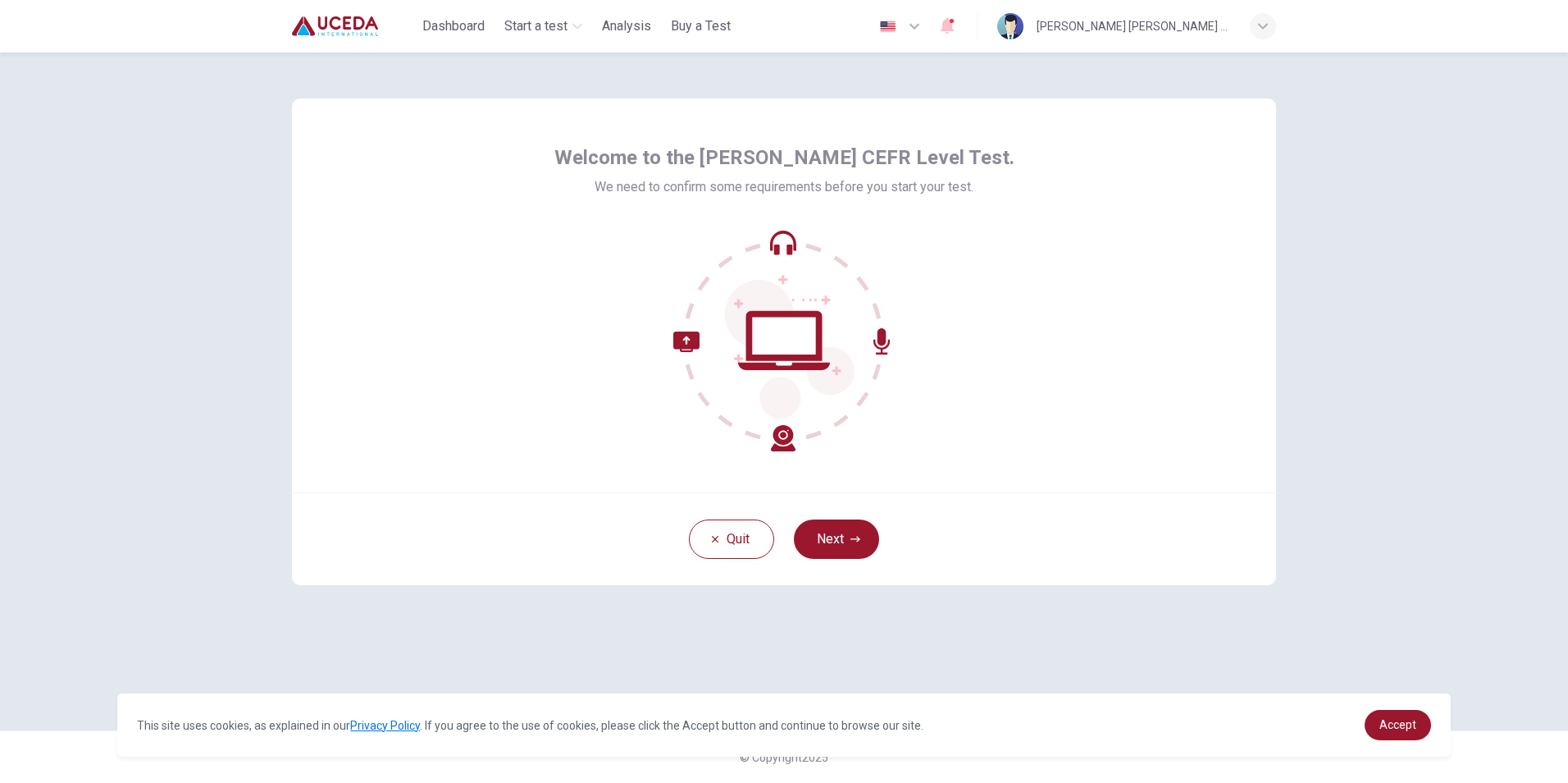
click at [811, 342] on icon at bounding box center [784, 340] width 221 height 221
click at [851, 535] on icon "button" at bounding box center [856, 539] width 10 height 10
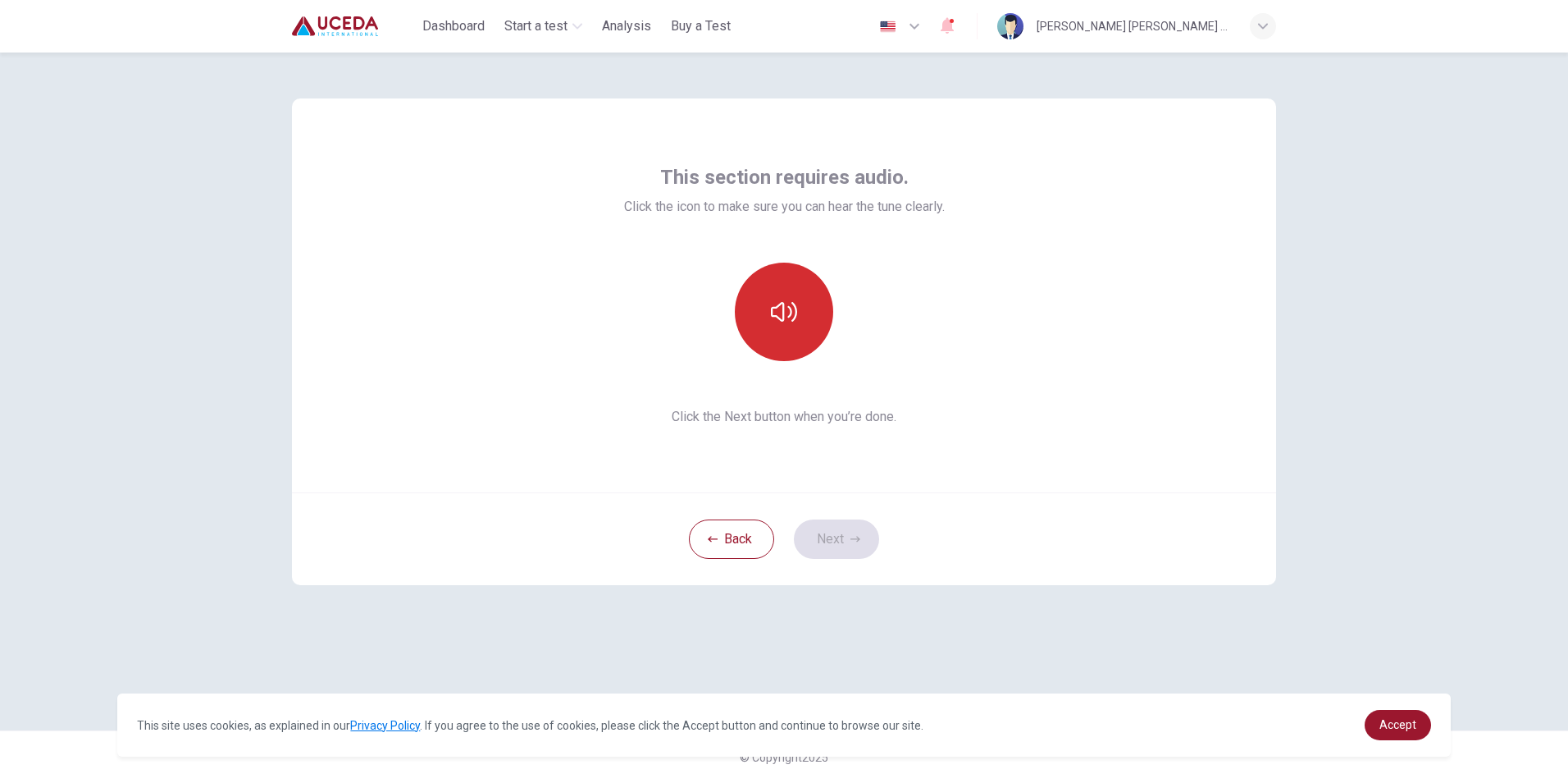
click at [781, 311] on icon "button" at bounding box center [784, 312] width 26 height 26
click at [847, 544] on button "Next" at bounding box center [836, 539] width 85 height 40
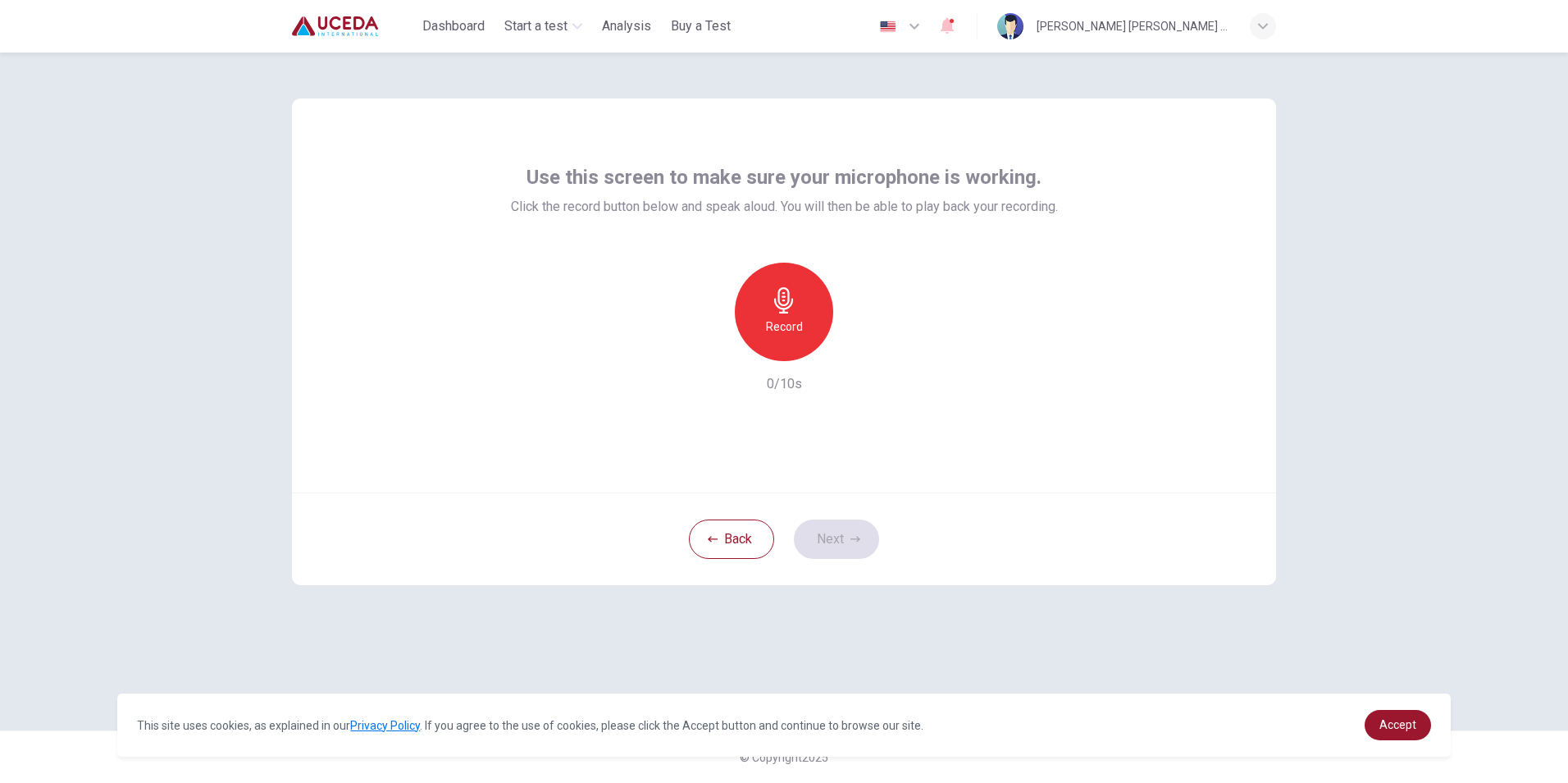
click at [774, 300] on icon "button" at bounding box center [784, 300] width 26 height 26
click at [802, 325] on div "Stop" at bounding box center [784, 312] width 98 height 99
click at [865, 350] on icon "button" at bounding box center [858, 347] width 16 height 16
click at [831, 547] on button "Next" at bounding box center [836, 539] width 85 height 40
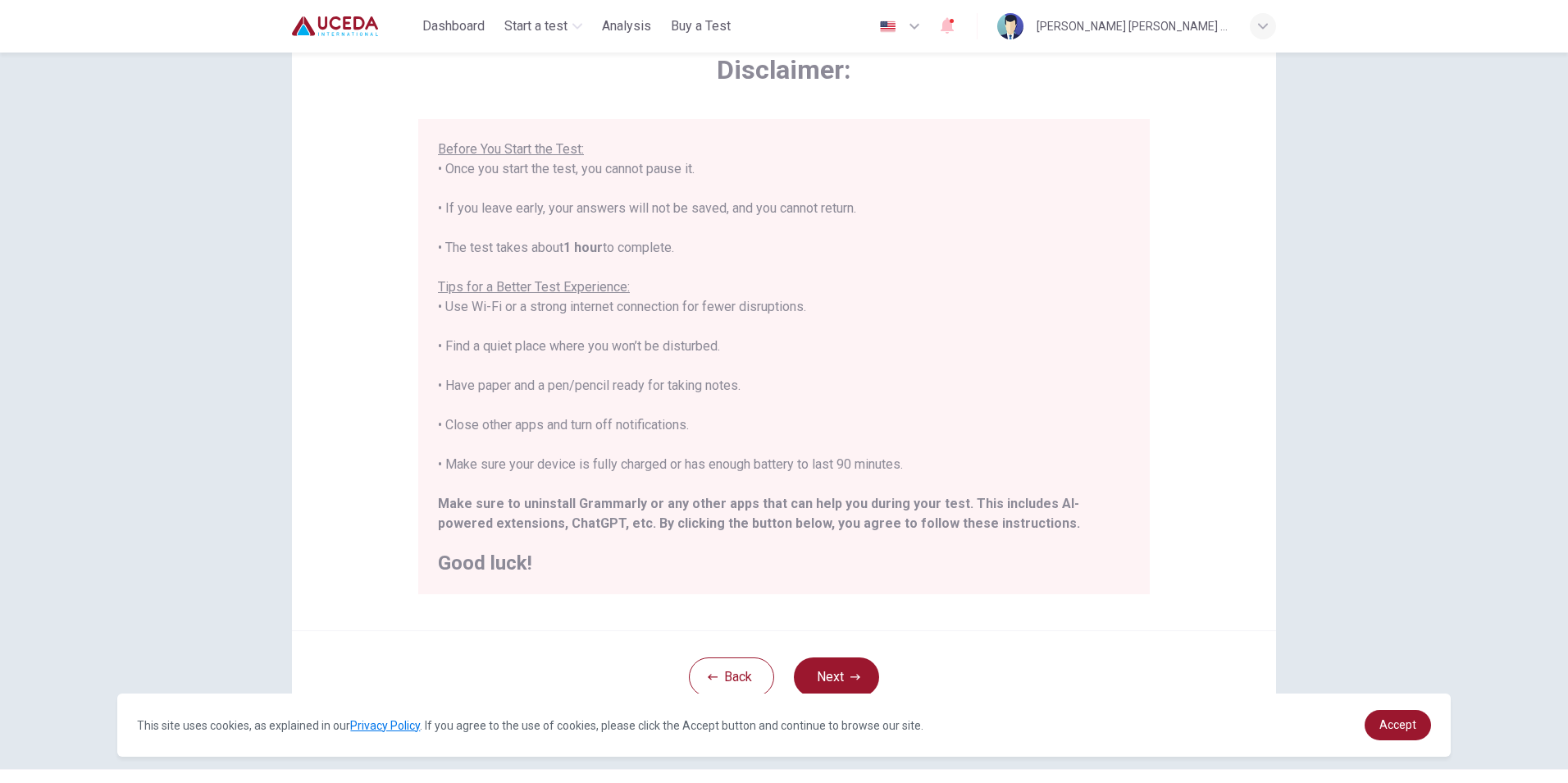
scroll to position [130, 0]
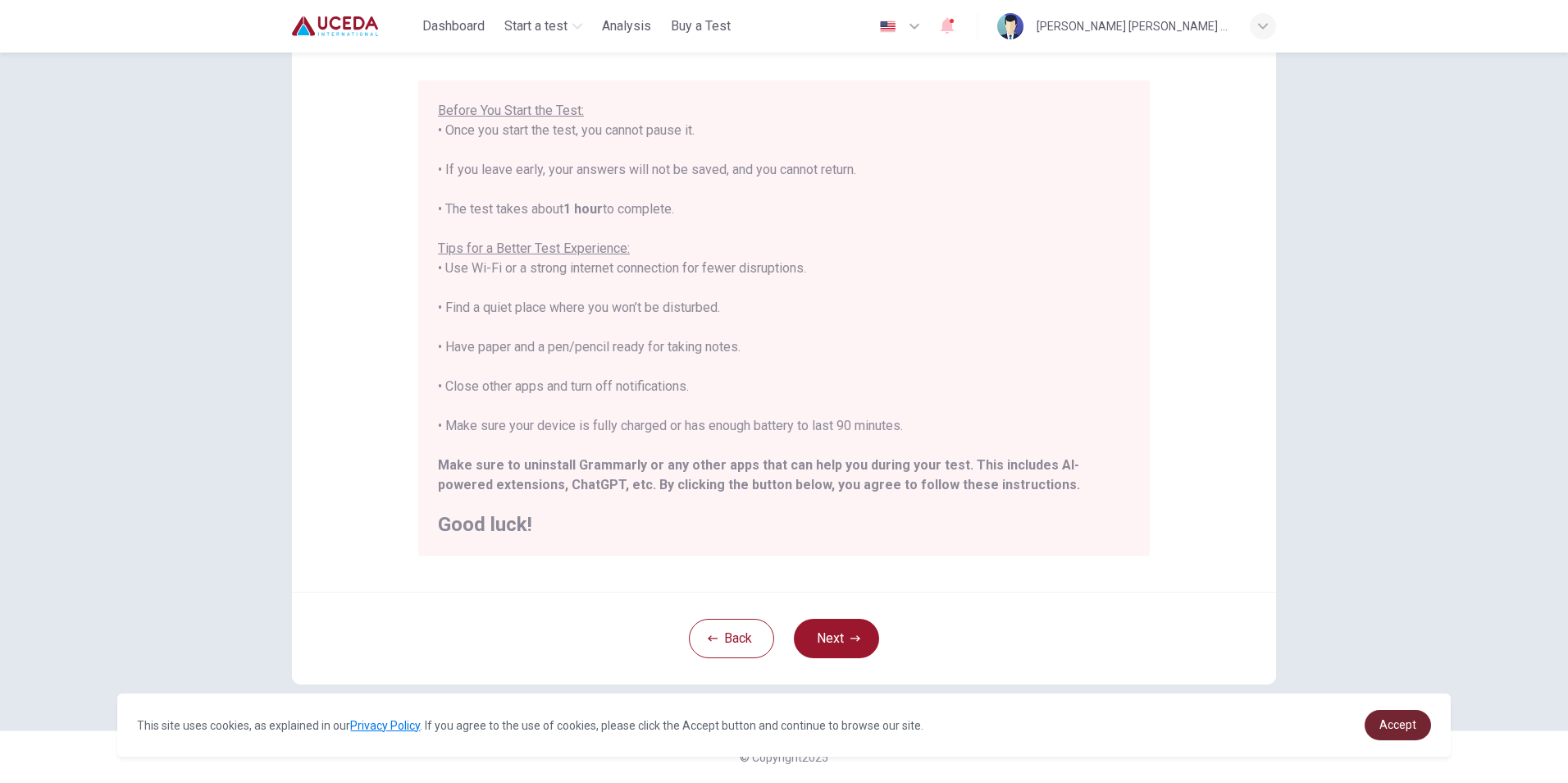
click at [1417, 724] on link "Accept" at bounding box center [1398, 725] width 66 height 30
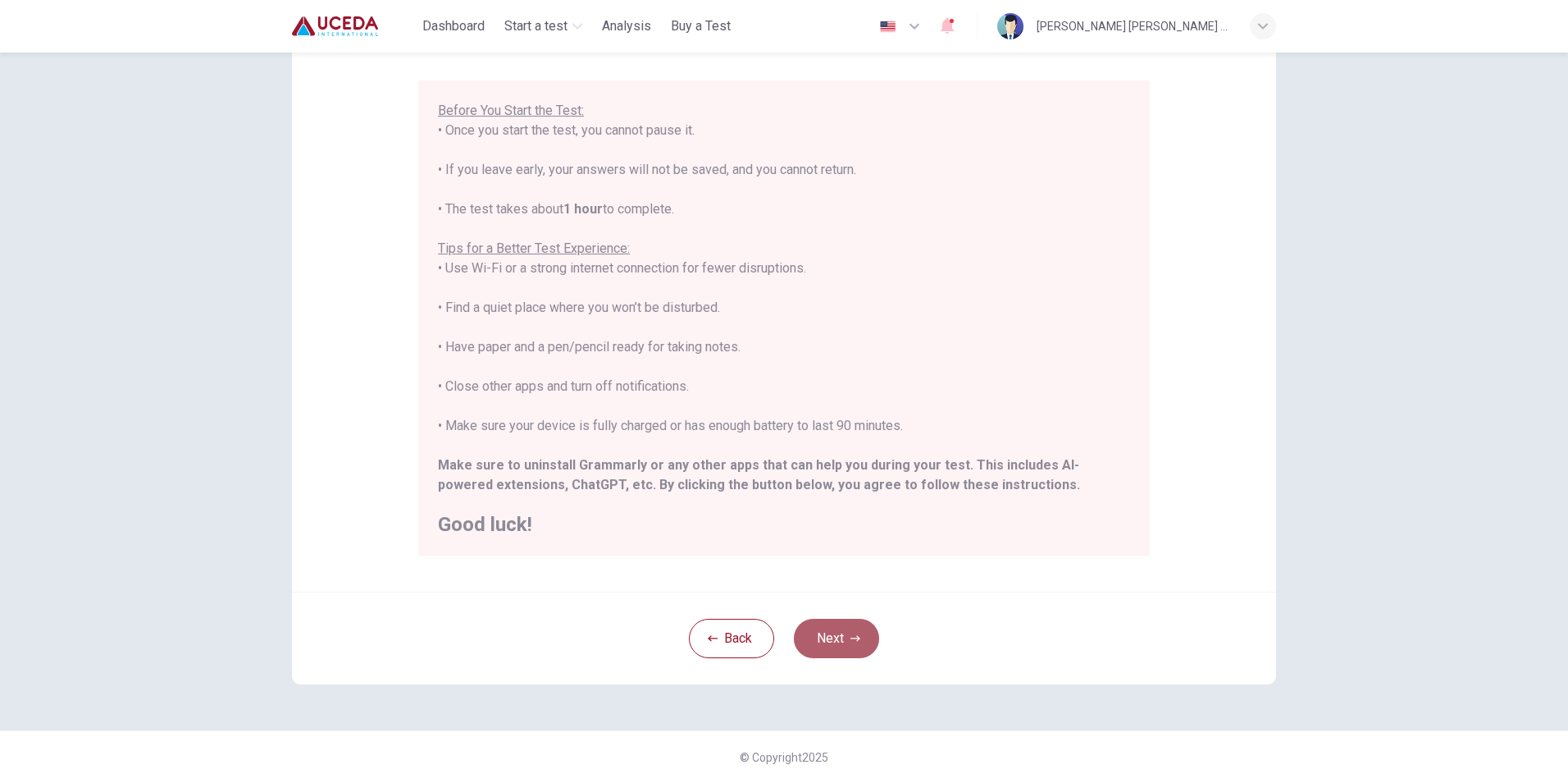
click at [828, 637] on button "Next" at bounding box center [836, 638] width 85 height 40
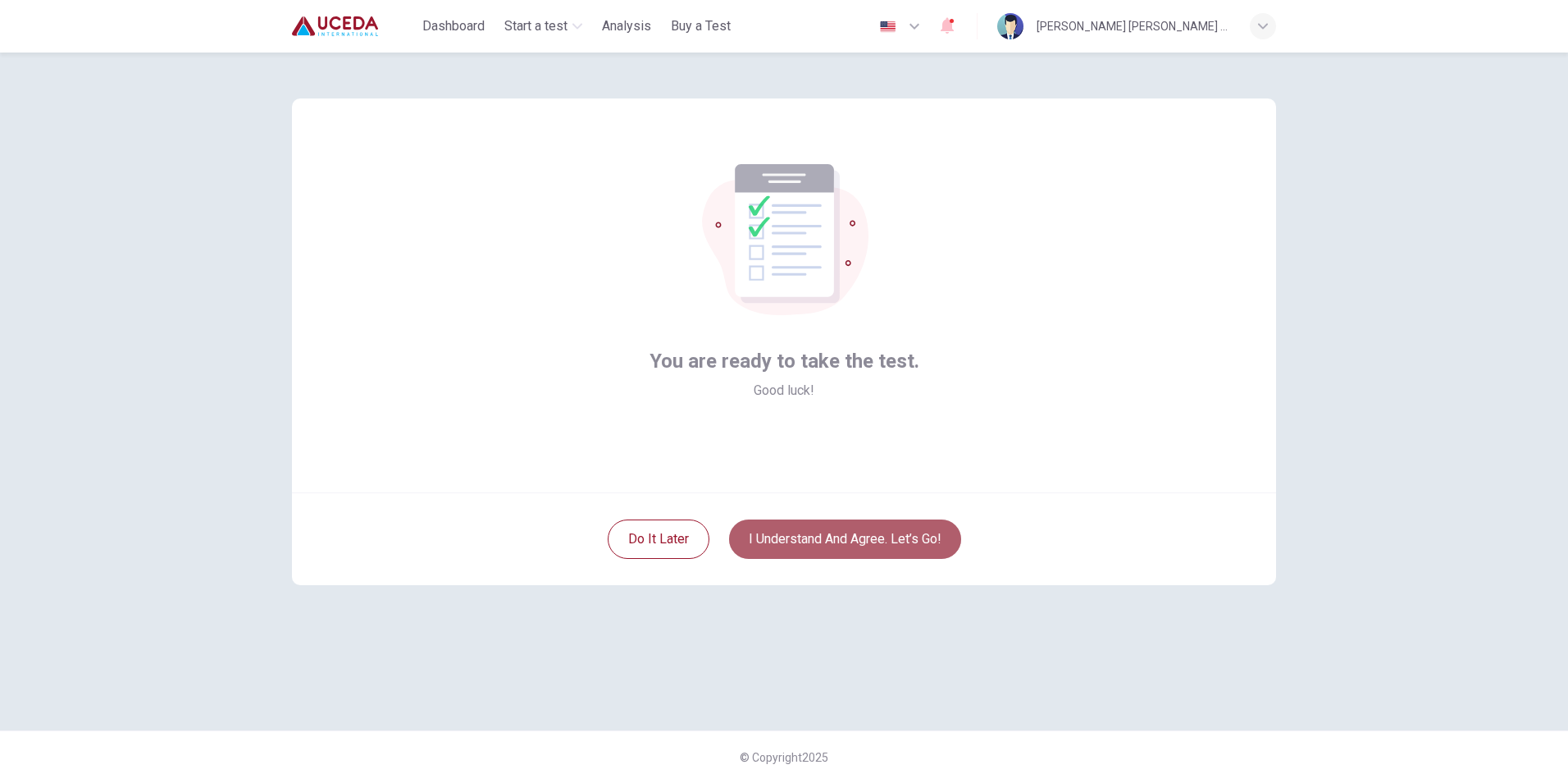
click at [911, 544] on button "I understand and agree. Let’s go!" at bounding box center [845, 539] width 232 height 40
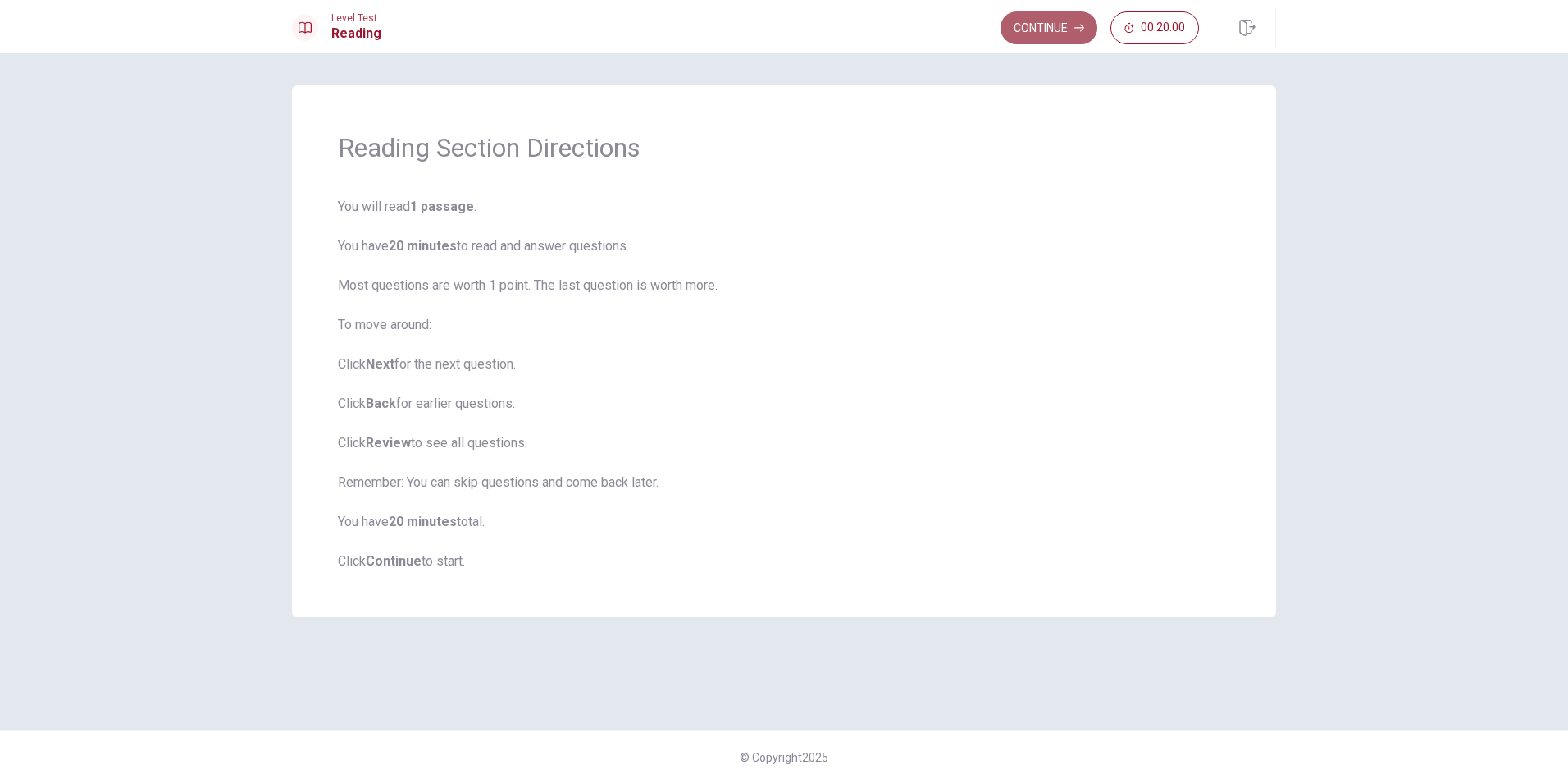
click at [1041, 26] on button "Continue" at bounding box center [1049, 28] width 97 height 33
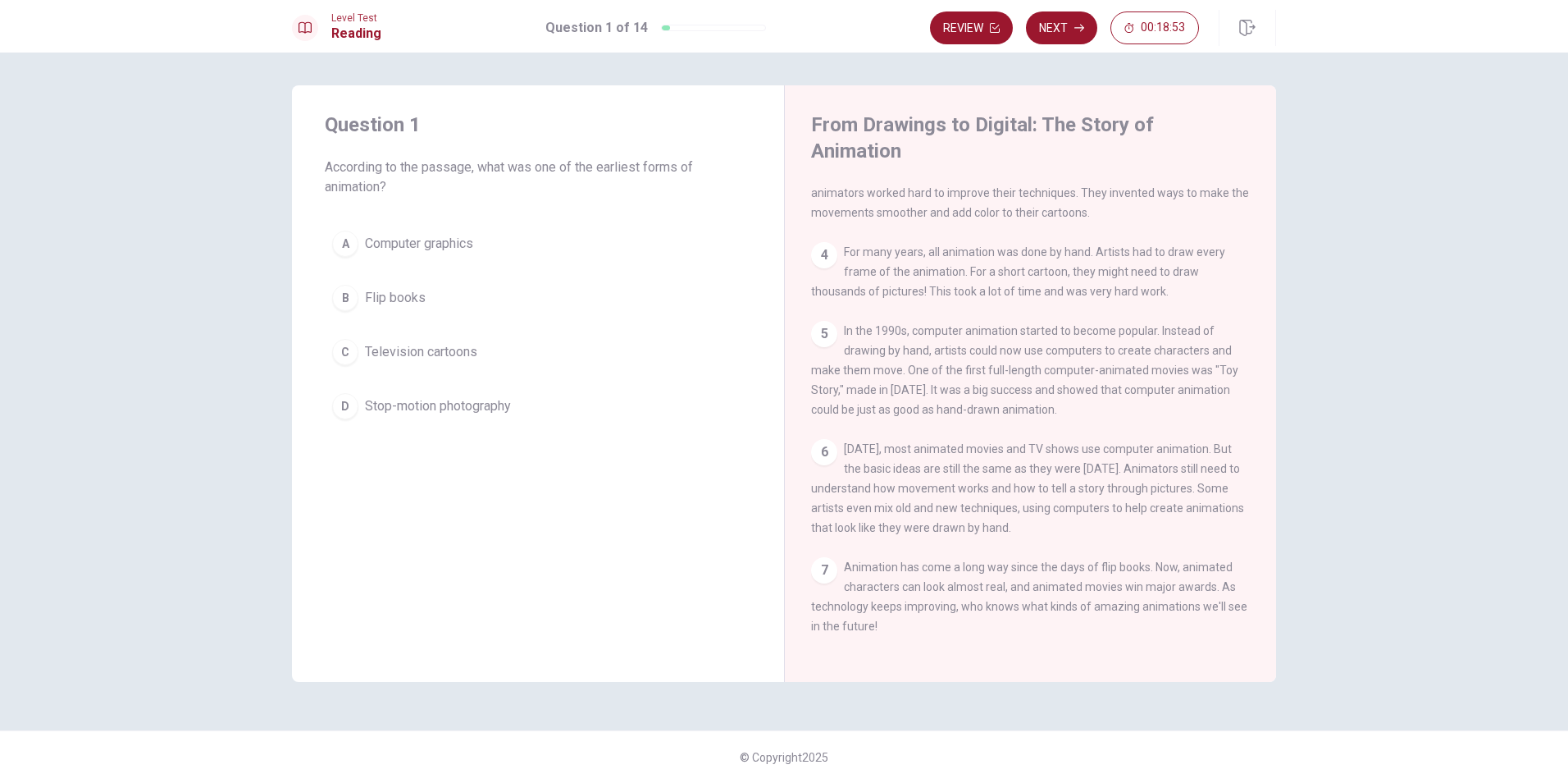
scroll to position [281, 0]
click at [349, 298] on div "B" at bounding box center [345, 297] width 26 height 26
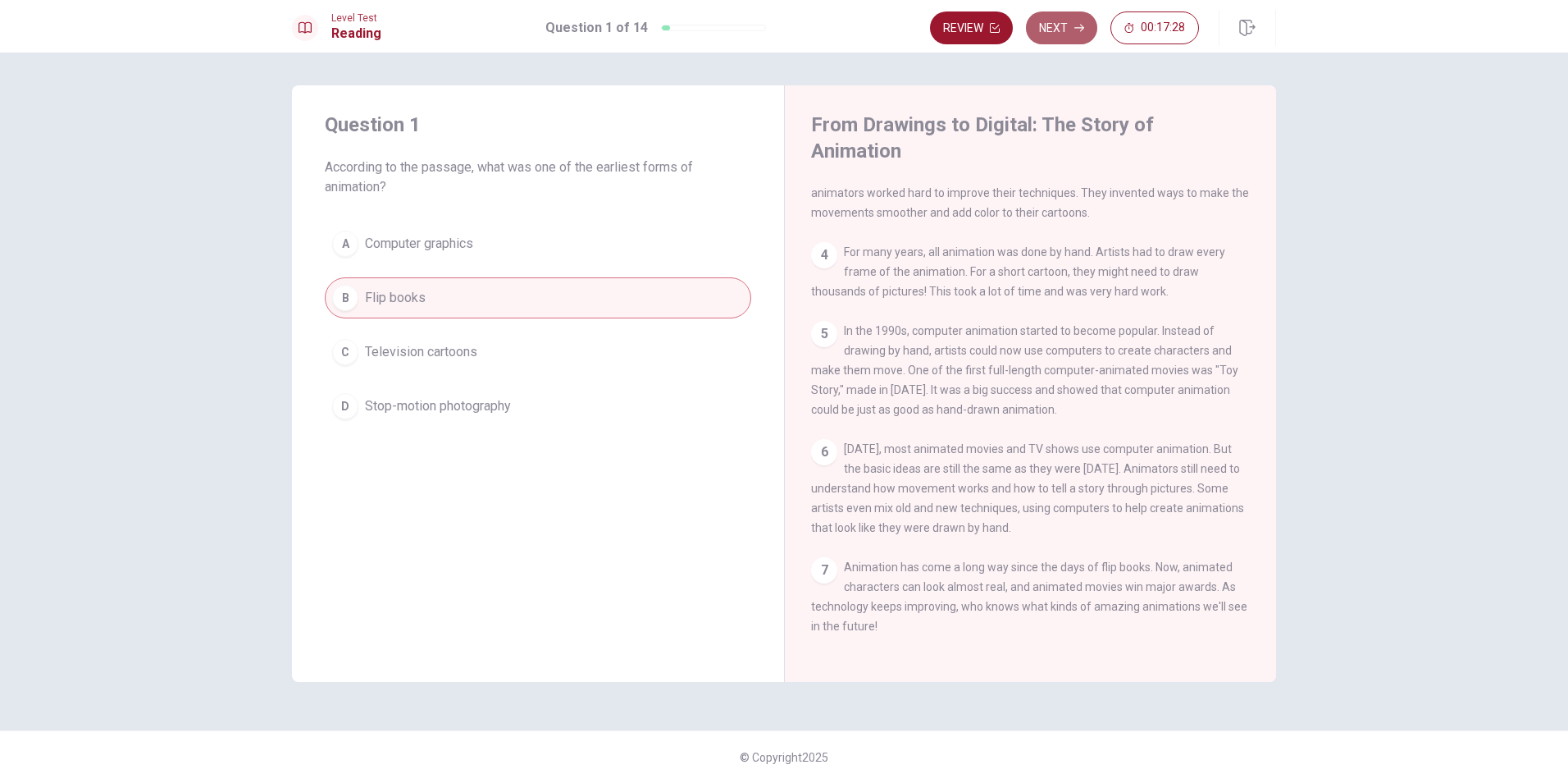
click at [1060, 31] on button "Next" at bounding box center [1061, 28] width 72 height 33
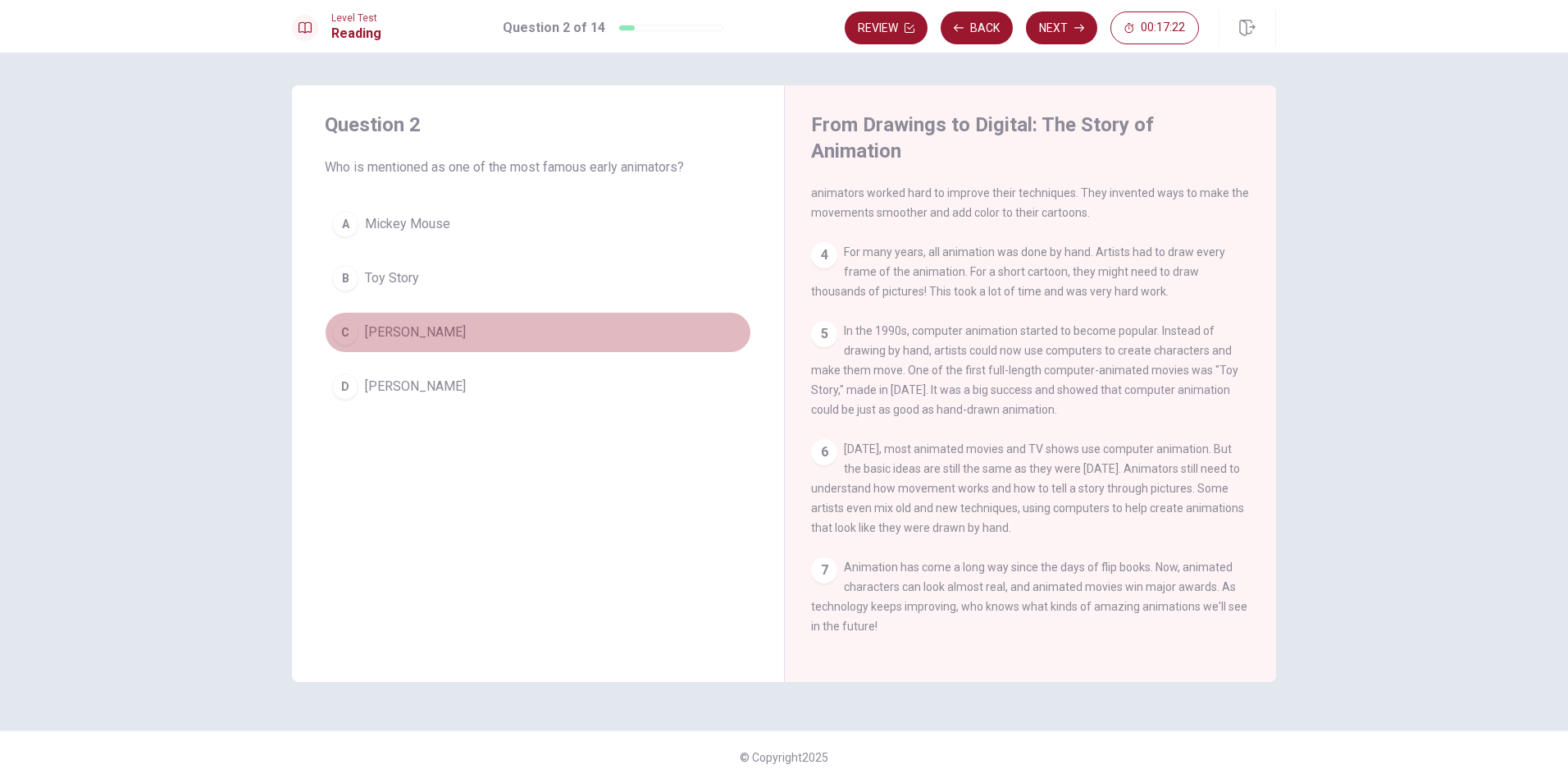
click at [344, 338] on div "C" at bounding box center [345, 332] width 26 height 26
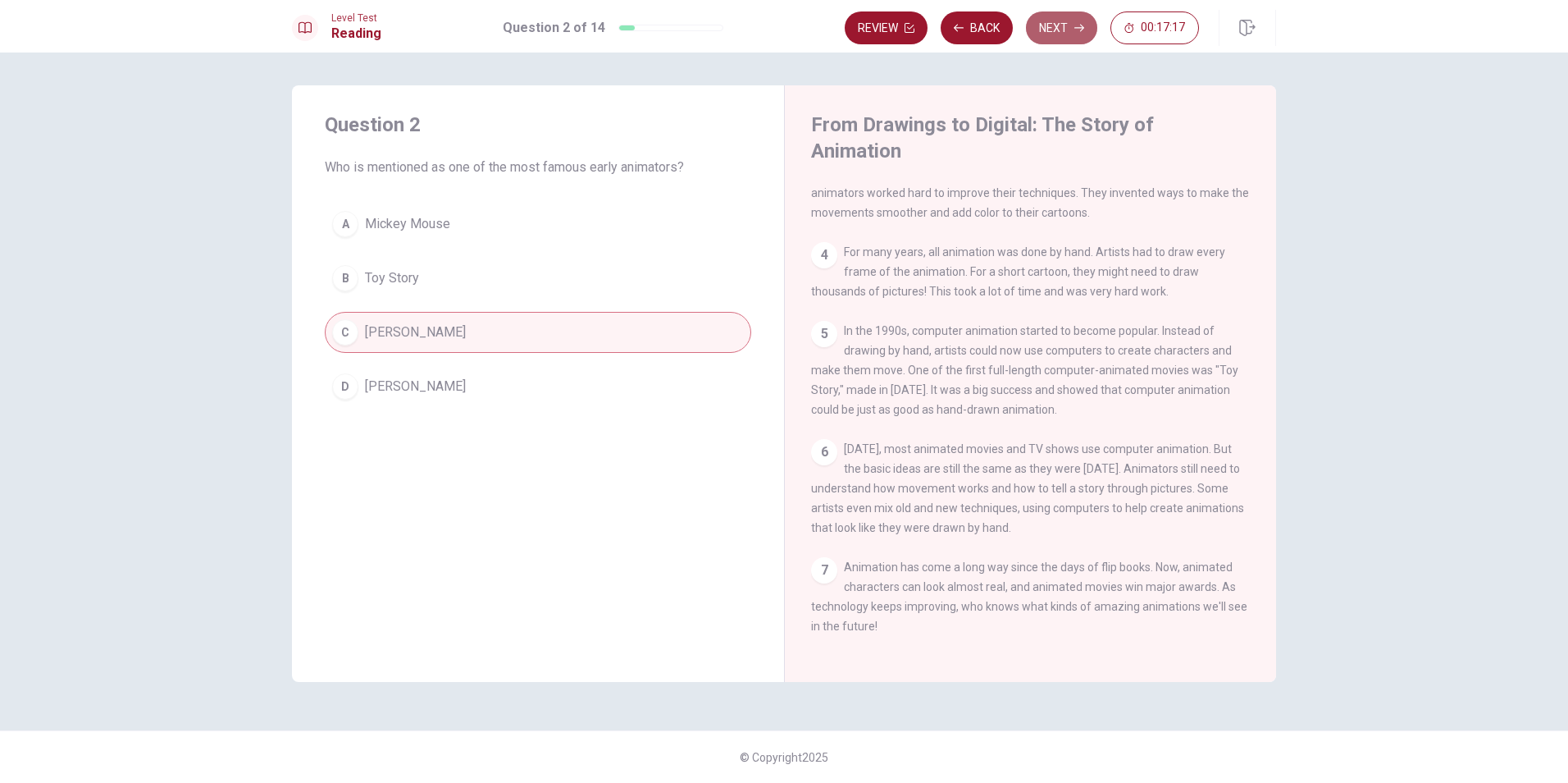
click at [1076, 27] on icon "button" at bounding box center [1080, 28] width 10 height 10
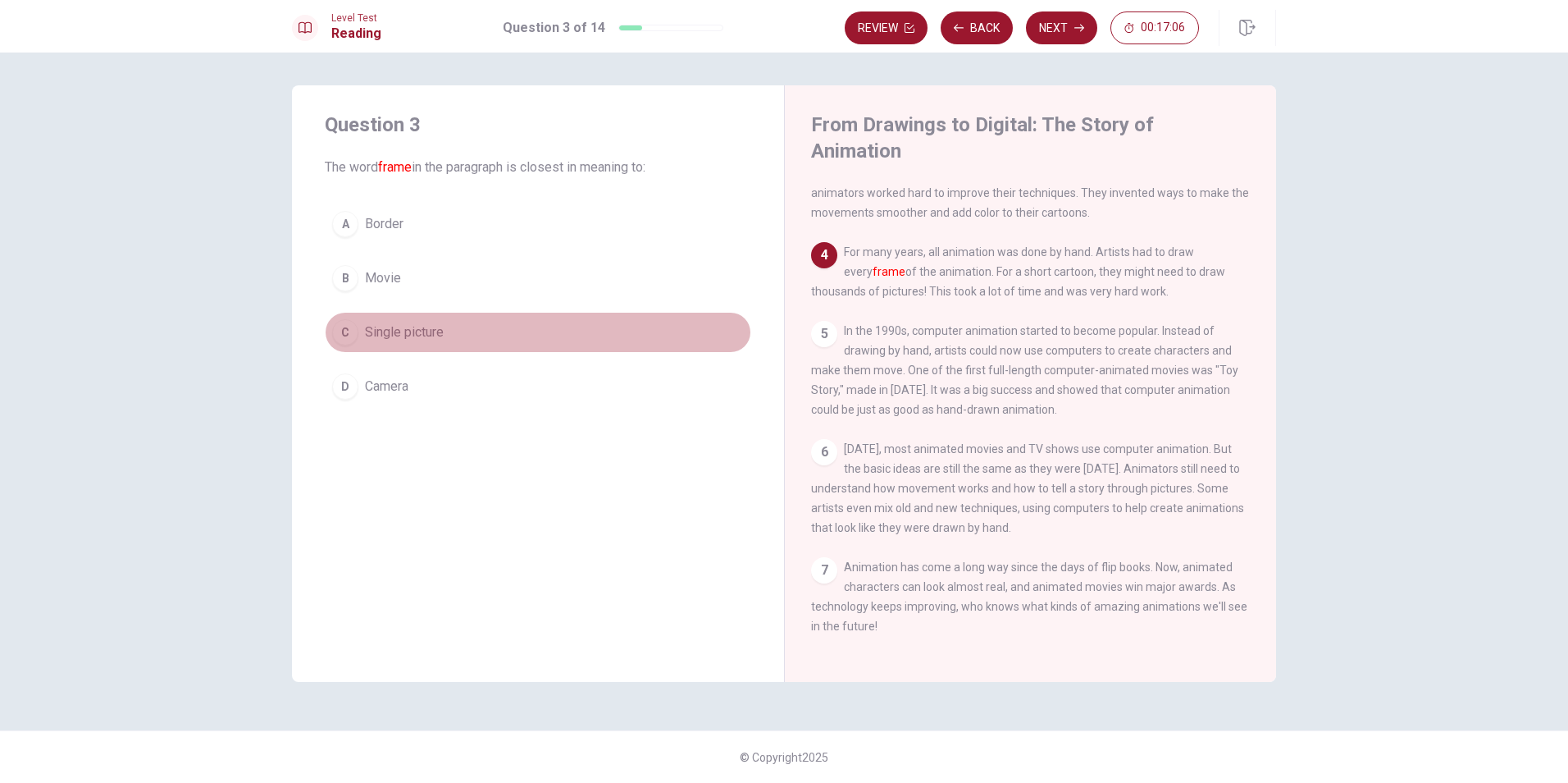
click at [348, 338] on div "C" at bounding box center [345, 332] width 26 height 26
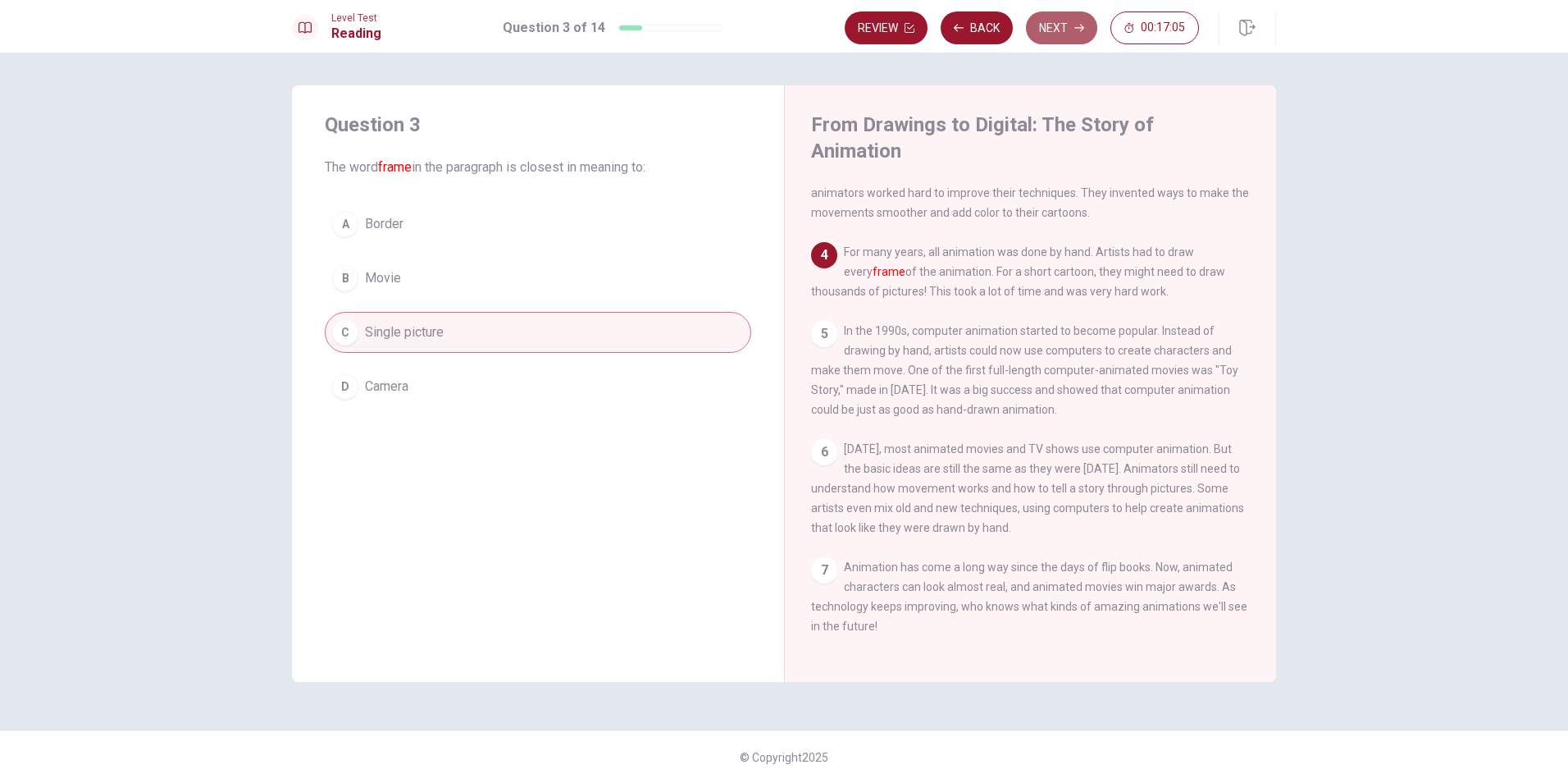
click at [1064, 22] on button "Next" at bounding box center [1061, 28] width 72 height 33
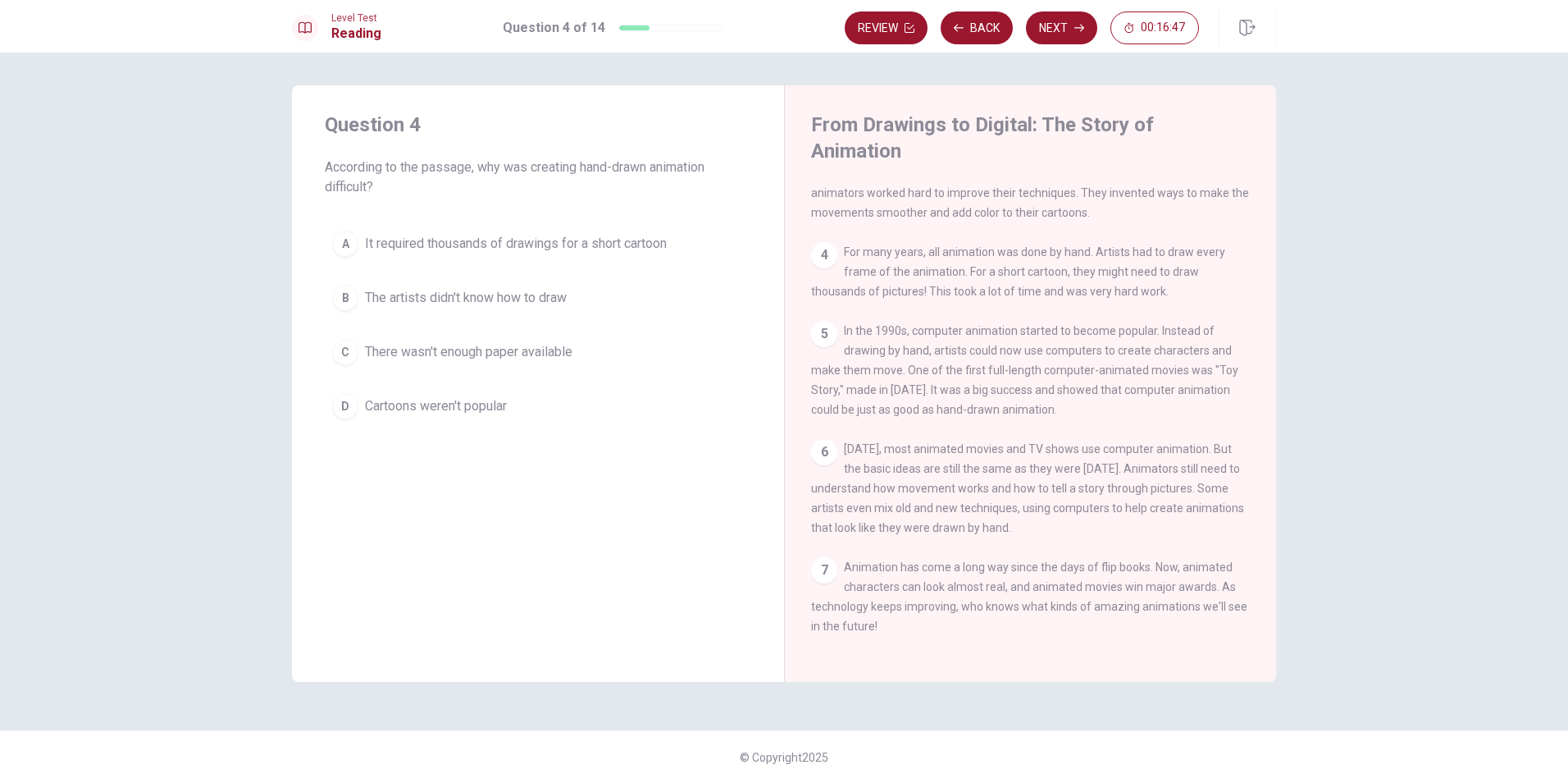
click at [356, 242] on div "A" at bounding box center [345, 243] width 26 height 26
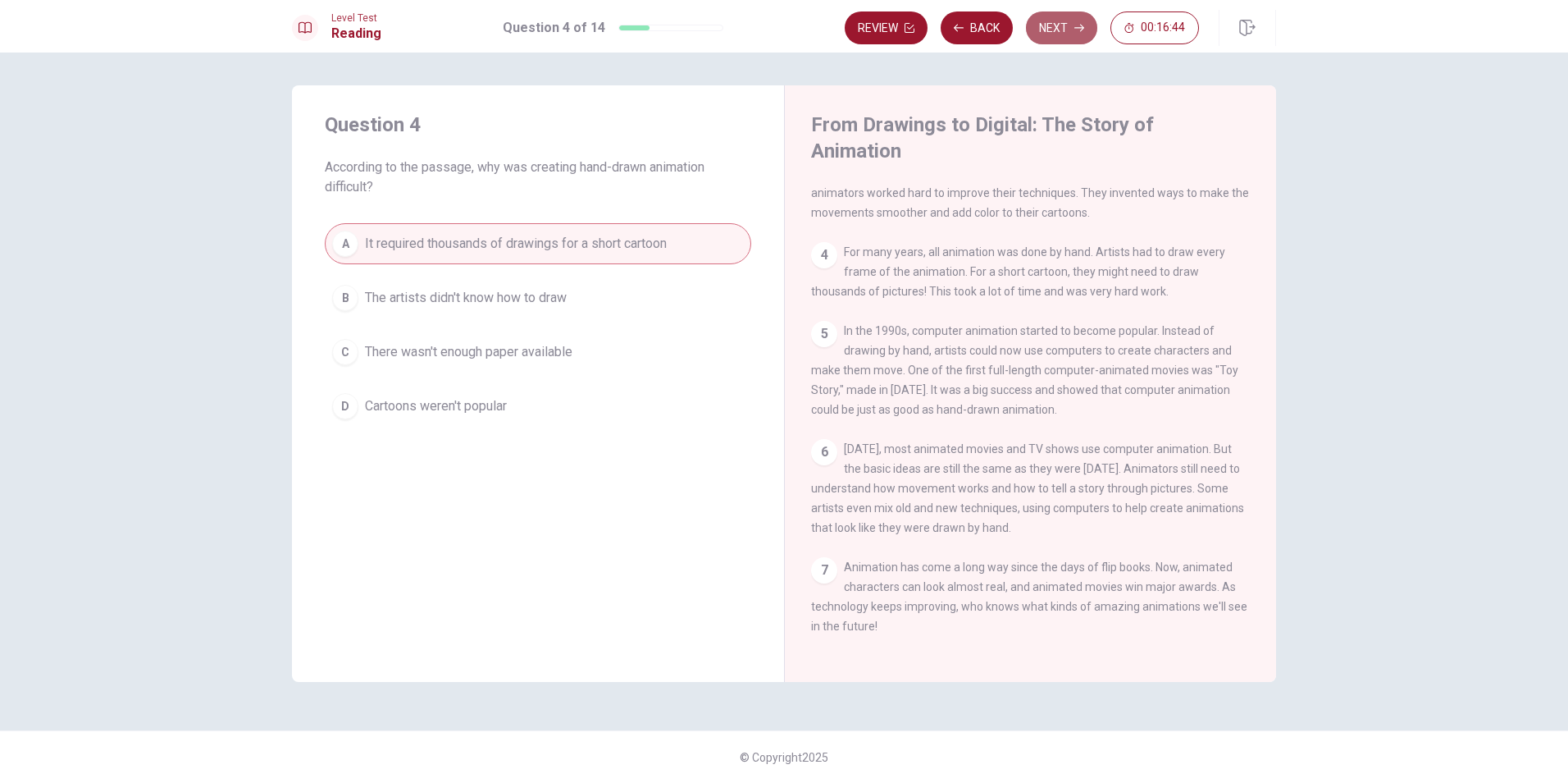
click at [1070, 22] on button "Next" at bounding box center [1061, 28] width 72 height 33
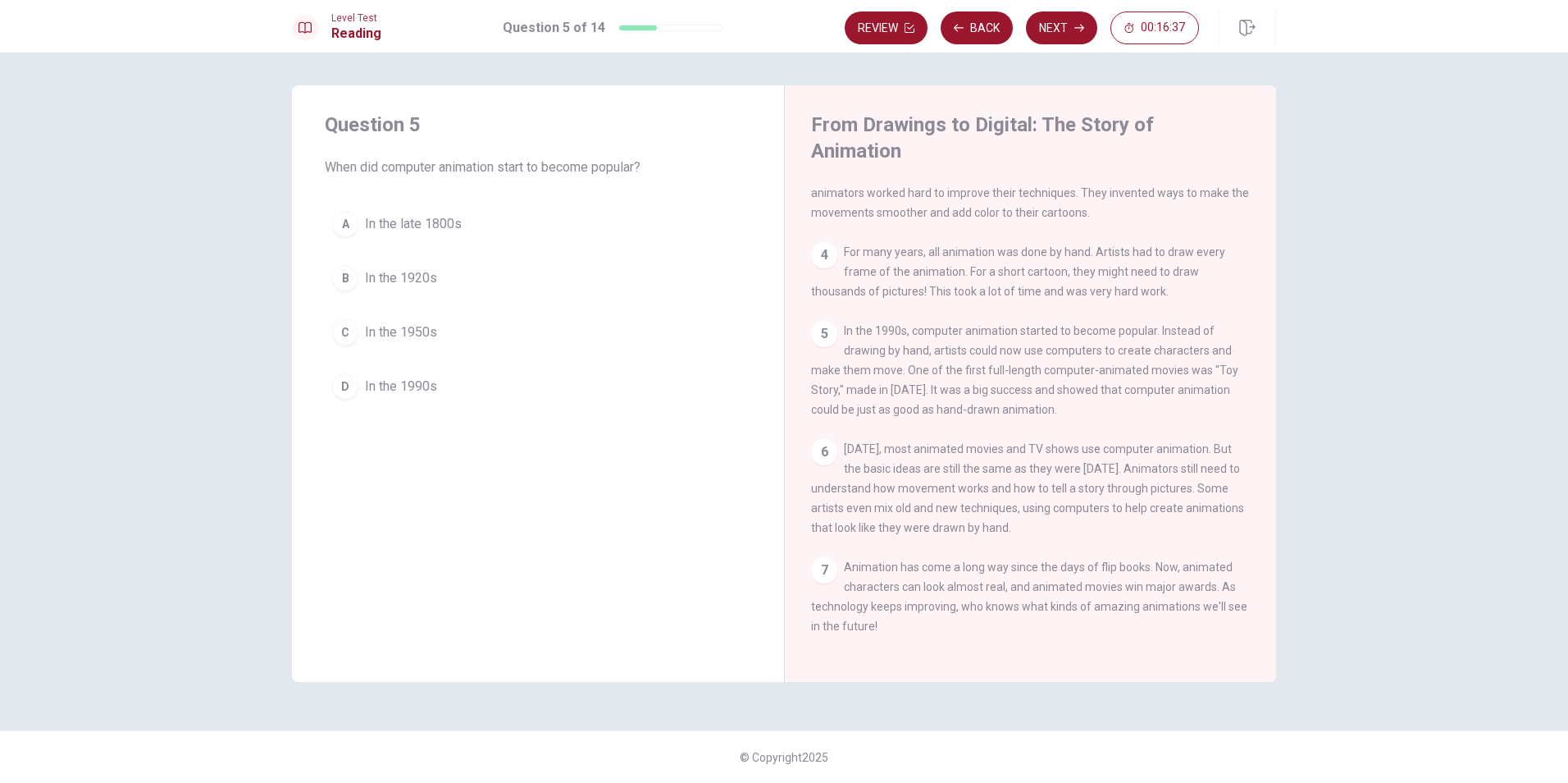
click at [344, 392] on div "D" at bounding box center [345, 386] width 26 height 26
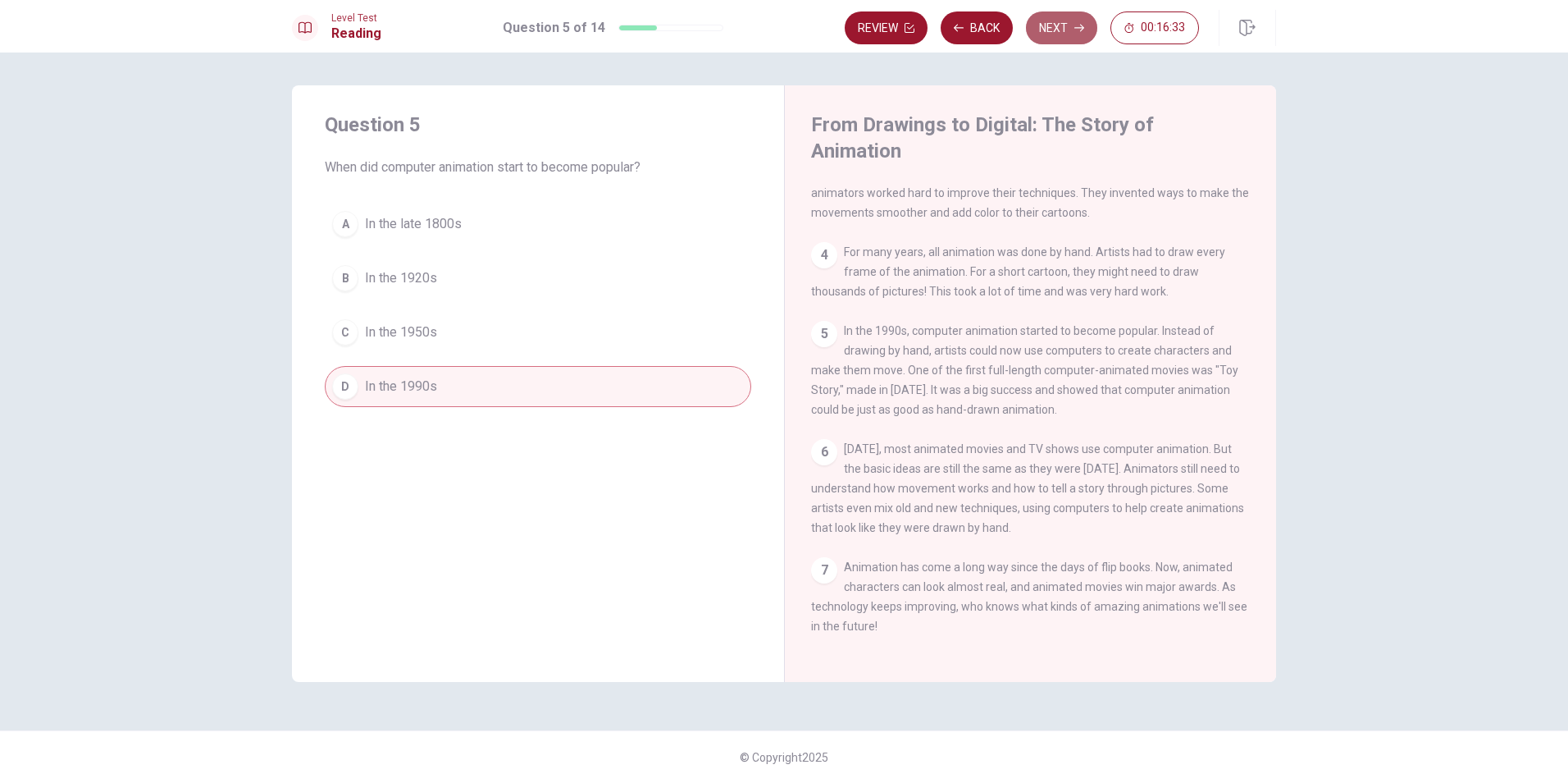
click at [1053, 28] on button "Next" at bounding box center [1061, 28] width 72 height 33
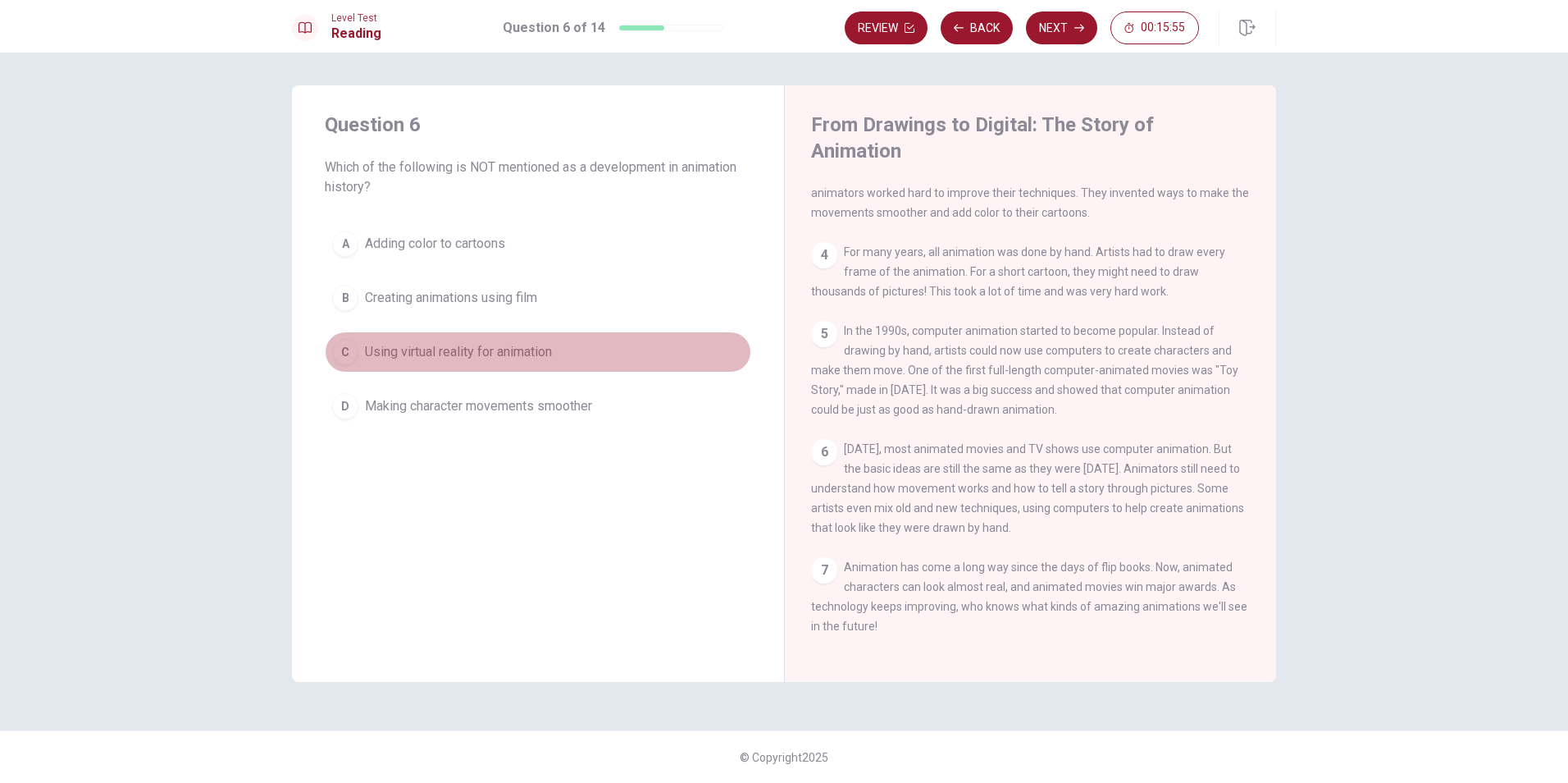
click at [344, 352] on div "C" at bounding box center [345, 351] width 26 height 26
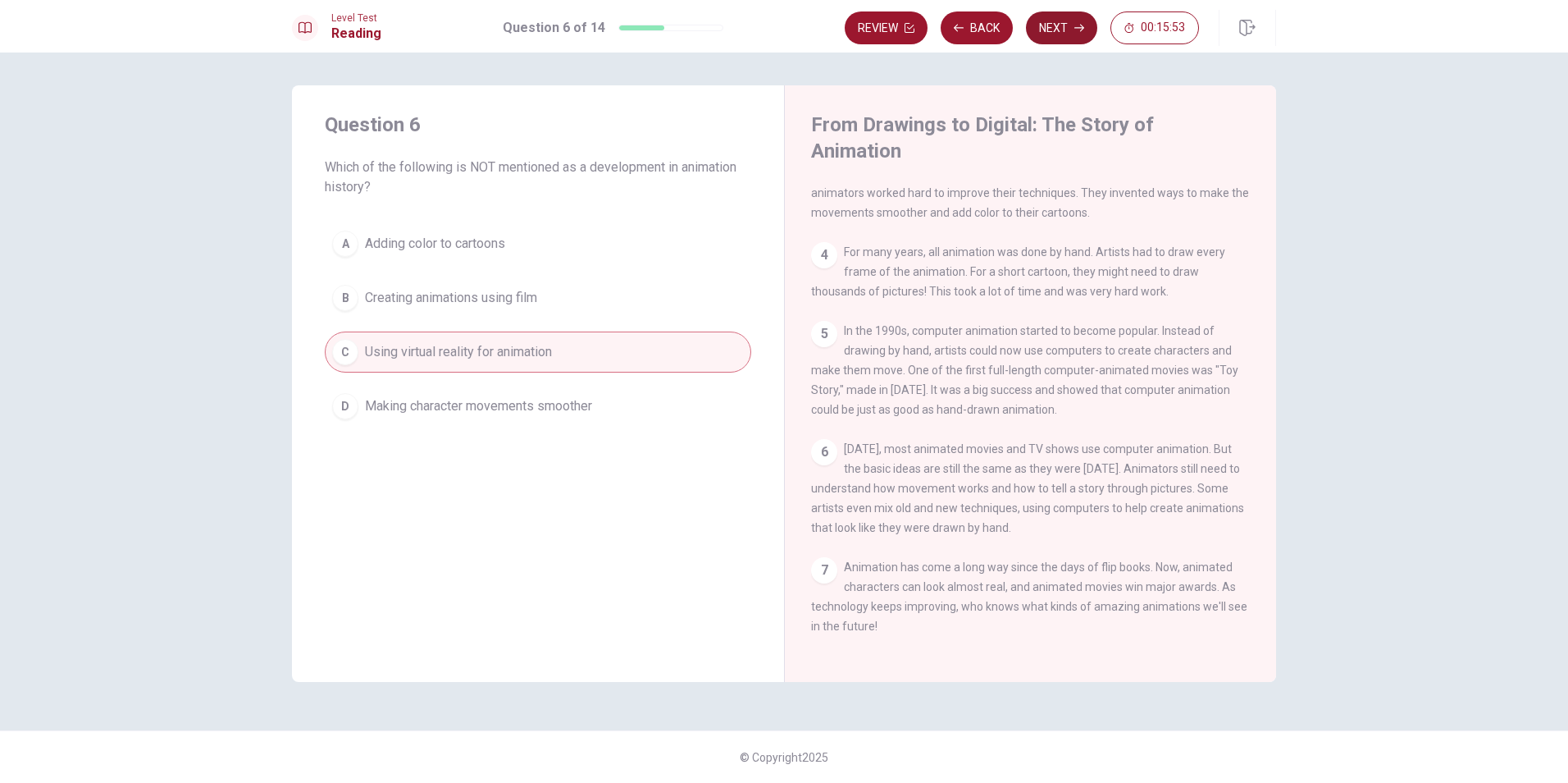
click at [1071, 32] on button "Next" at bounding box center [1061, 28] width 72 height 33
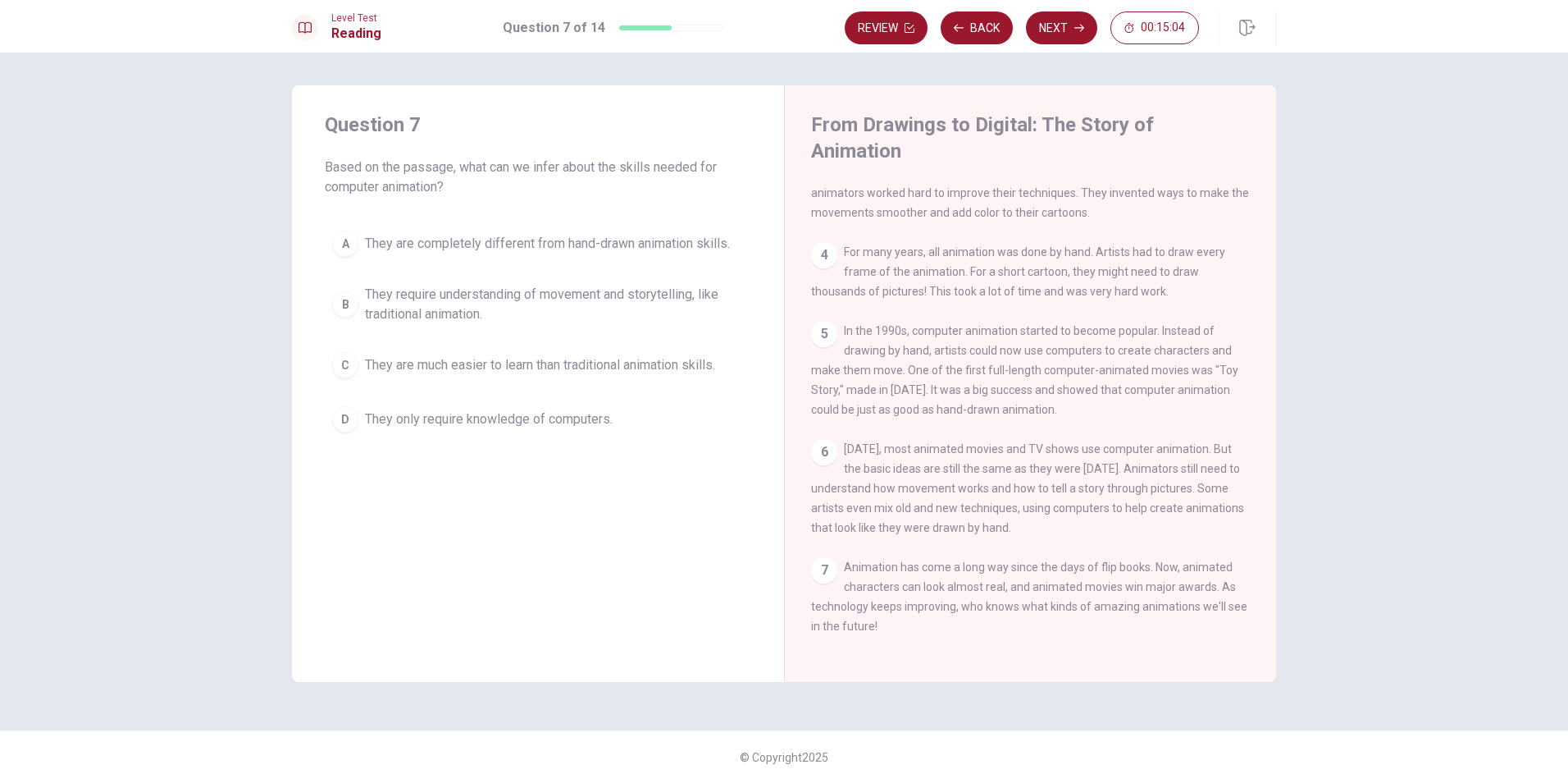
click at [344, 305] on div "B" at bounding box center [345, 304] width 26 height 26
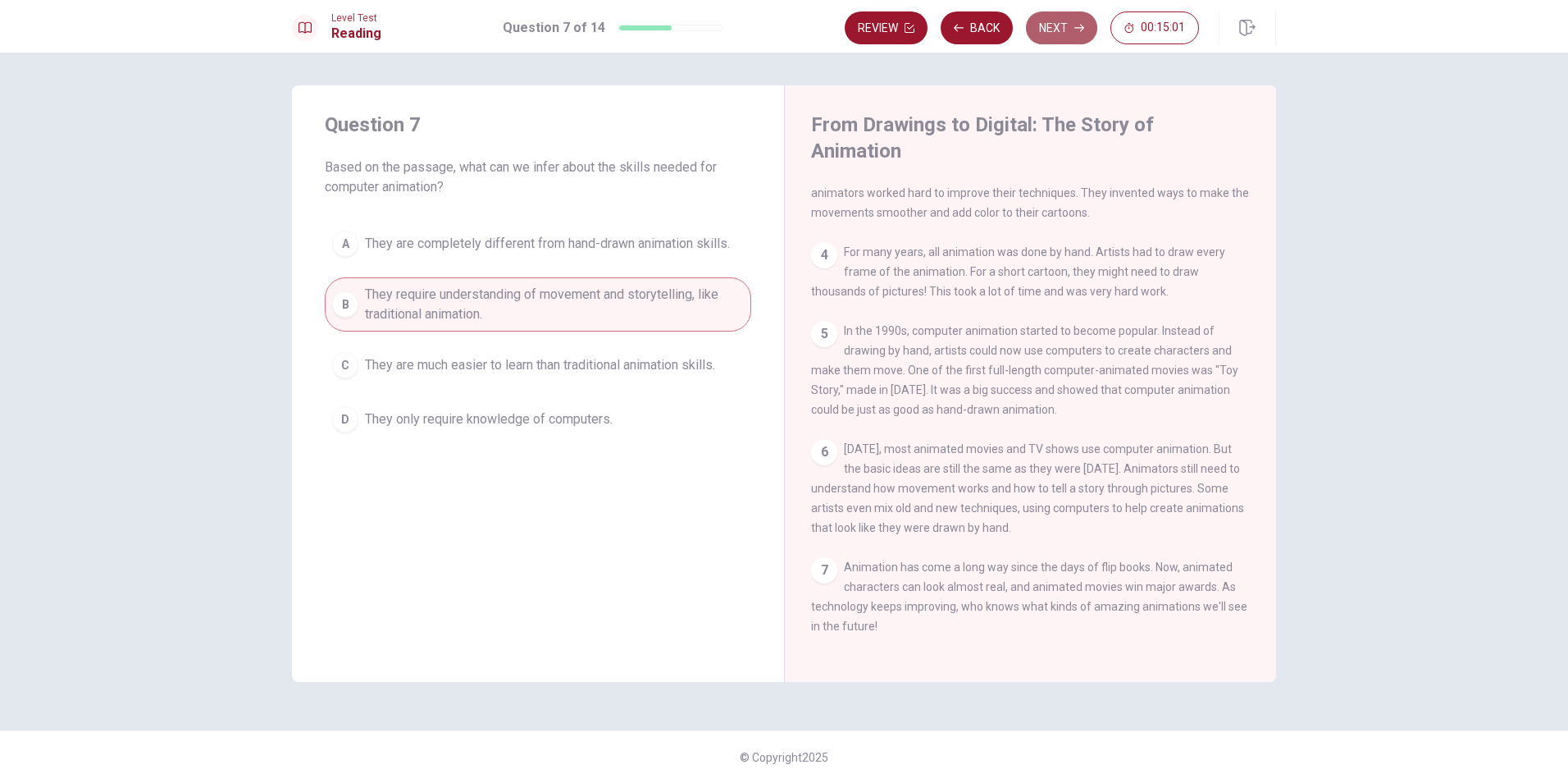
click at [1050, 32] on button "Next" at bounding box center [1061, 28] width 72 height 33
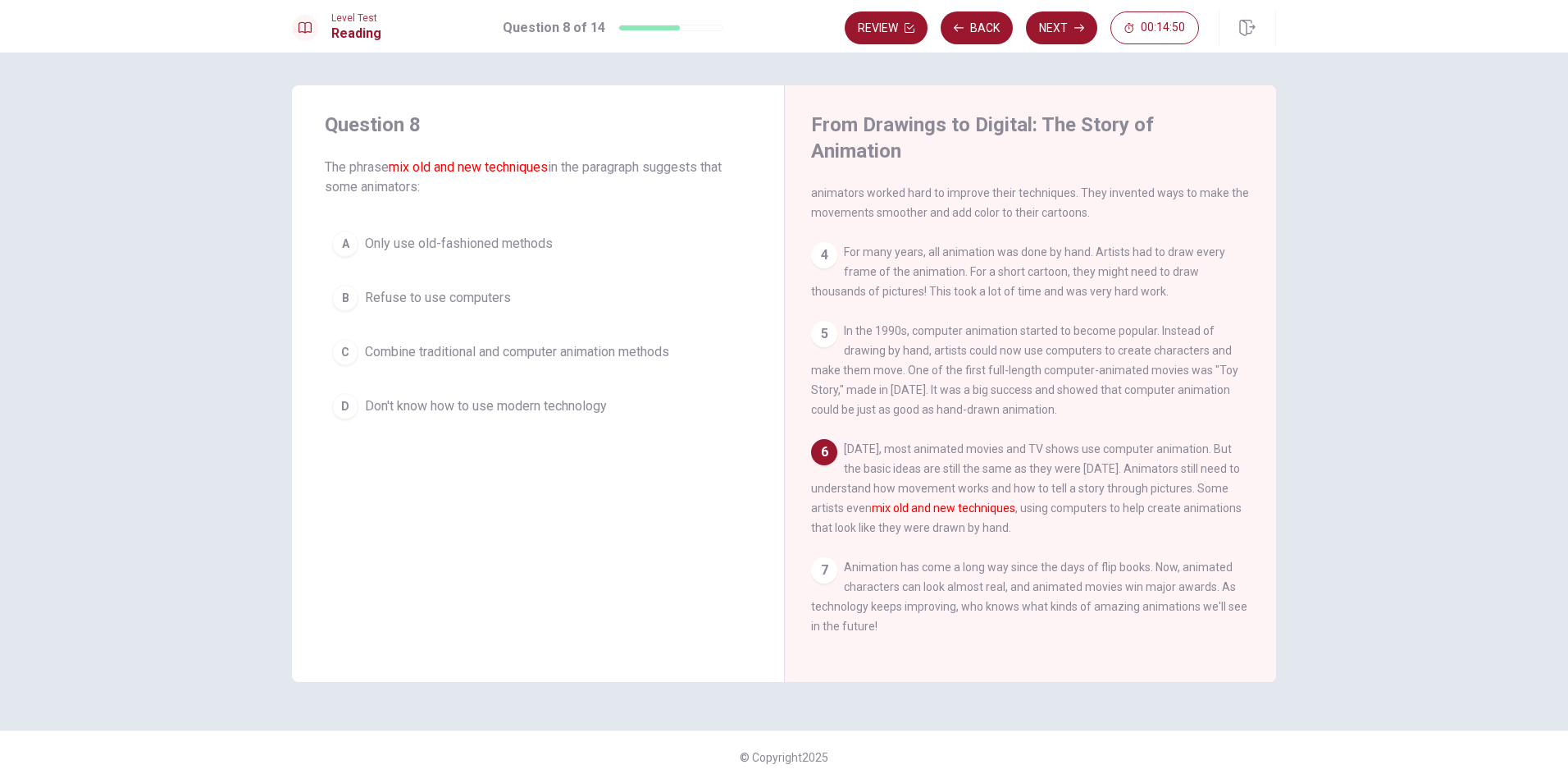
click at [350, 352] on div "C" at bounding box center [345, 351] width 26 height 26
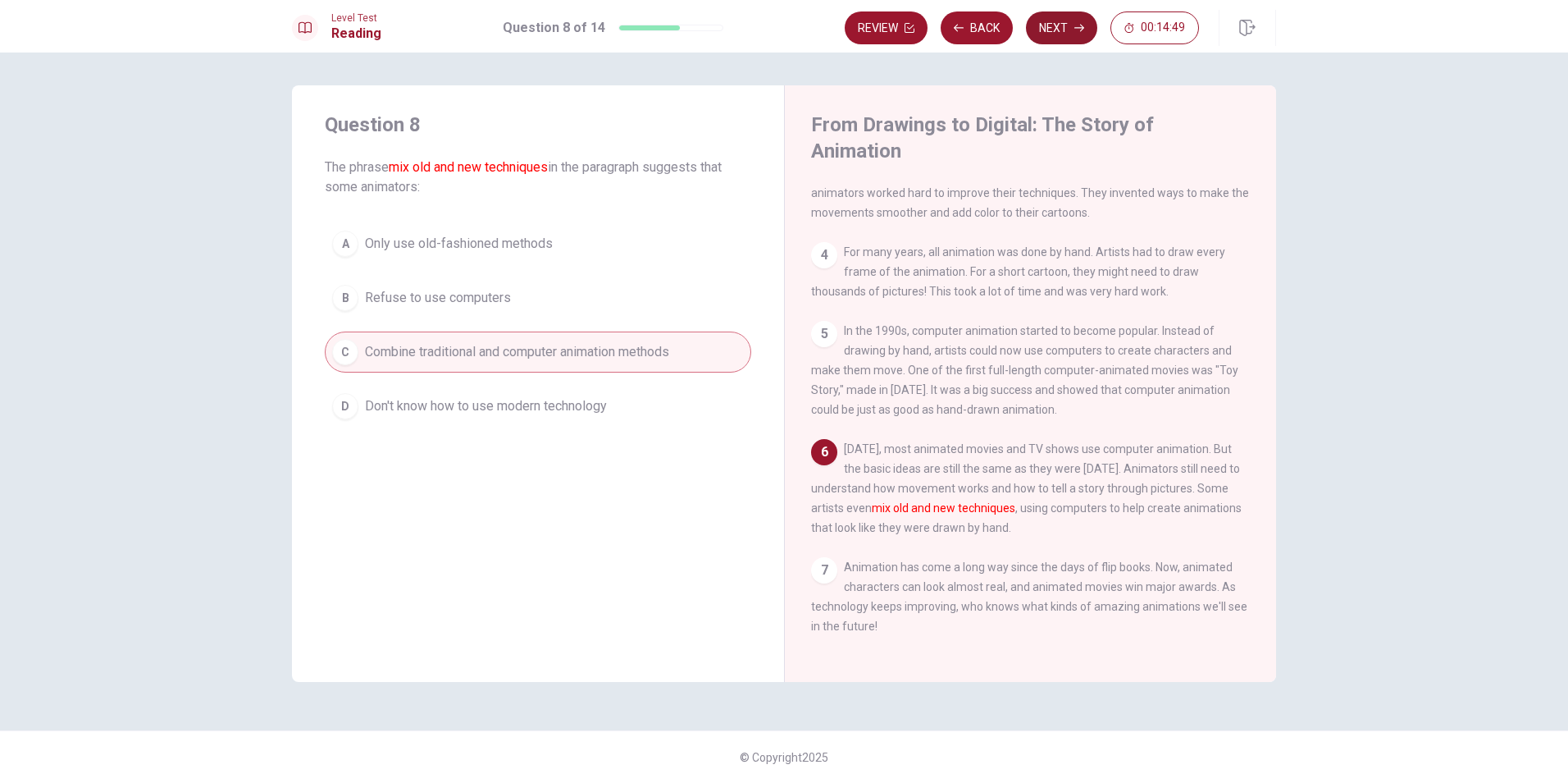
click at [1064, 24] on button "Next" at bounding box center [1061, 28] width 72 height 33
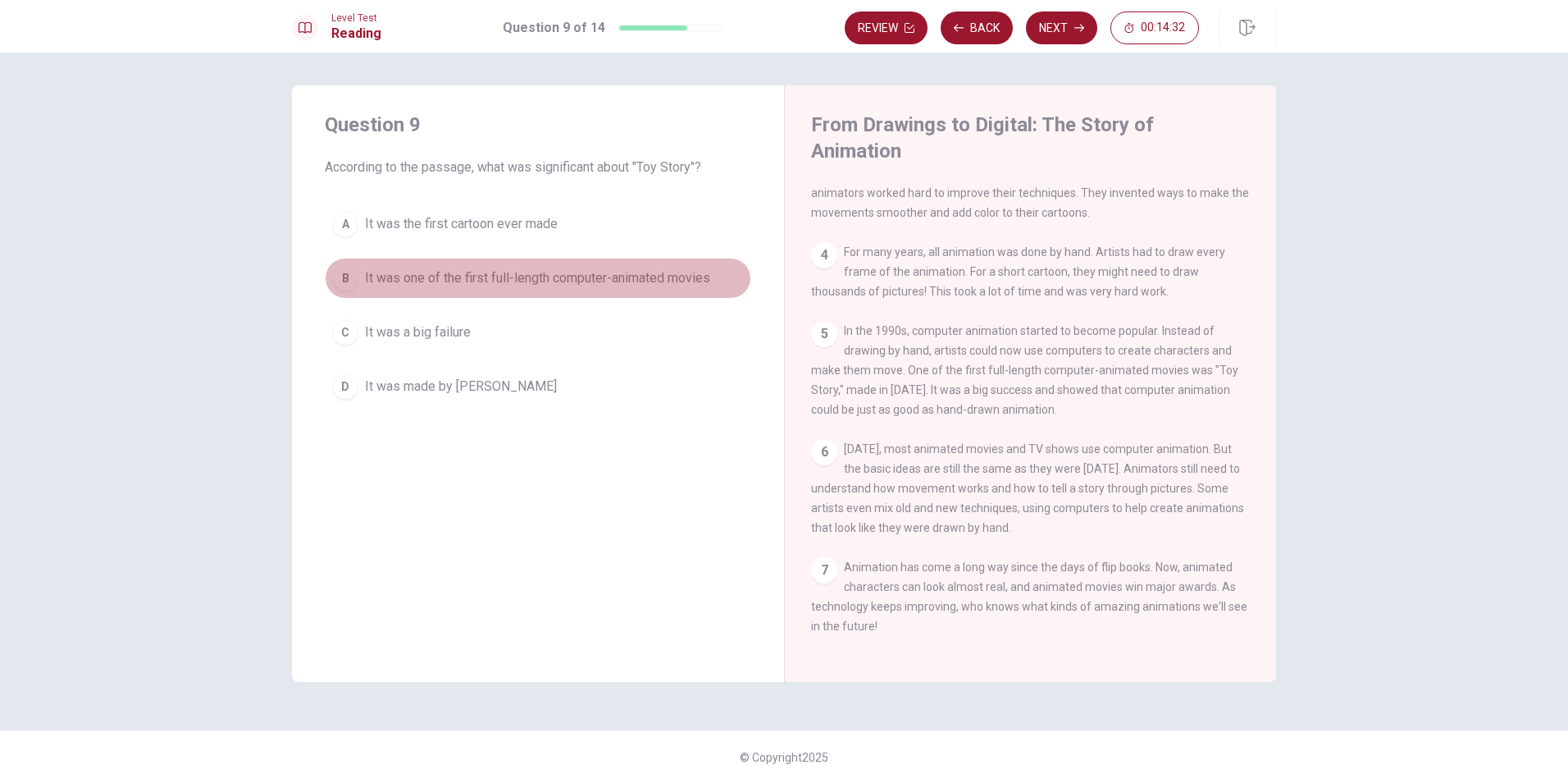
click at [343, 285] on div "B" at bounding box center [345, 278] width 26 height 26
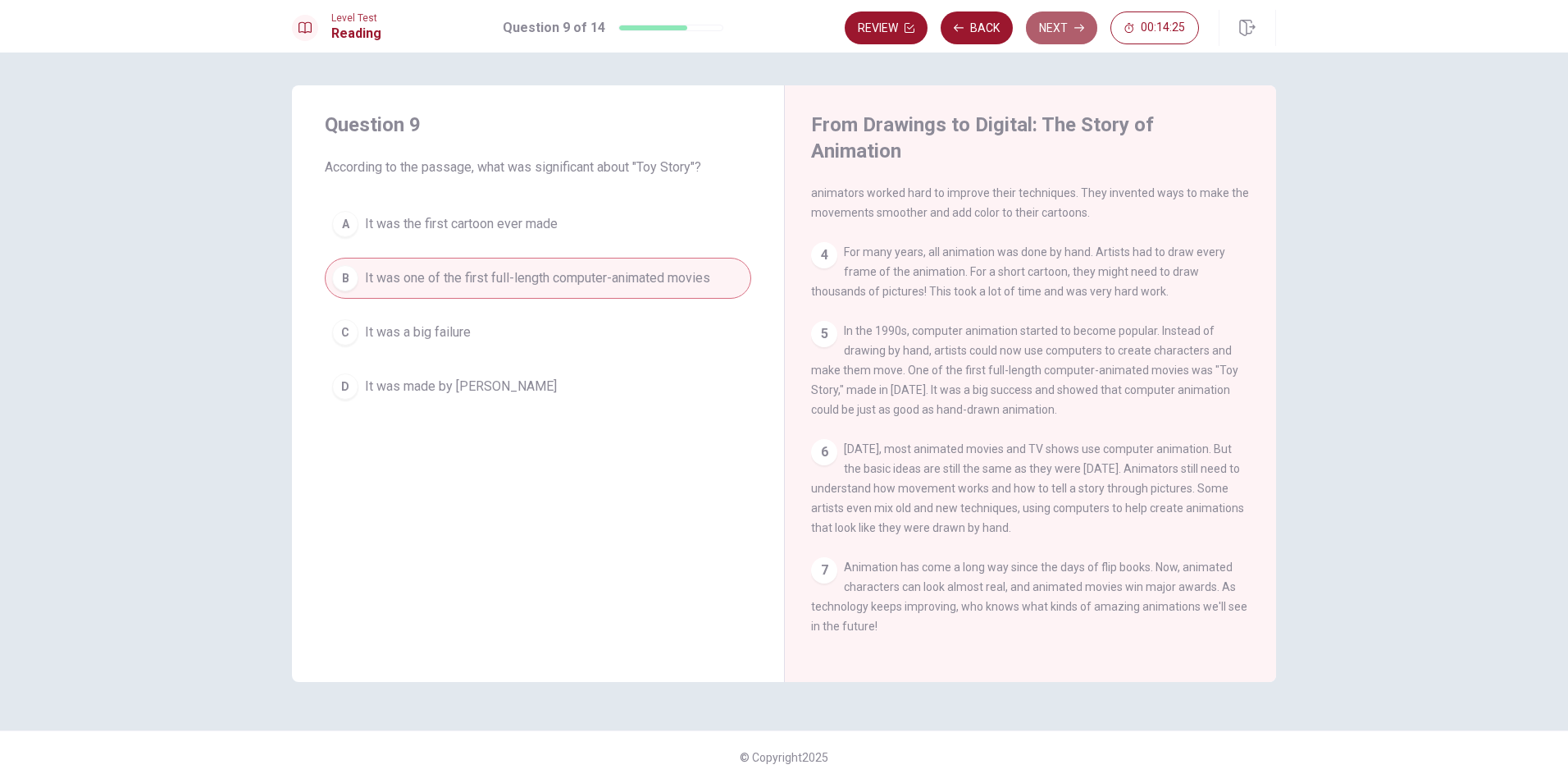
click at [1076, 32] on icon "button" at bounding box center [1080, 28] width 10 height 10
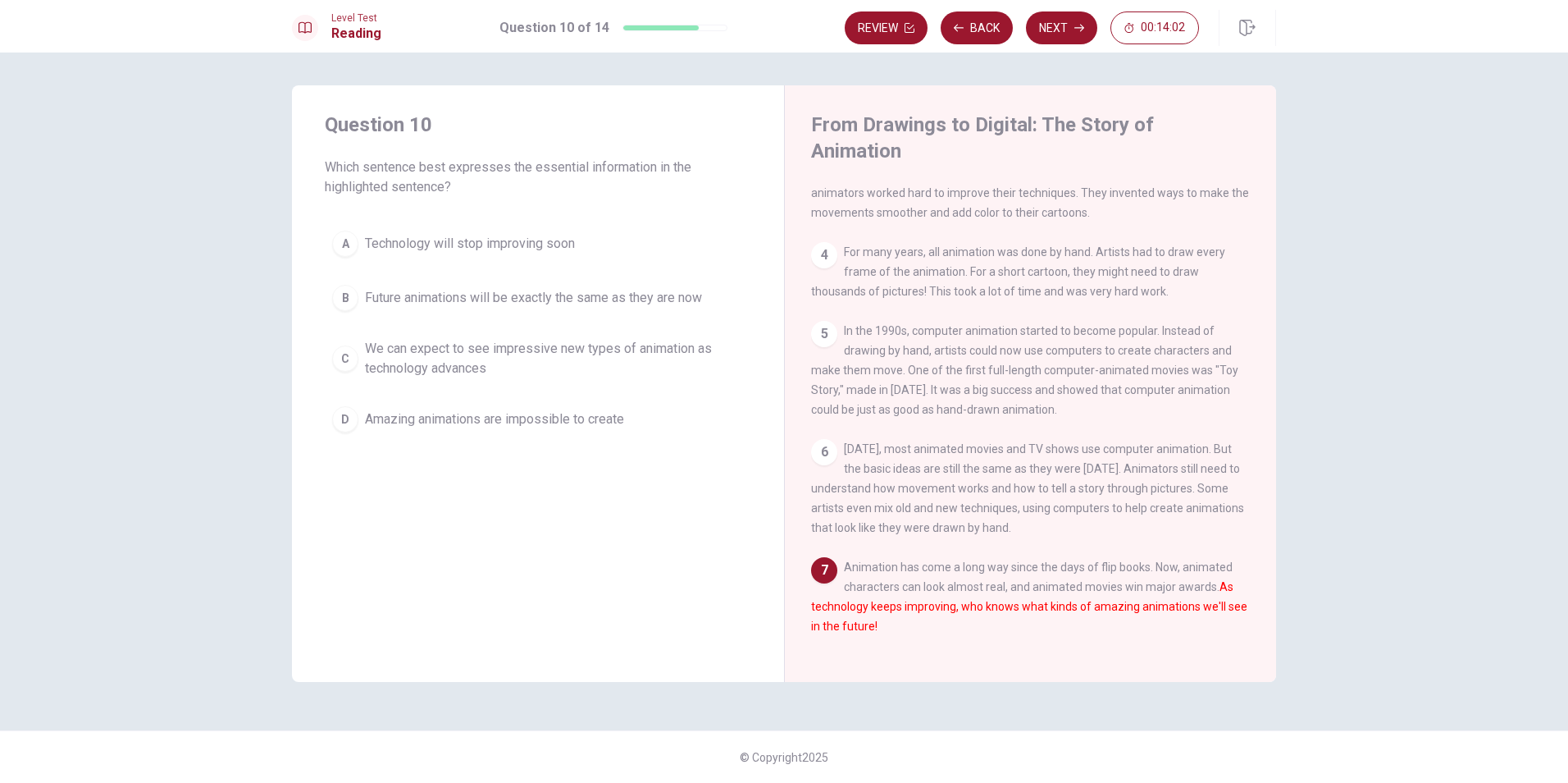
click at [344, 359] on div "C" at bounding box center [345, 358] width 26 height 26
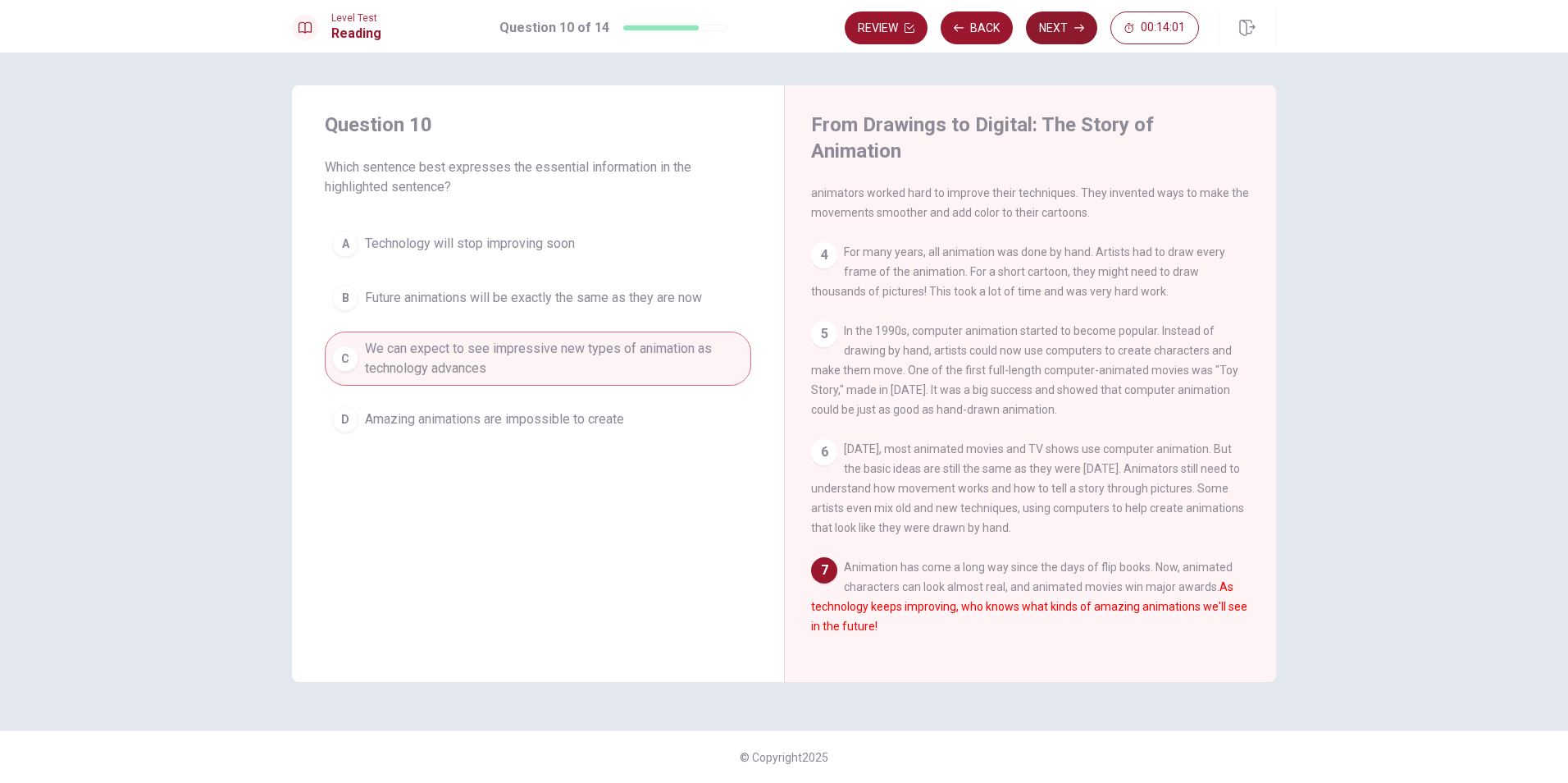
click at [1064, 22] on button "Next" at bounding box center [1061, 28] width 72 height 33
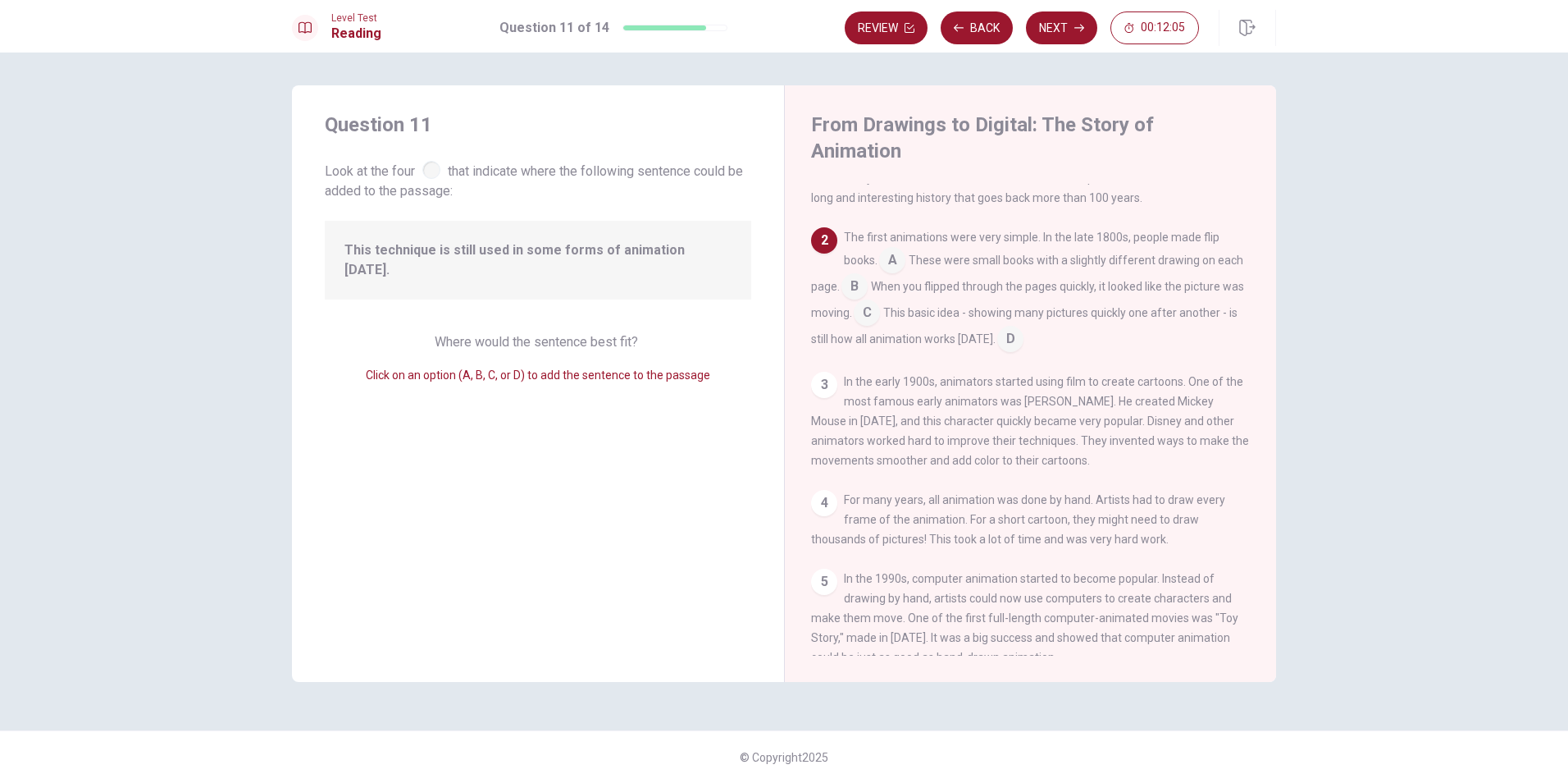
scroll to position [47, 0]
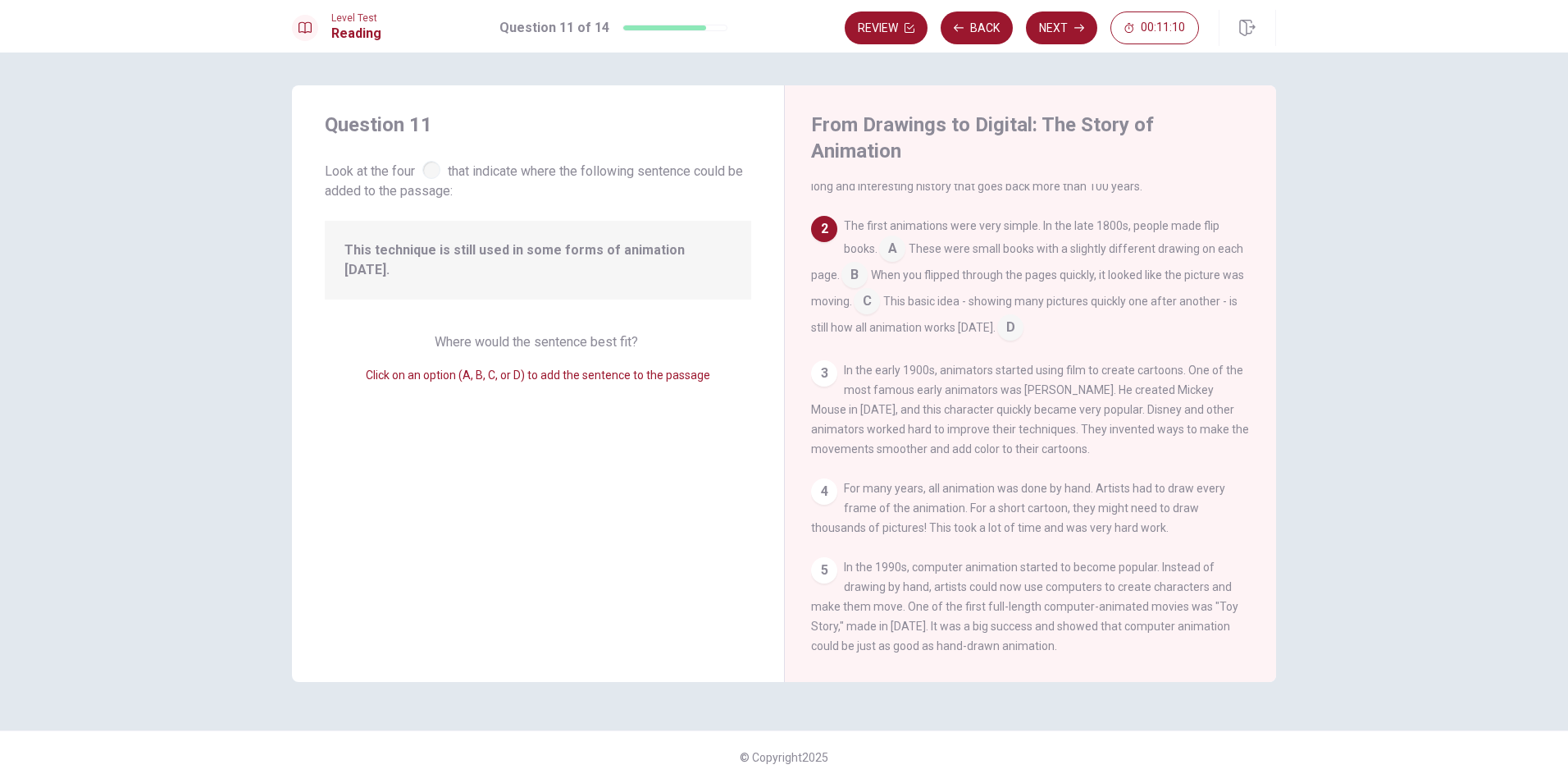
click at [1023, 316] on input at bounding box center [1010, 328] width 26 height 26
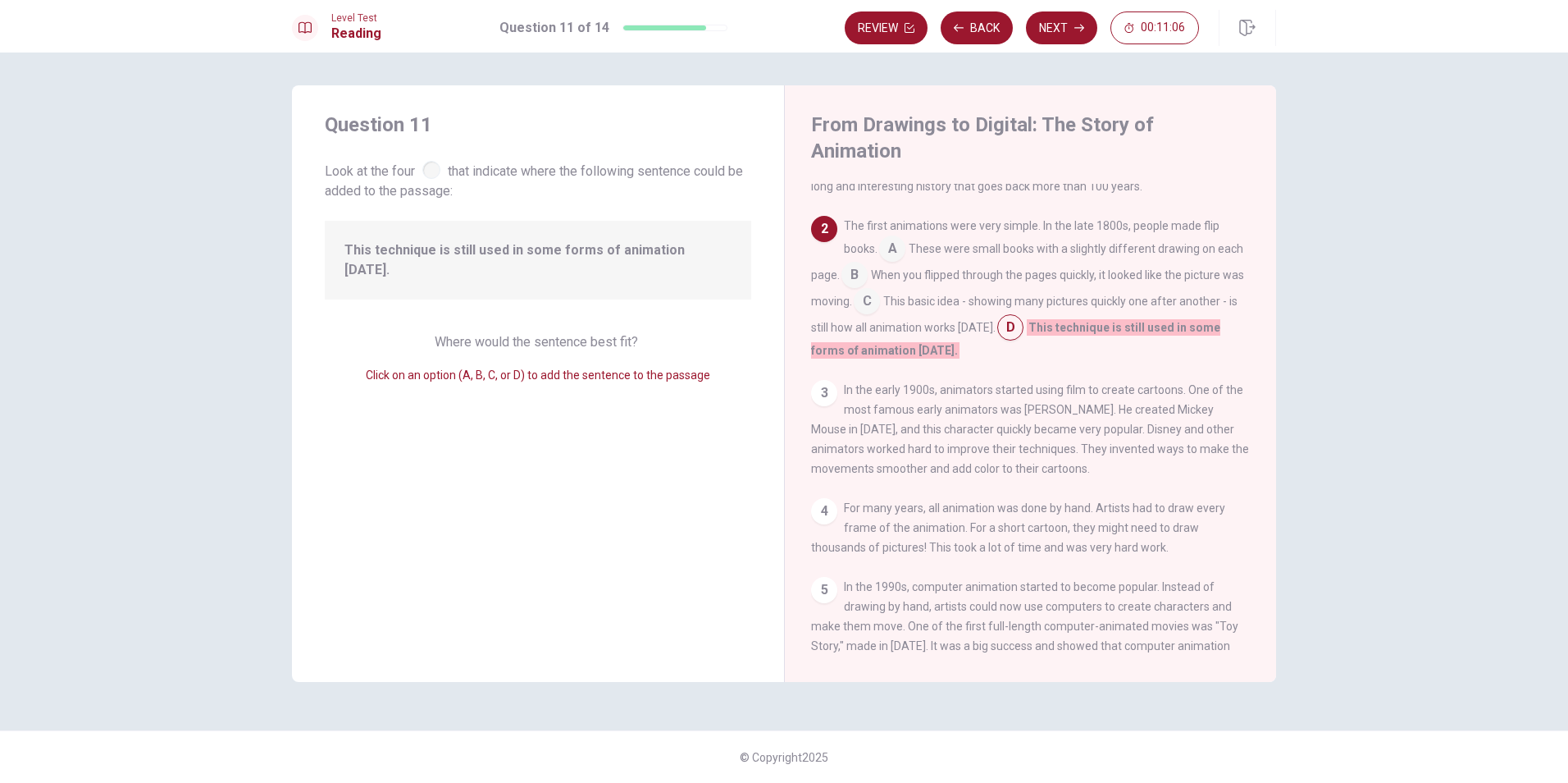
click at [880, 290] on input at bounding box center [866, 302] width 26 height 26
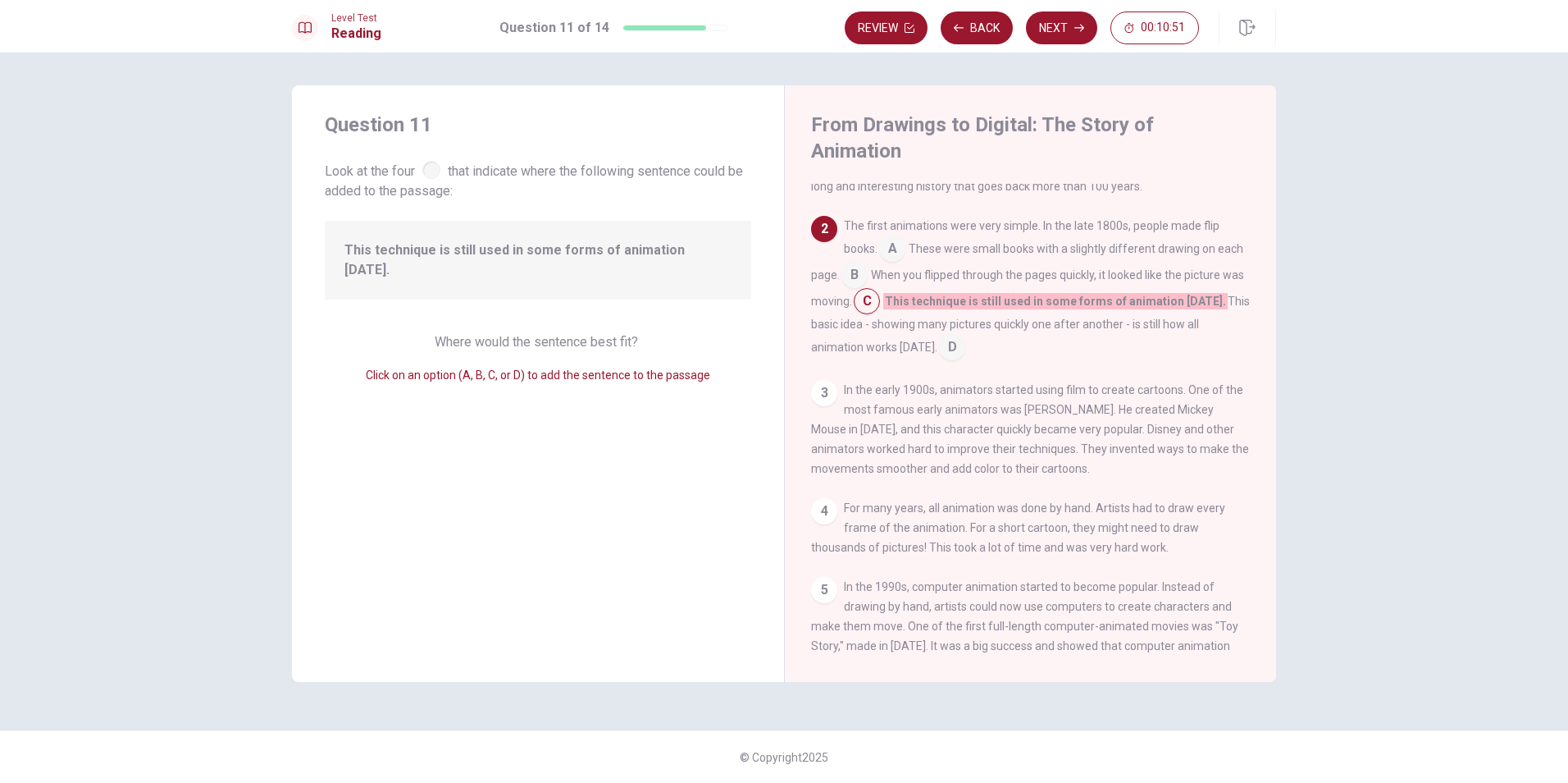
click at [894, 237] on input at bounding box center [892, 250] width 26 height 26
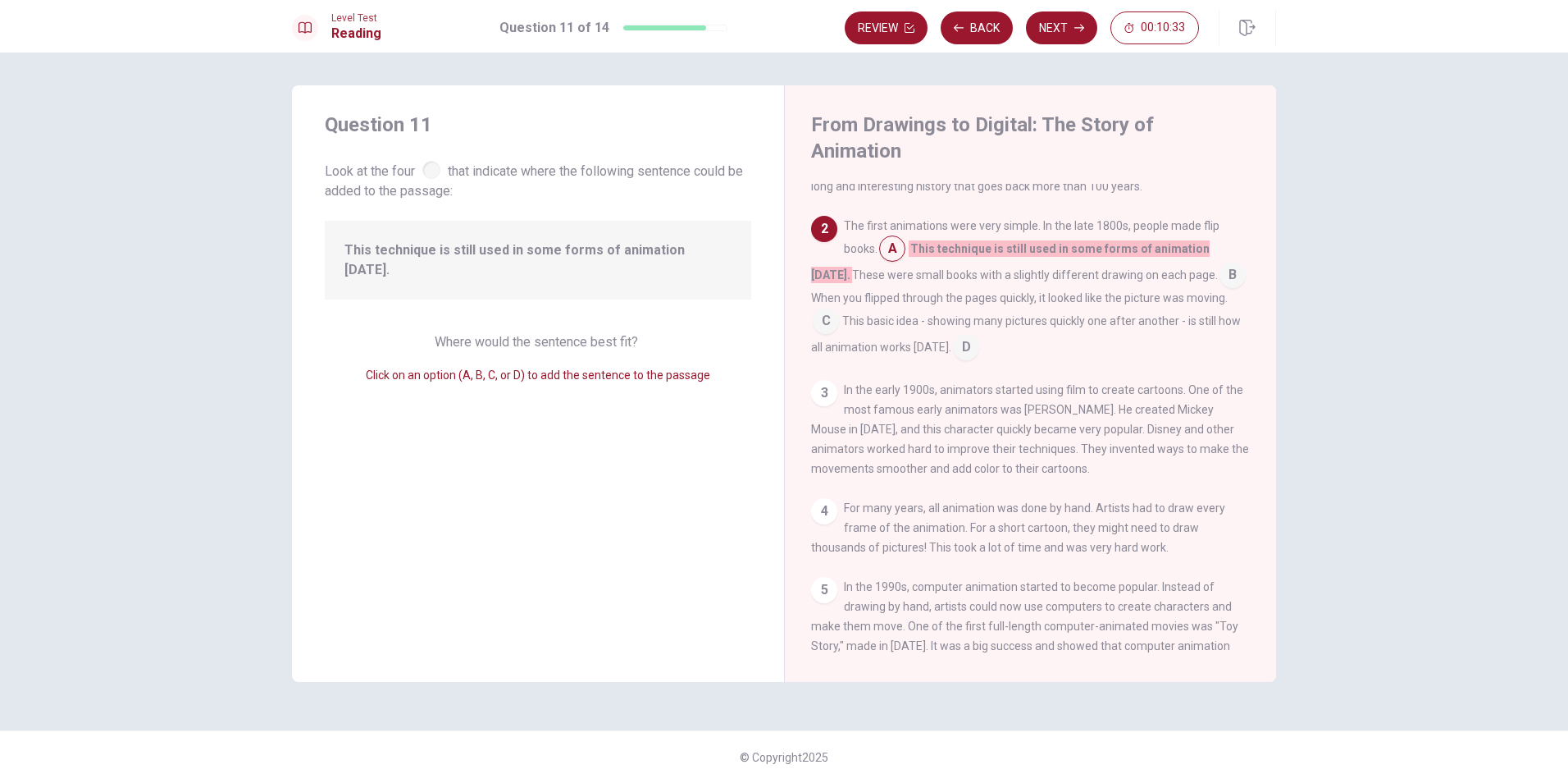
click at [1220, 264] on input at bounding box center [1232, 276] width 26 height 26
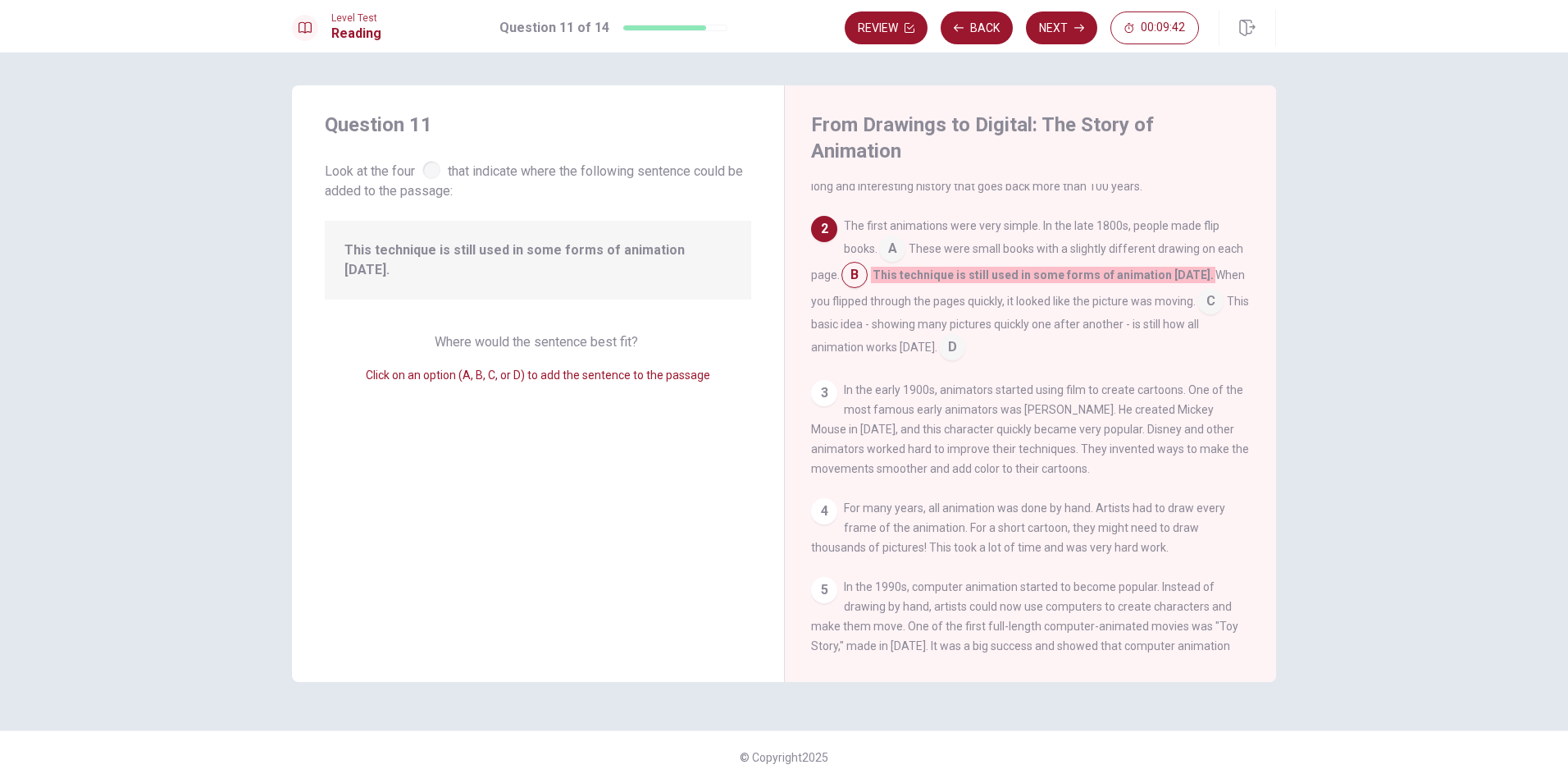
click at [885, 237] on input at bounding box center [892, 250] width 26 height 26
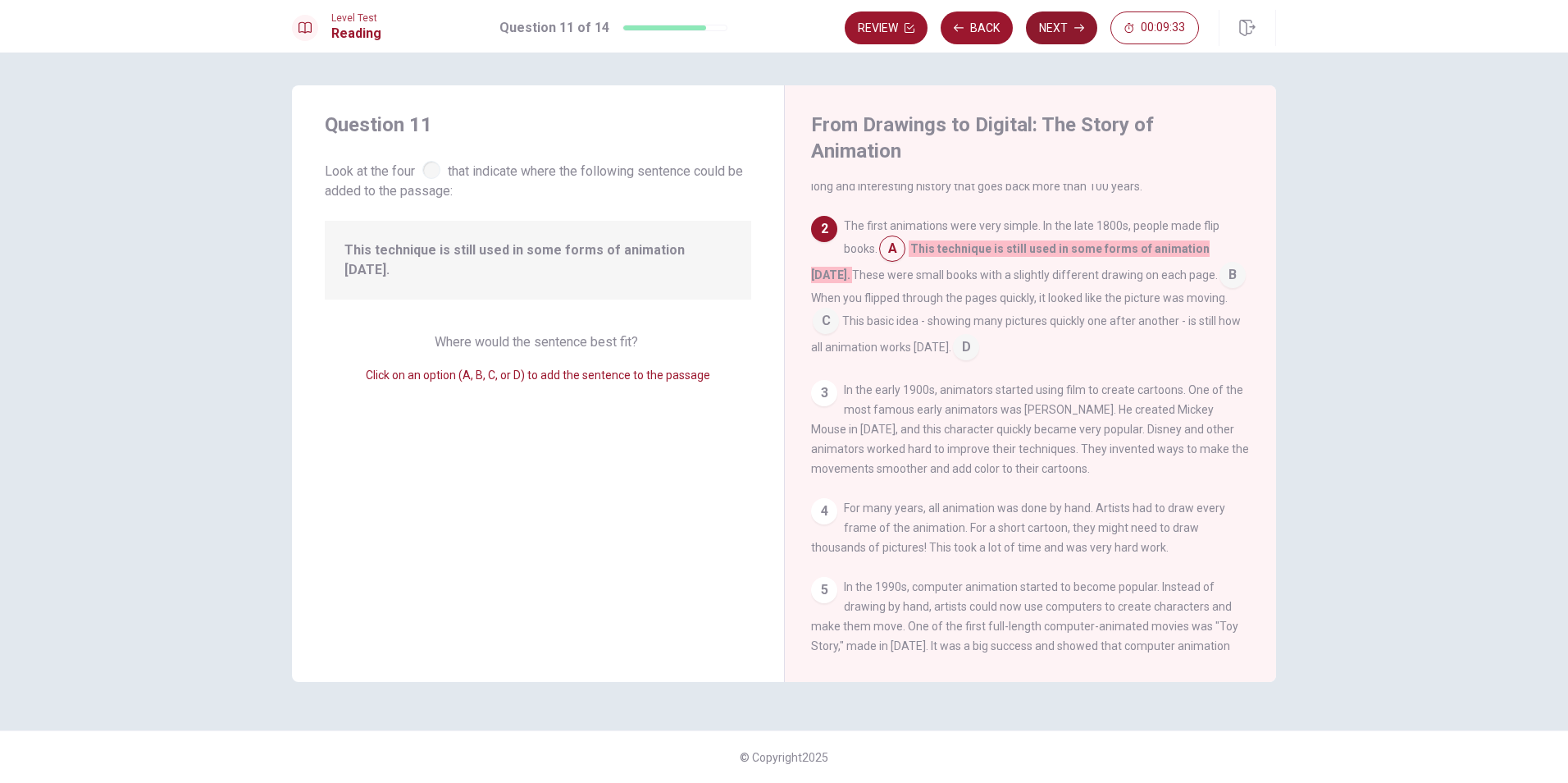
click at [1069, 29] on button "Next" at bounding box center [1061, 28] width 72 height 33
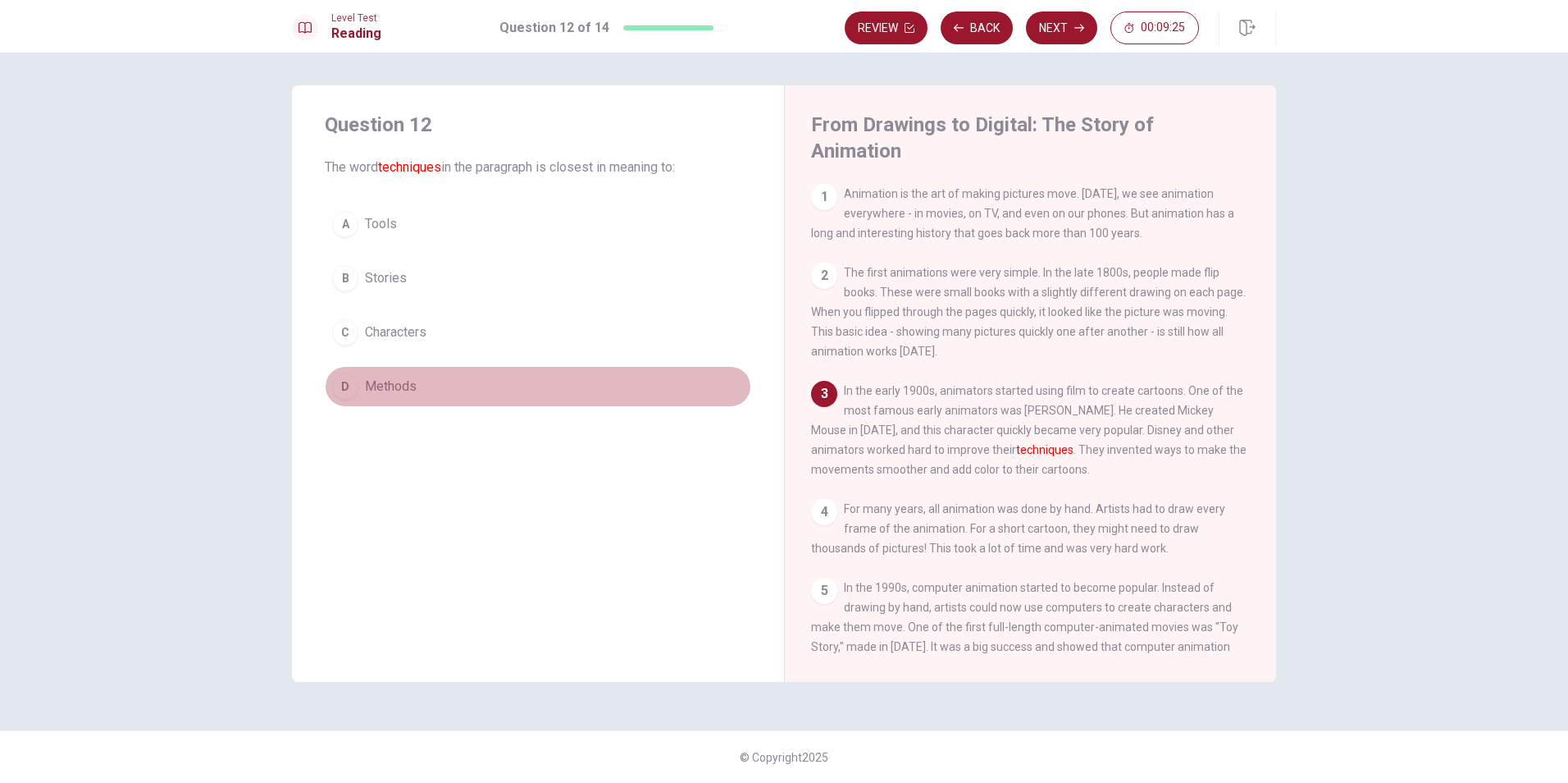
click at [342, 391] on div "D" at bounding box center [345, 386] width 26 height 26
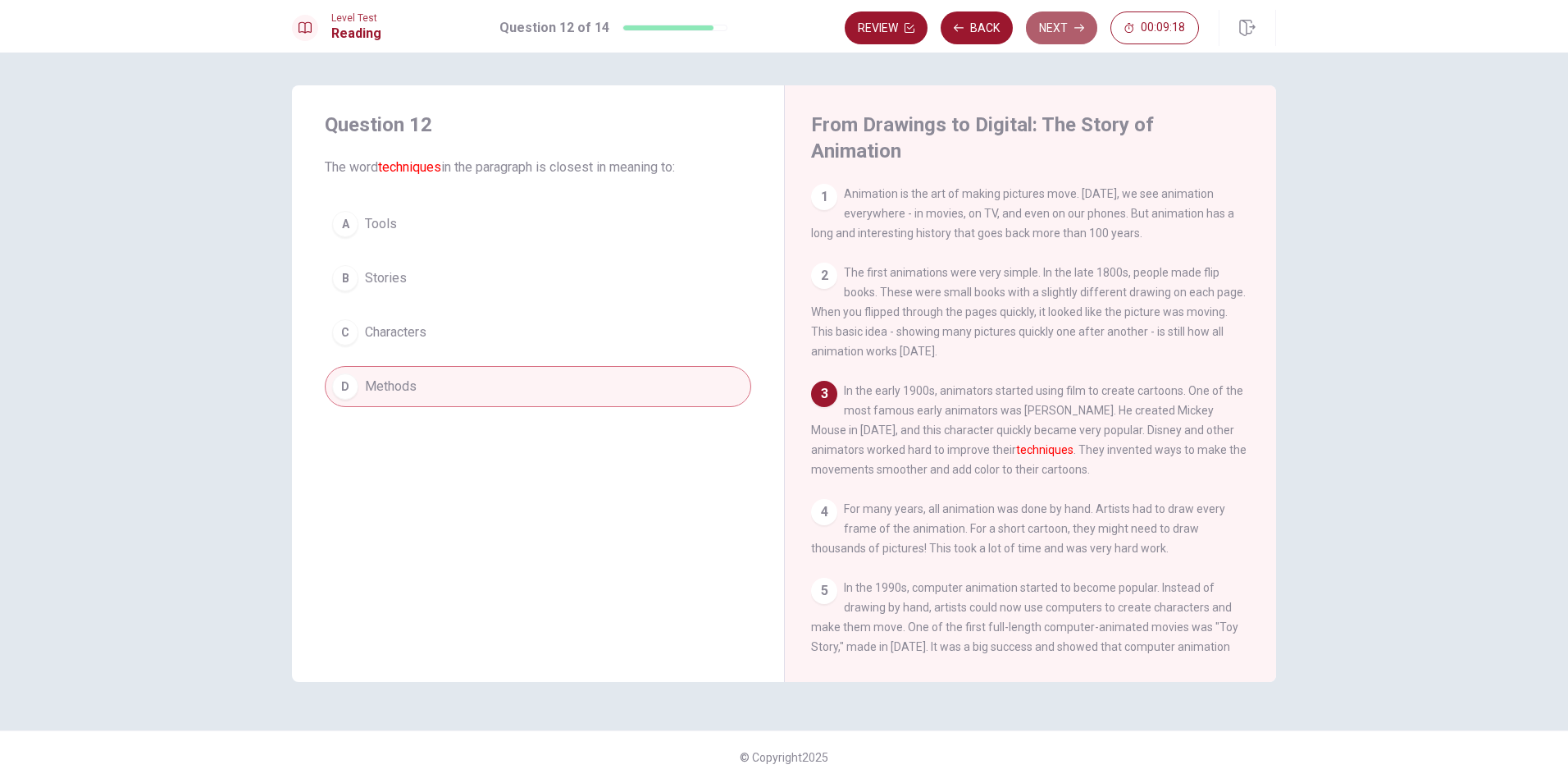
click at [1066, 20] on button "Next" at bounding box center [1061, 28] width 72 height 33
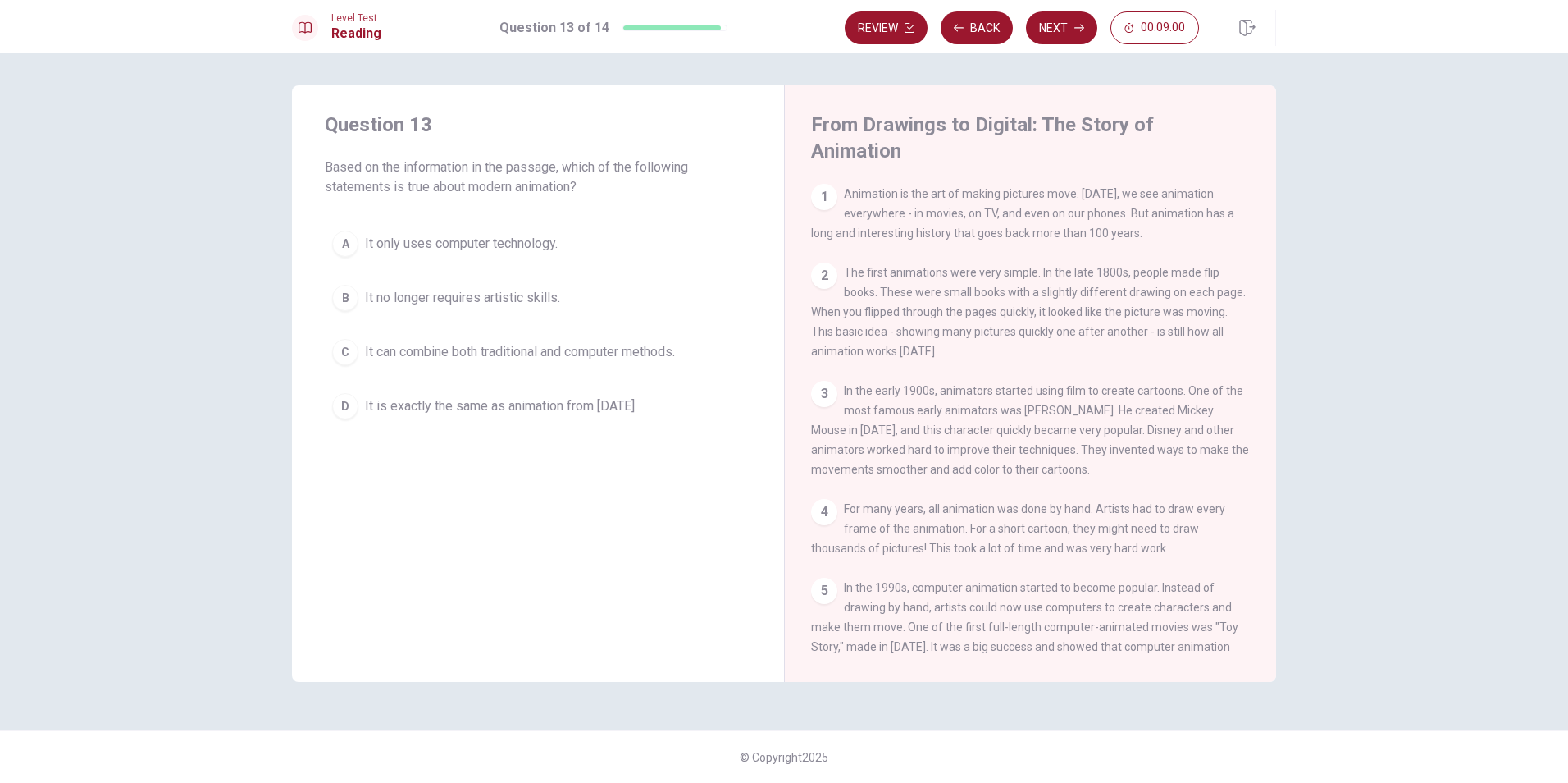
click at [341, 349] on div "C" at bounding box center [345, 351] width 26 height 26
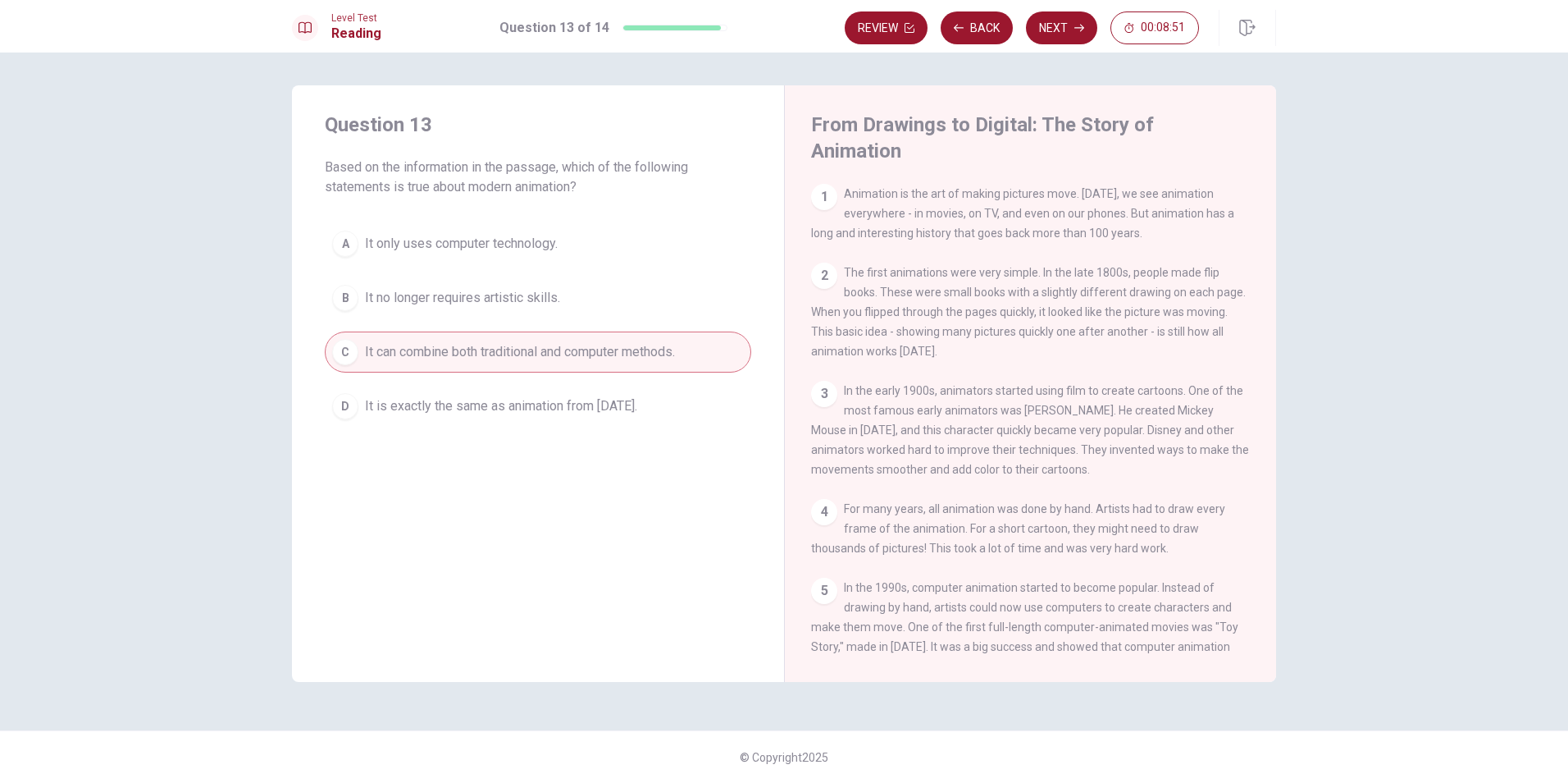
scroll to position [281, 0]
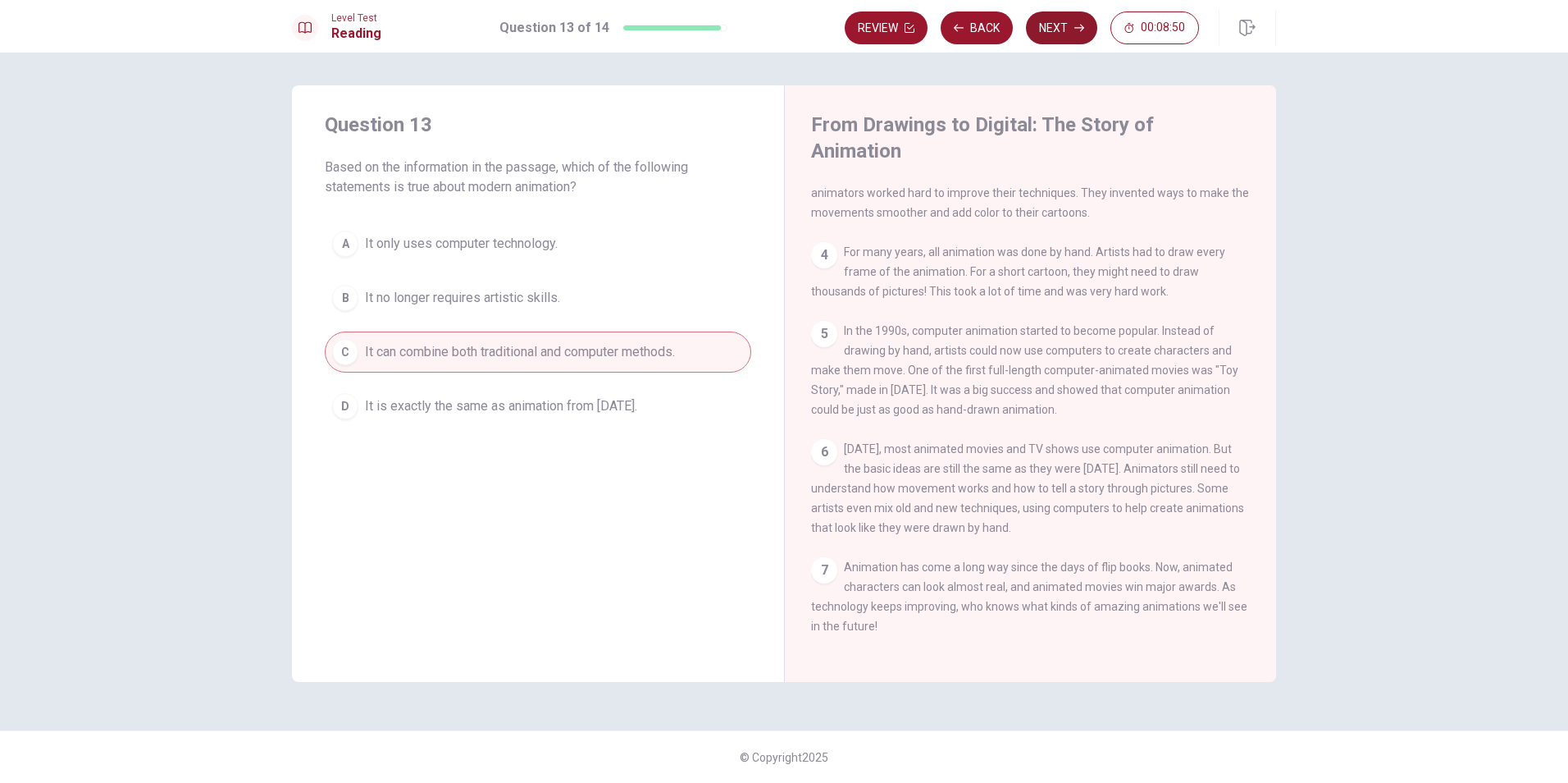
click at [1069, 24] on button "Next" at bounding box center [1061, 28] width 72 height 33
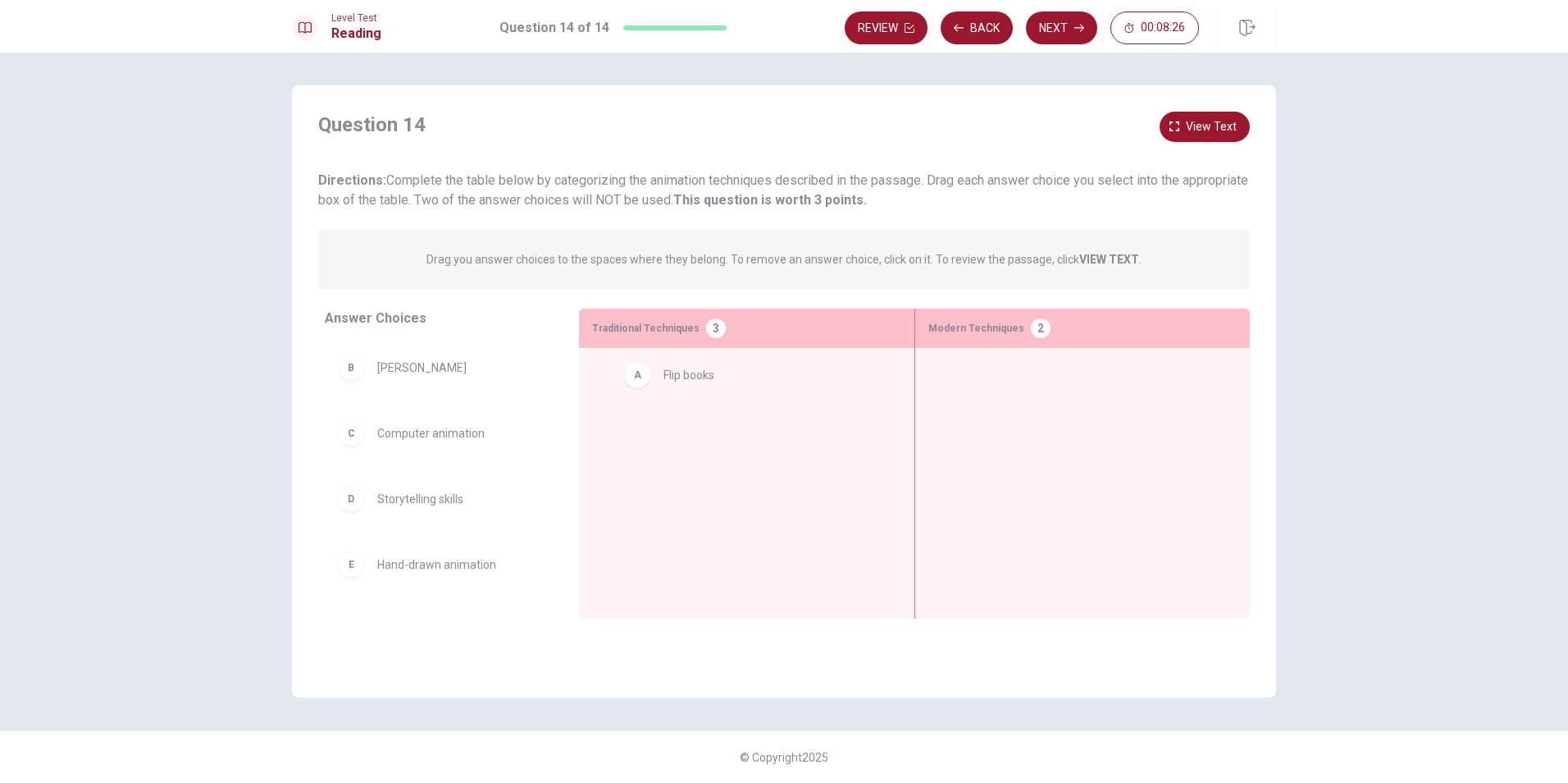
drag, startPoint x: 356, startPoint y: 375, endPoint x: 646, endPoint y: 382, distance: 290.1
drag, startPoint x: 354, startPoint y: 371, endPoint x: 661, endPoint y: 448, distance: 316.5
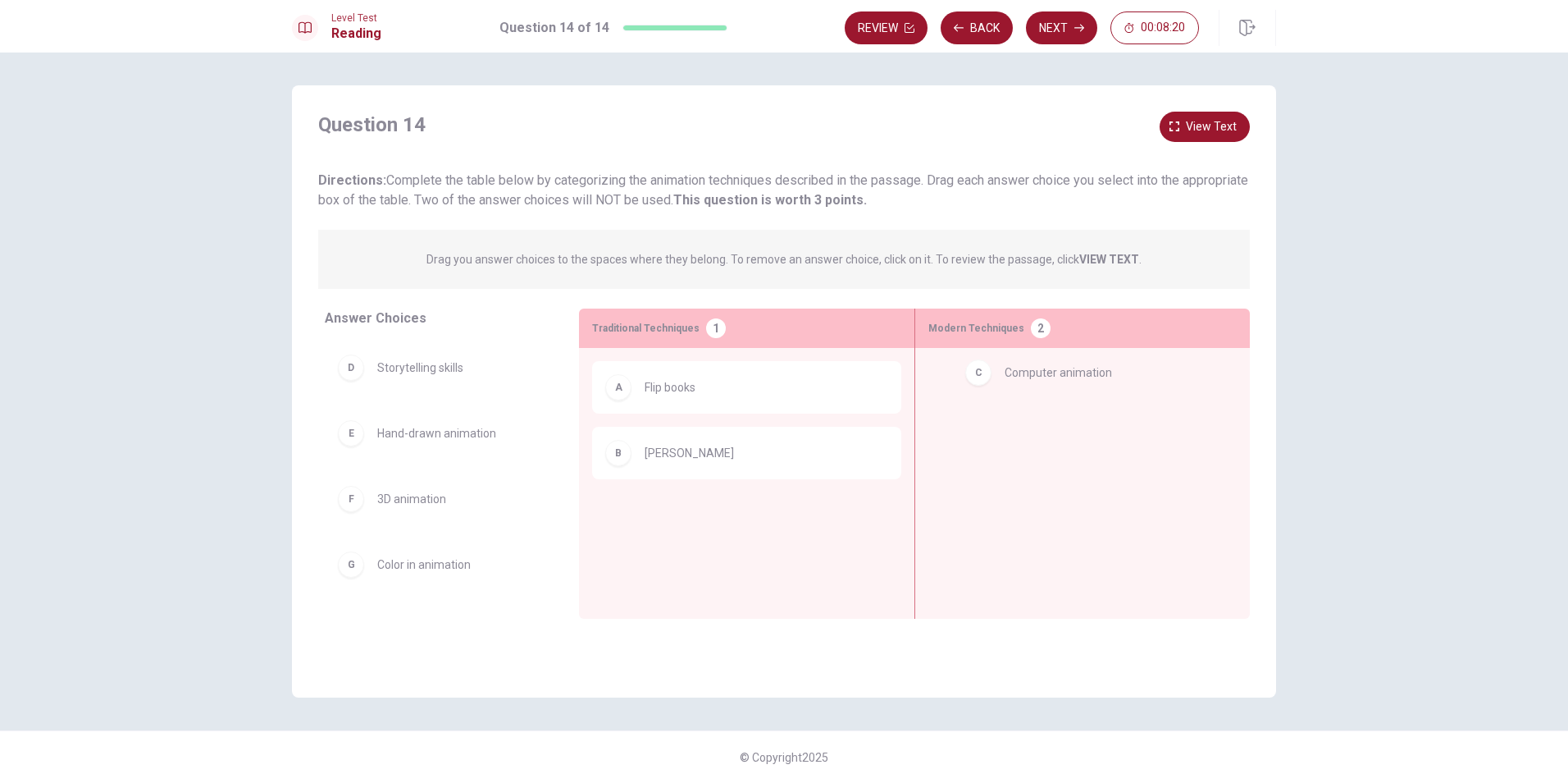
drag, startPoint x: 348, startPoint y: 368, endPoint x: 980, endPoint y: 372, distance: 632.0
drag, startPoint x: 354, startPoint y: 435, endPoint x: 651, endPoint y: 511, distance: 306.6
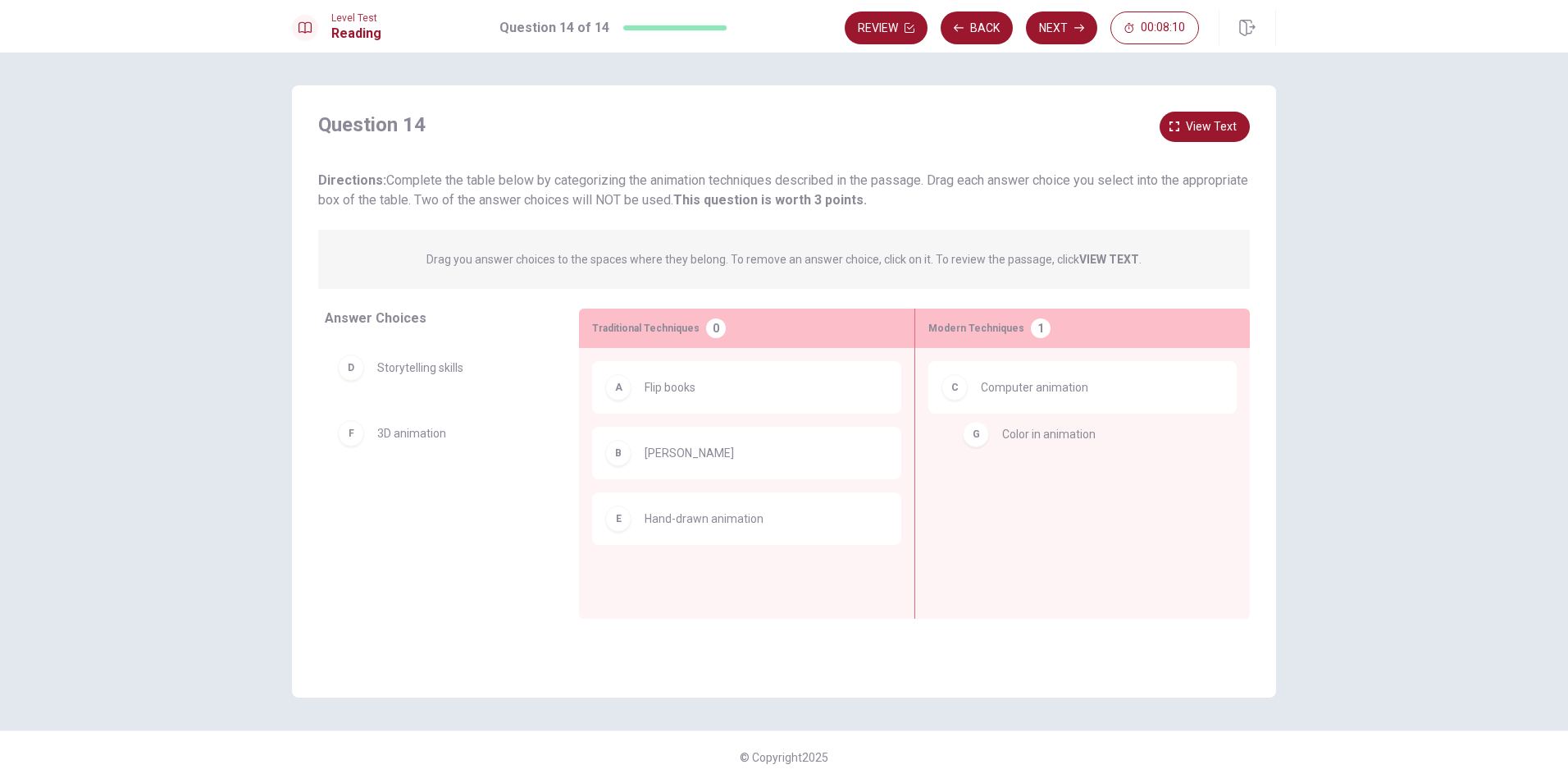
drag, startPoint x: 354, startPoint y: 505, endPoint x: 985, endPoint y: 448, distance: 633.6
click at [1210, 129] on span "View text" at bounding box center [1211, 126] width 50 height 20
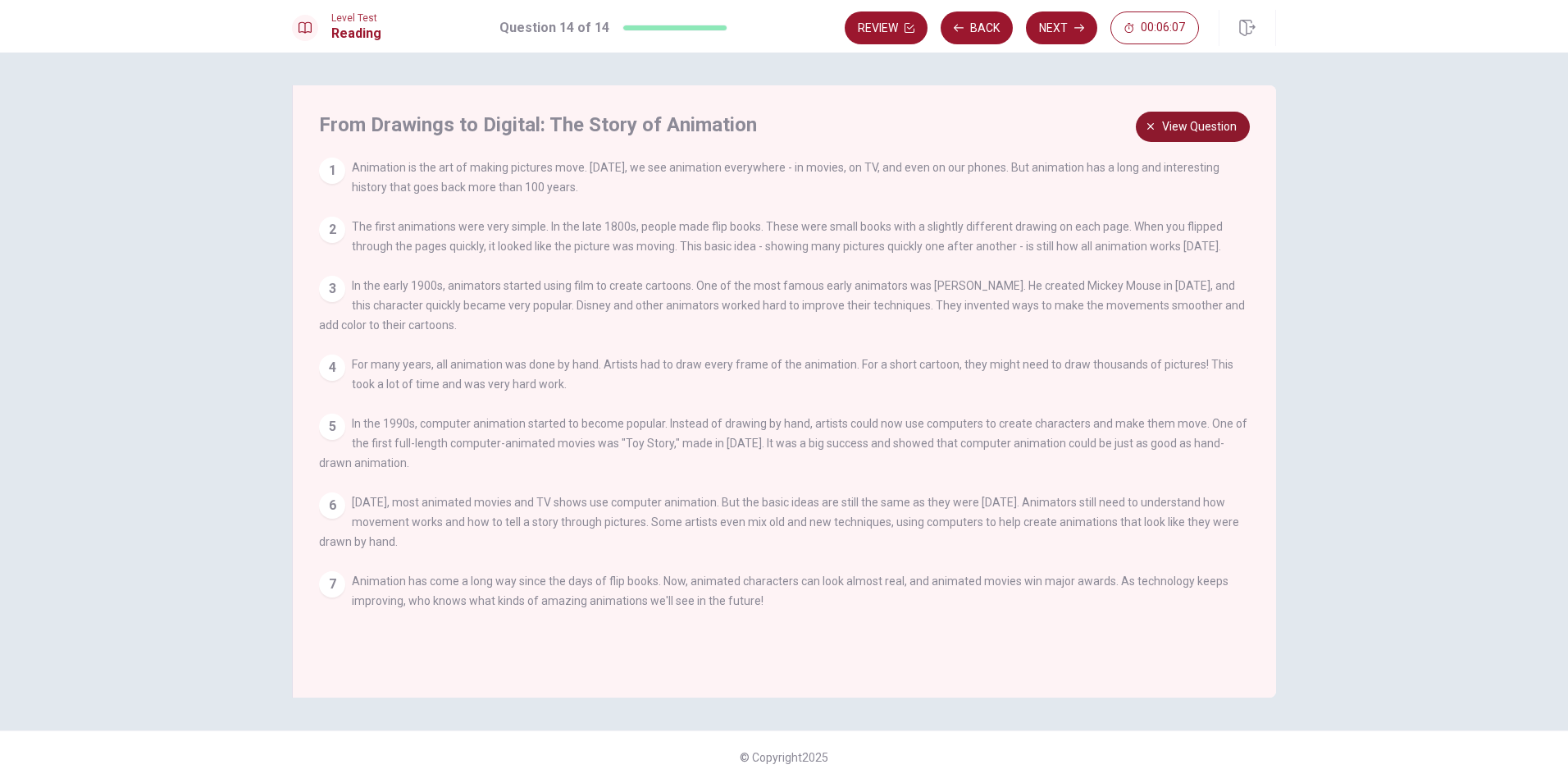
click at [1168, 125] on span "View question" at bounding box center [1199, 126] width 75 height 20
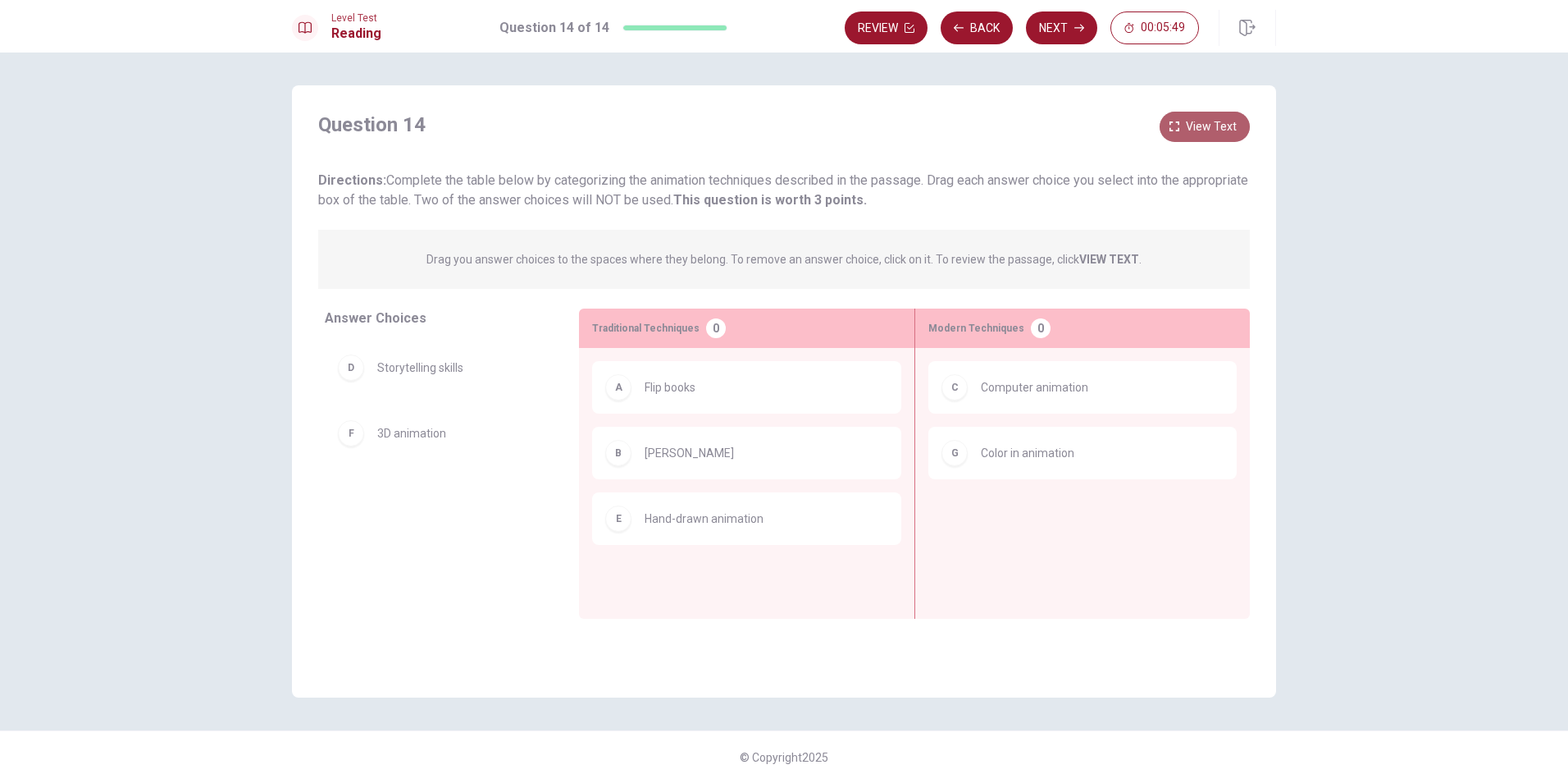
click at [1209, 126] on span "View text" at bounding box center [1211, 126] width 50 height 20
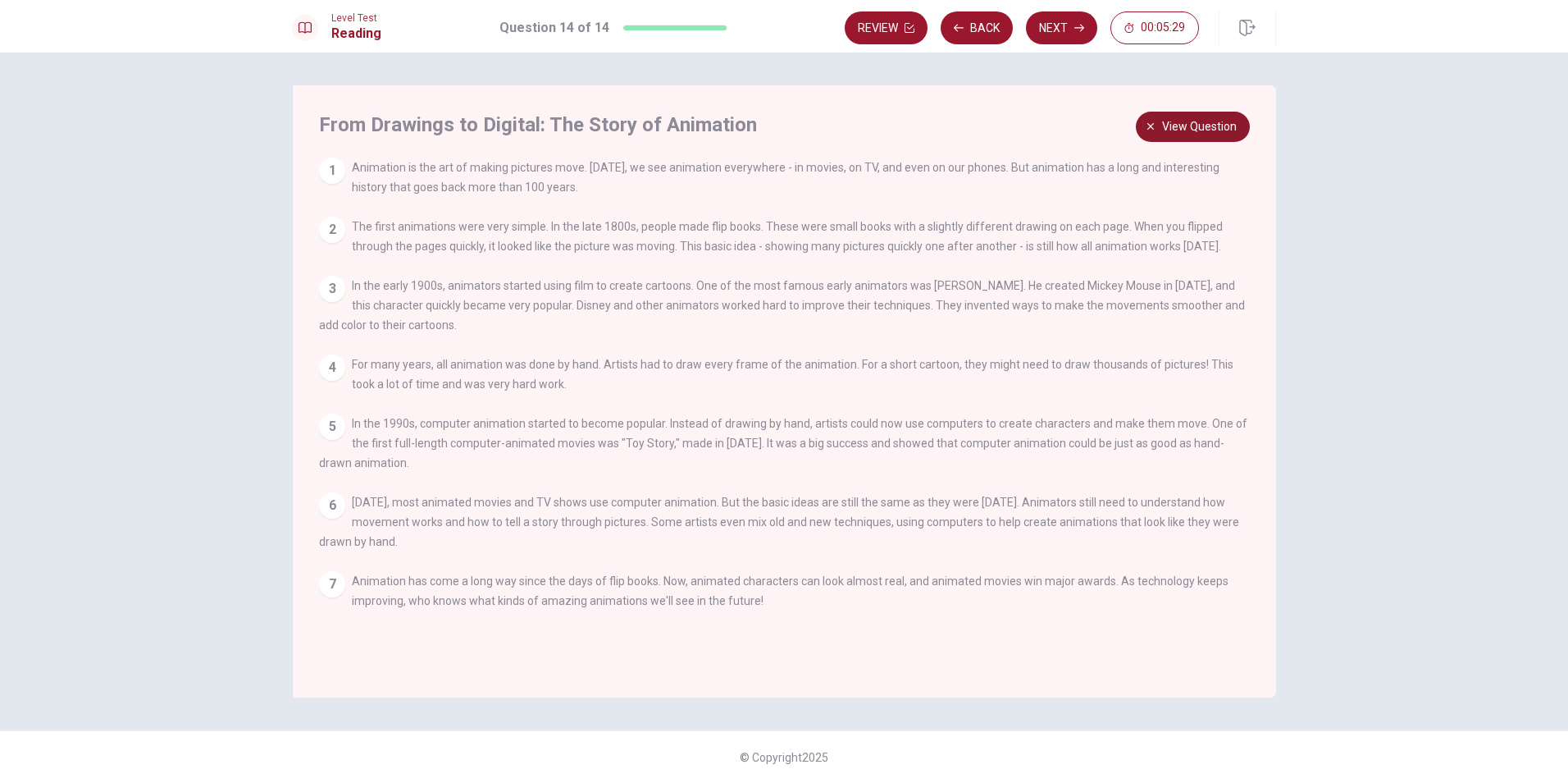
click at [1209, 124] on span "View question" at bounding box center [1199, 126] width 75 height 20
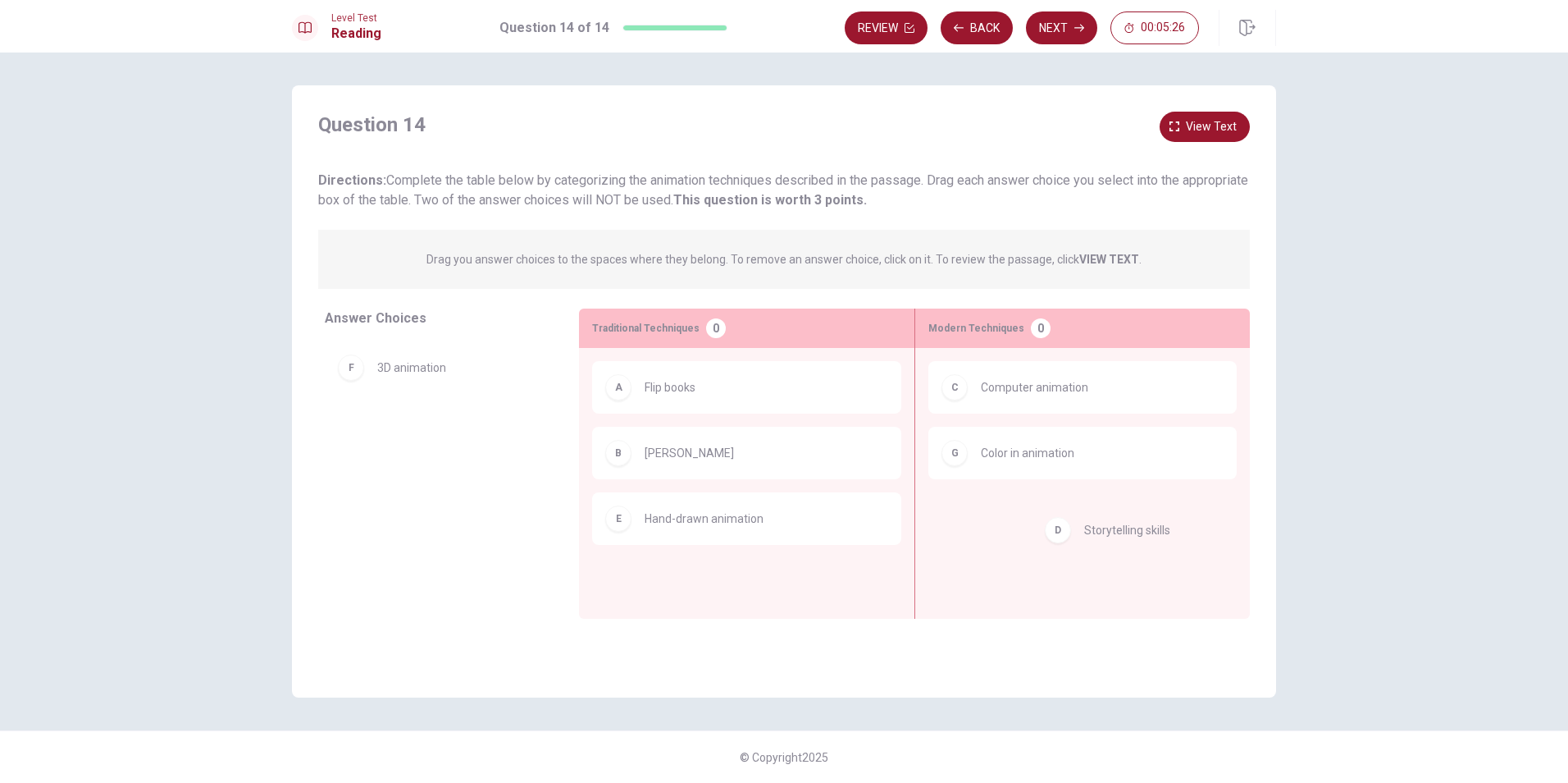
drag, startPoint x: 410, startPoint y: 370, endPoint x: 1116, endPoint y: 530, distance: 723.9
drag, startPoint x: 347, startPoint y: 370, endPoint x: 981, endPoint y: 514, distance: 650.1
drag, startPoint x: 626, startPoint y: 462, endPoint x: 348, endPoint y: 494, distance: 279.8
drag, startPoint x: 345, startPoint y: 434, endPoint x: 1025, endPoint y: 530, distance: 686.7
drag, startPoint x: 347, startPoint y: 443, endPoint x: 980, endPoint y: 513, distance: 636.9
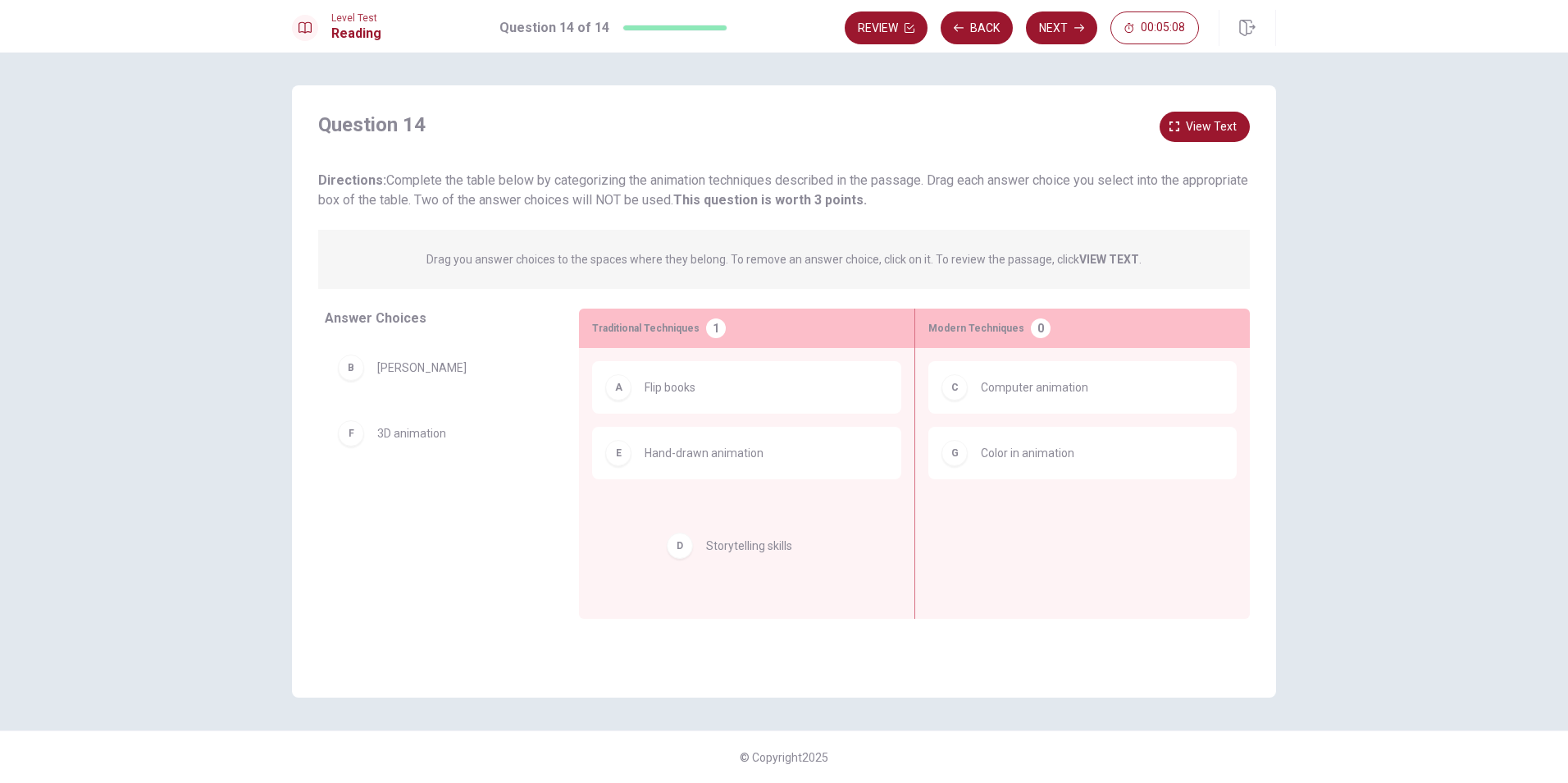
drag, startPoint x: 357, startPoint y: 447, endPoint x: 662, endPoint y: 532, distance: 316.6
drag, startPoint x: 668, startPoint y: 454, endPoint x: 1014, endPoint y: 536, distance: 355.6
drag, startPoint x: 619, startPoint y: 529, endPoint x: 1007, endPoint y: 530, distance: 388.0
drag, startPoint x: 359, startPoint y: 376, endPoint x: 1031, endPoint y: 548, distance: 693.7
click at [1062, 31] on button "Next" at bounding box center [1061, 28] width 72 height 33
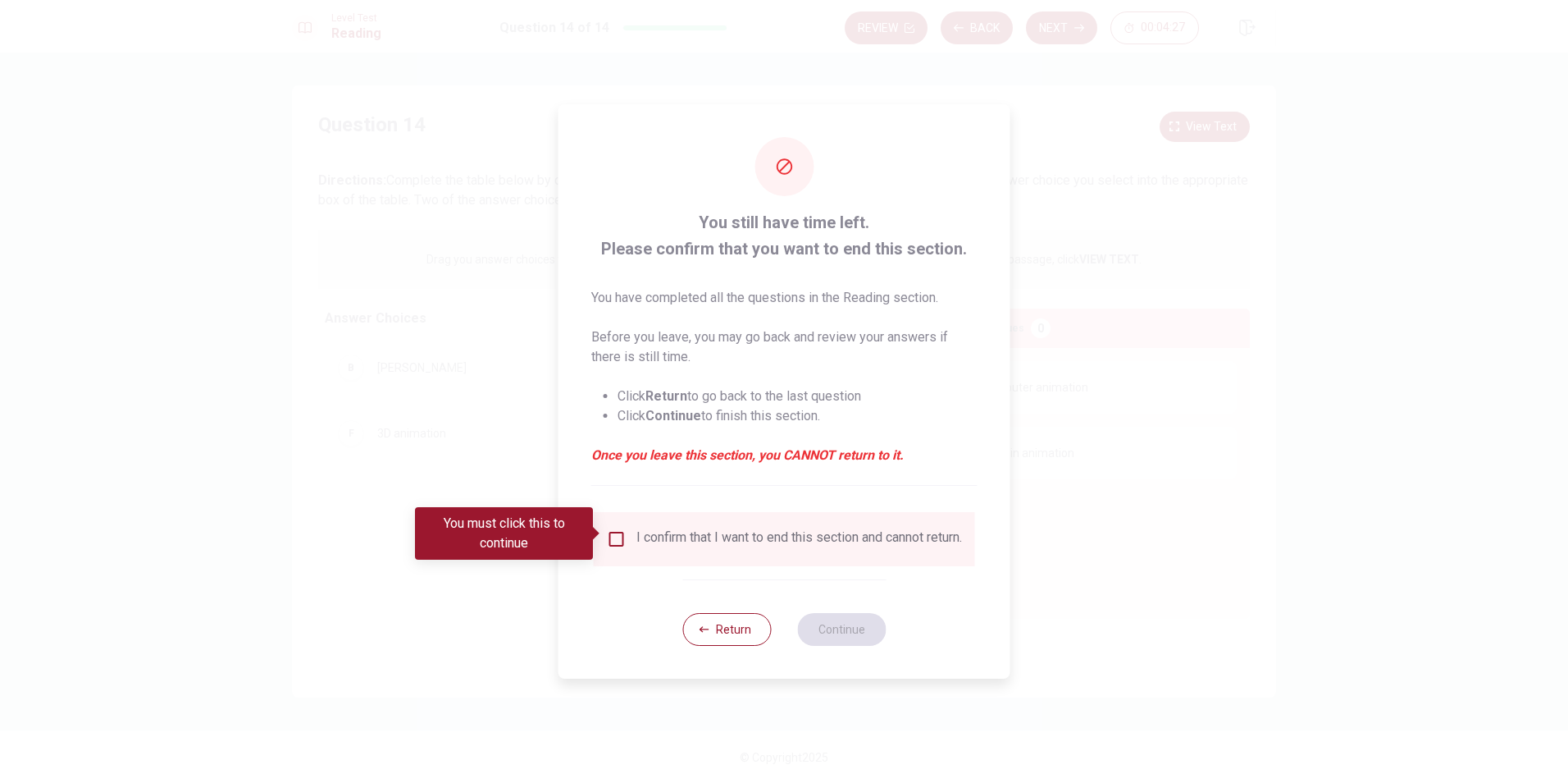
click at [614, 534] on input "You must click this to continue" at bounding box center [616, 539] width 19 height 19
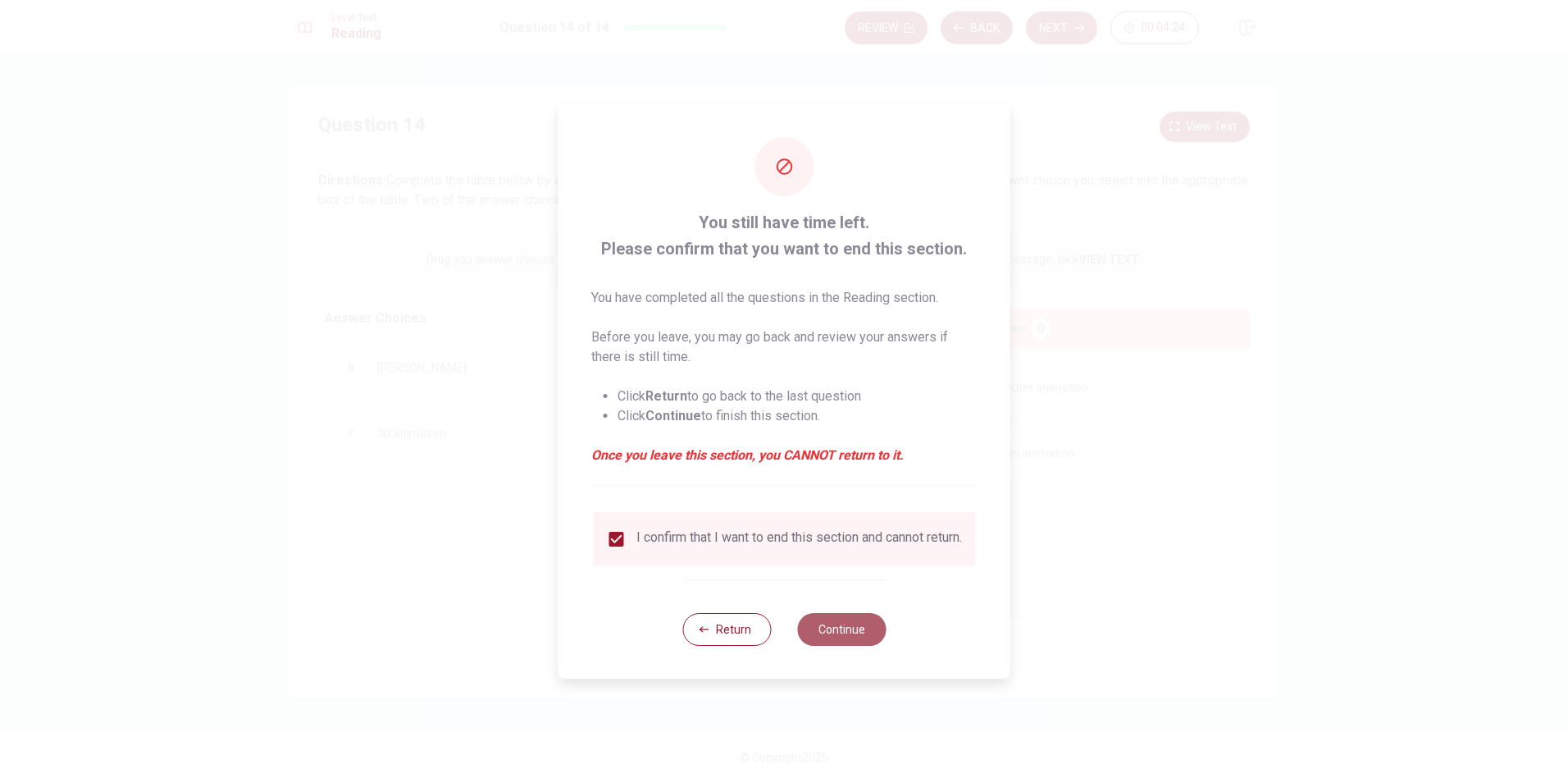
click at [847, 635] on button "Continue" at bounding box center [841, 629] width 88 height 33
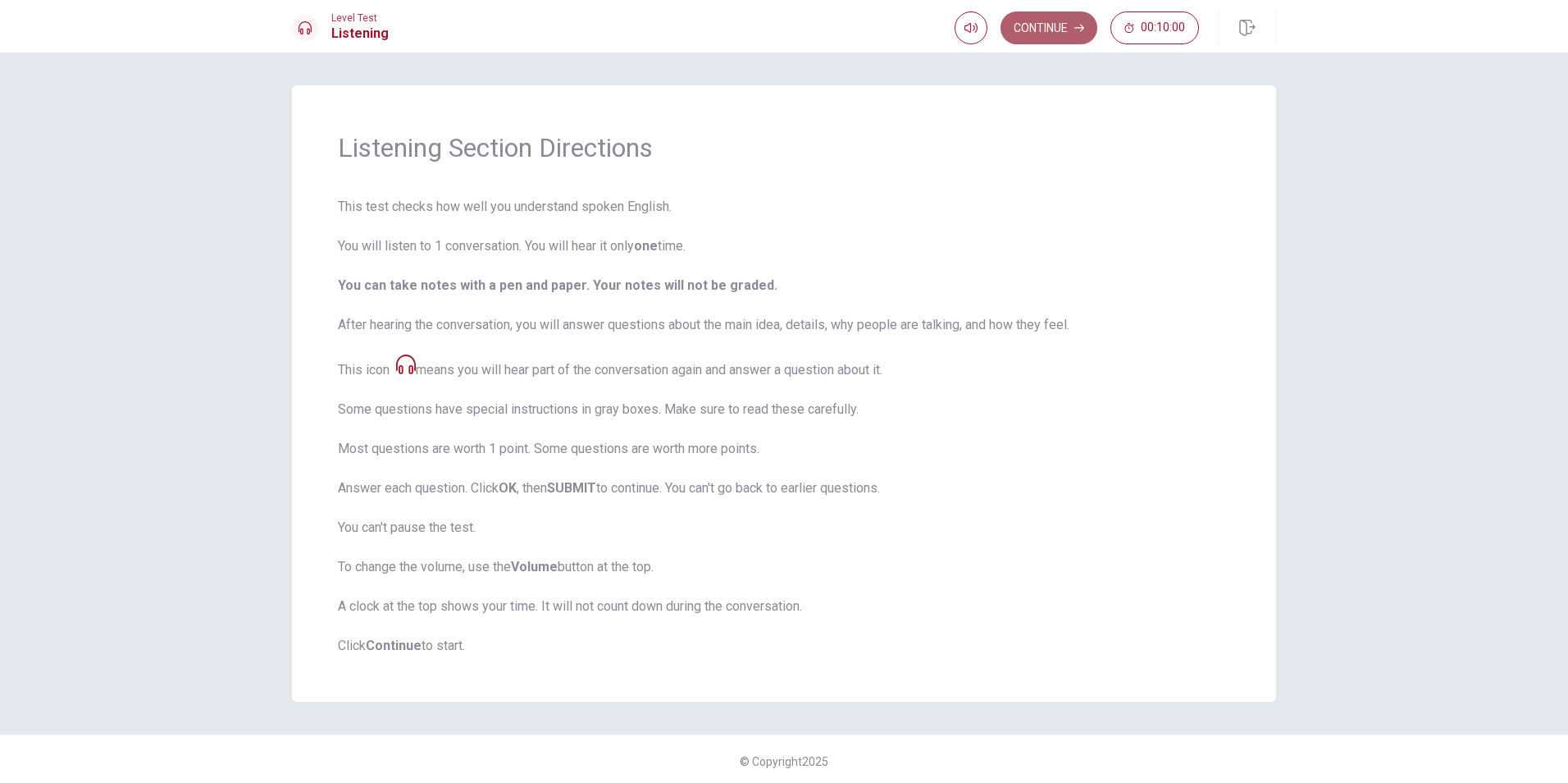
click at [1066, 29] on button "Continue" at bounding box center [1049, 28] width 97 height 33
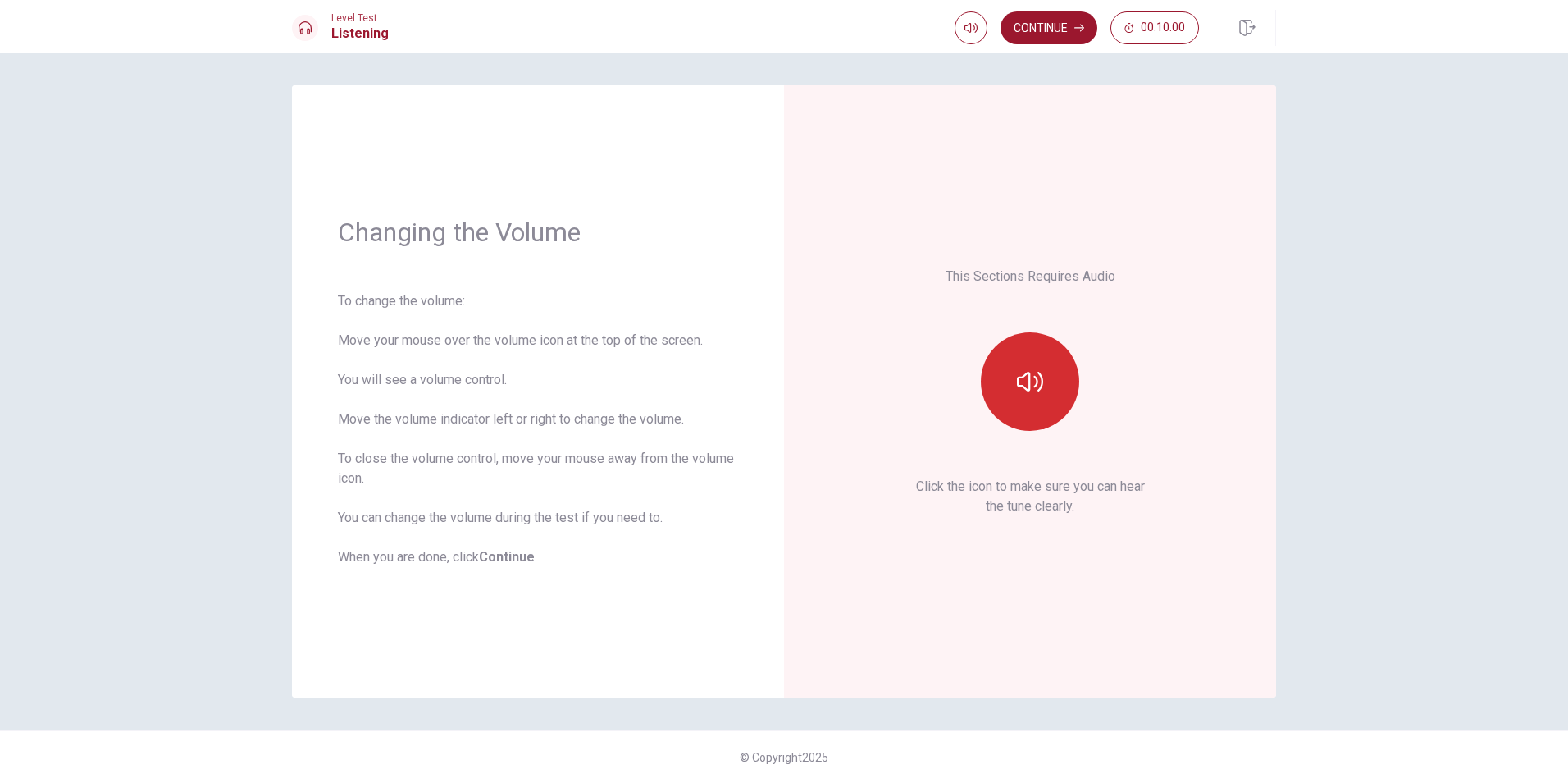
click at [1046, 355] on button "button" at bounding box center [1029, 381] width 98 height 99
click at [1037, 29] on button "Continue" at bounding box center [1049, 28] width 97 height 33
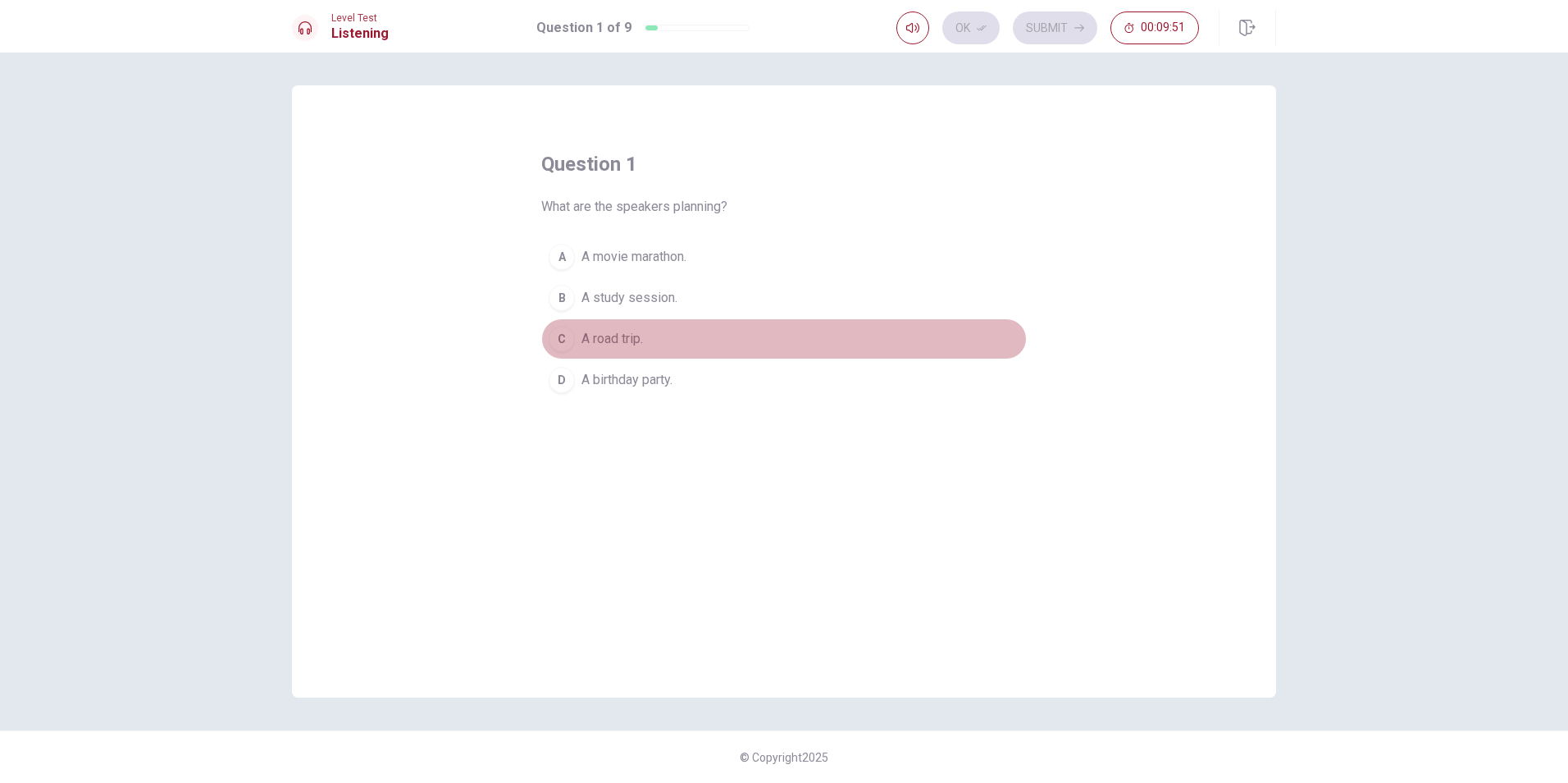
click at [561, 337] on div "C" at bounding box center [561, 338] width 26 height 26
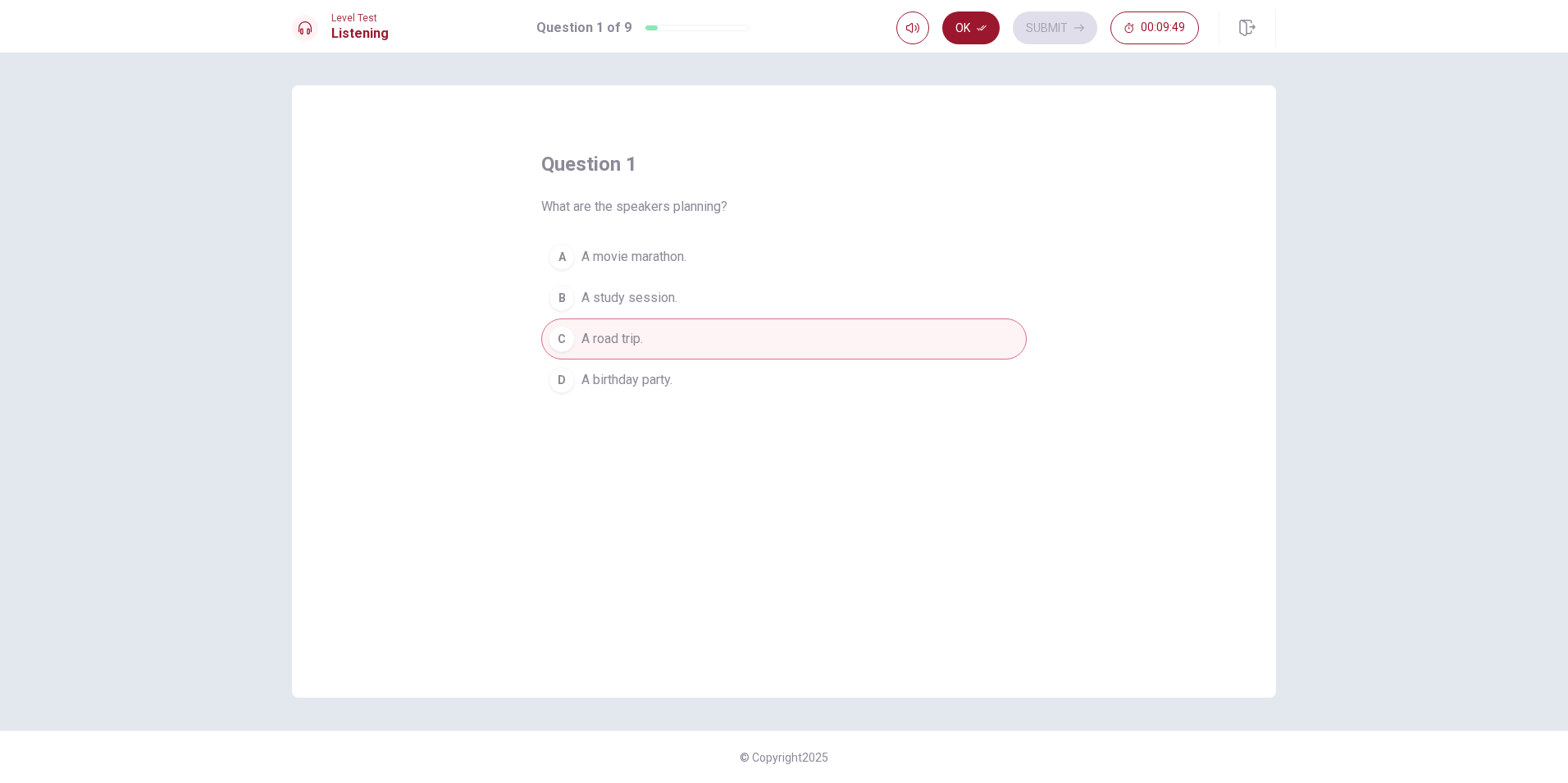
click at [570, 338] on div "C" at bounding box center [561, 338] width 26 height 26
click at [964, 26] on button "Ok" at bounding box center [971, 28] width 57 height 33
click at [1050, 24] on button "Submit" at bounding box center [1055, 28] width 84 height 33
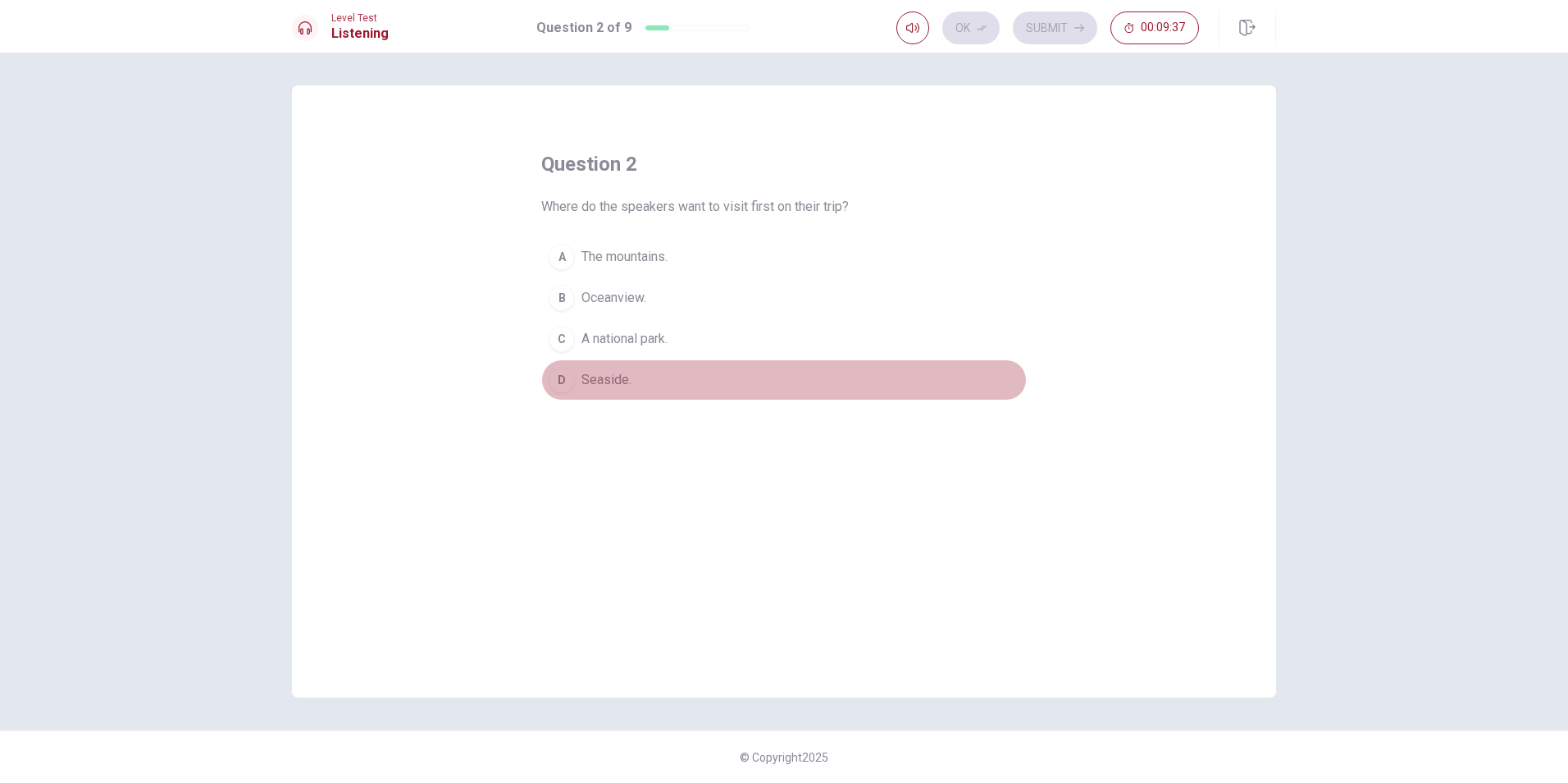
click at [561, 384] on div "D" at bounding box center [561, 380] width 26 height 26
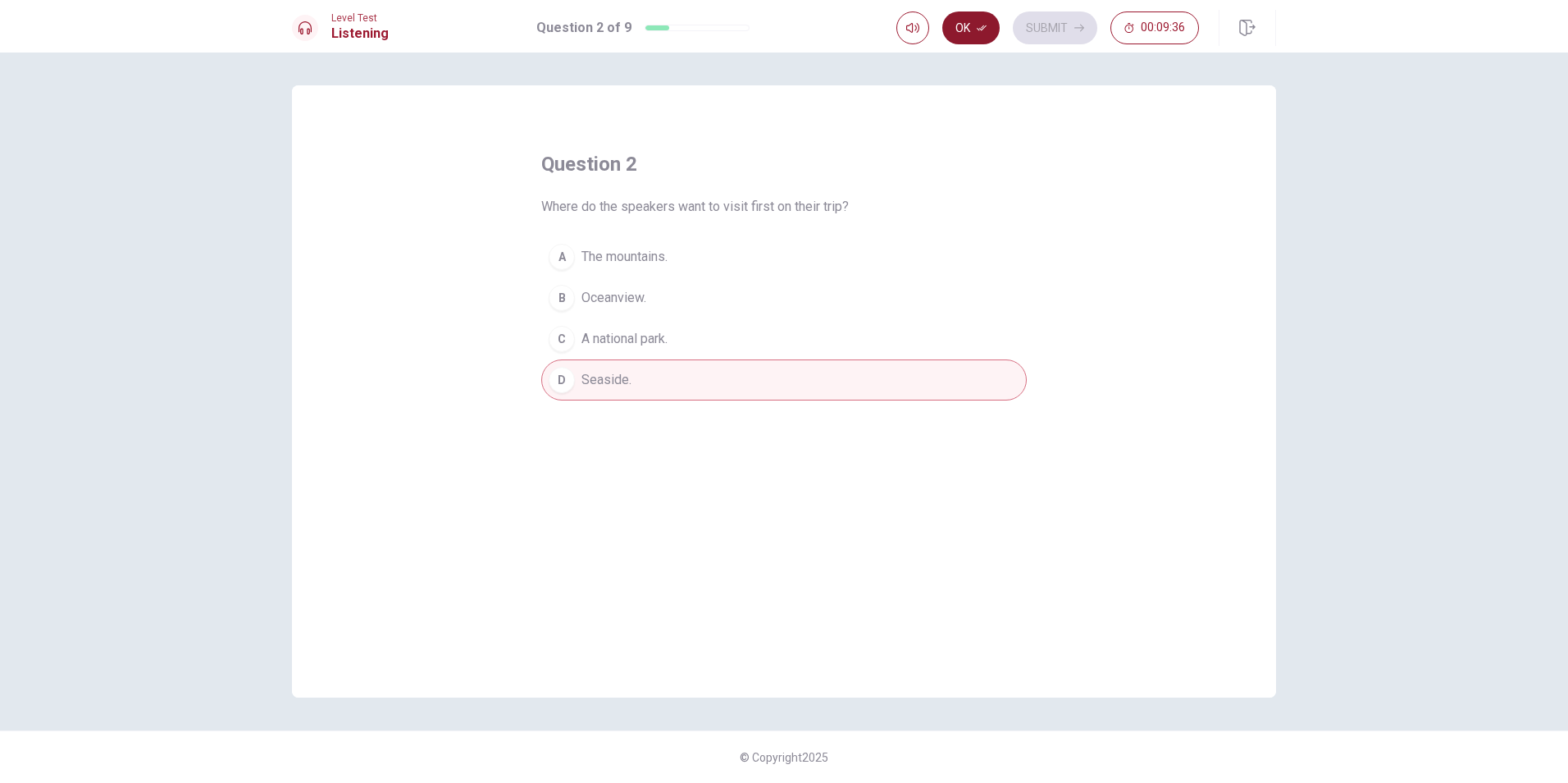
click at [979, 29] on icon "button" at bounding box center [982, 28] width 10 height 10
click at [1051, 25] on button "Submit" at bounding box center [1055, 28] width 84 height 33
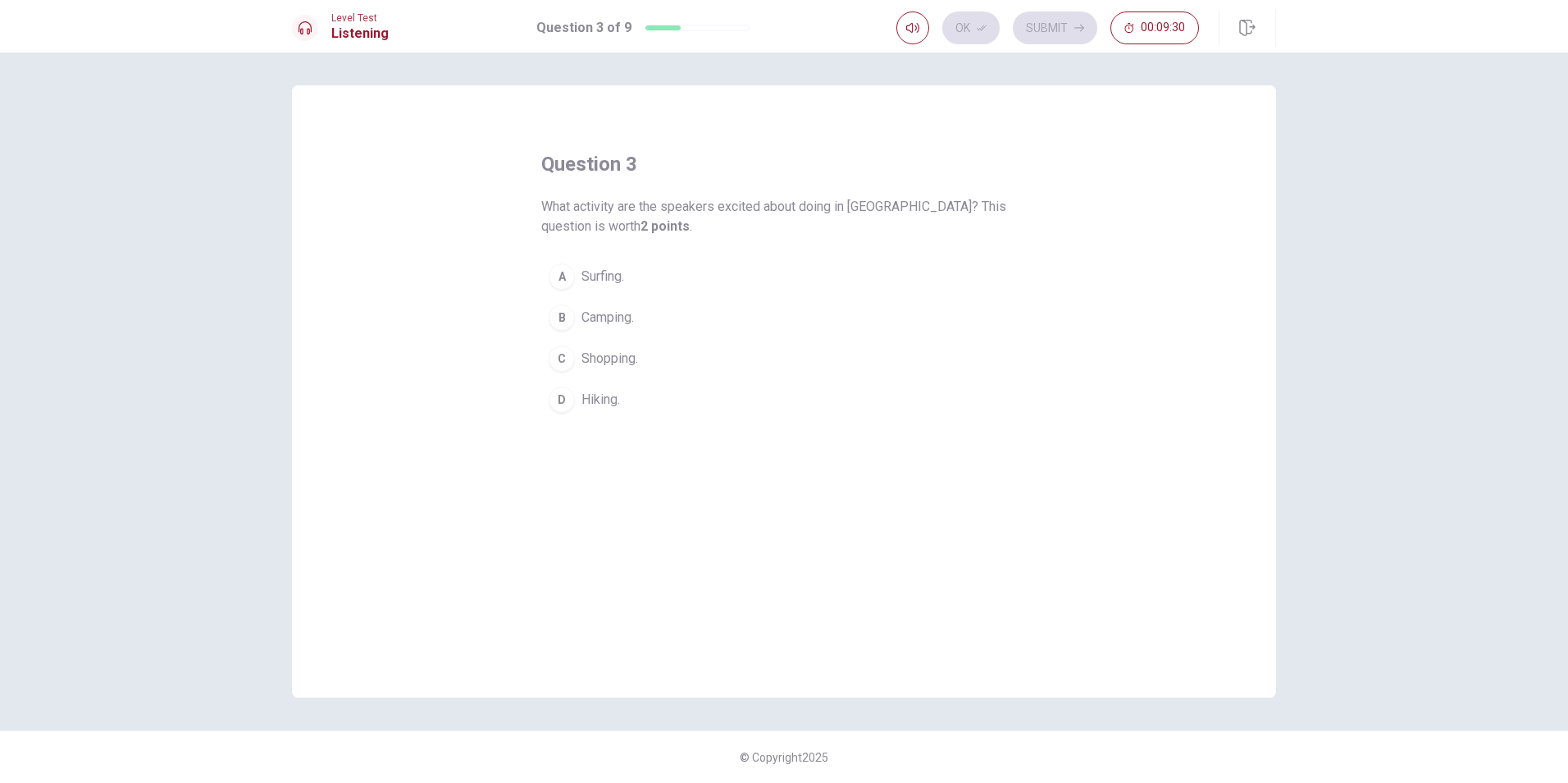
click at [571, 312] on div "B" at bounding box center [561, 317] width 26 height 26
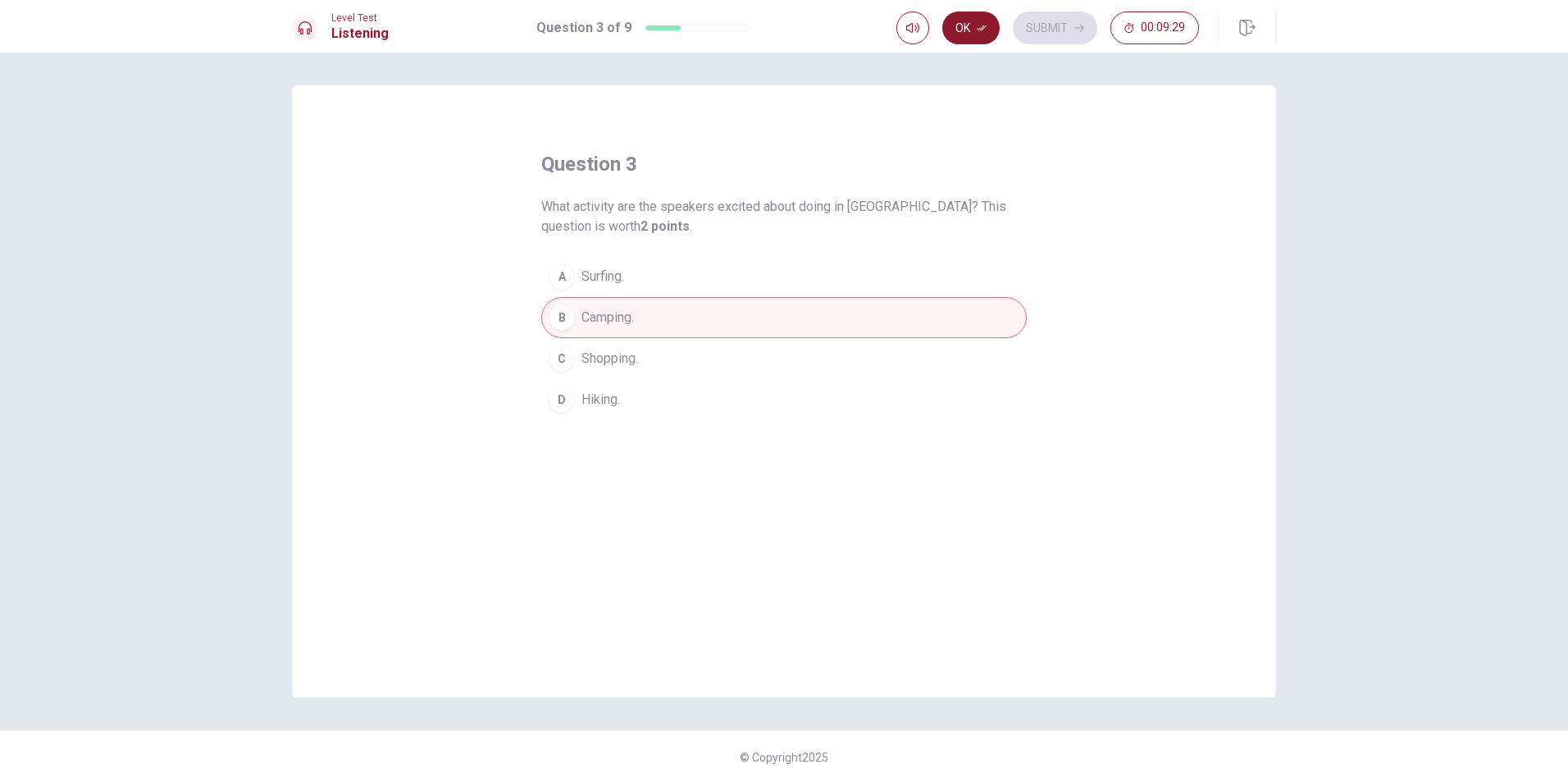
click at [957, 28] on button "Ok" at bounding box center [971, 28] width 57 height 33
click at [1068, 24] on button "Submit" at bounding box center [1055, 28] width 84 height 33
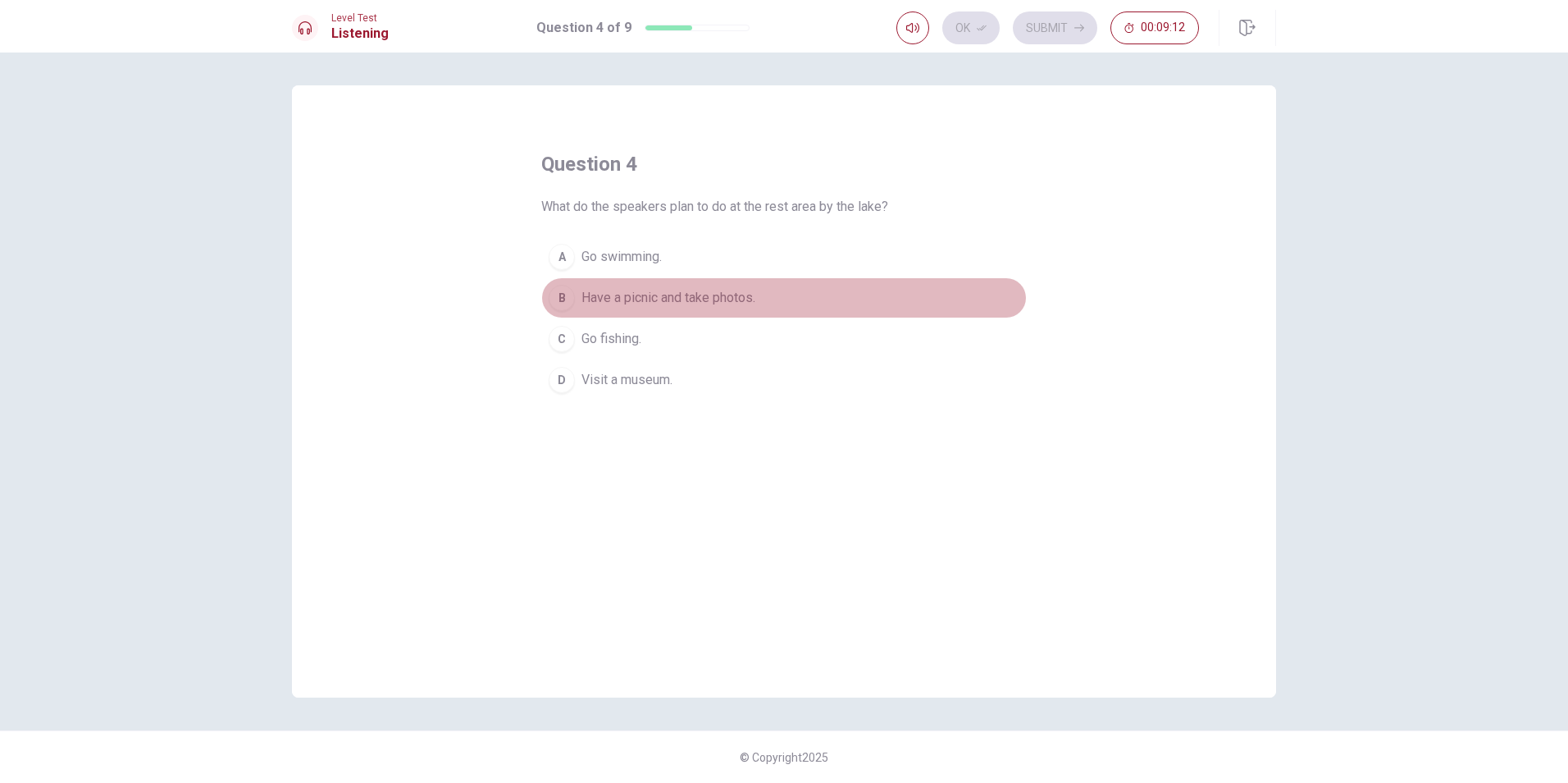
click at [563, 297] on div "B" at bounding box center [561, 297] width 26 height 26
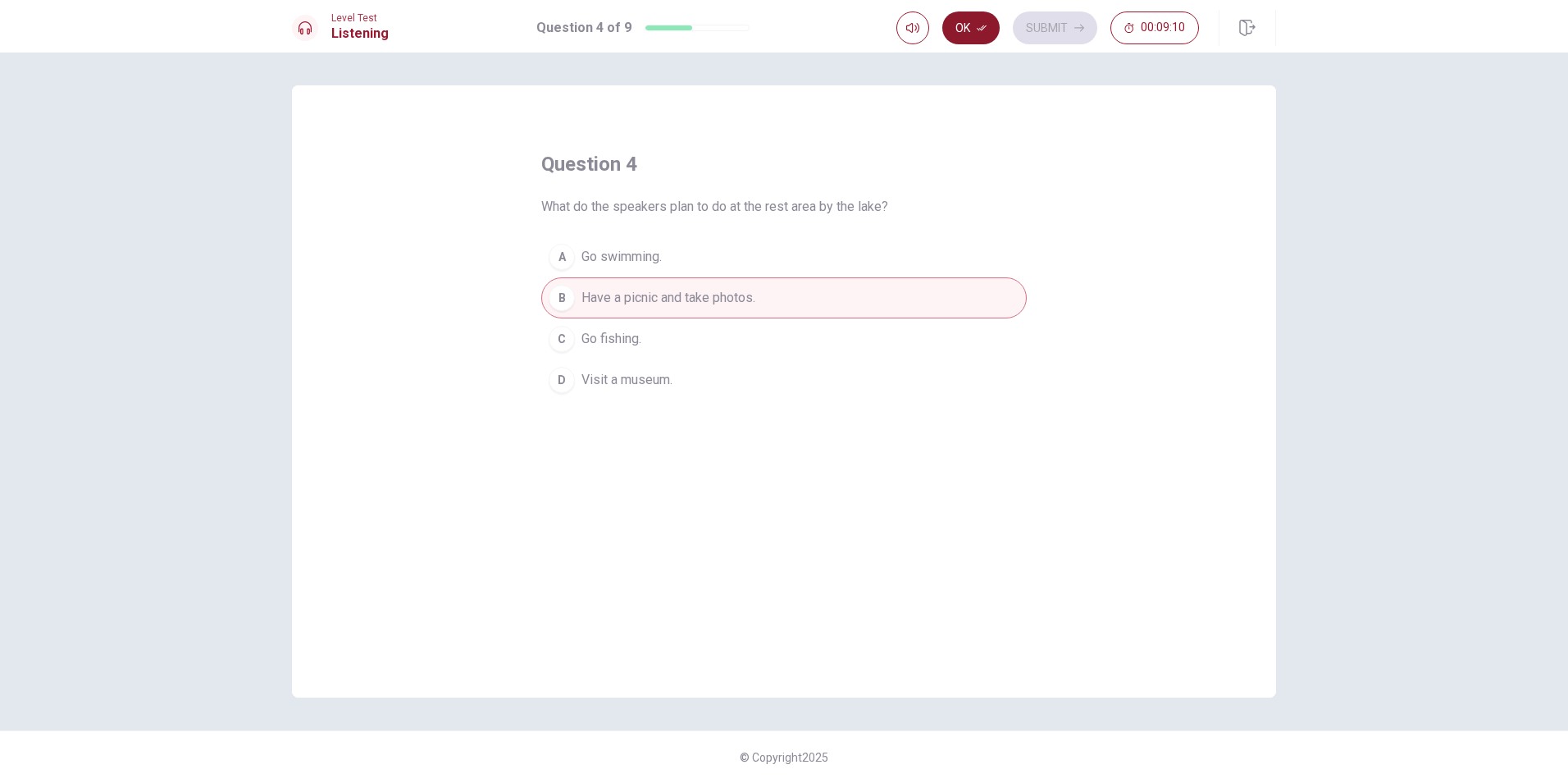
click at [983, 20] on button "Ok" at bounding box center [971, 28] width 57 height 33
click at [1056, 28] on button "Submit" at bounding box center [1055, 28] width 84 height 33
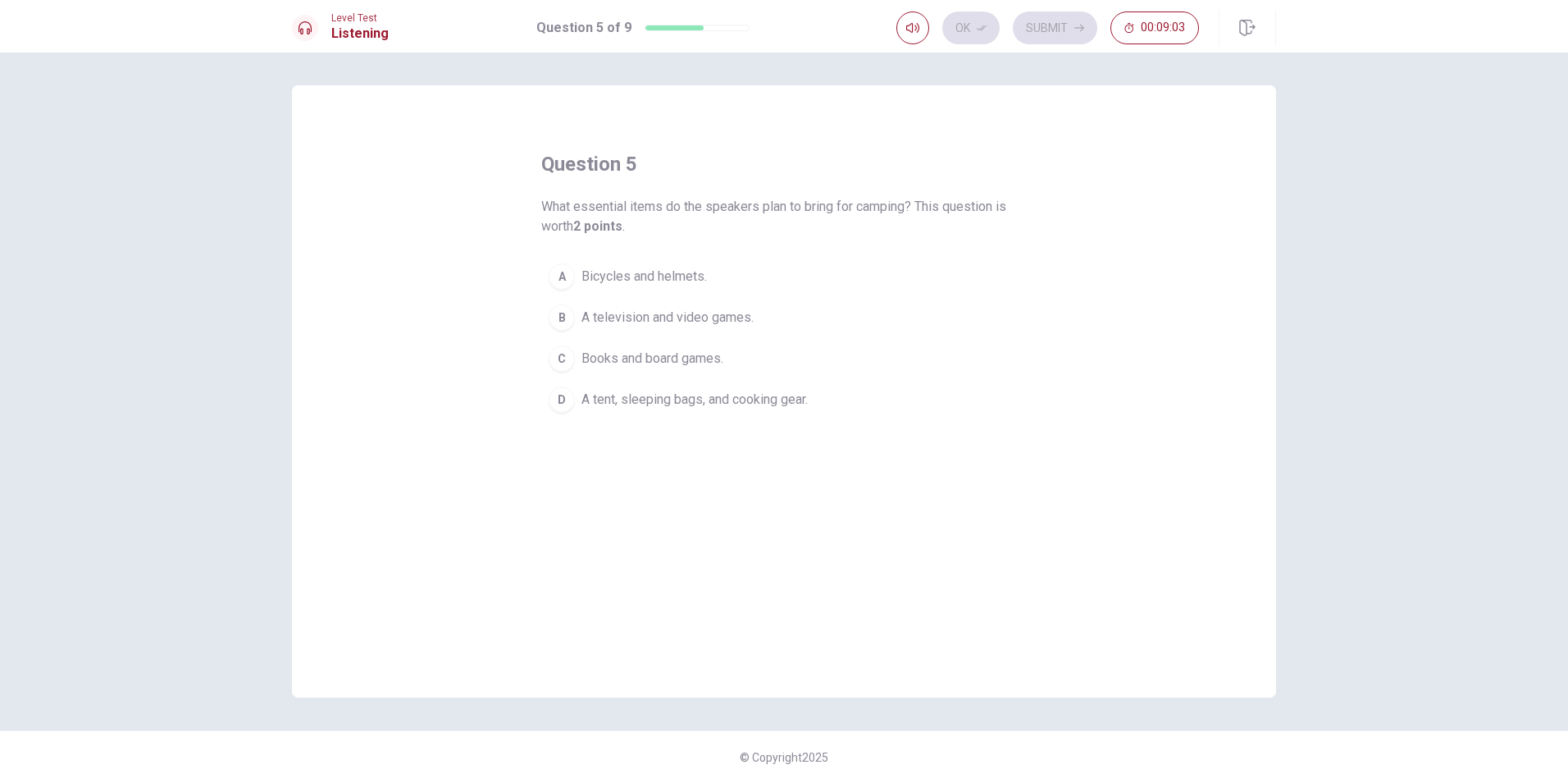
click at [566, 400] on div "D" at bounding box center [561, 399] width 26 height 26
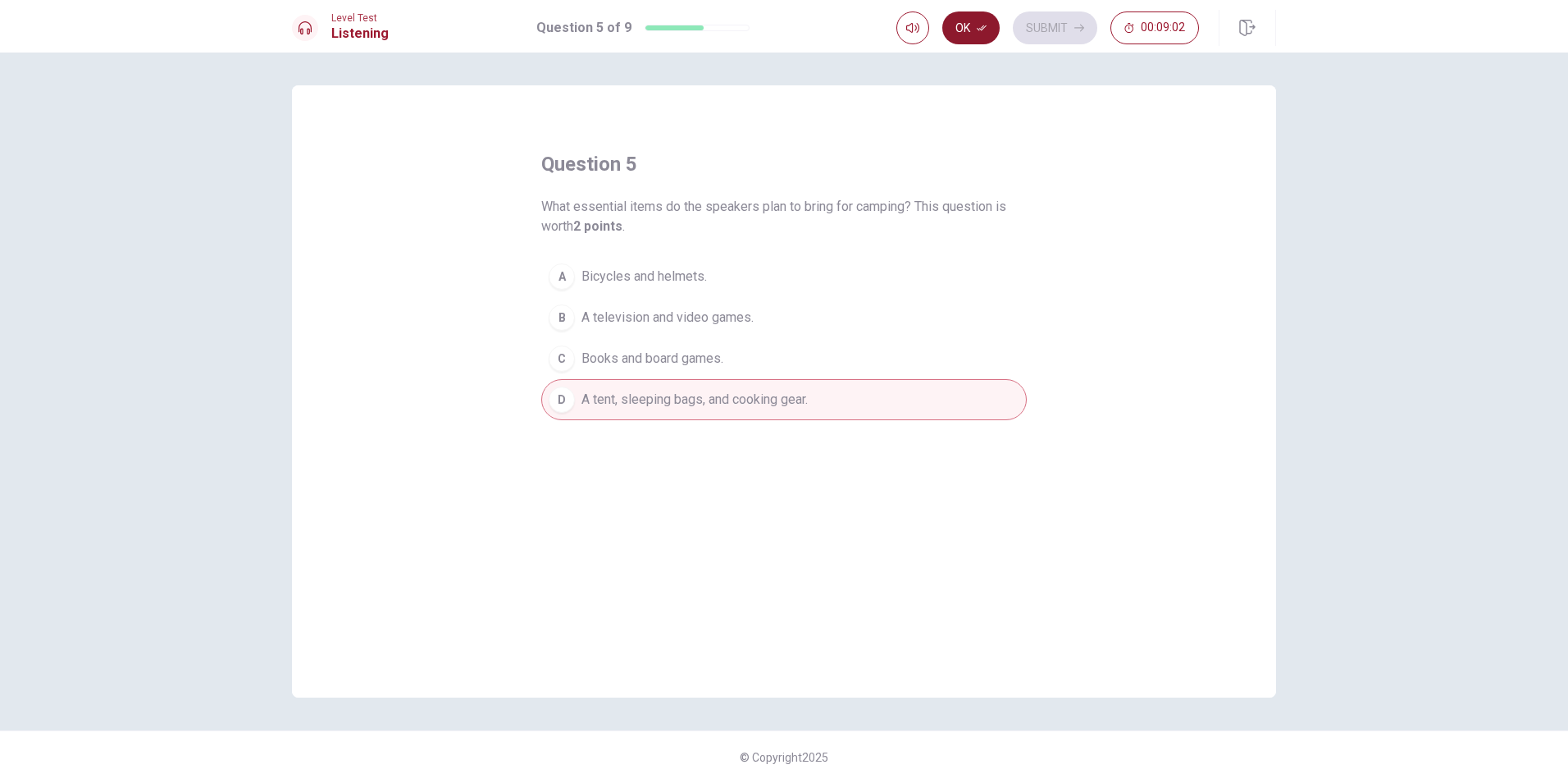
click at [961, 26] on button "Ok" at bounding box center [971, 28] width 57 height 33
click at [1061, 35] on button "Submit" at bounding box center [1055, 28] width 84 height 33
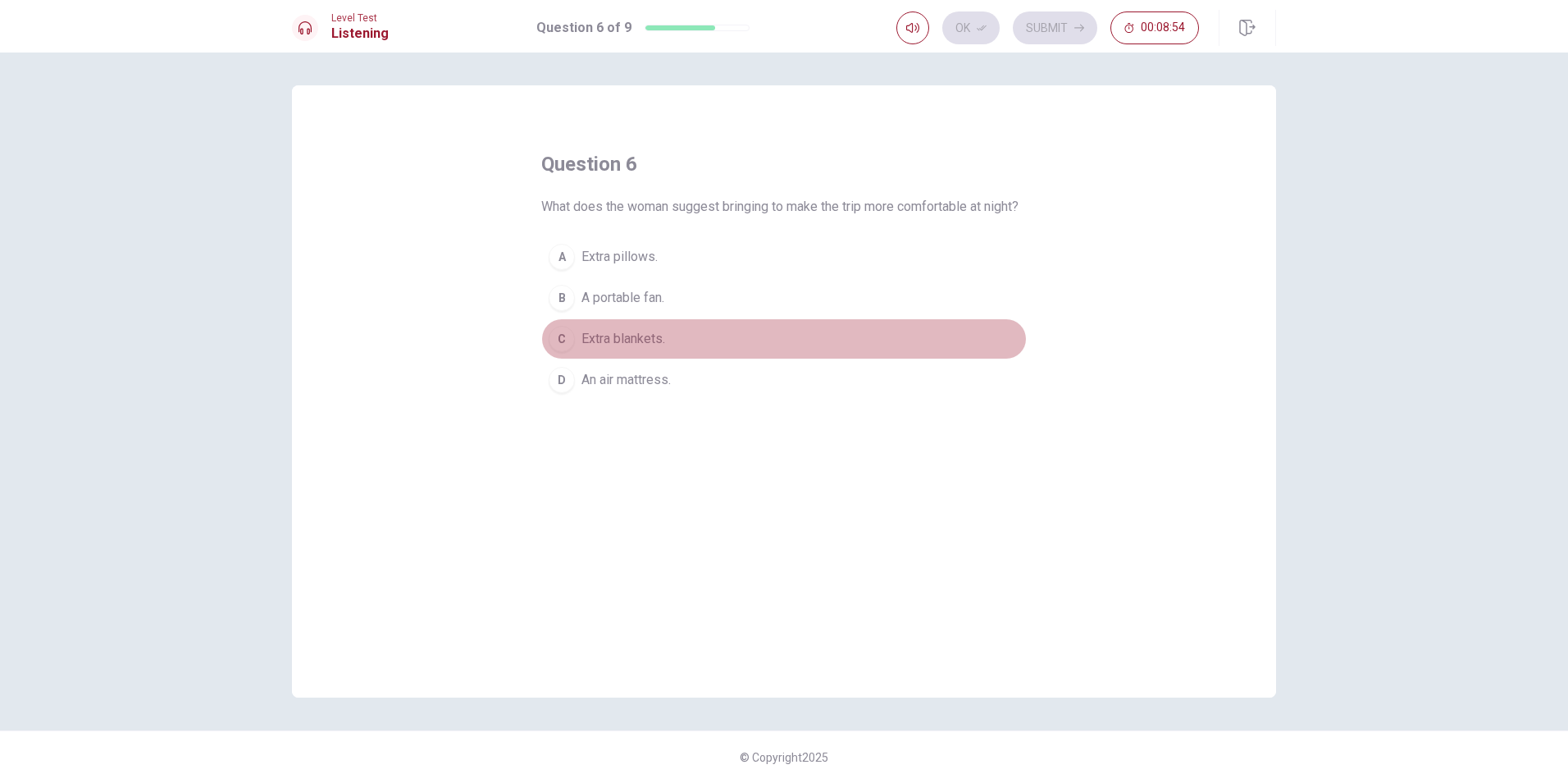
click at [570, 352] on div "C" at bounding box center [561, 338] width 26 height 26
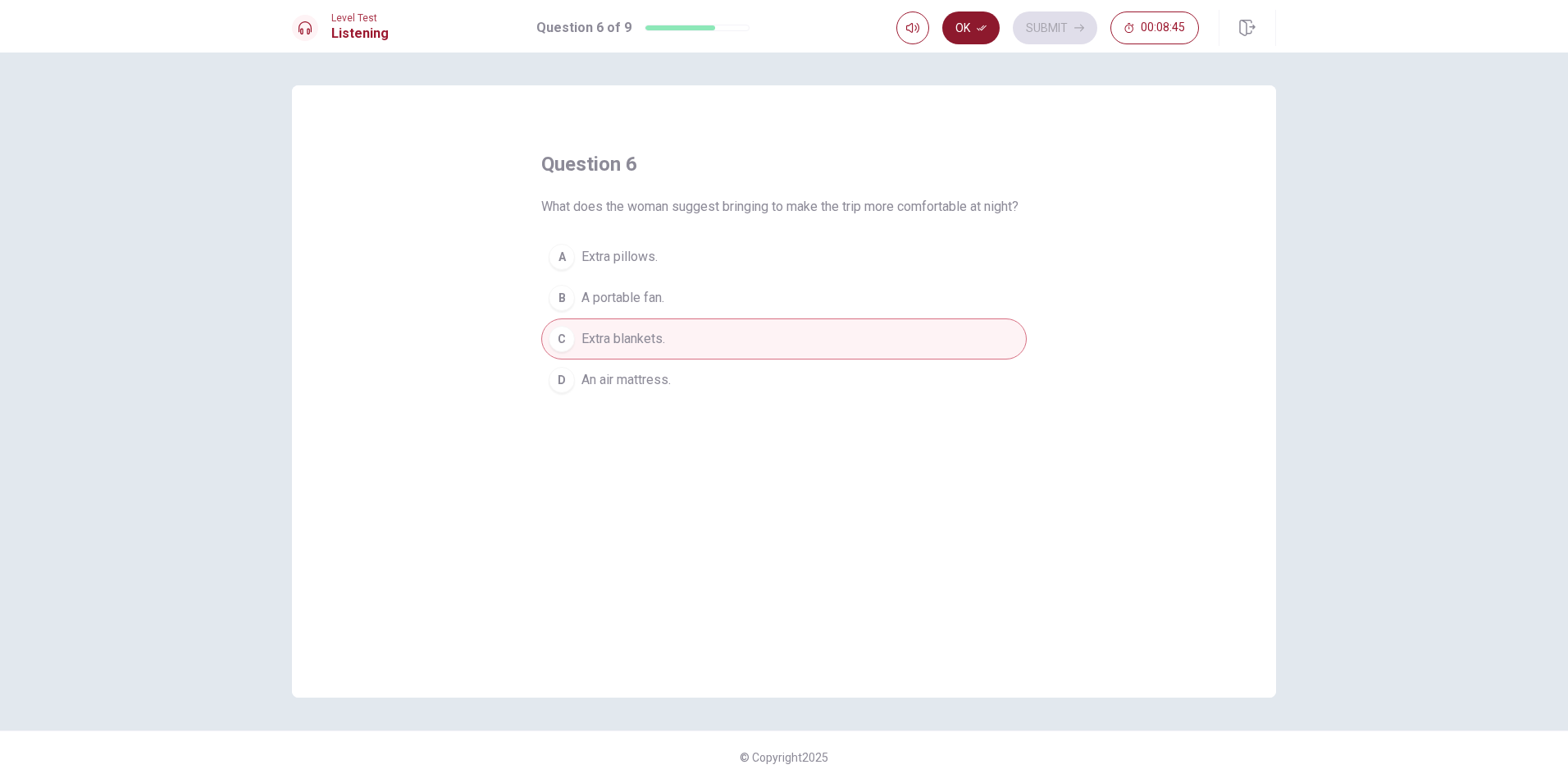
click at [971, 29] on button "Ok" at bounding box center [971, 28] width 57 height 33
click at [1050, 27] on button "Submit" at bounding box center [1055, 28] width 84 height 33
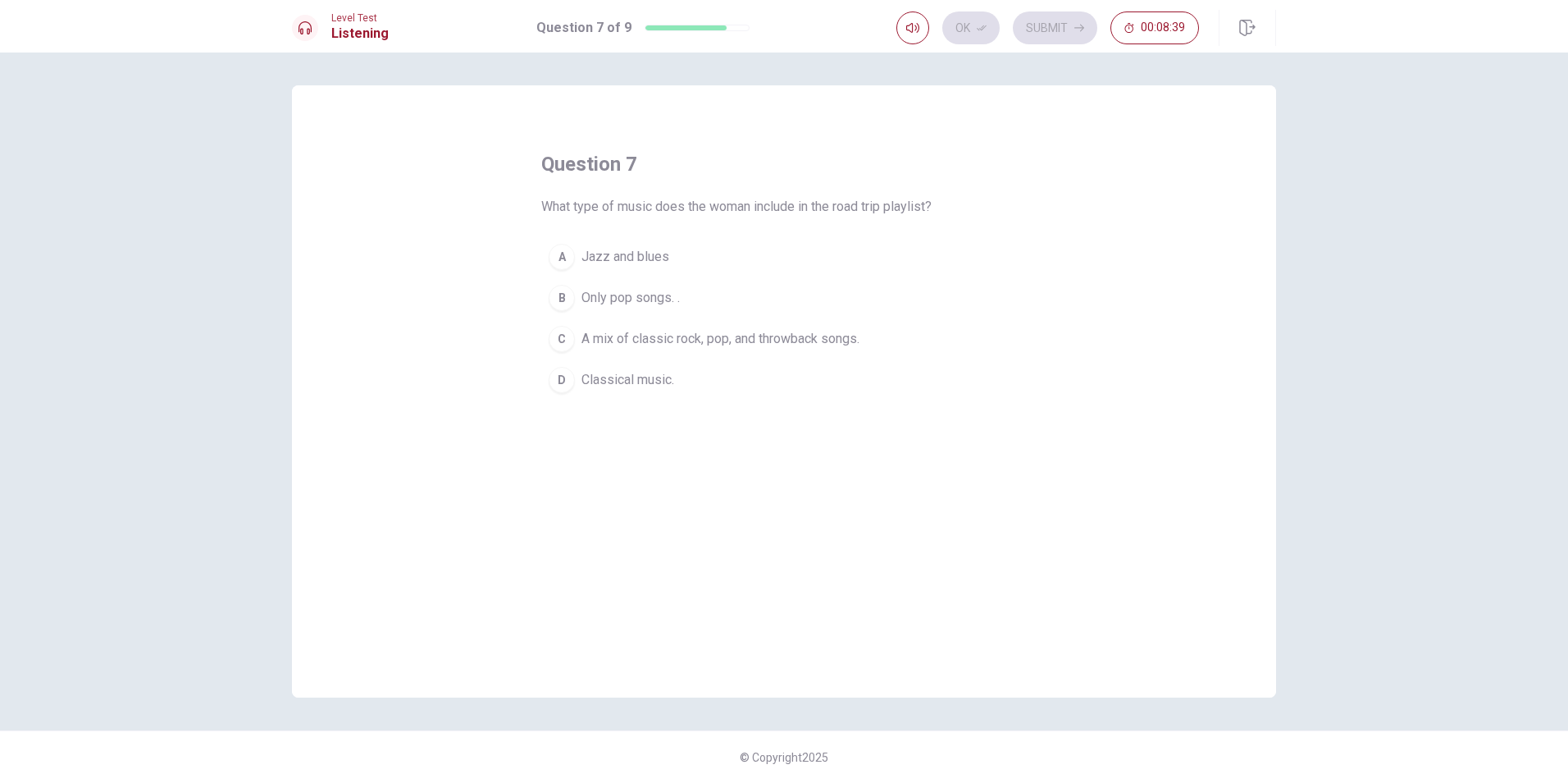
click at [560, 344] on div "C" at bounding box center [561, 338] width 26 height 26
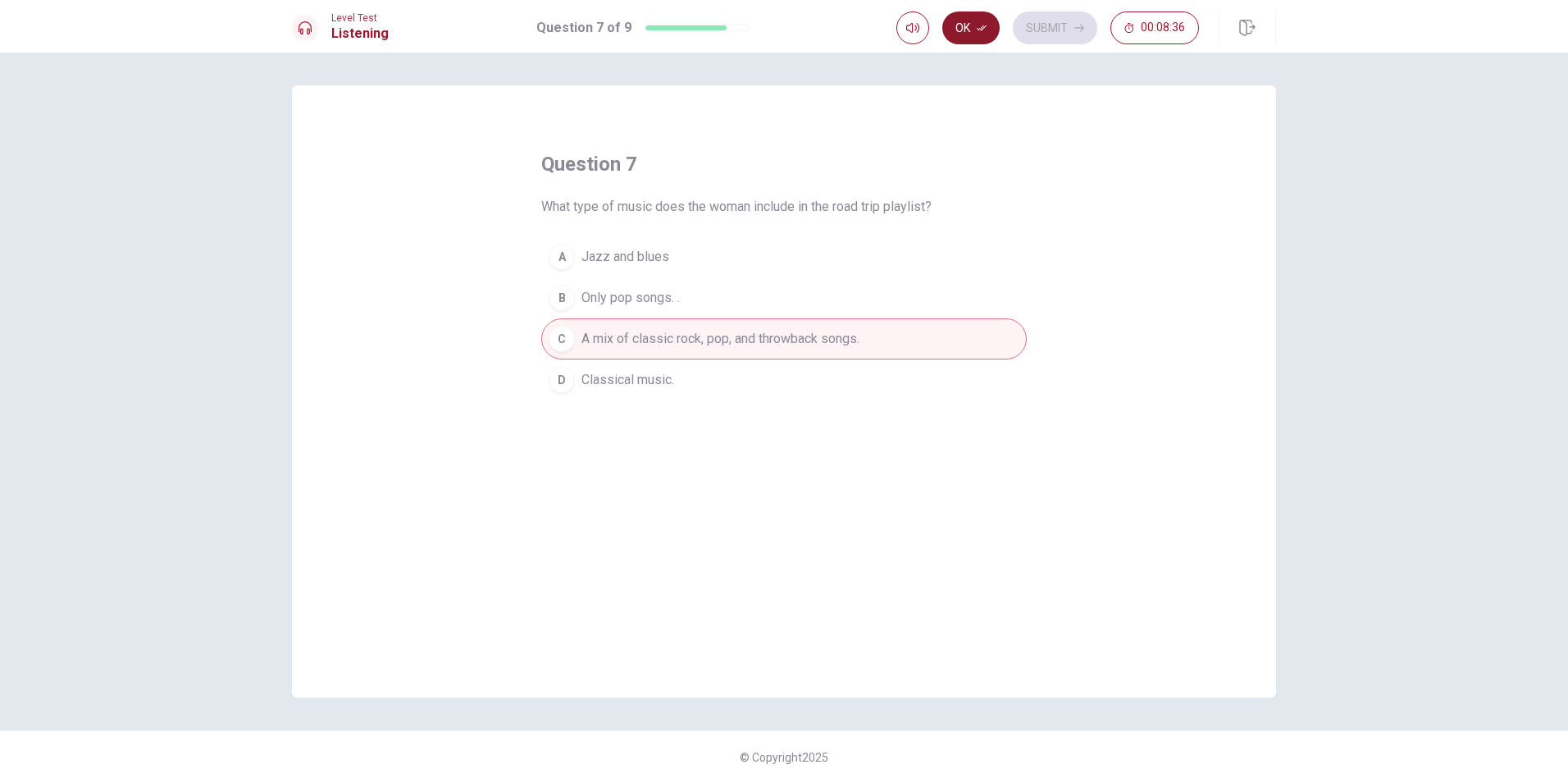
click at [966, 33] on button "Ok" at bounding box center [971, 28] width 57 height 33
click at [1047, 31] on button "Submit" at bounding box center [1055, 28] width 84 height 33
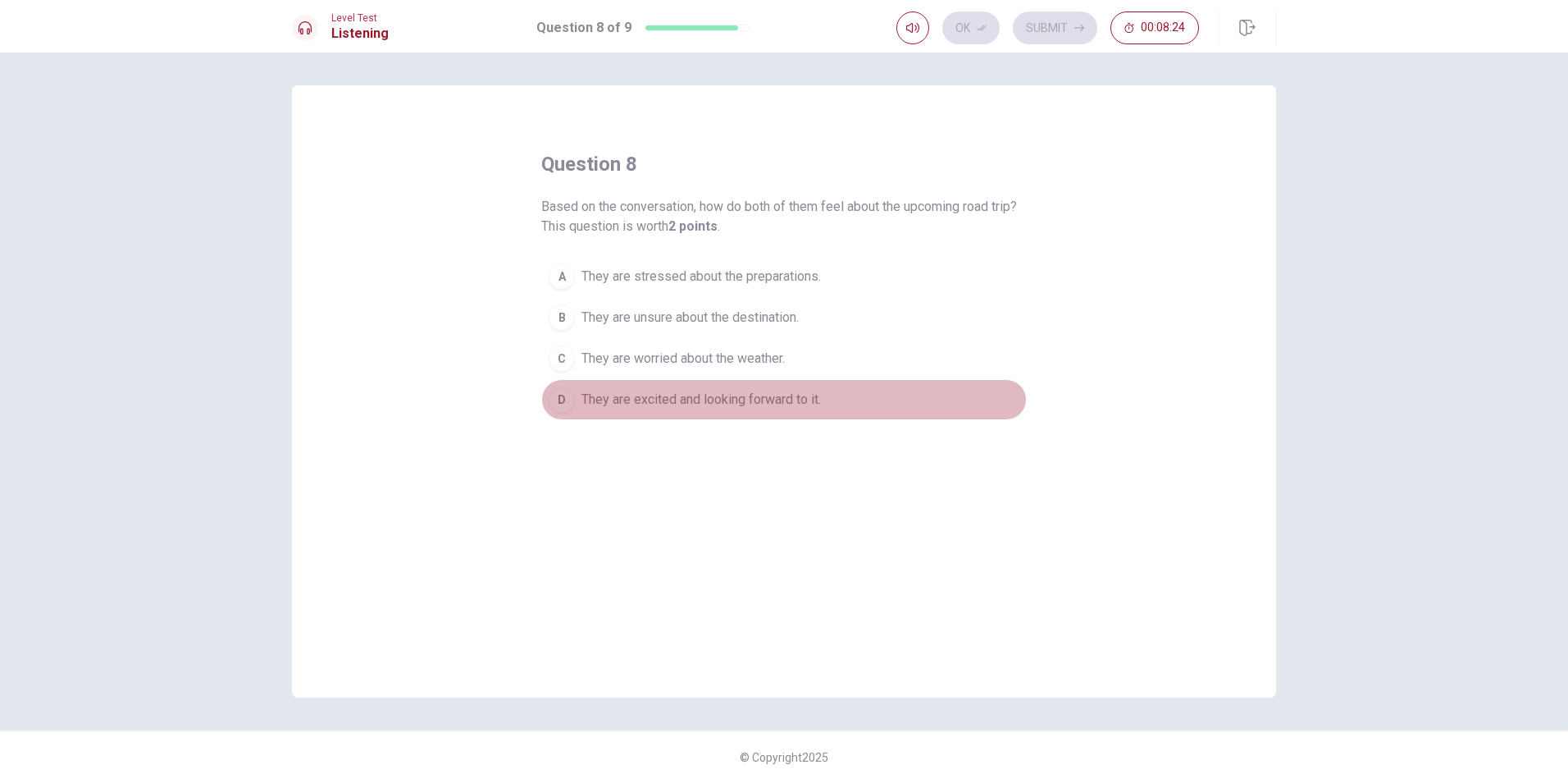
click at [567, 399] on div "D" at bounding box center [561, 399] width 26 height 26
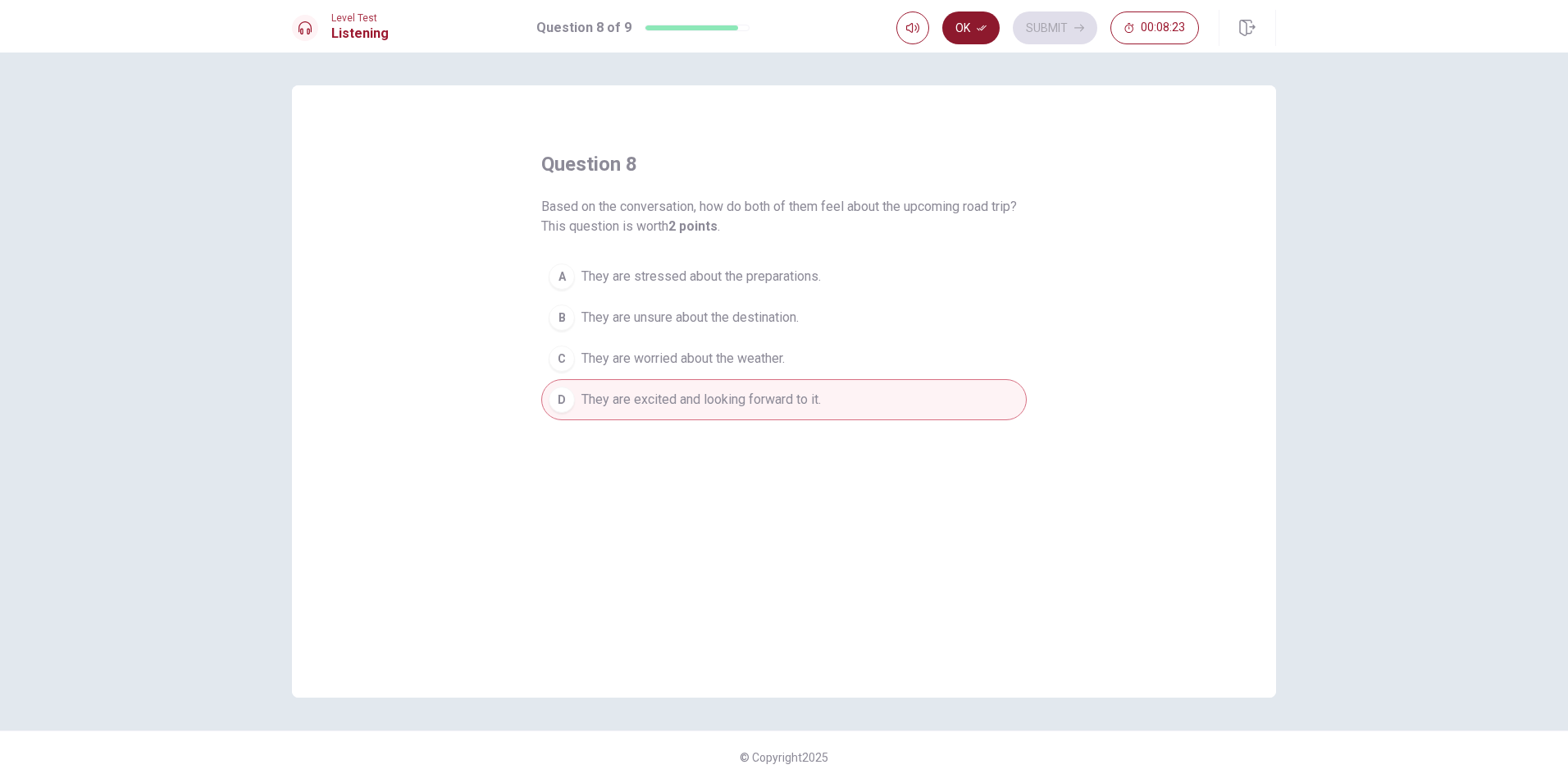
click at [981, 32] on icon "button" at bounding box center [982, 28] width 10 height 10
click at [1041, 29] on button "Submit" at bounding box center [1055, 28] width 84 height 33
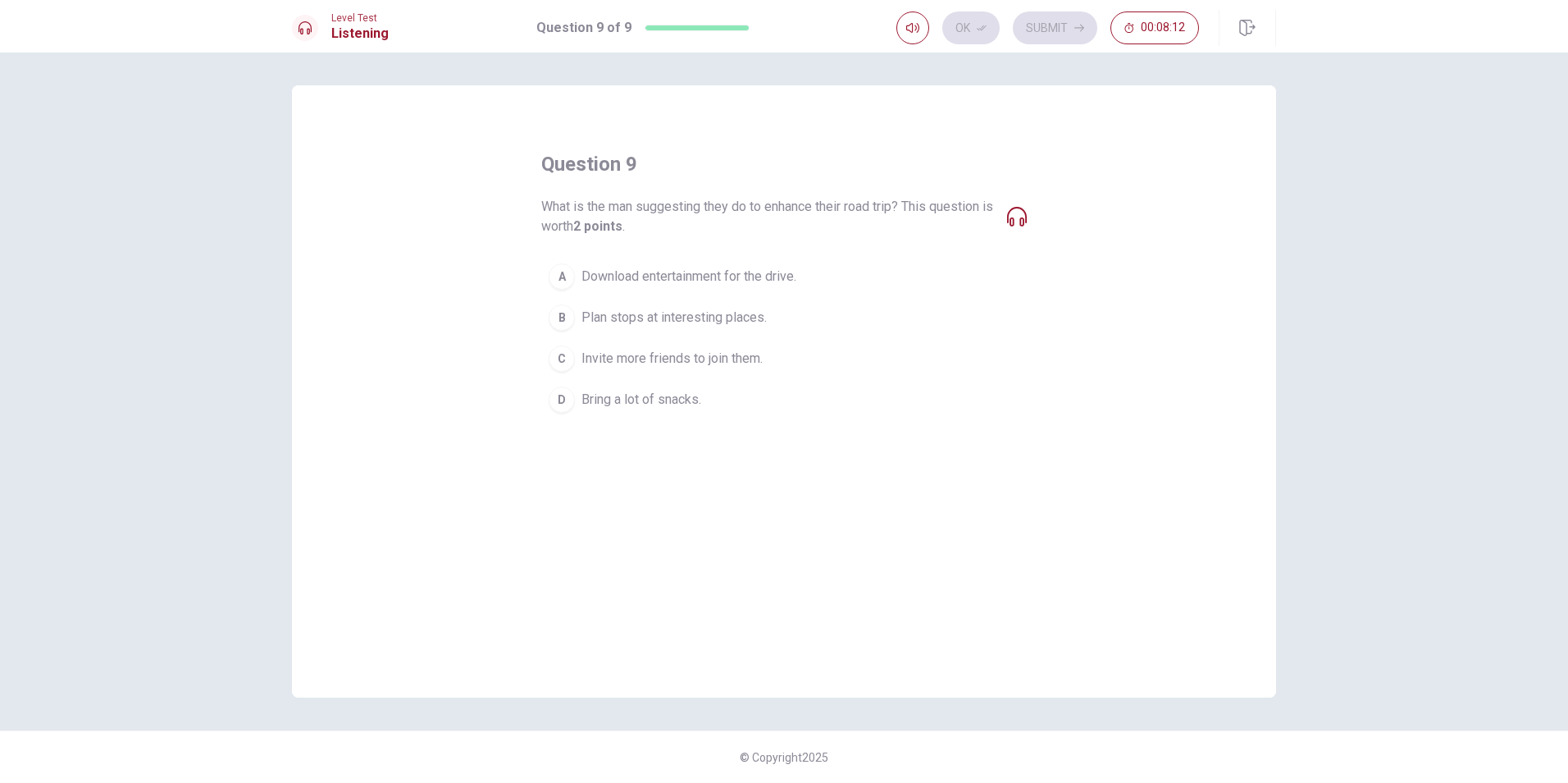
click at [562, 272] on div "A" at bounding box center [561, 276] width 26 height 26
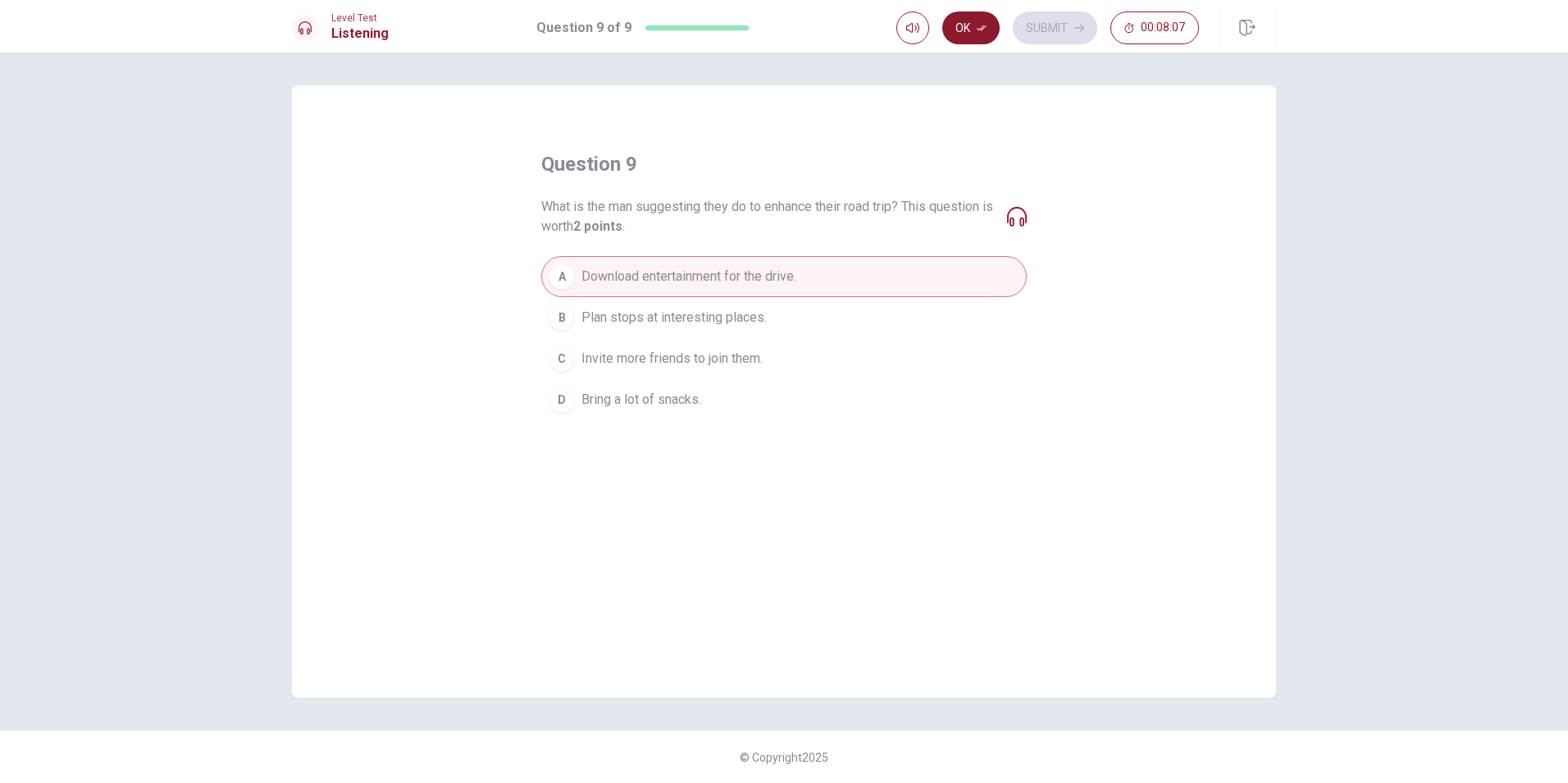
click at [971, 21] on button "Ok" at bounding box center [971, 28] width 57 height 33
click at [1069, 31] on button "Submit" at bounding box center [1055, 28] width 84 height 33
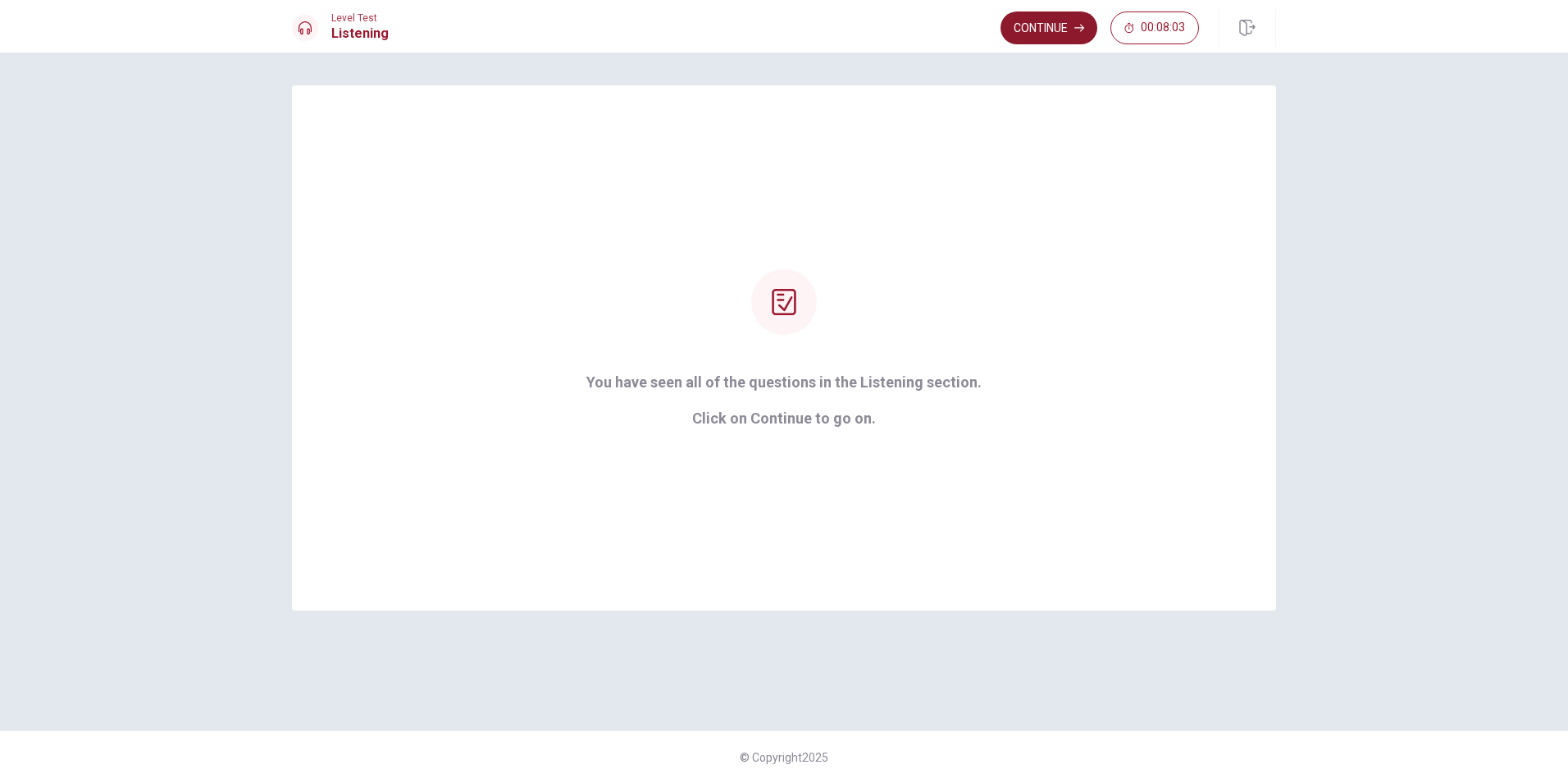
click at [1048, 33] on button "Continue" at bounding box center [1049, 28] width 97 height 33
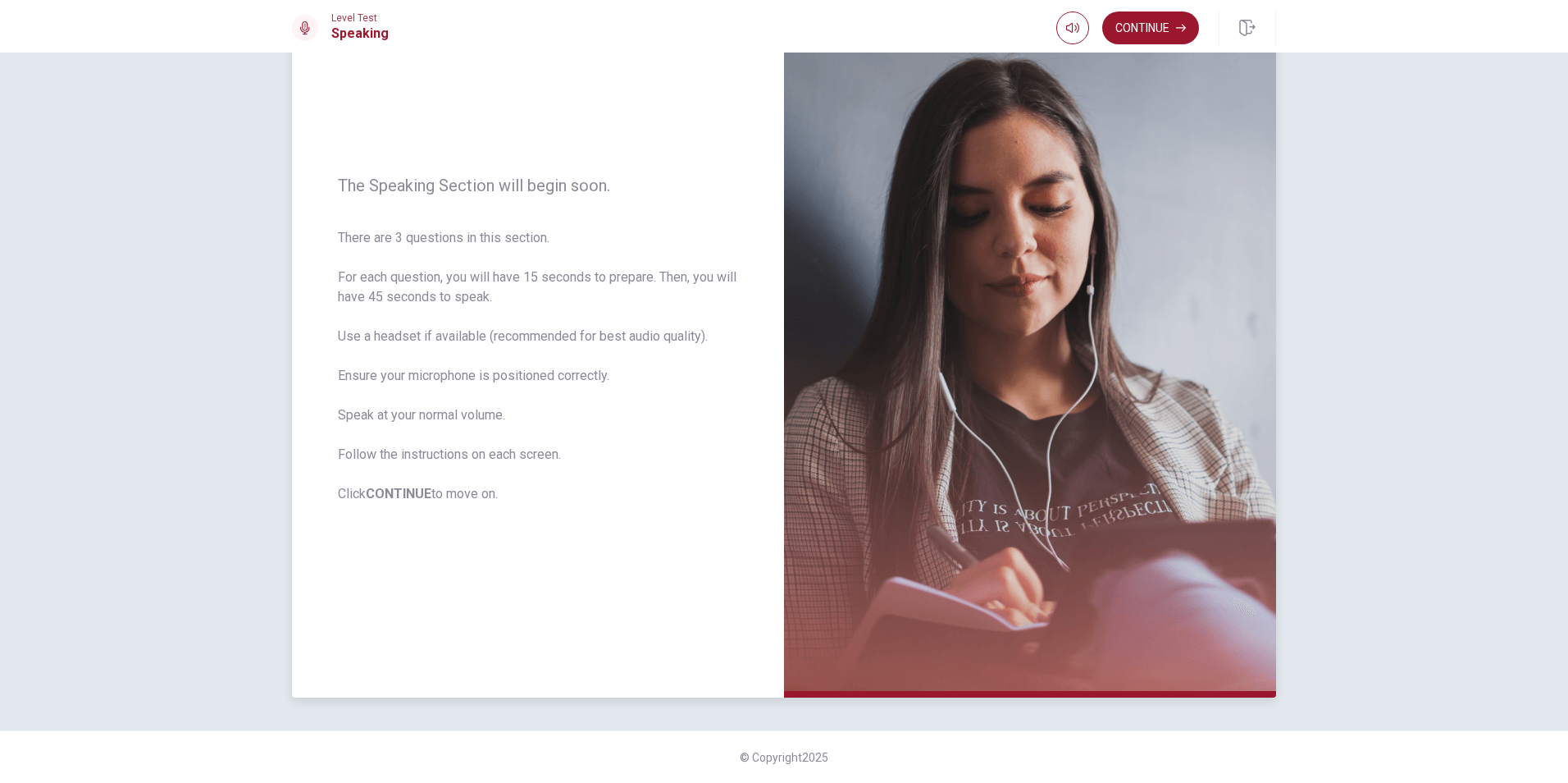
scroll to position [0, 0]
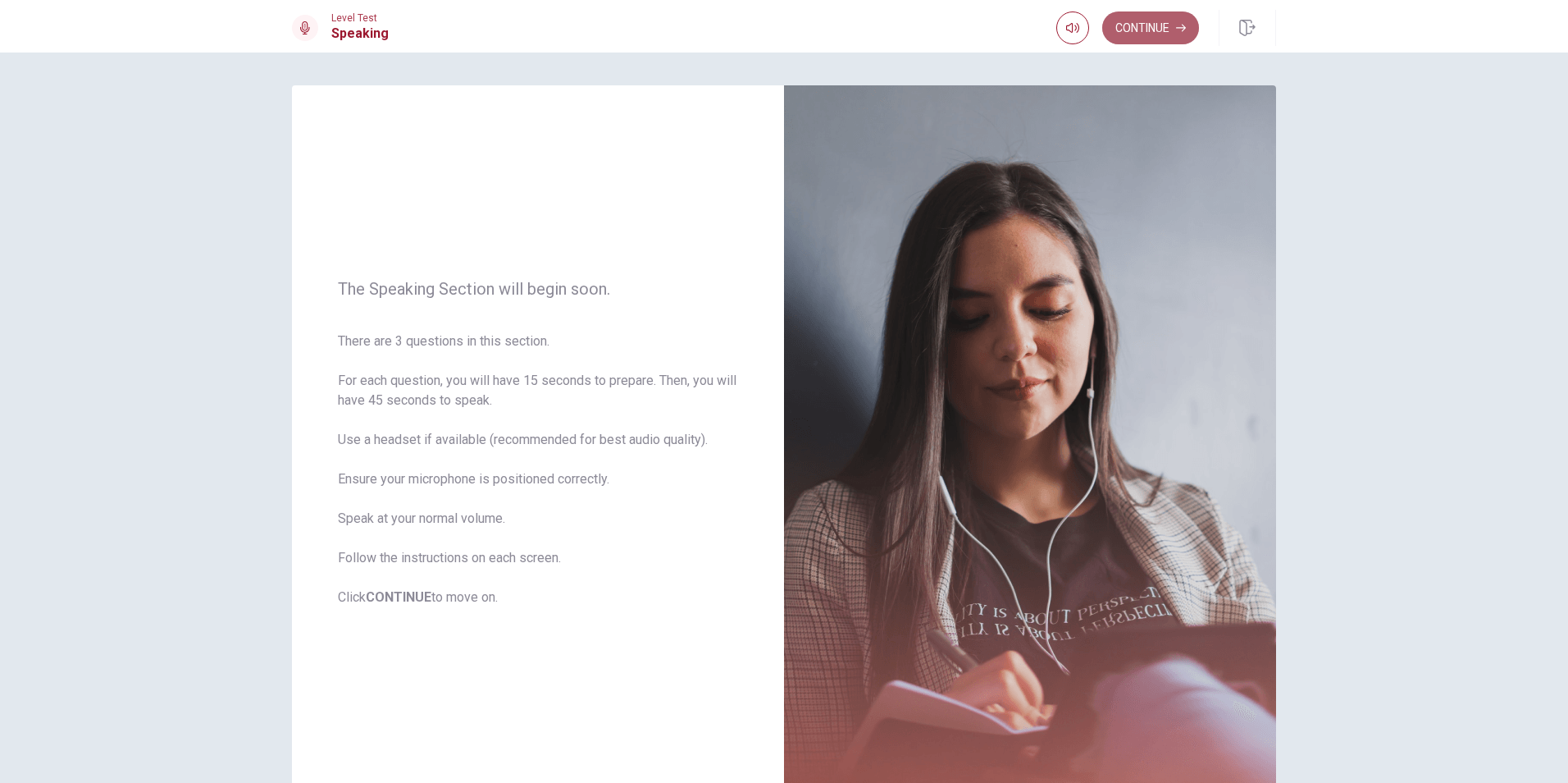
click at [1168, 24] on button "Continue" at bounding box center [1151, 28] width 97 height 33
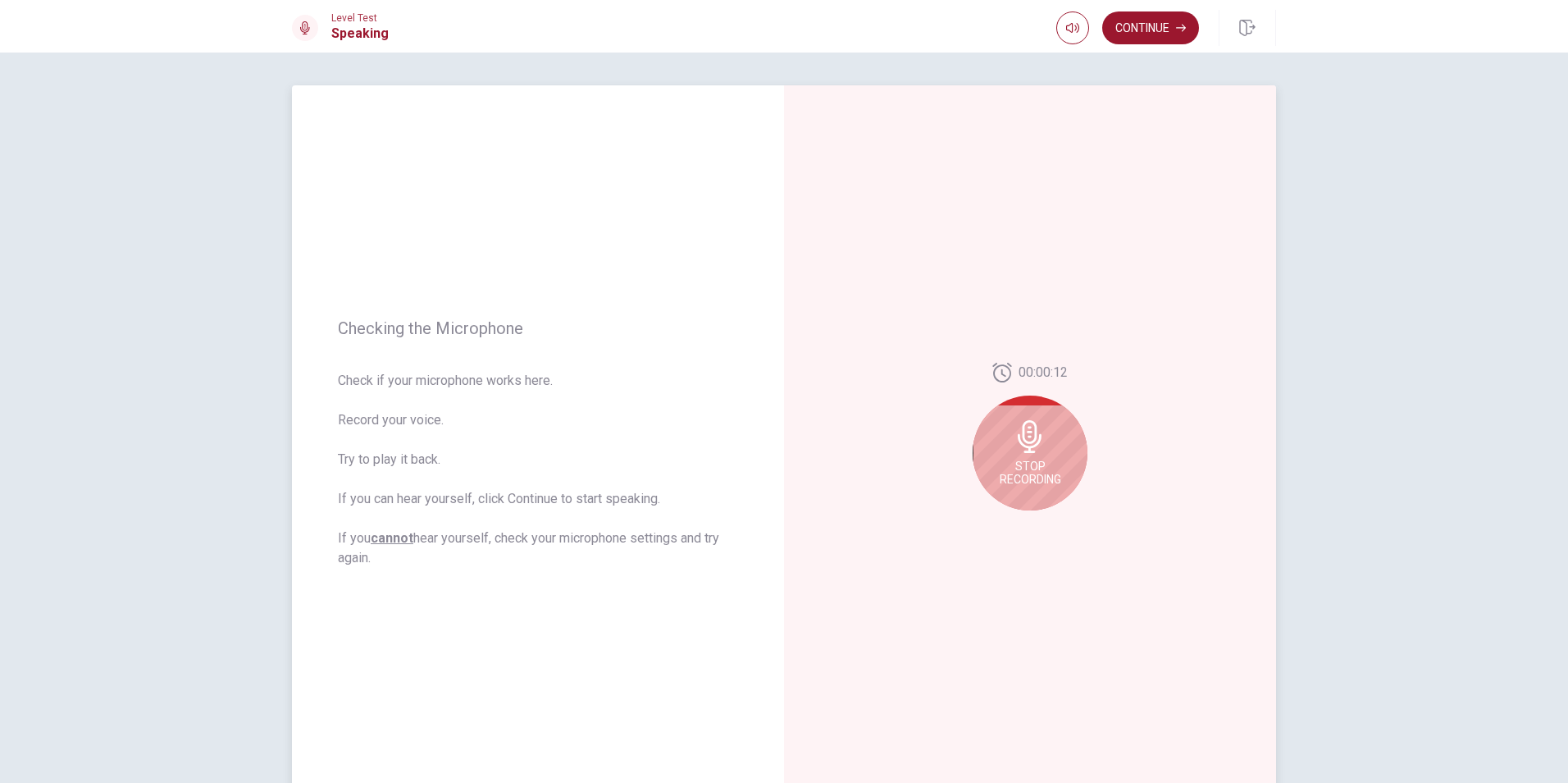
click at [1023, 455] on div "Stop Recording" at bounding box center [1030, 453] width 114 height 115
click at [1046, 527] on icon "Play Audio" at bounding box center [1049, 524] width 10 height 10
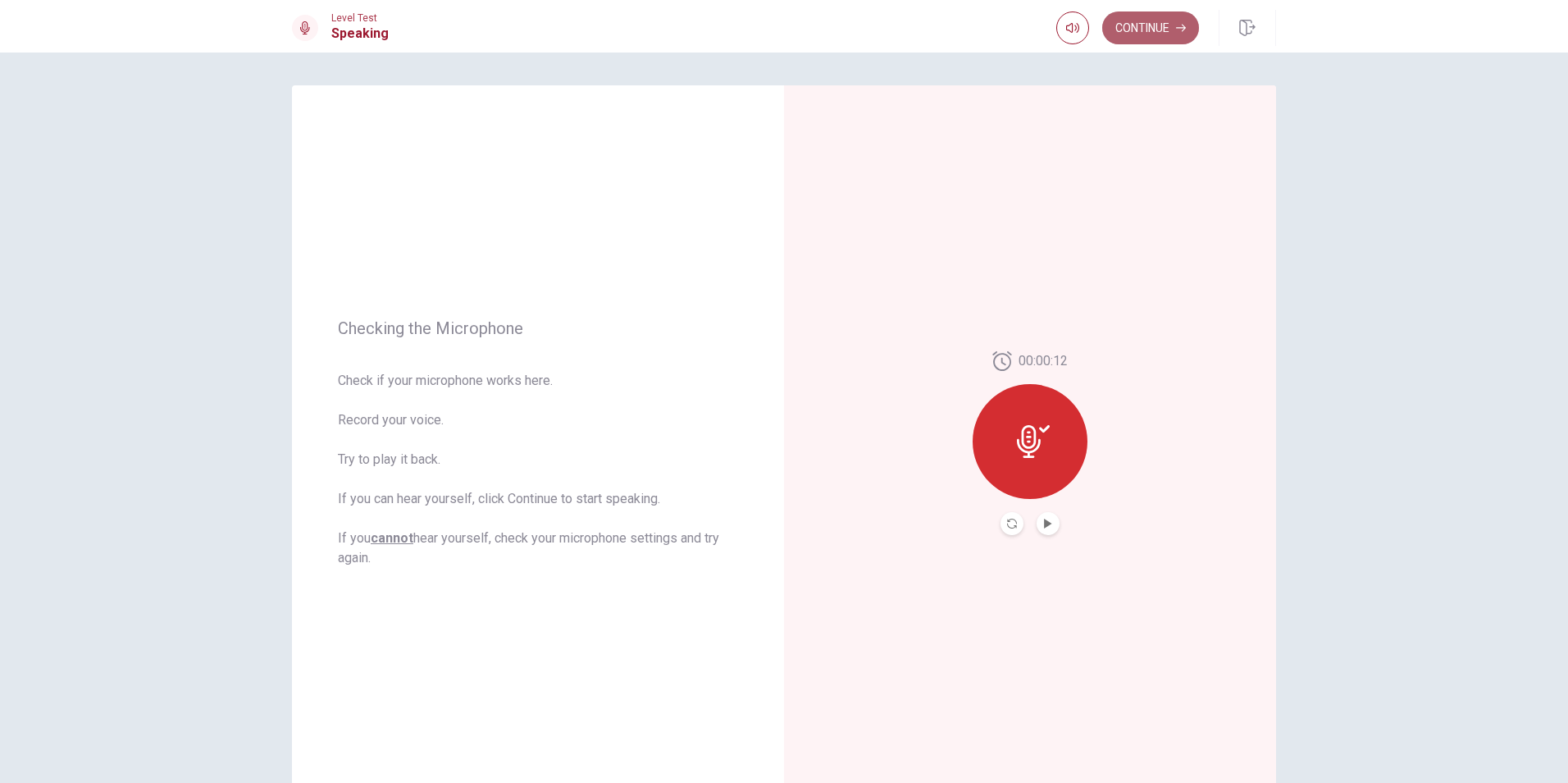
click at [1134, 41] on button "Continue" at bounding box center [1151, 28] width 97 height 33
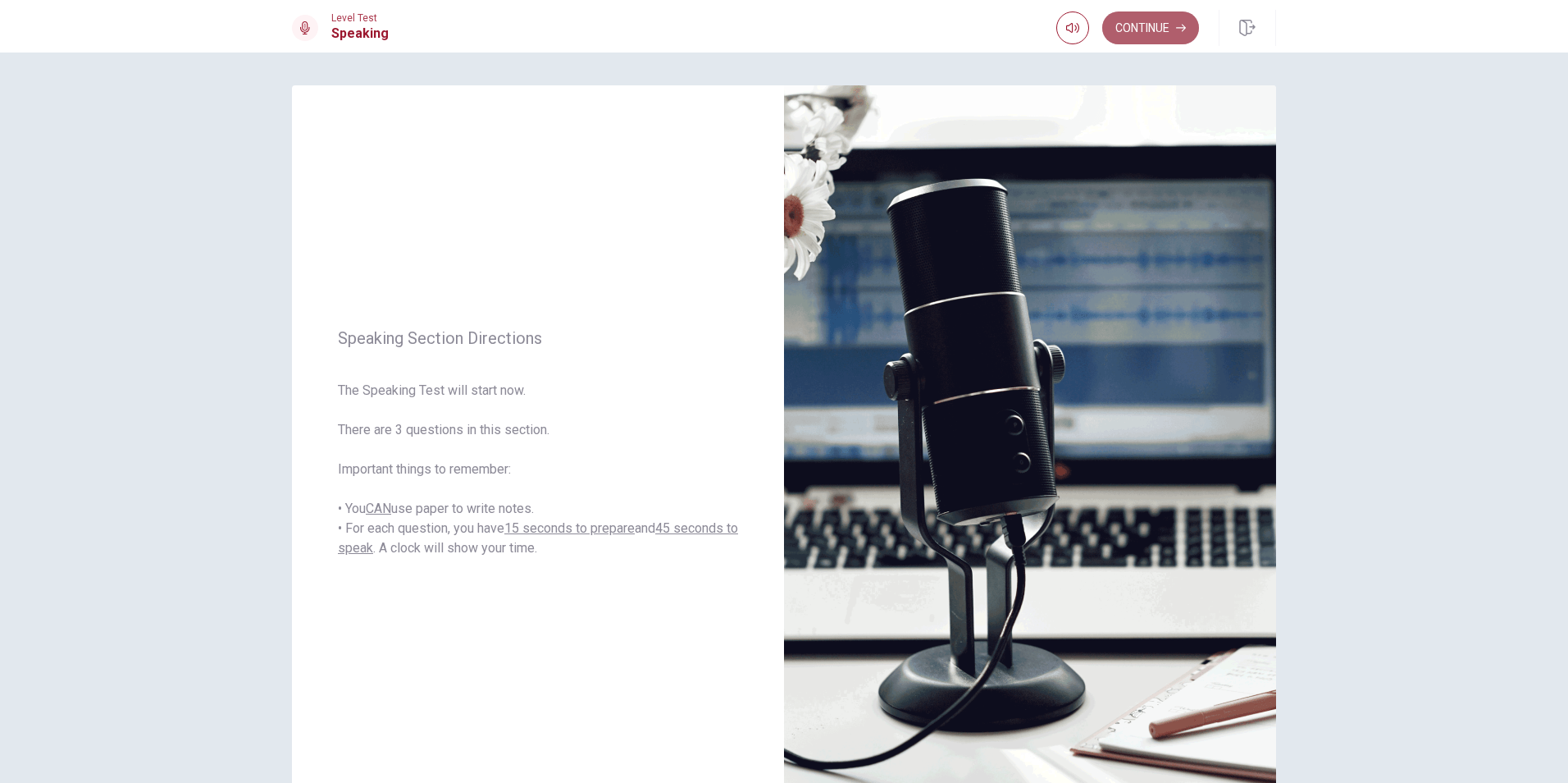
click at [1143, 33] on button "Continue" at bounding box center [1151, 28] width 97 height 33
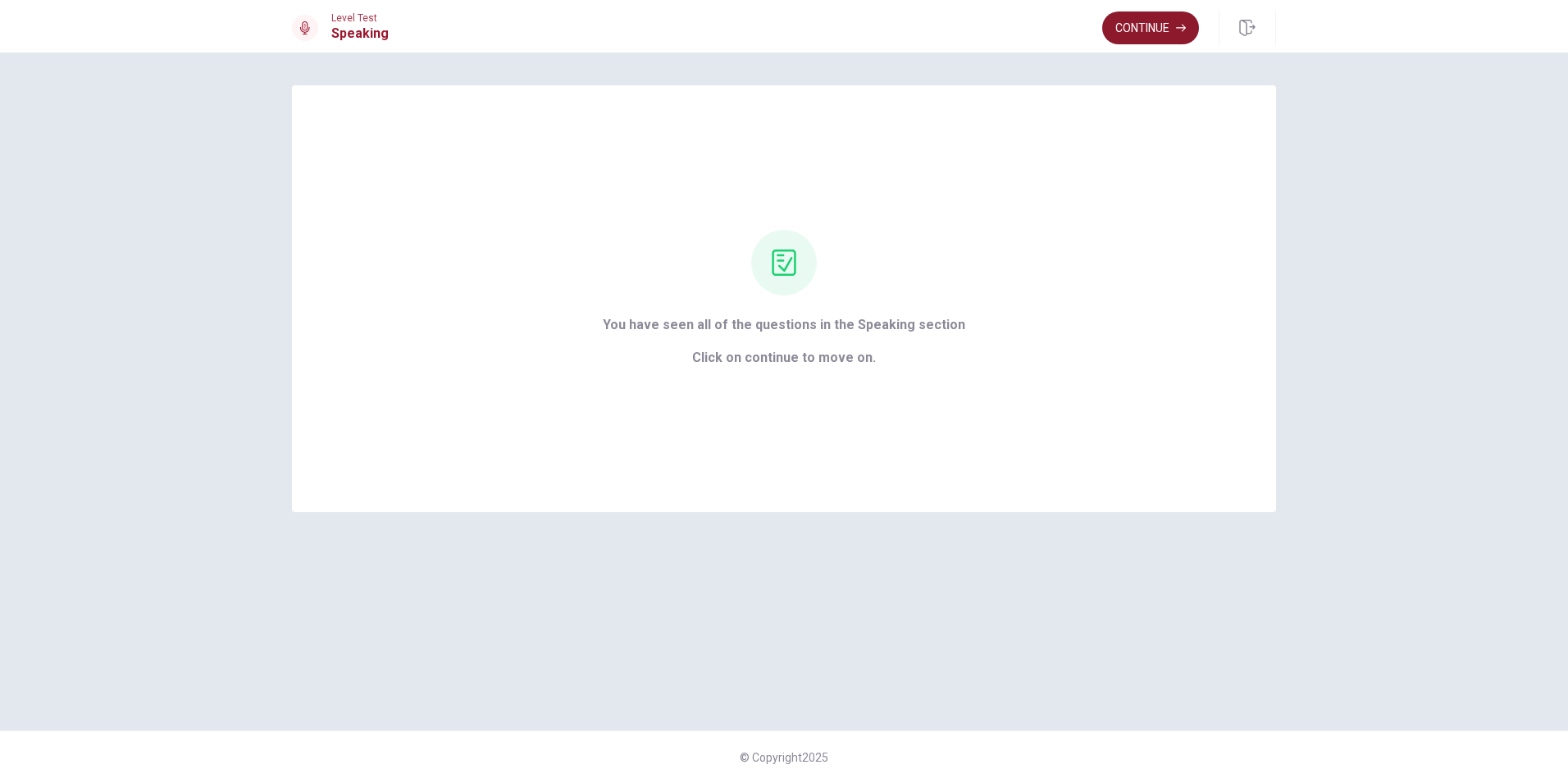
click at [1141, 36] on button "Continue" at bounding box center [1151, 28] width 97 height 33
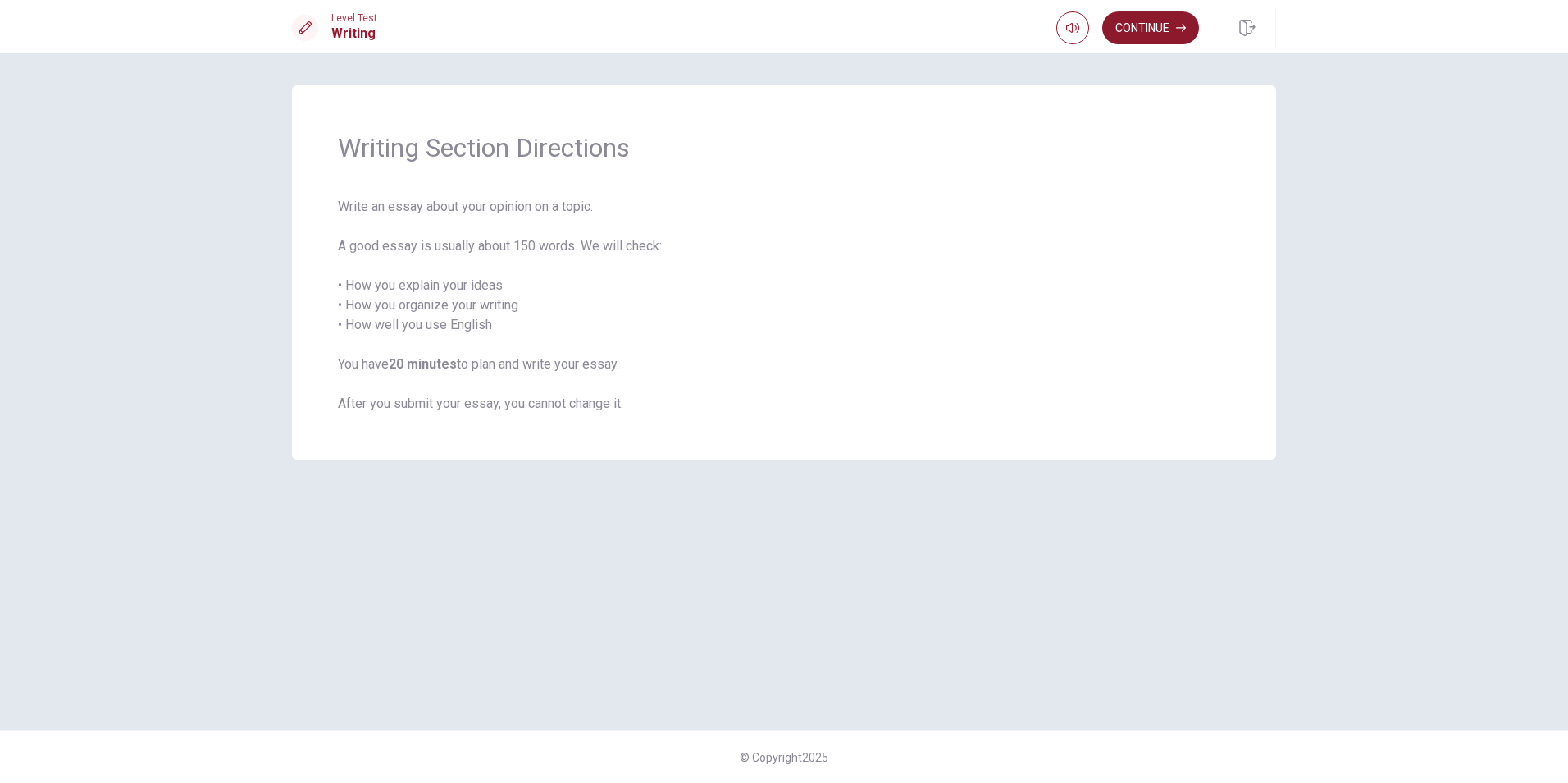
click at [1153, 24] on button "Continue" at bounding box center [1151, 28] width 97 height 33
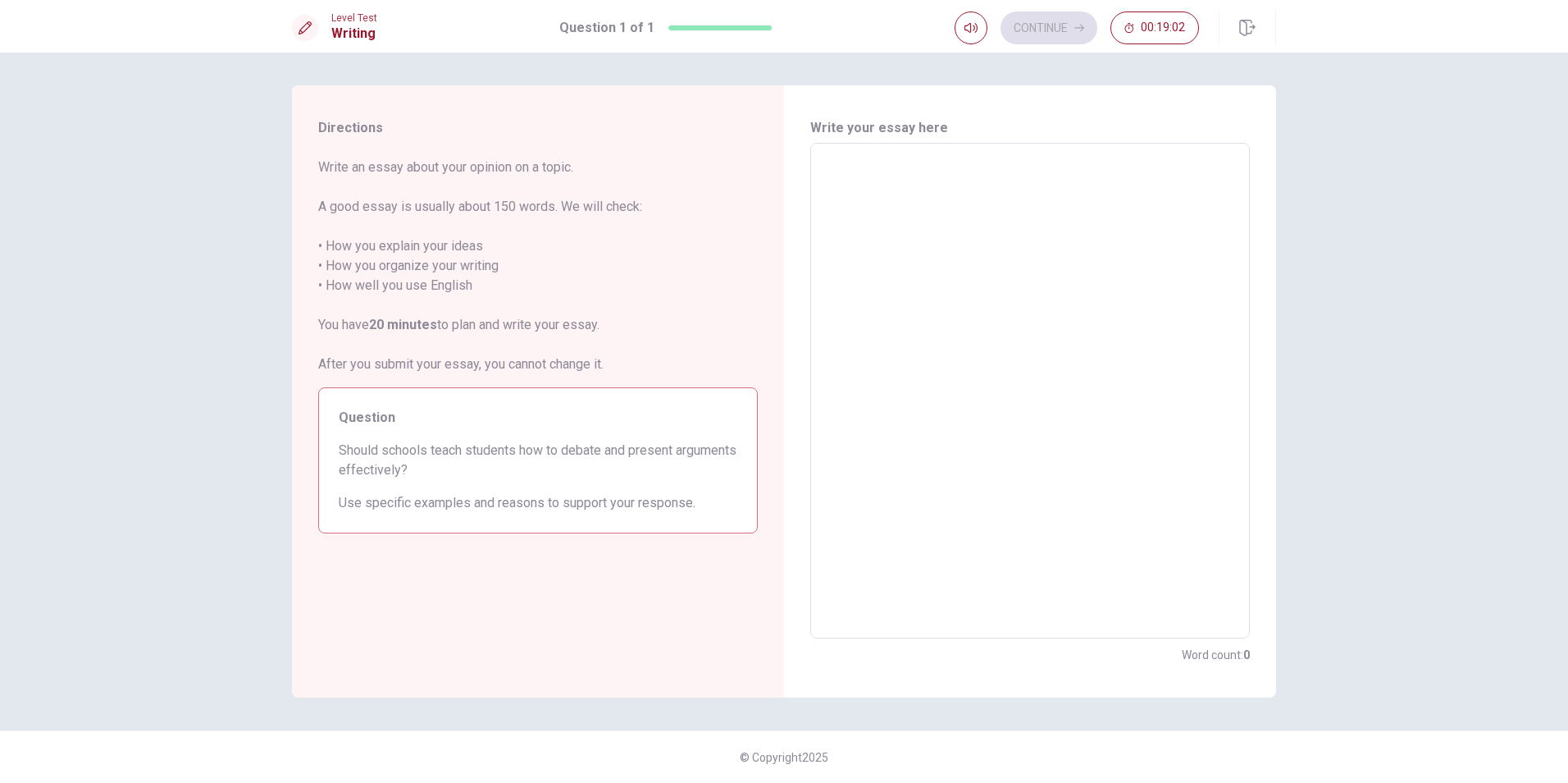
click at [993, 178] on textarea at bounding box center [1029, 391] width 417 height 468
type textarea "M"
type textarea "x"
type textarea "Mi"
type textarea "x"
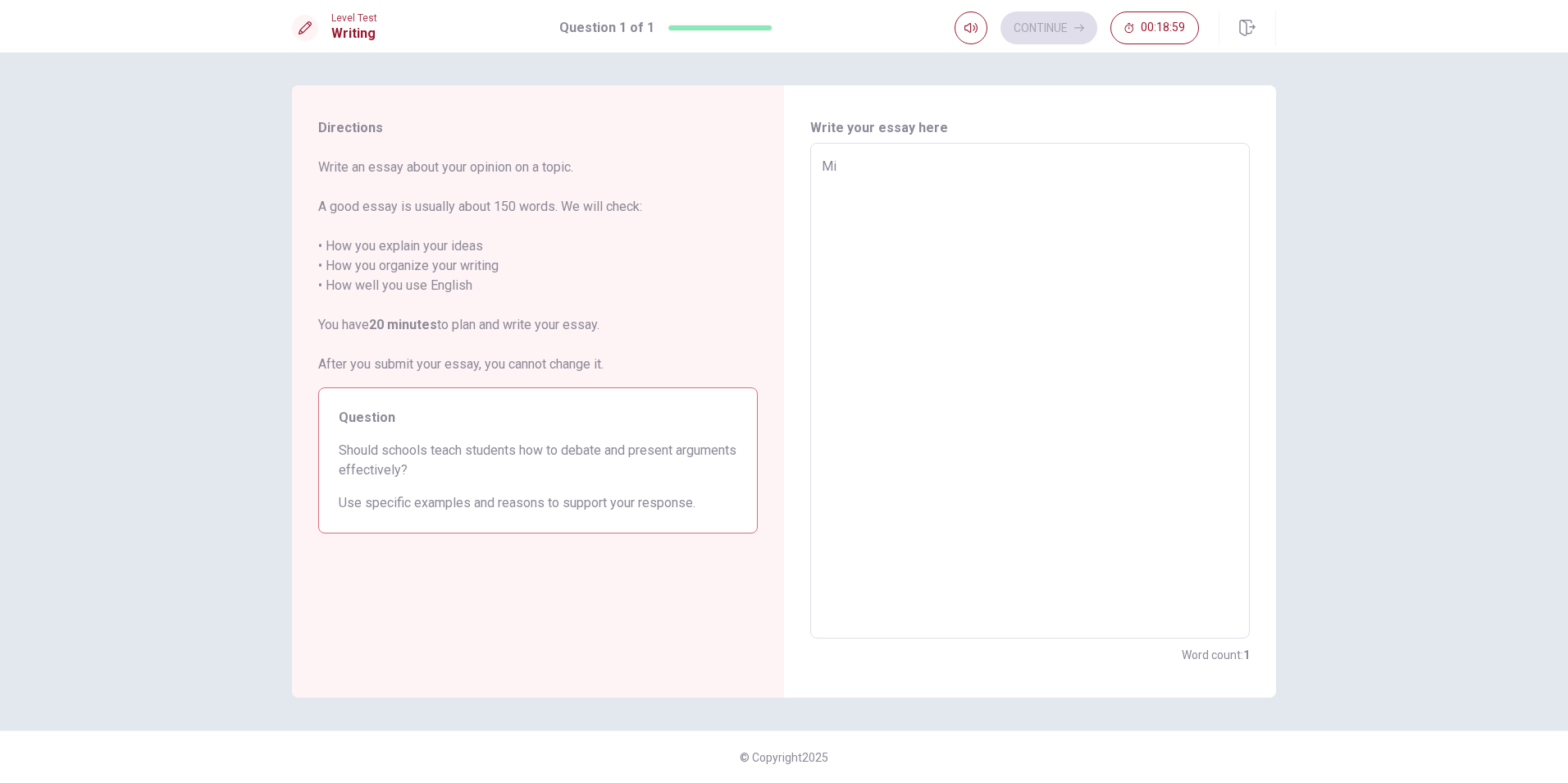
type textarea "Mi"
type textarea "x"
type textarea "Mi s"
type textarea "x"
type textarea "Mi sp"
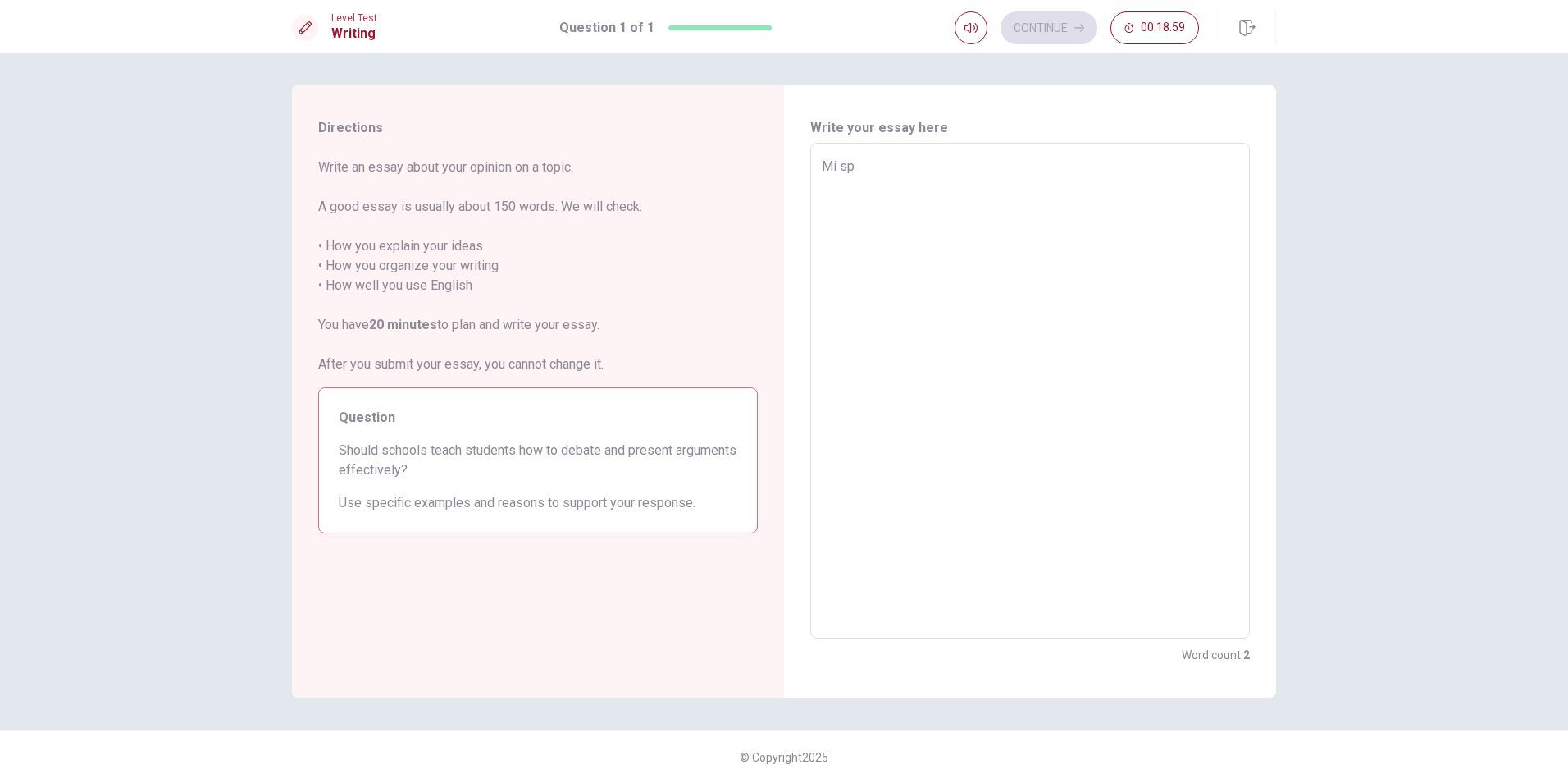
type textarea "x"
type textarea "Mi spe"
type textarea "x"
type textarea "Mi sper"
type textarea "x"
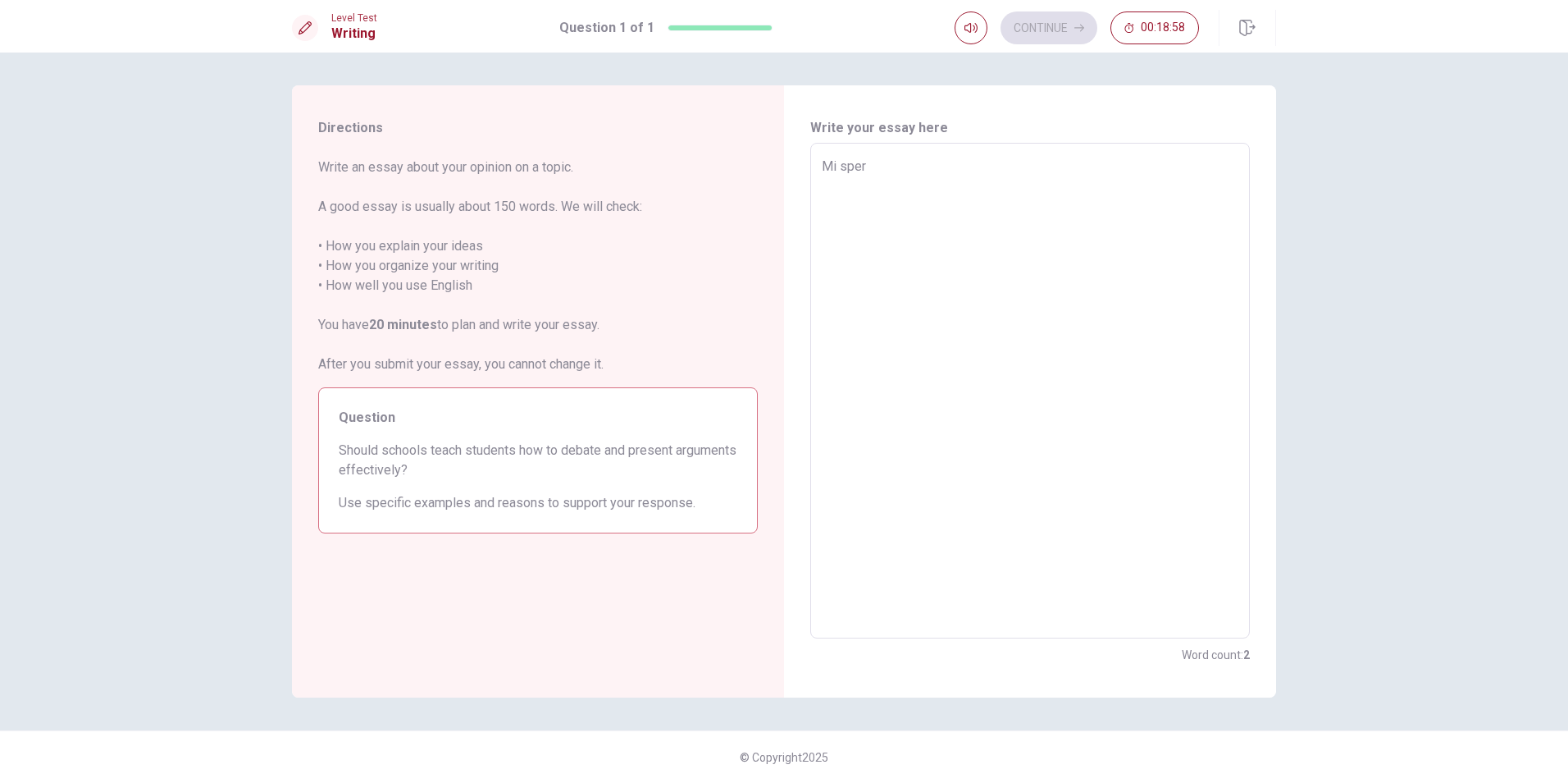
type textarea "Mi [PERSON_NAME]"
type textarea "x"
type textarea "Mi speron"
type textarea "x"
type textarea "Mi [PERSON_NAME]"
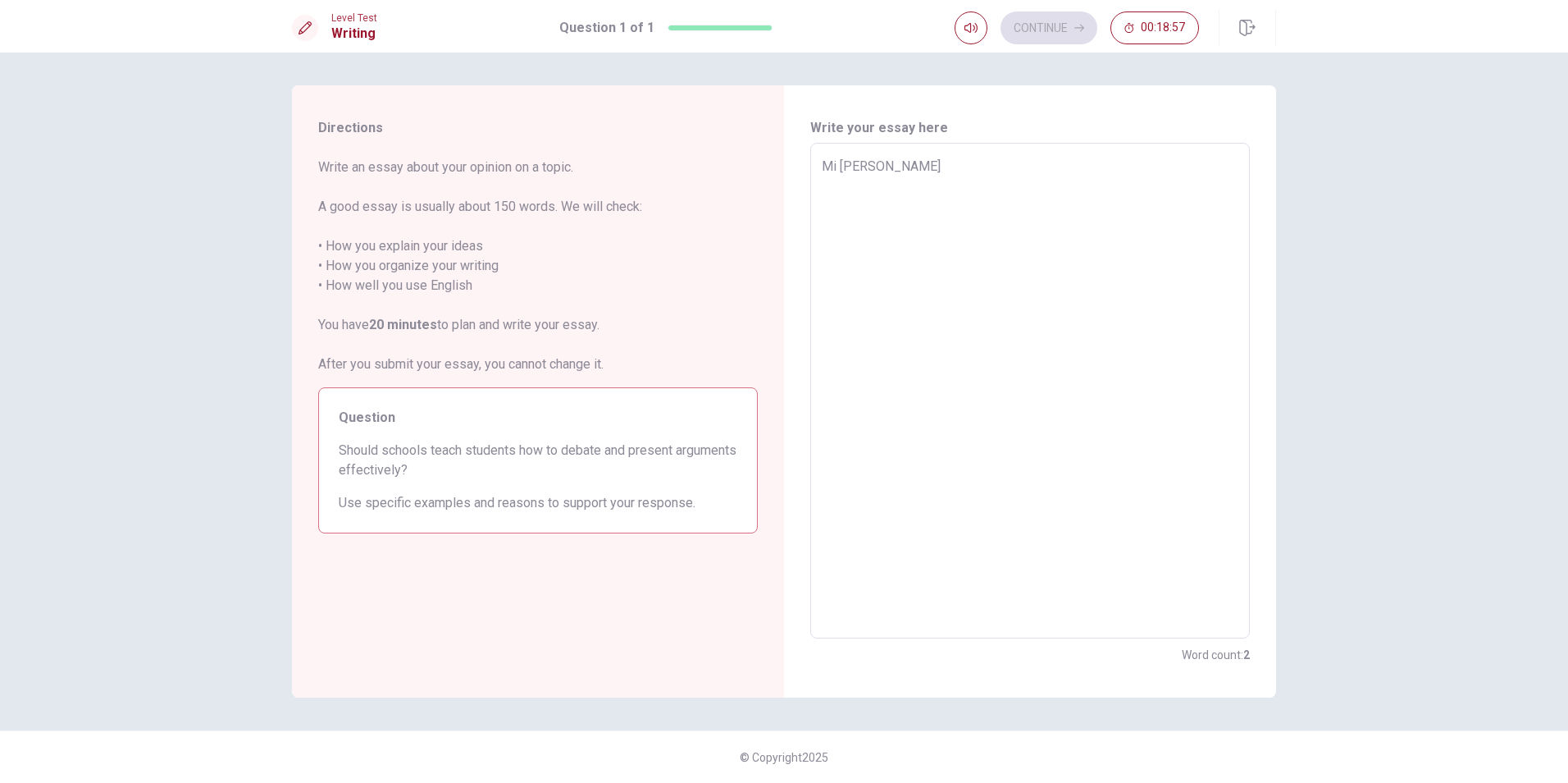
type textarea "x"
type textarea "Mi sper"
type textarea "x"
type textarea "Mi spe"
type textarea "x"
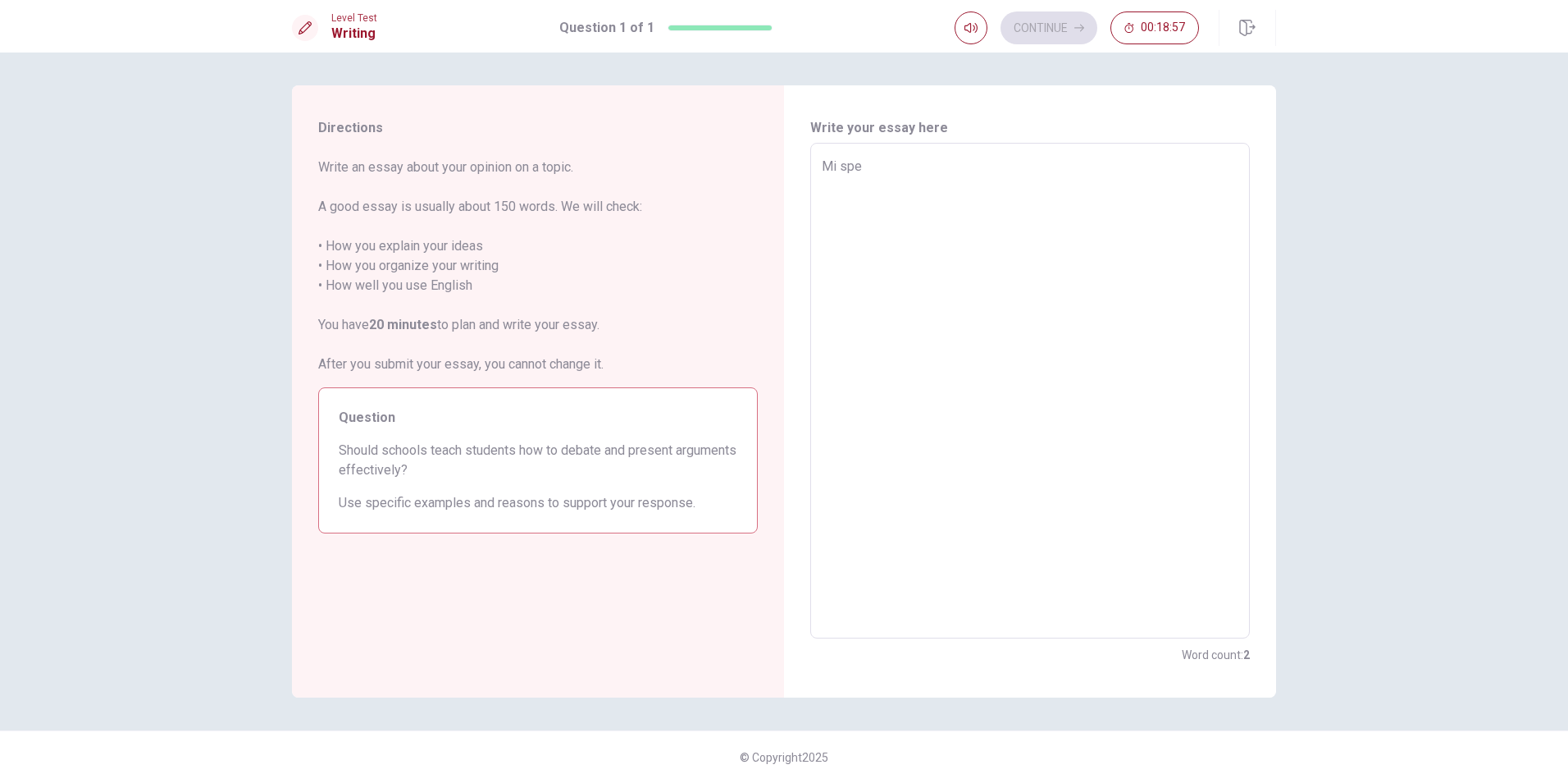
type textarea "Mi sp"
type textarea "x"
type textarea "Mi s"
type textarea "x"
type textarea "Mi"
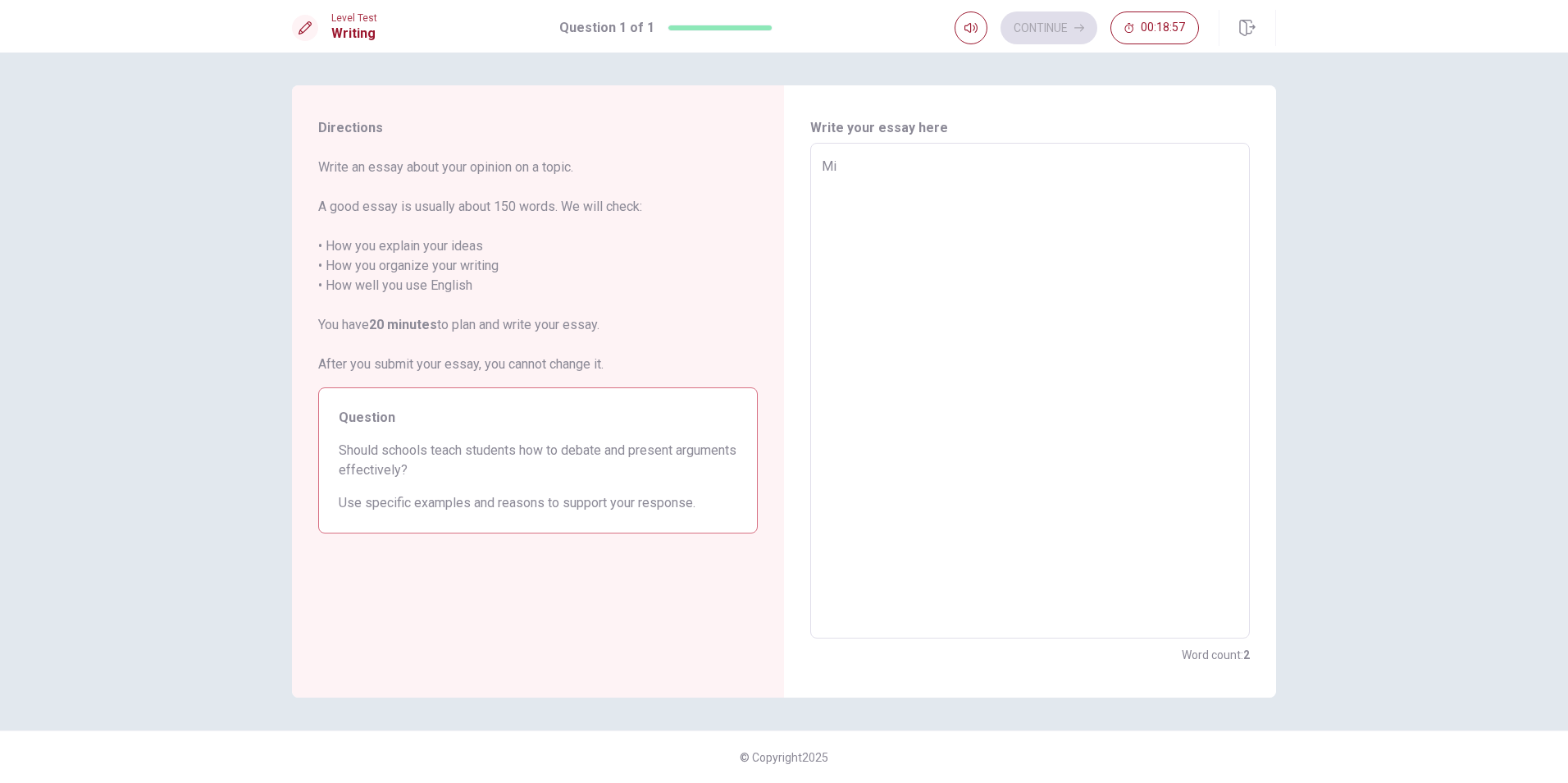
type textarea "x"
type textarea "Mi p"
type textarea "x"
type textarea "Mi pe"
type textarea "x"
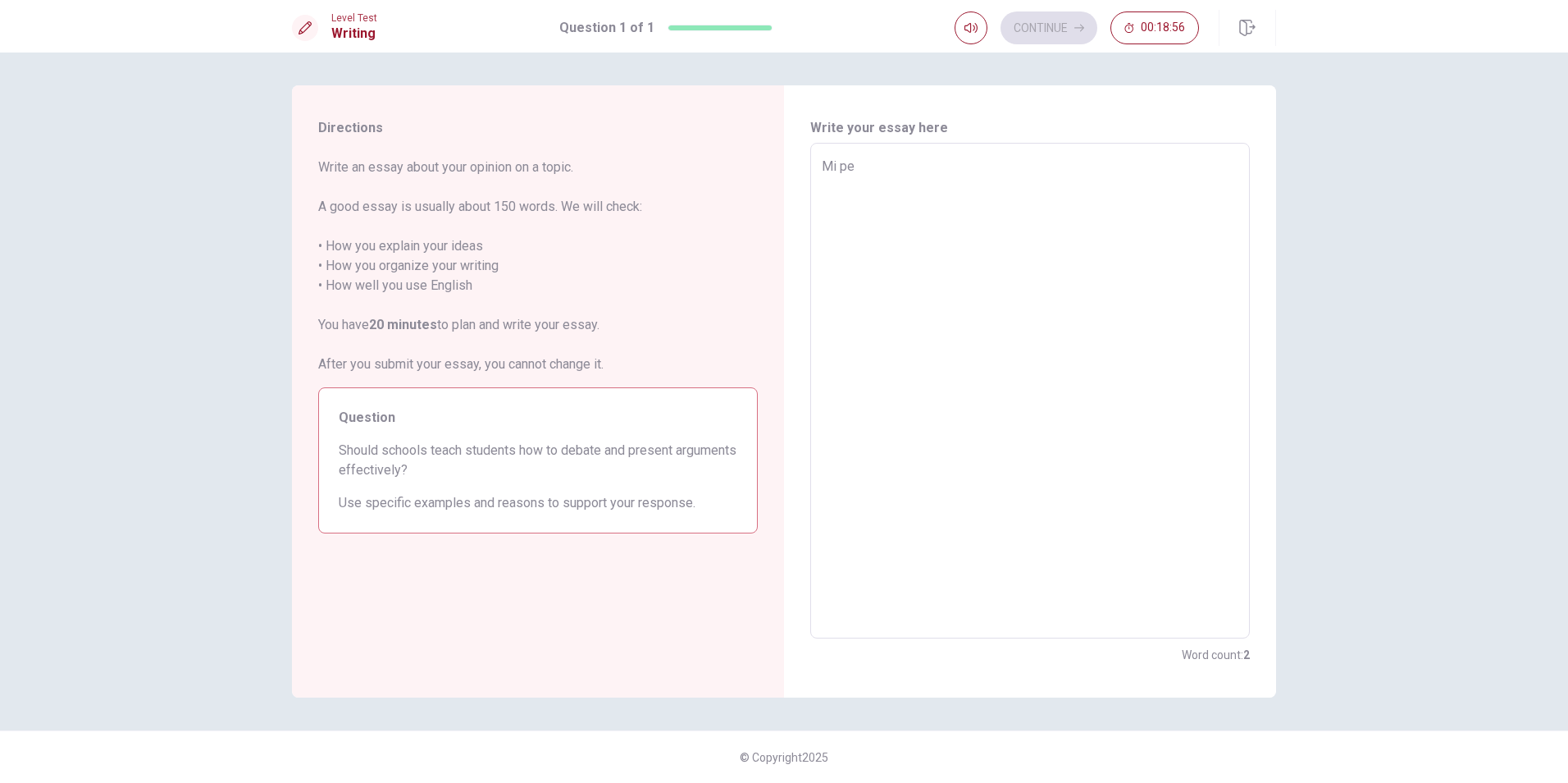
type textarea "Mi per"
type textarea "x"
type textarea "Mi pers"
type textarea "x"
type textarea "Mi perso"
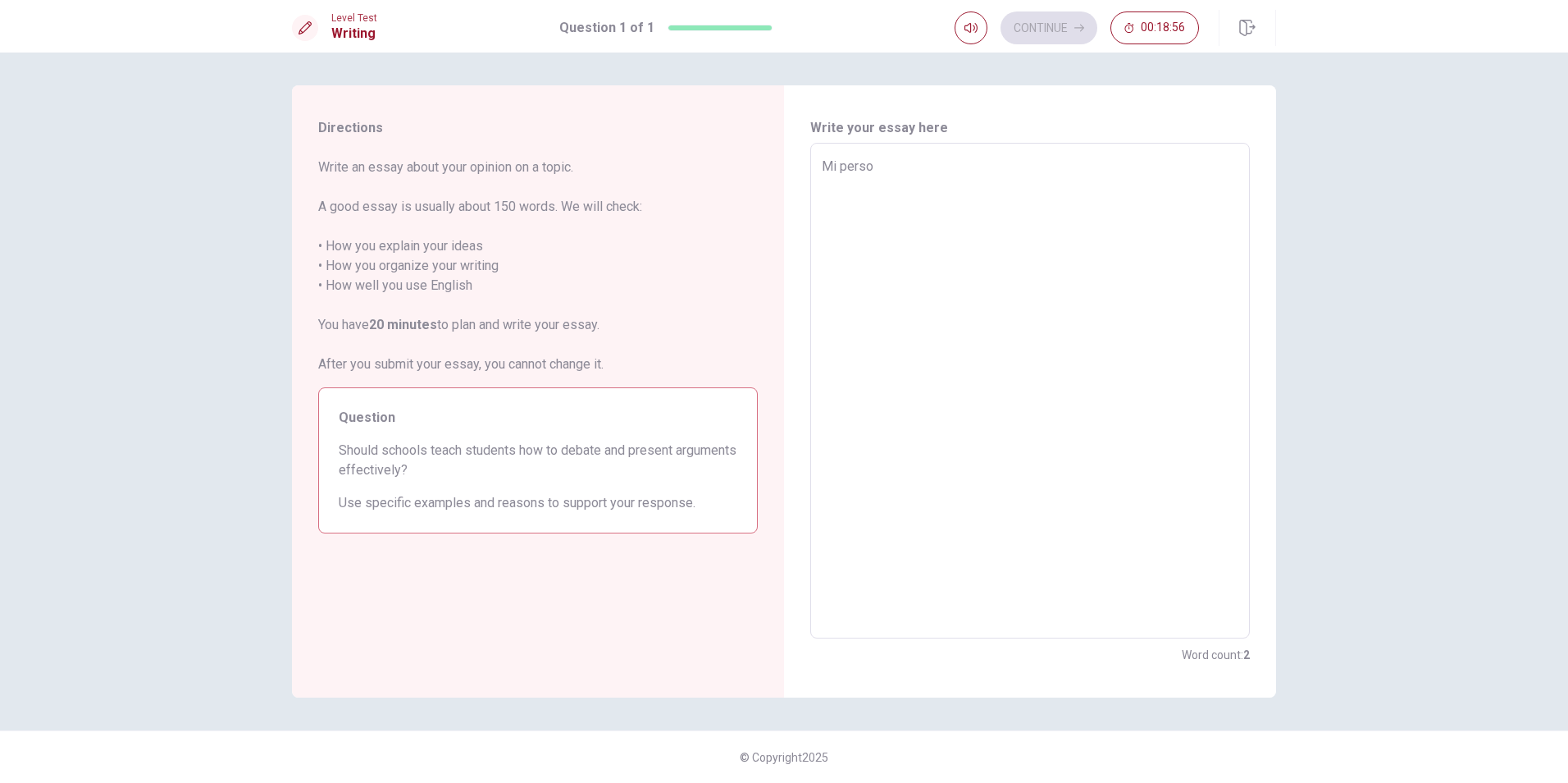
type textarea "x"
type textarea "Mi person"
type textarea "x"
type textarea "Mi persona"
type textarea "x"
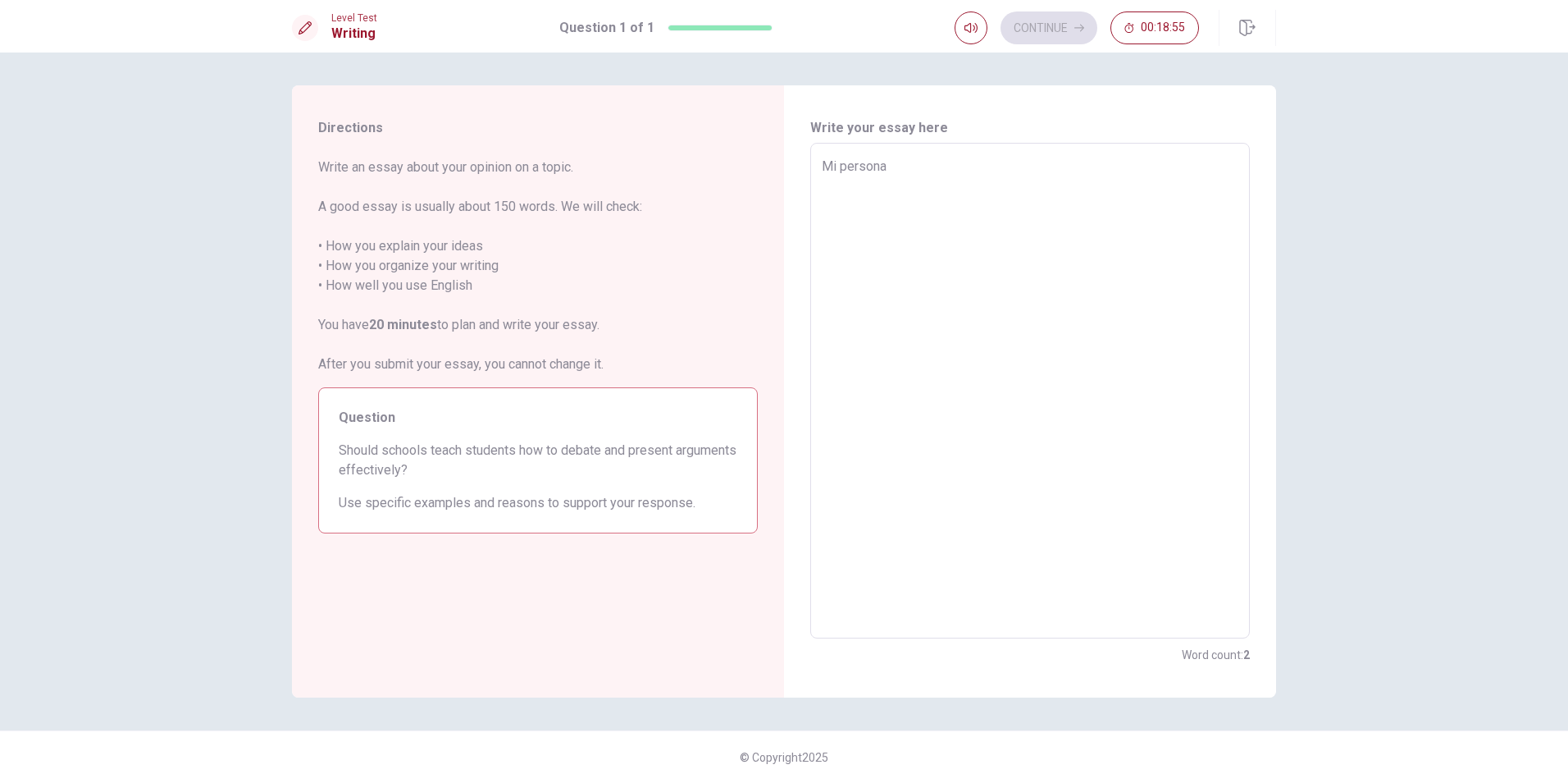
type textarea "Mi personal"
type textarea "x"
type textarea "Mi personal"
type textarea "x"
type textarea "Mi personal o"
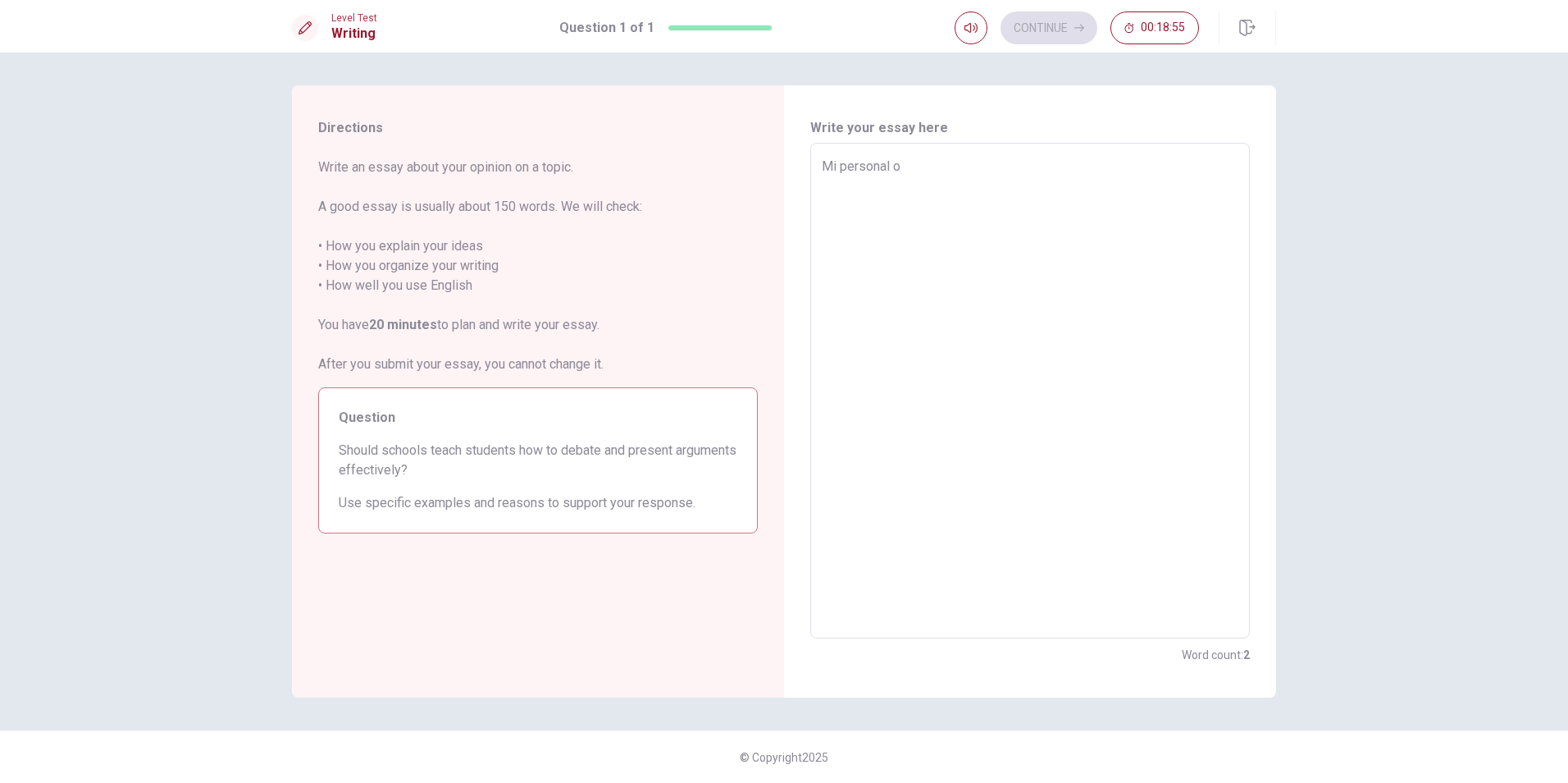
type textarea "x"
type textarea "Mi personal op"
type textarea "x"
type textarea "Mi personal opi"
type textarea "x"
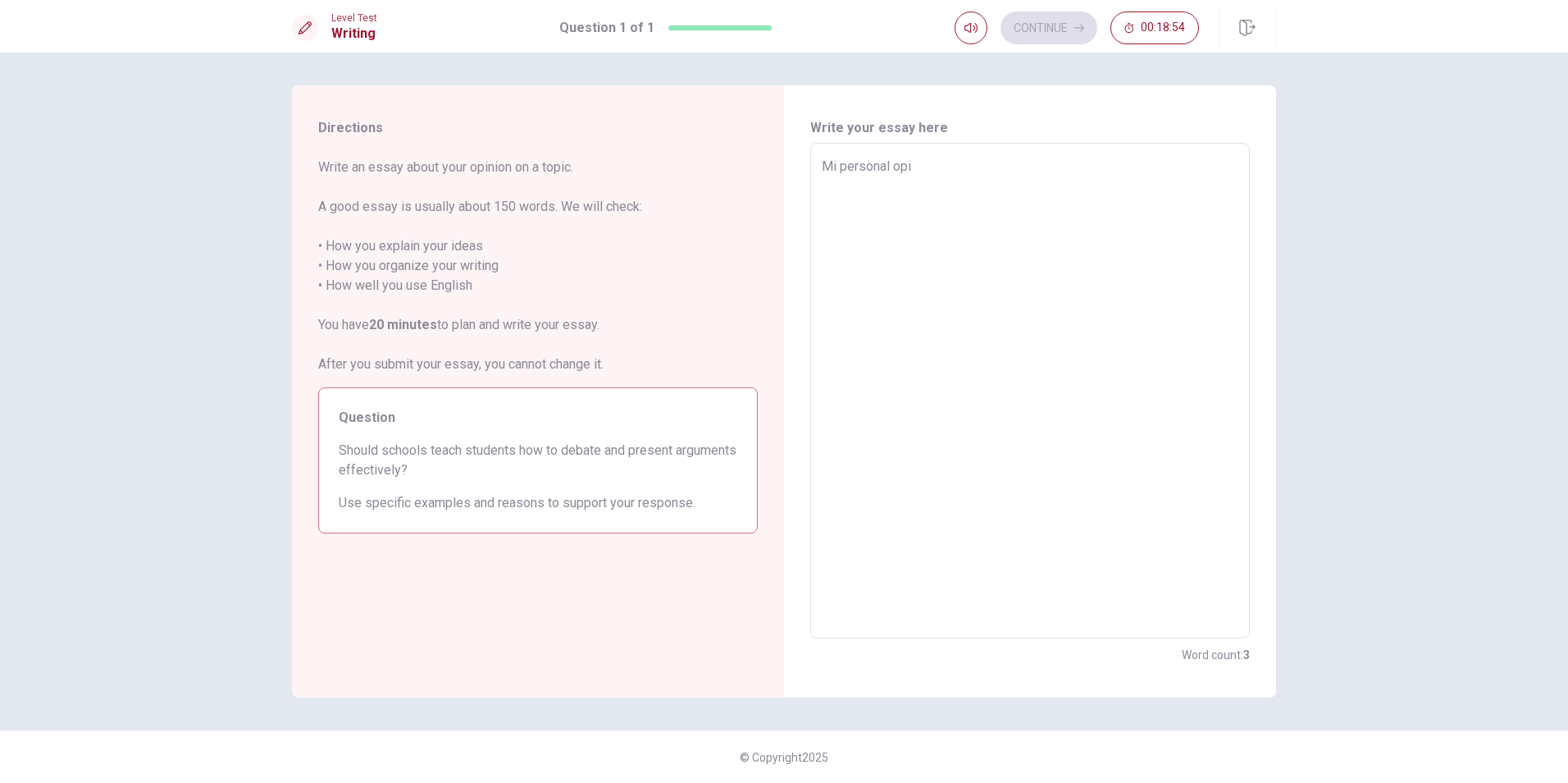
type textarea "Mi personal opin"
type textarea "x"
type textarea "Mi personal opini"
type textarea "x"
type textarea "Mi personal opinin"
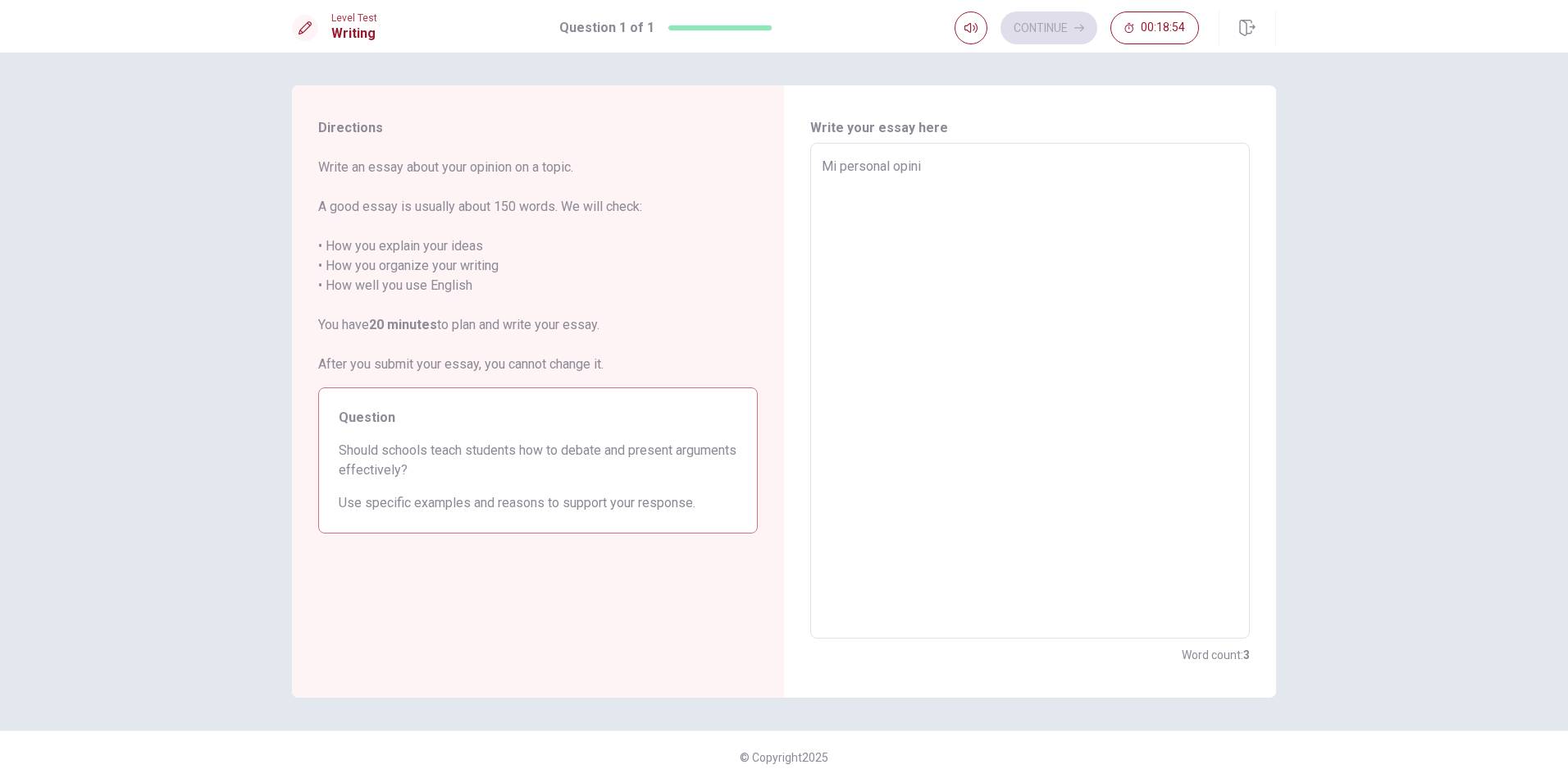
type textarea "x"
type textarea "Mi personal opinini"
type textarea "x"
type textarea "Mi personal opininio"
type textarea "x"
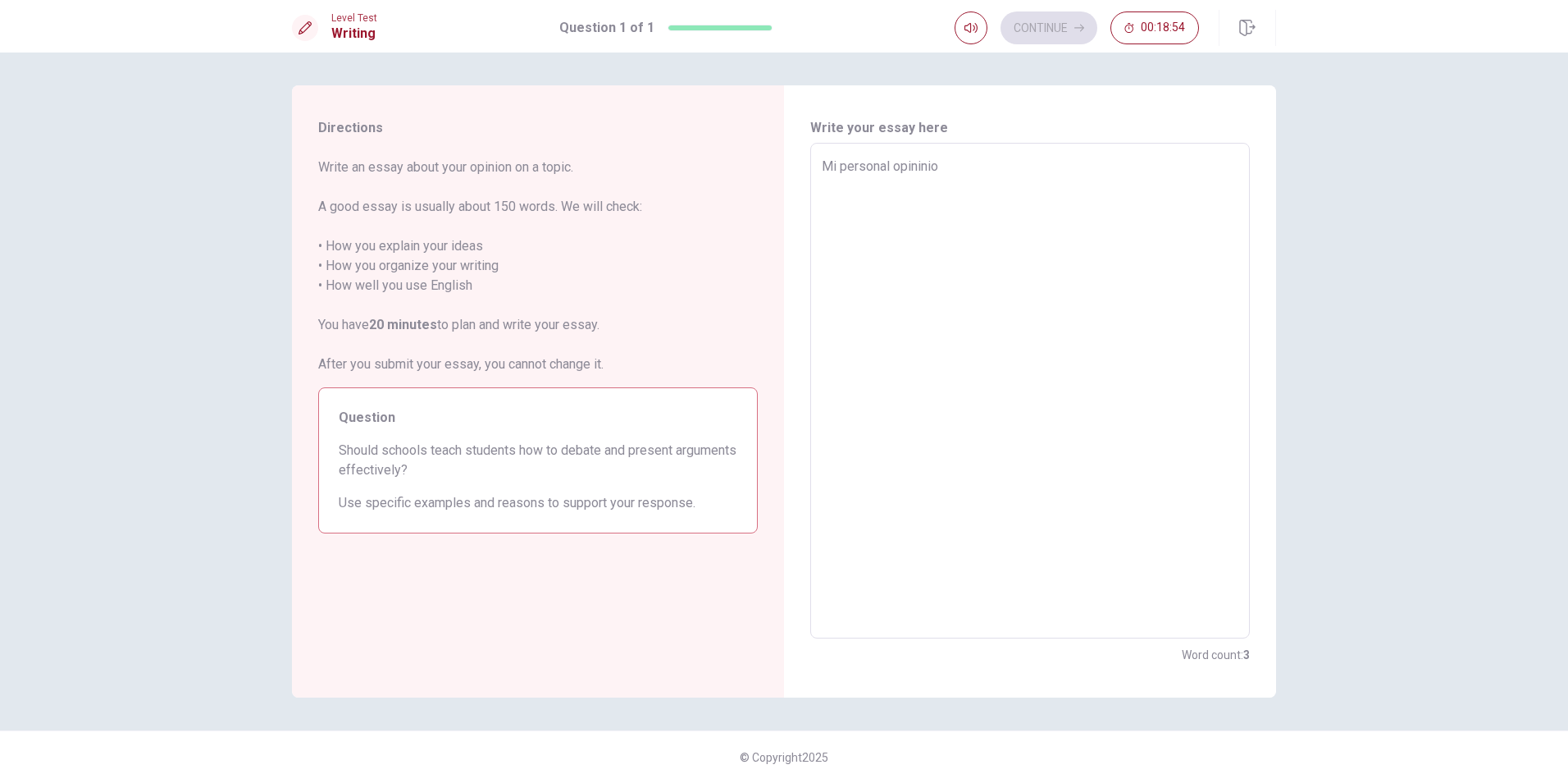
type textarea "Mi personal opininio"
type textarea "x"
type textarea "Mi personal opininio"
type textarea "x"
type textarea "Mi personal opininio"
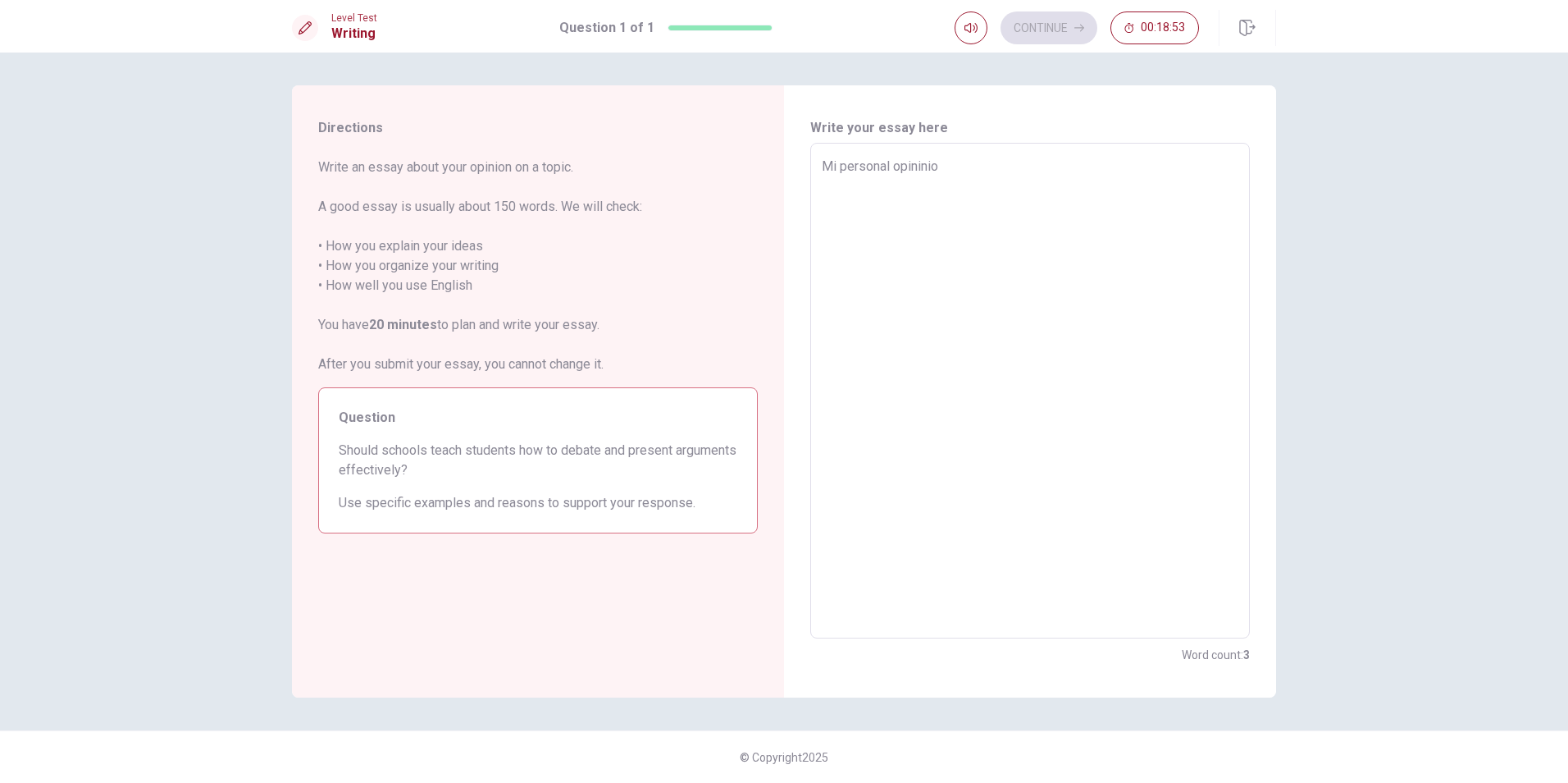
type textarea "x"
type textarea "Mi personal opininio"
type textarea "x"
type textarea "Mi personal opininion"
type textarea "x"
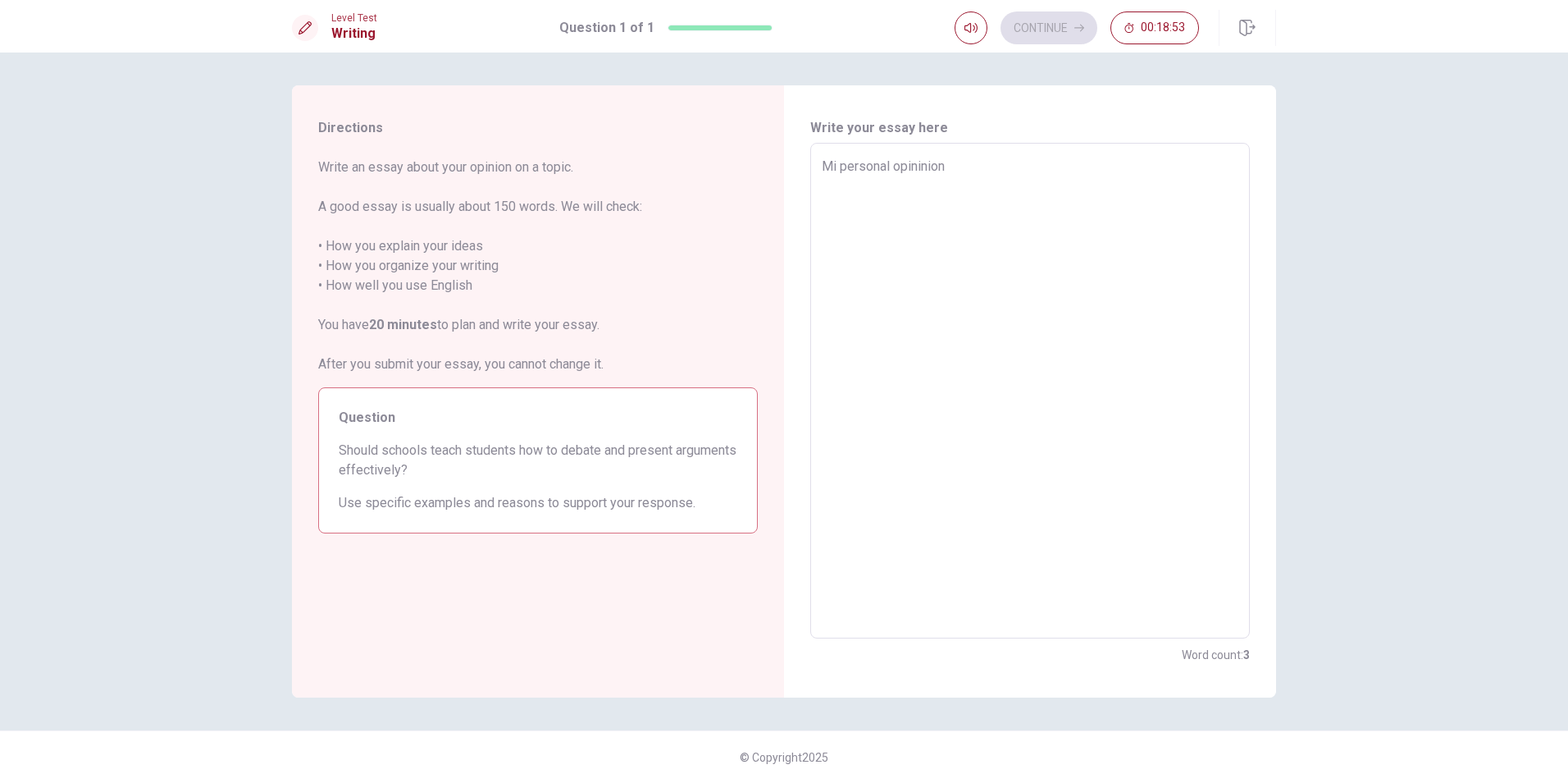
type textarea "Mi personal opininionm"
type textarea "x"
type textarea "Mi personal opininionm"
type textarea "x"
type textarea "Mi personal opininionm"
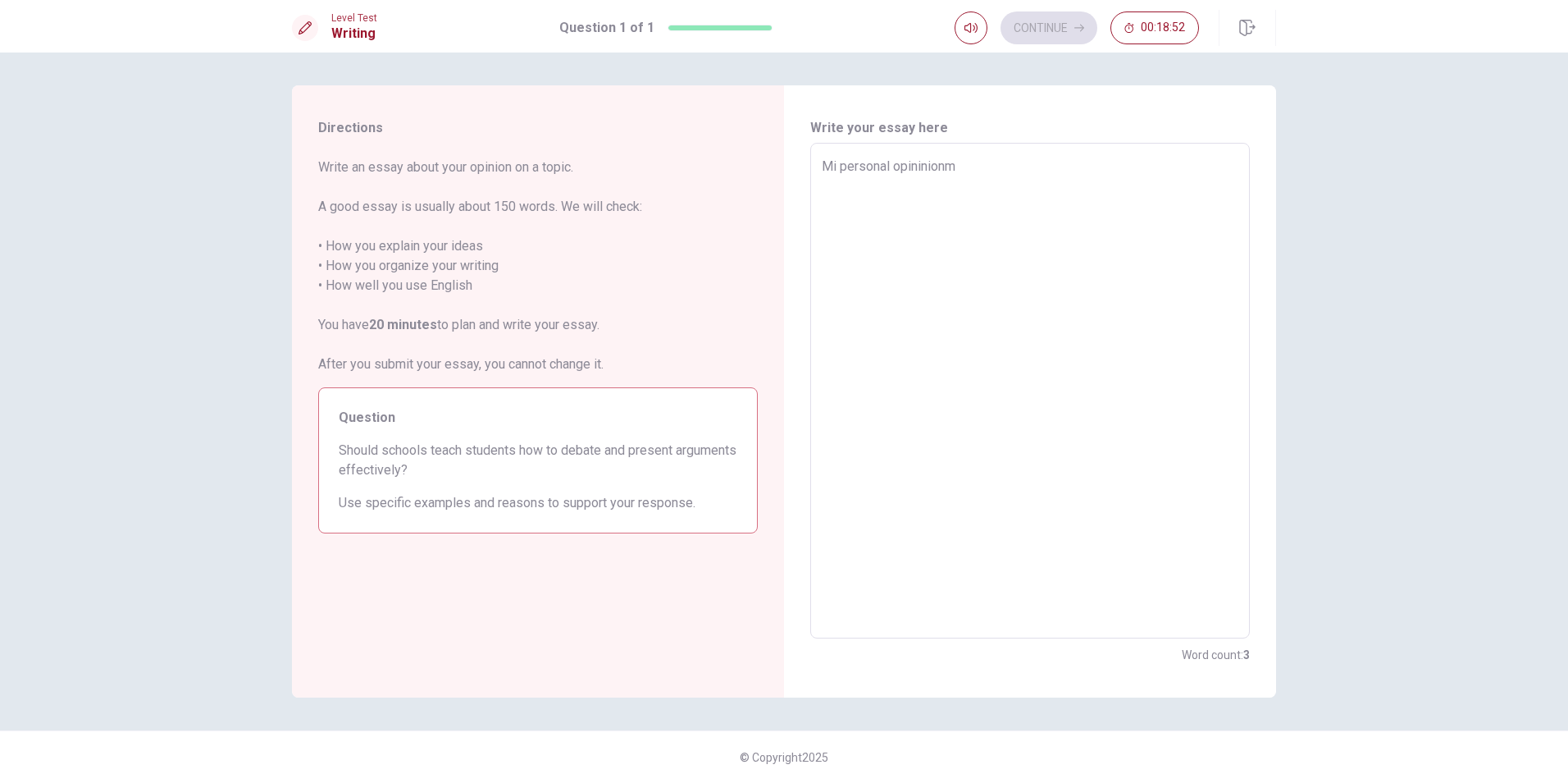
type textarea "x"
type textarea "Mi personal opininion"
type textarea "x"
type textarea "Mi personal opininio"
type textarea "x"
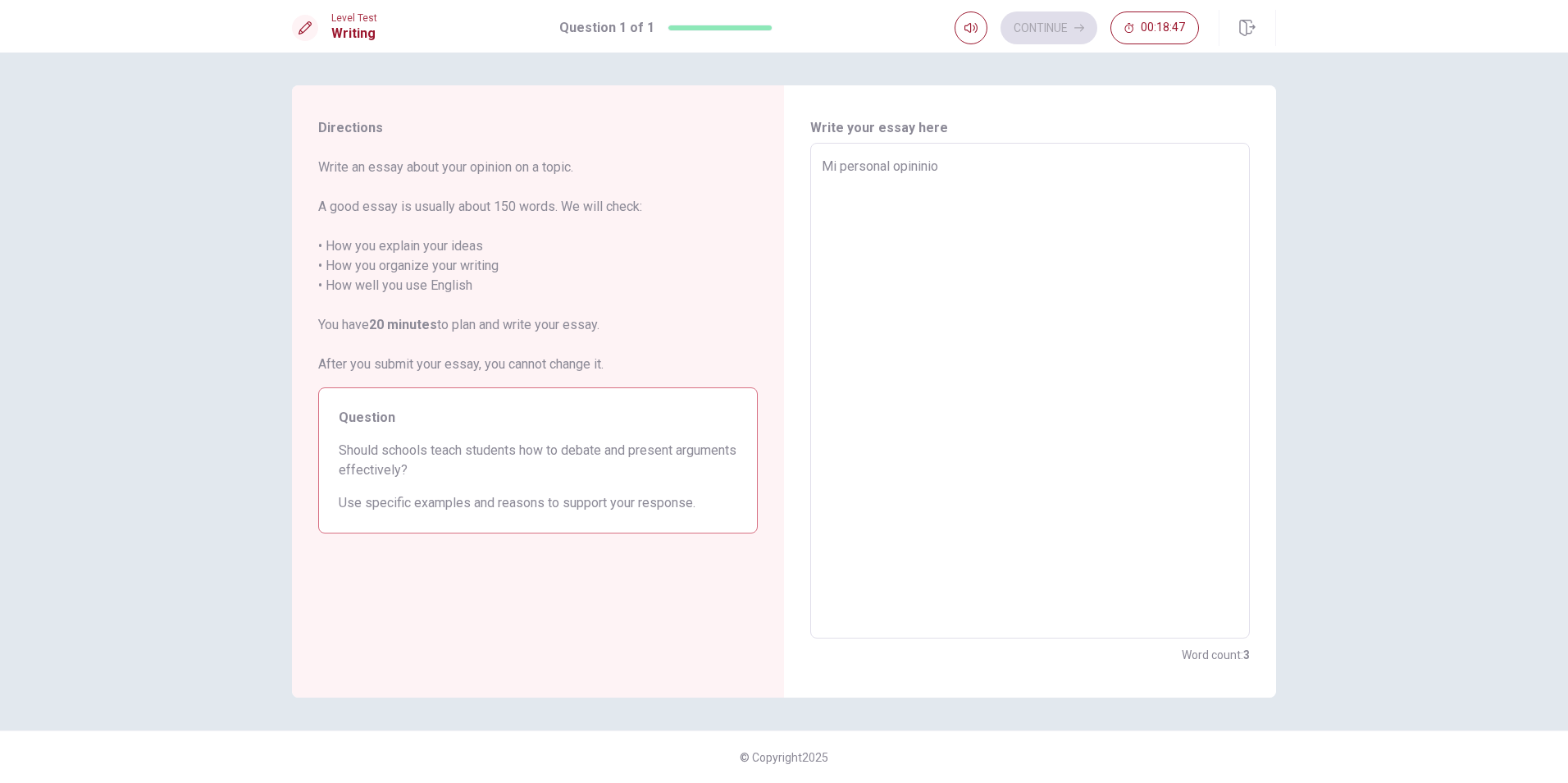
type textarea "Mi personal opinini"
type textarea "x"
type textarea "Mi personal opinin"
type textarea "x"
type textarea "Mi personal opini"
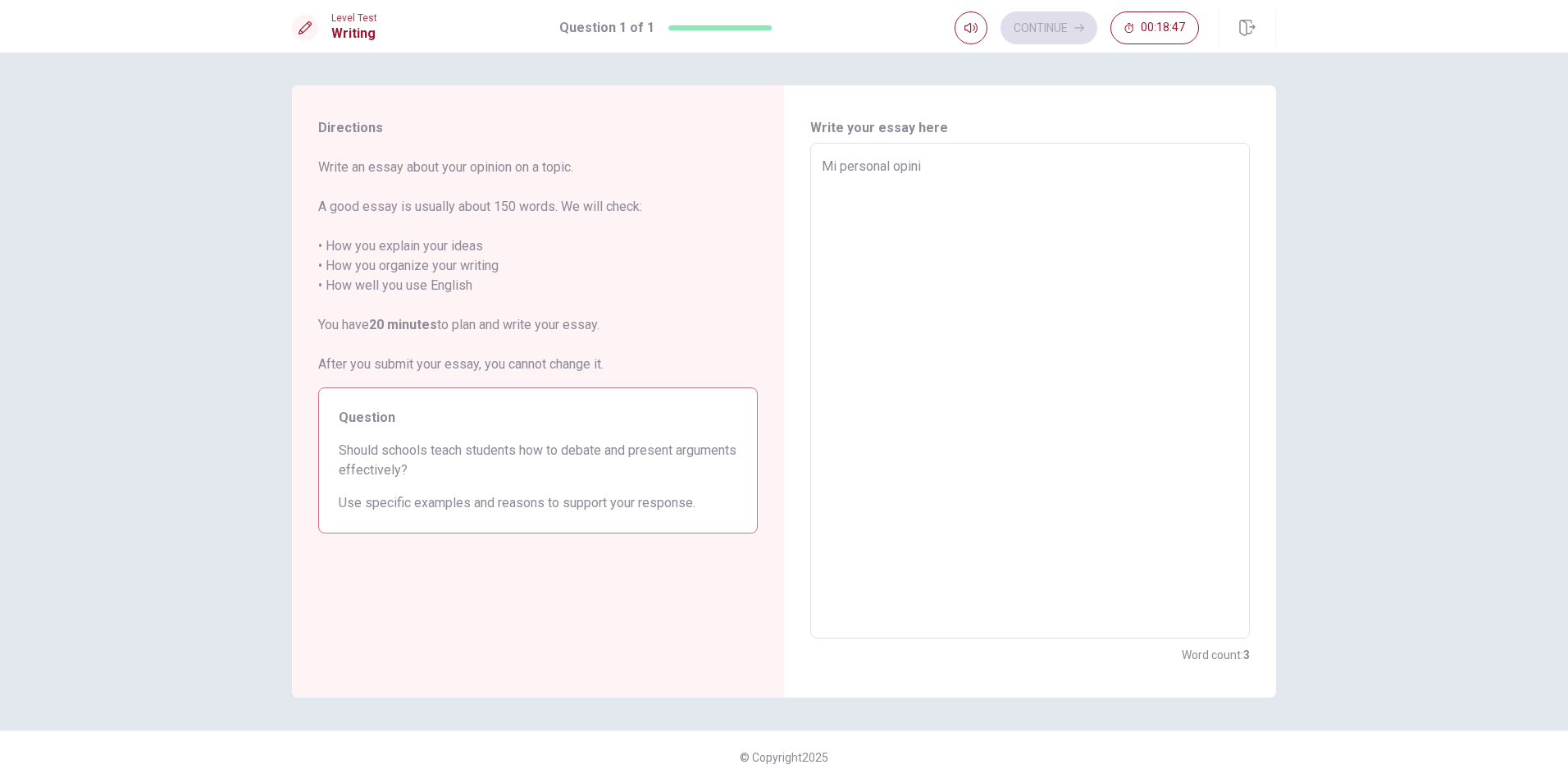
type textarea "x"
type textarea "Mi personal opin"
type textarea "x"
type textarea "Mi personal opi"
type textarea "x"
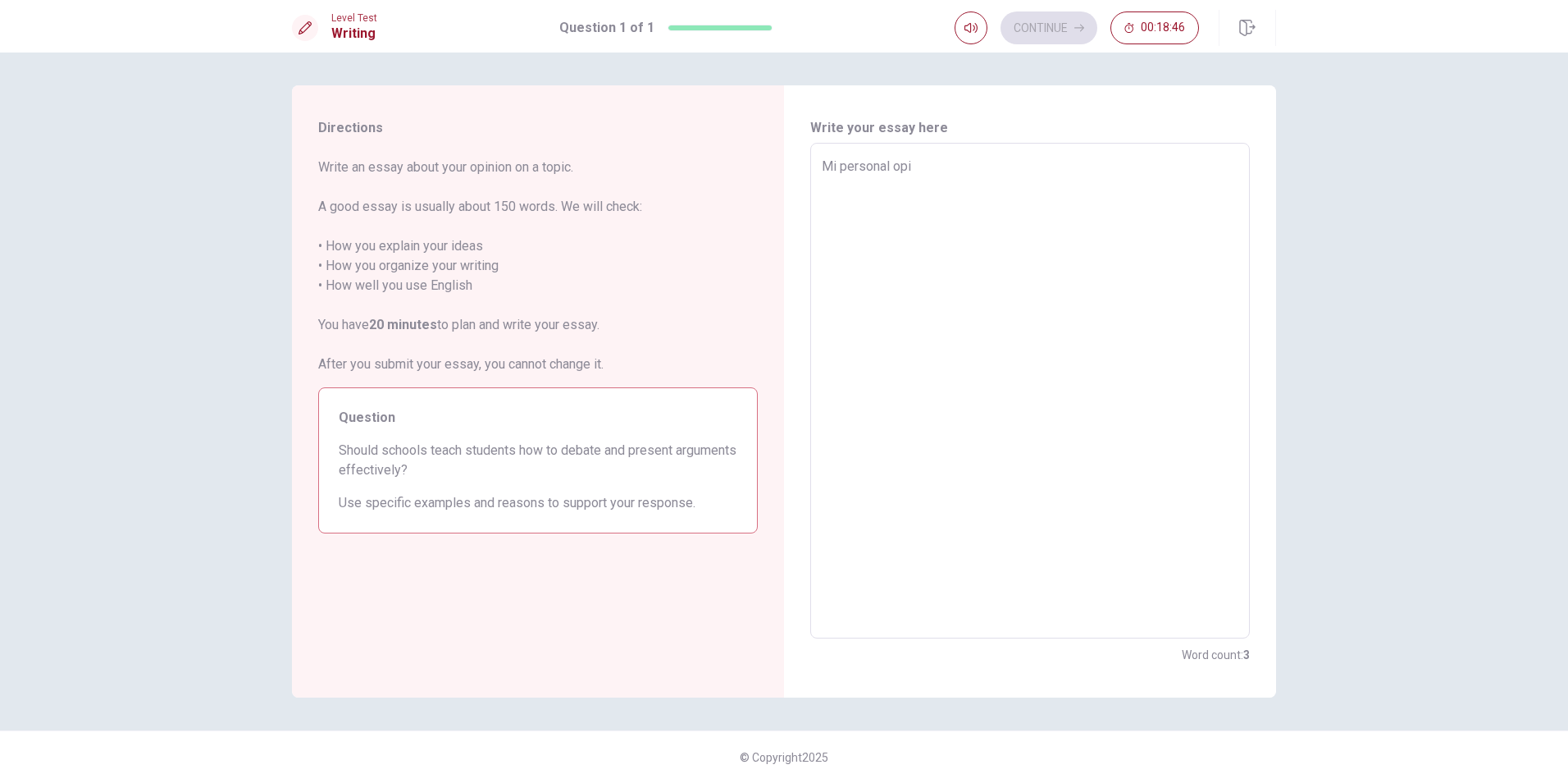
type textarea "Mi personal op"
type textarea "x"
type textarea "Mi personal o"
type textarea "x"
type textarea "Mi personal"
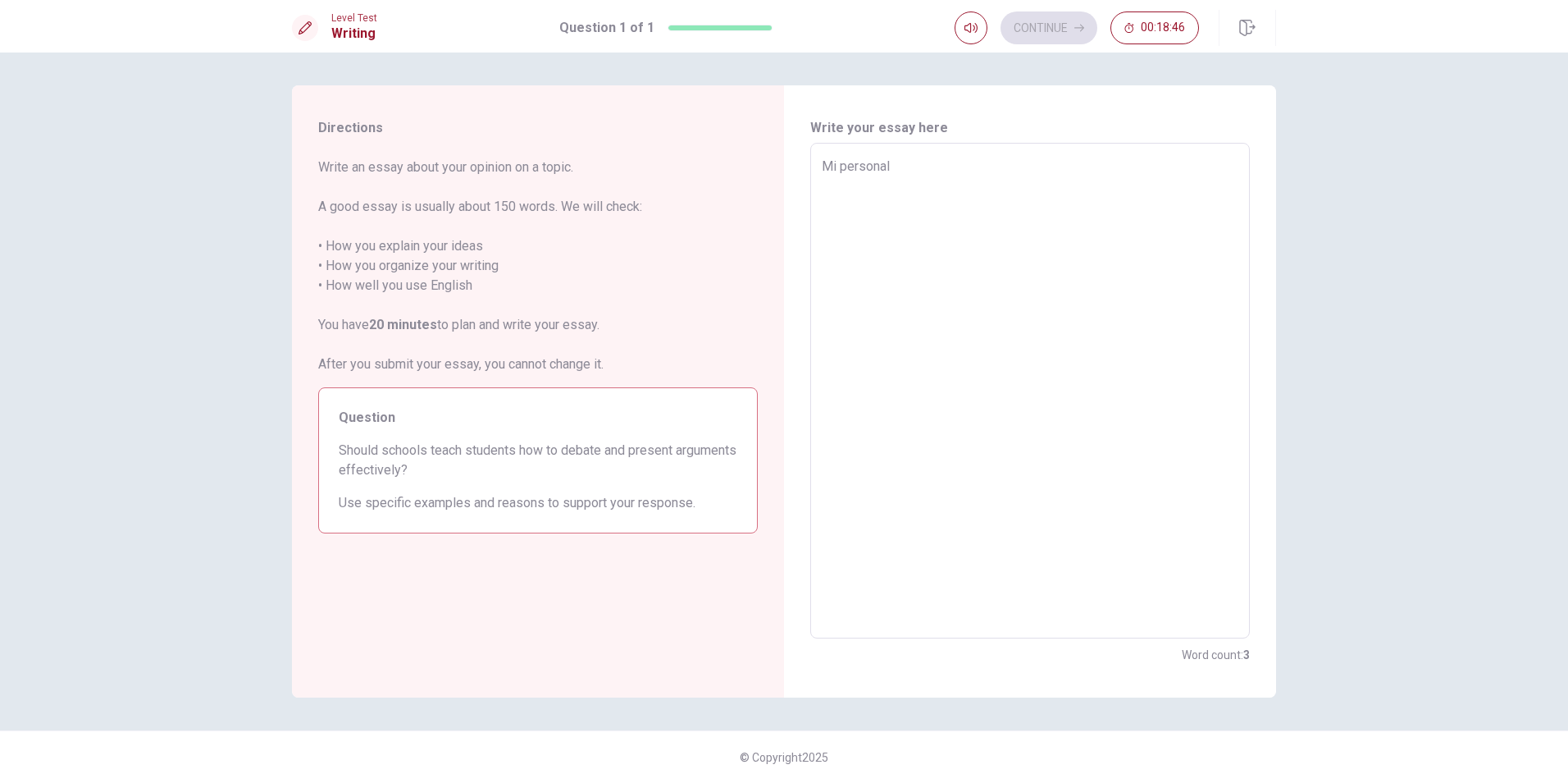
type textarea "x"
type textarea "Mi personal"
type textarea "x"
type textarea "Mi persona"
type textarea "x"
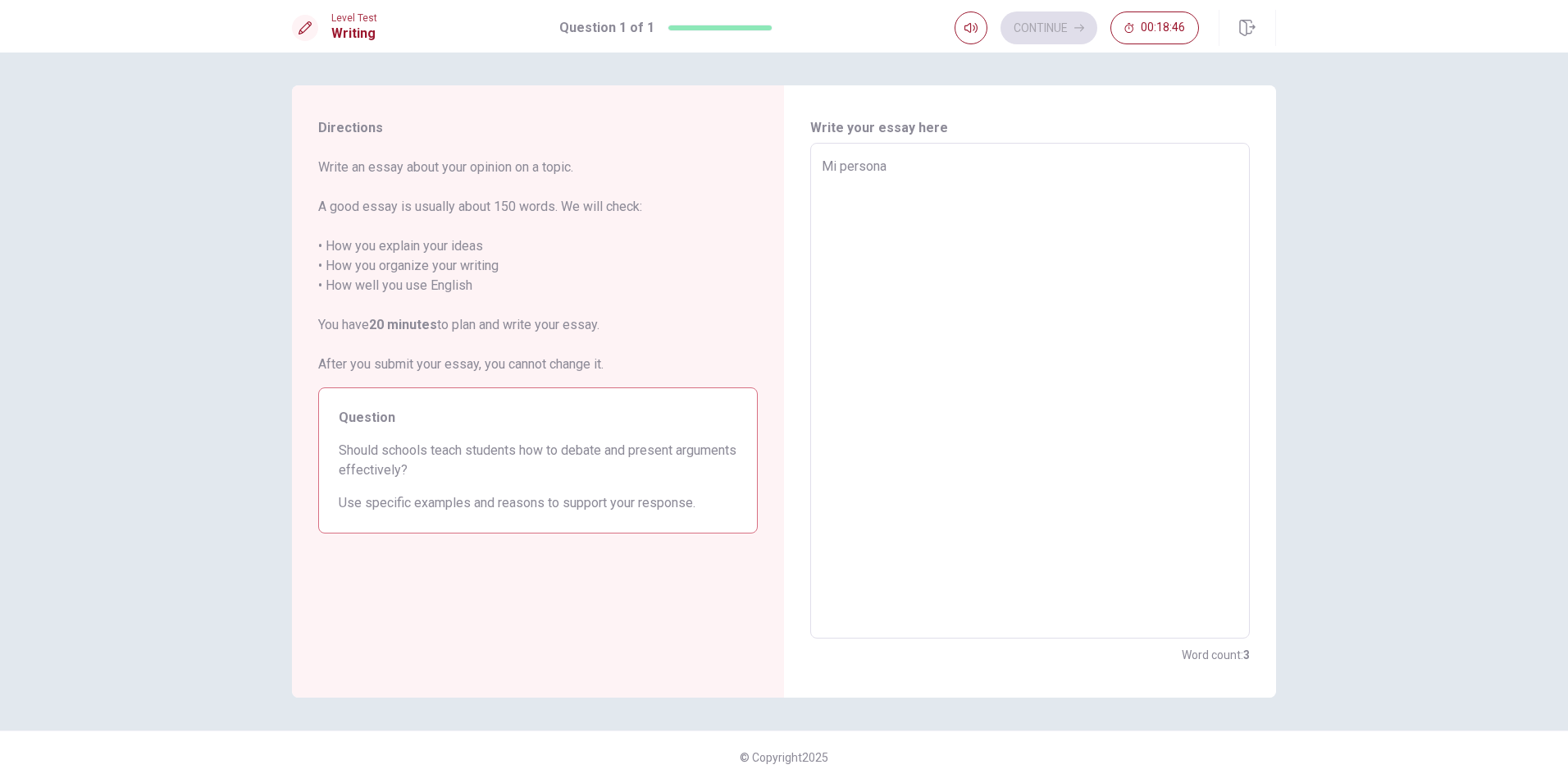
type textarea "Mi person"
type textarea "x"
type textarea "Mi perso"
type textarea "x"
type textarea "Mi pers"
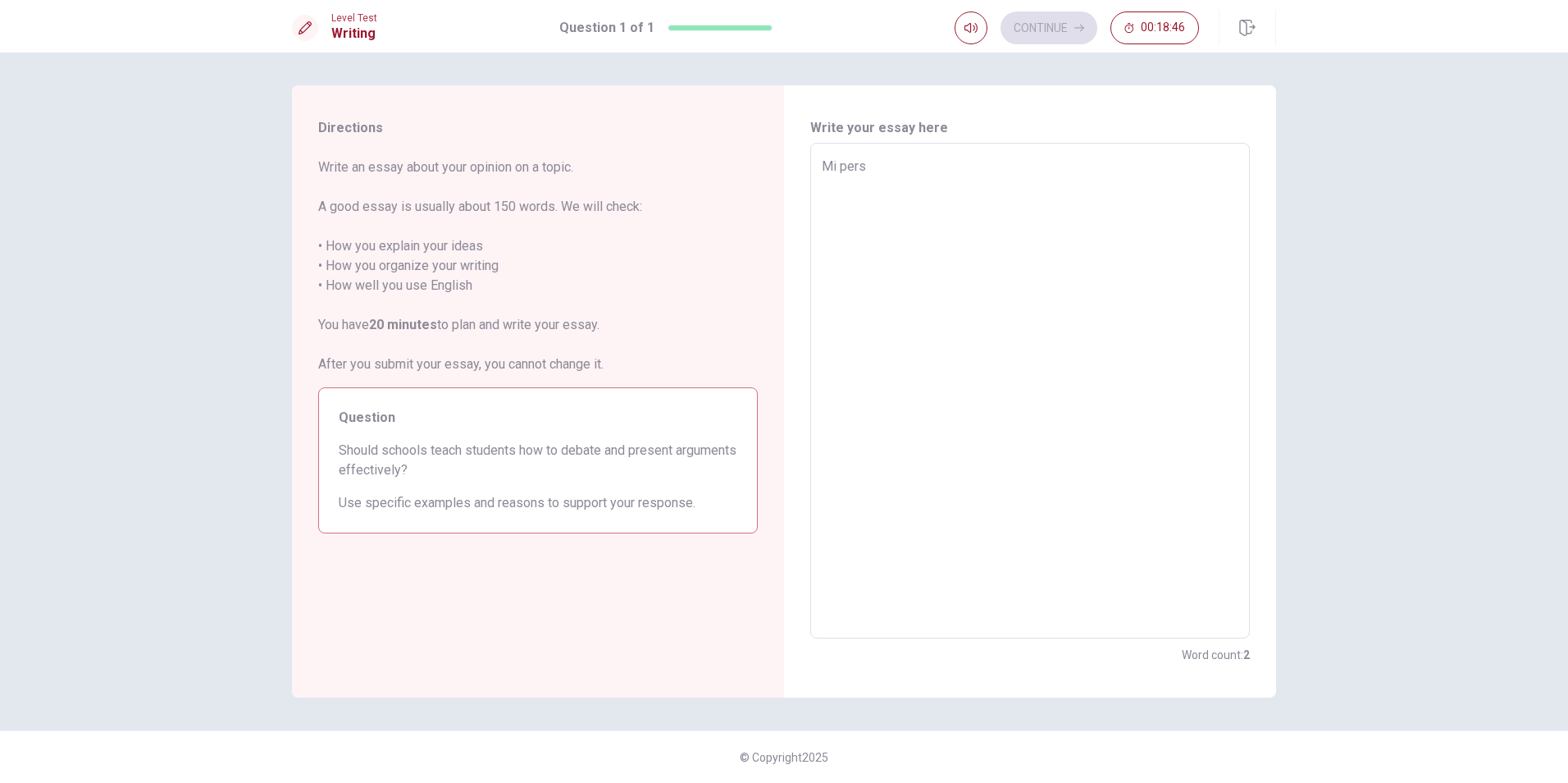
type textarea "x"
type textarea "Mi per"
type textarea "x"
type textarea "Mi pe"
type textarea "x"
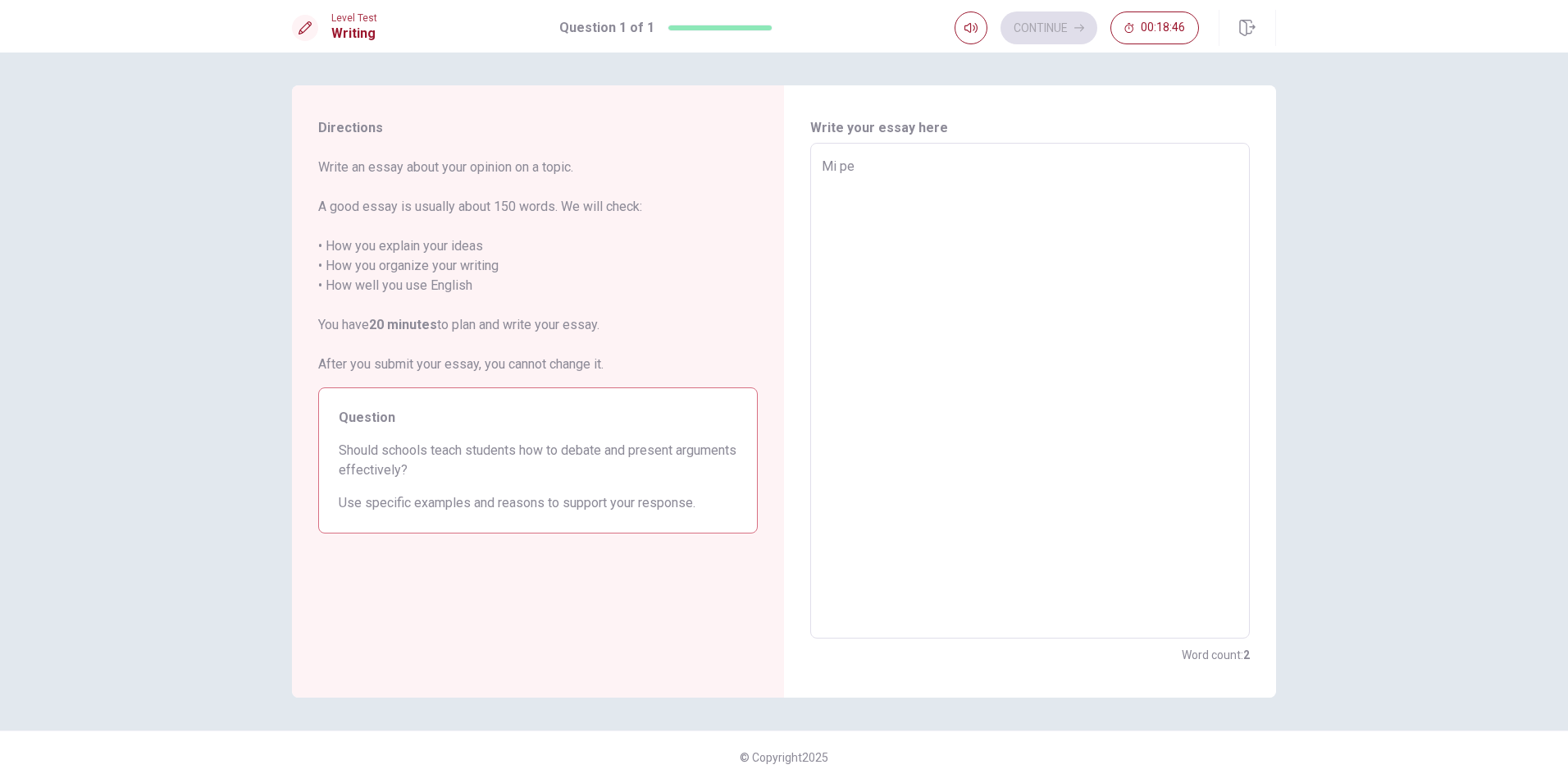
type textarea "Mi p"
type textarea "x"
type textarea "Mi"
type textarea "x"
type textarea "Mi"
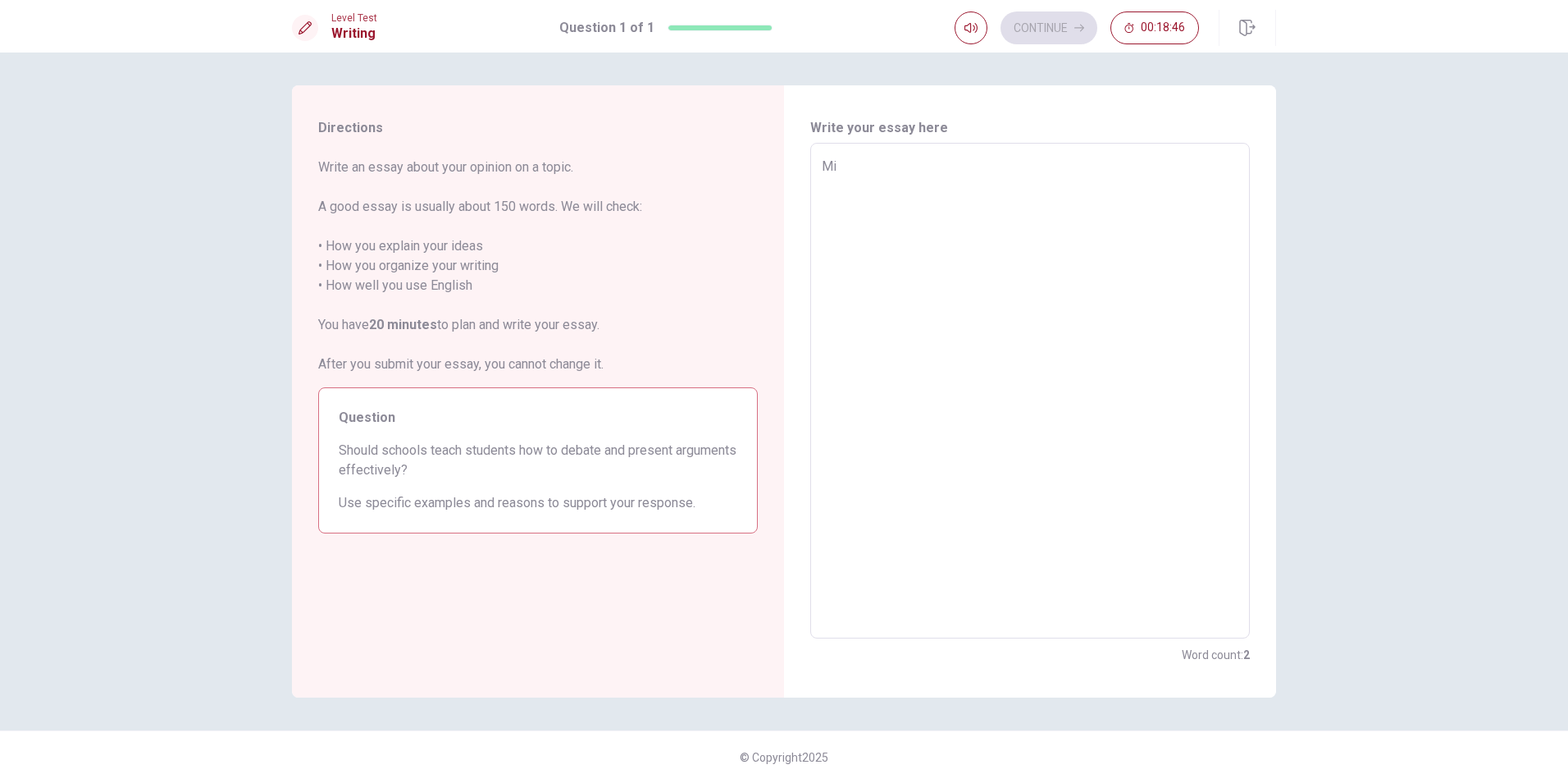
type textarea "x"
type textarea "M"
type textarea "x"
type textarea "I"
type textarea "x"
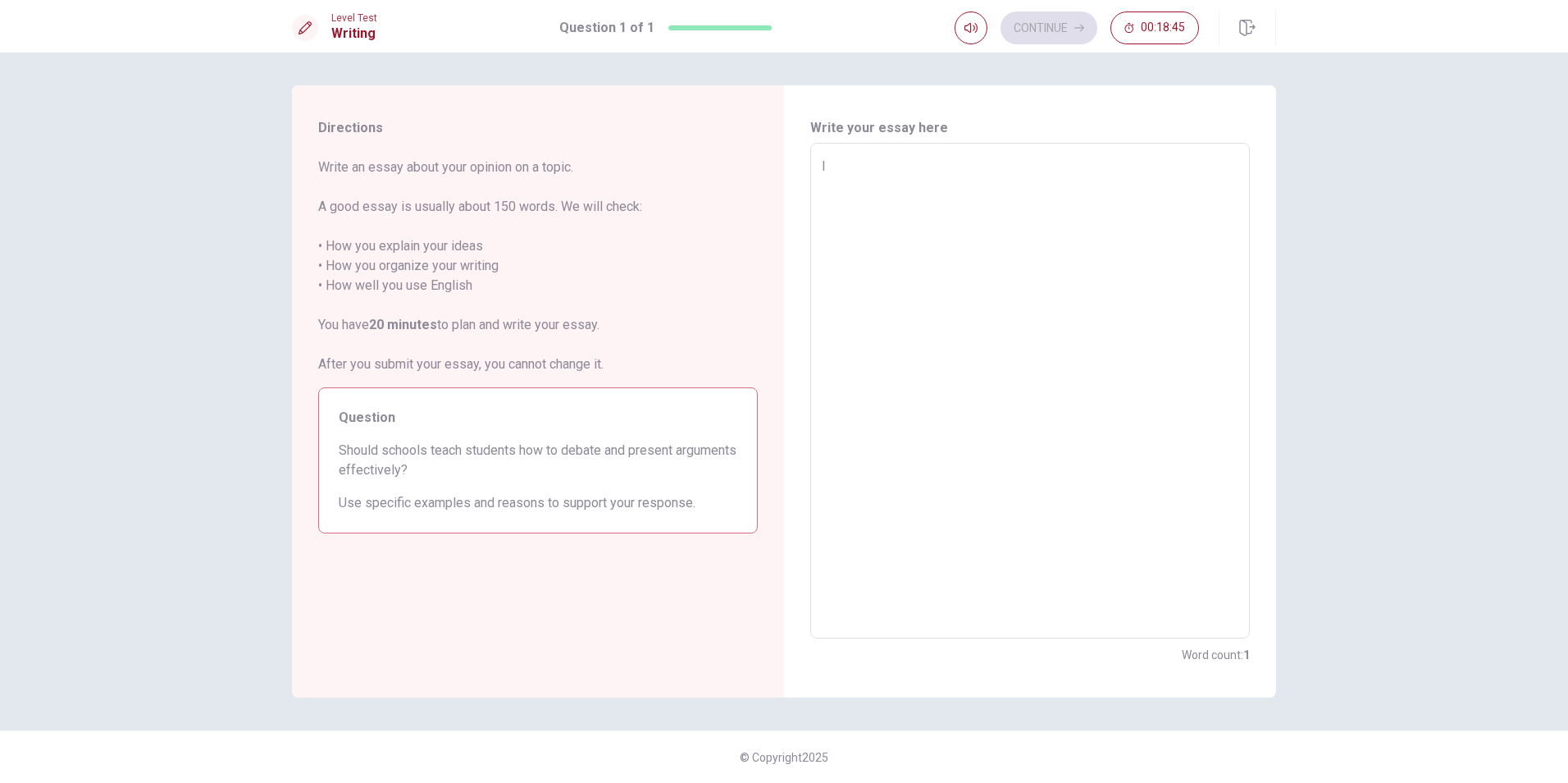
type textarea "I"
type textarea "x"
type textarea "I t"
type textarea "x"
type textarea "I th"
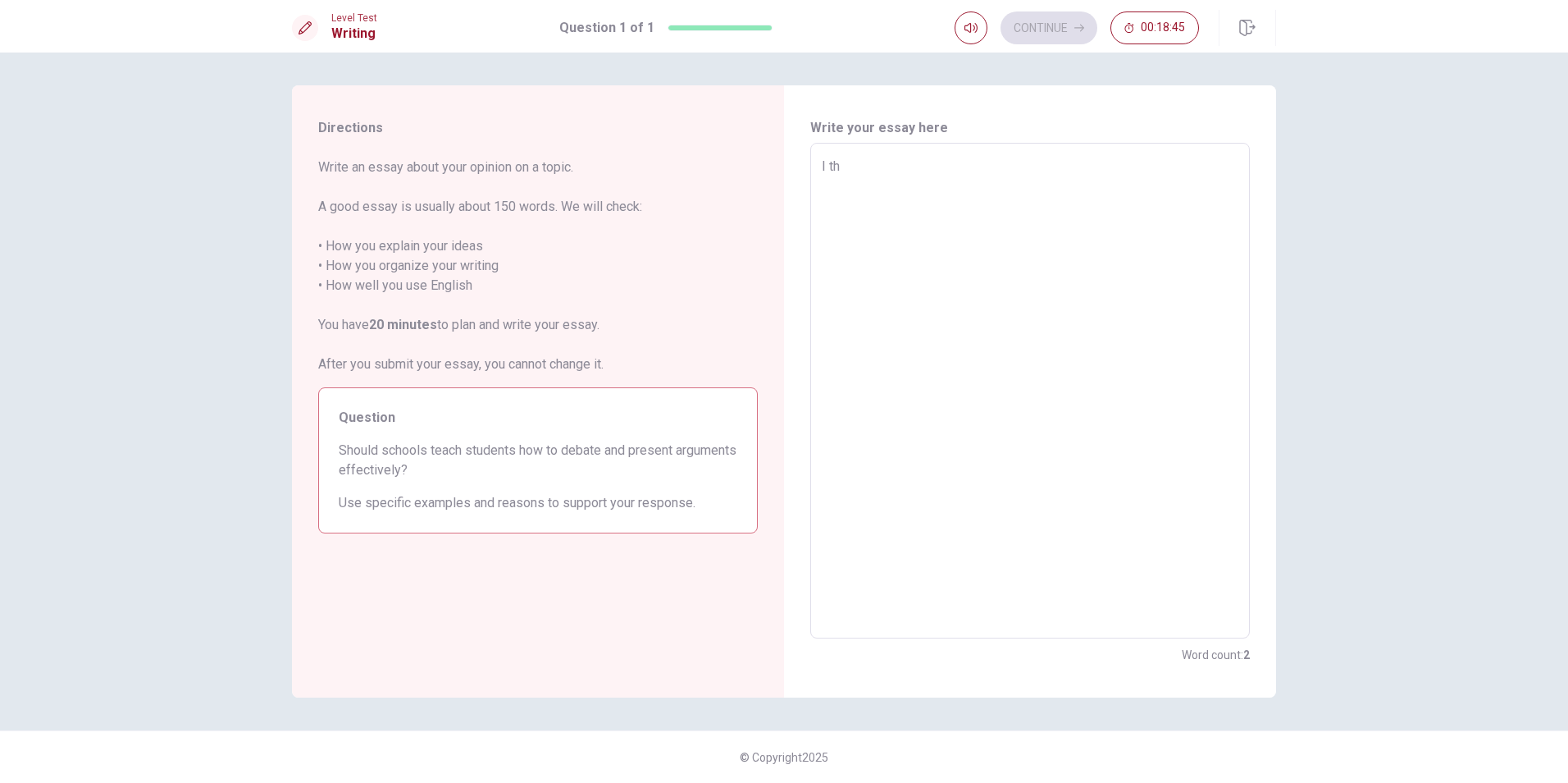
type textarea "x"
type textarea "I thg"
type textarea "x"
type textarea "I thgi"
type textarea "x"
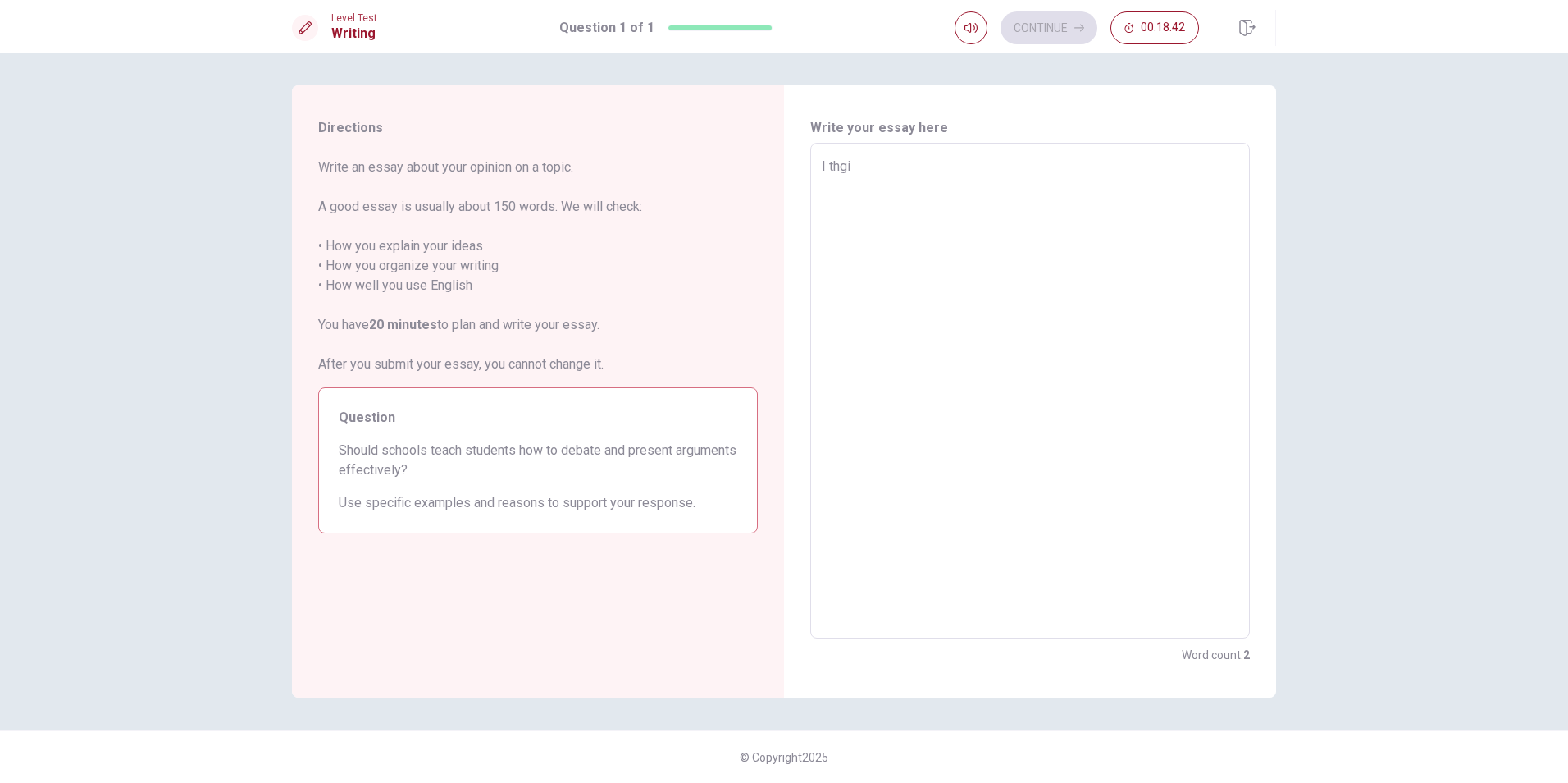
type textarea "I thg"
type textarea "x"
type textarea "I th"
type textarea "x"
type textarea "I thi"
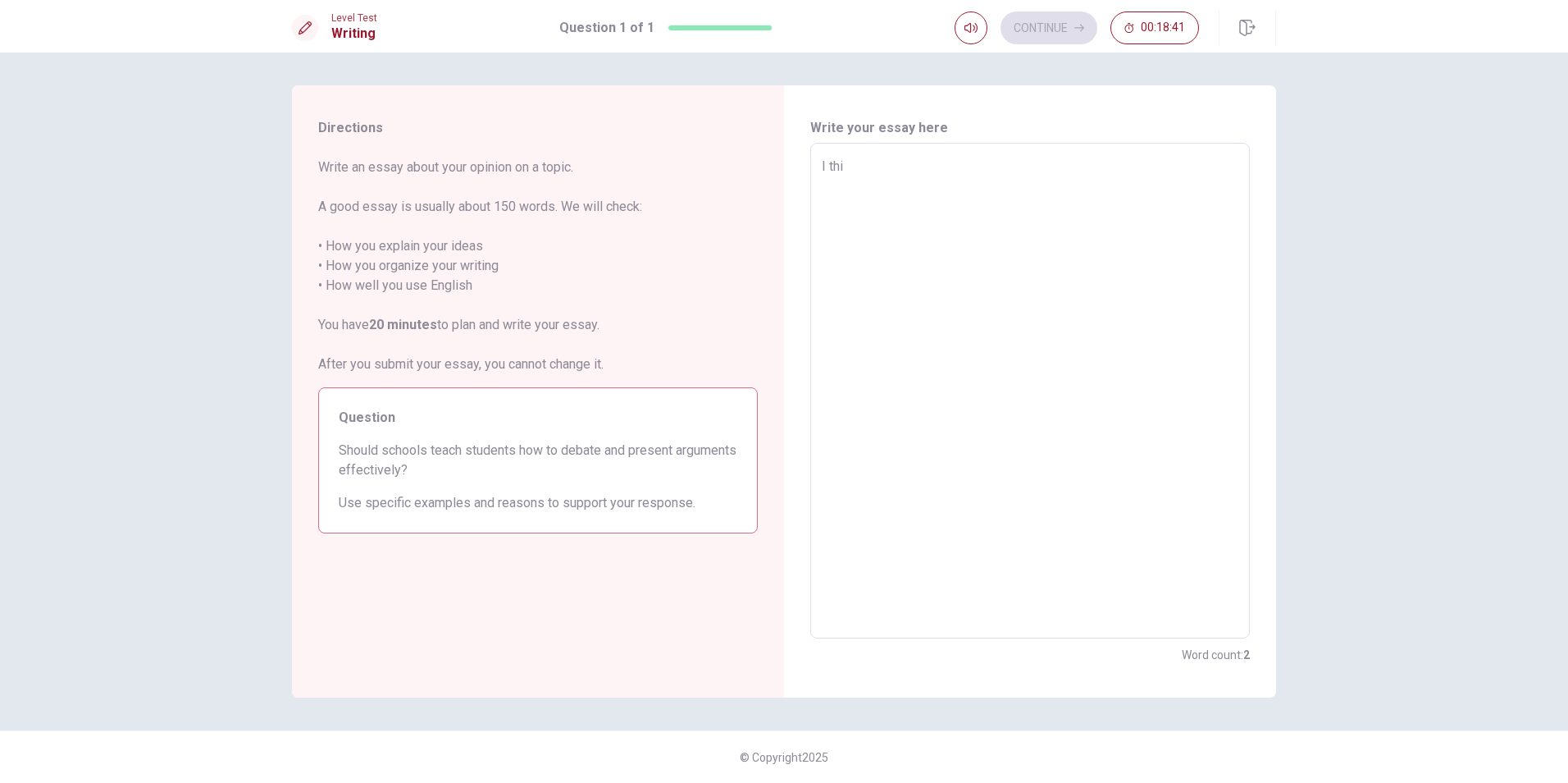
type textarea "x"
type textarea "I thin"
type textarea "x"
type textarea "I think"
type textarea "x"
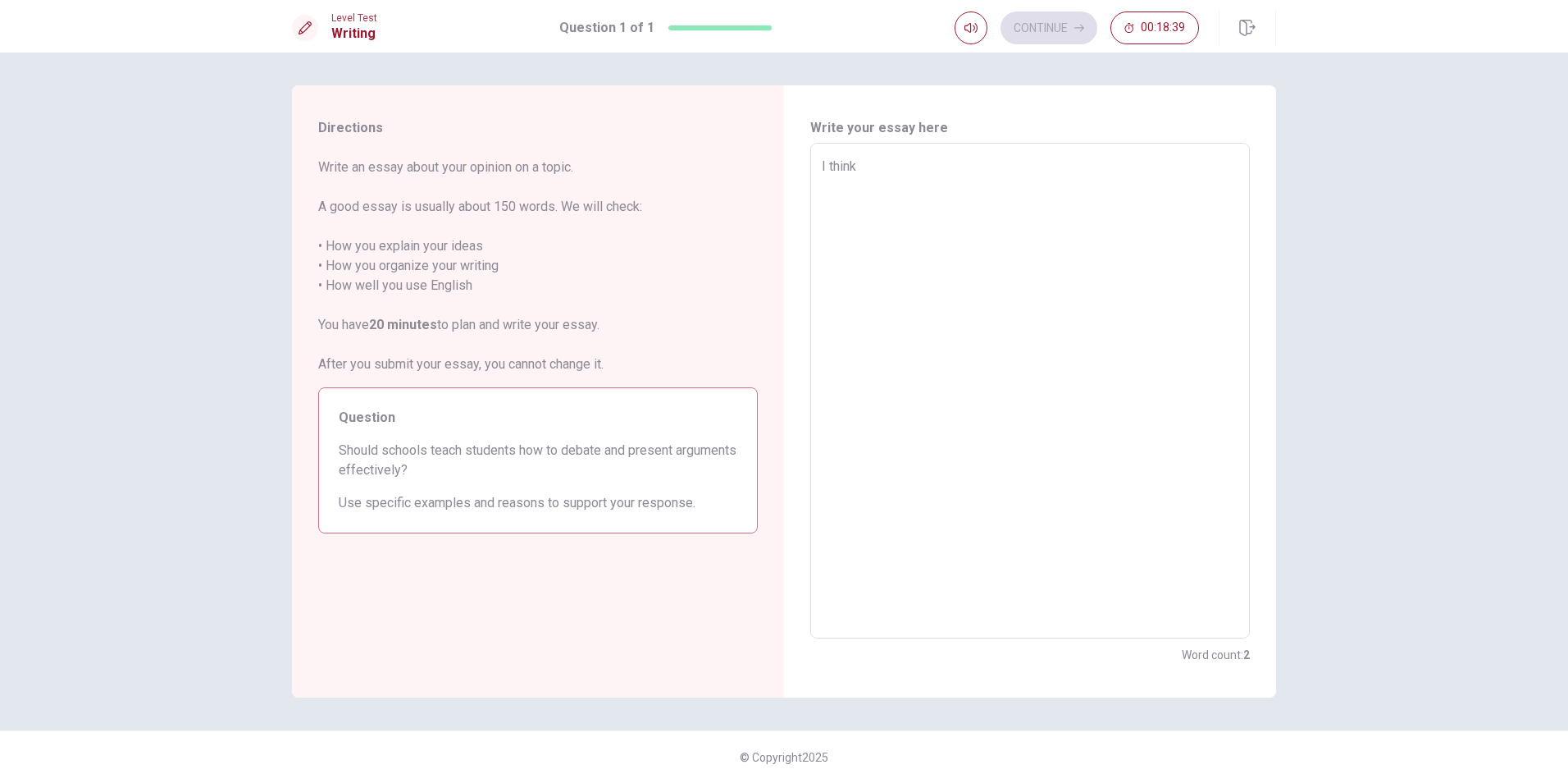
type textarea "I think"
type textarea "x"
type textarea "I think t"
type textarea "x"
type textarea "I think th"
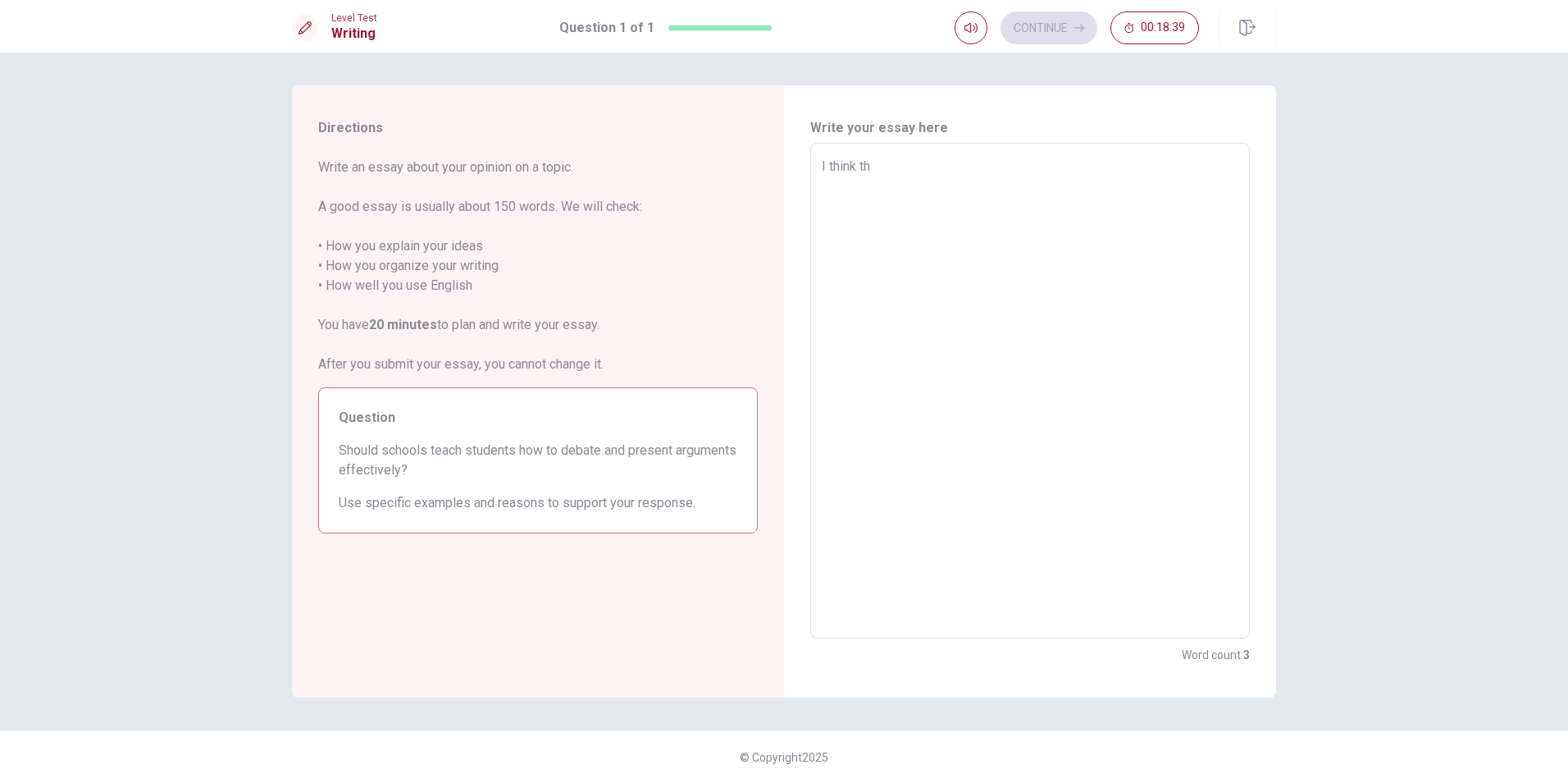
type textarea "x"
type textarea "I think tha"
type textarea "x"
type textarea "I think that"
type textarea "x"
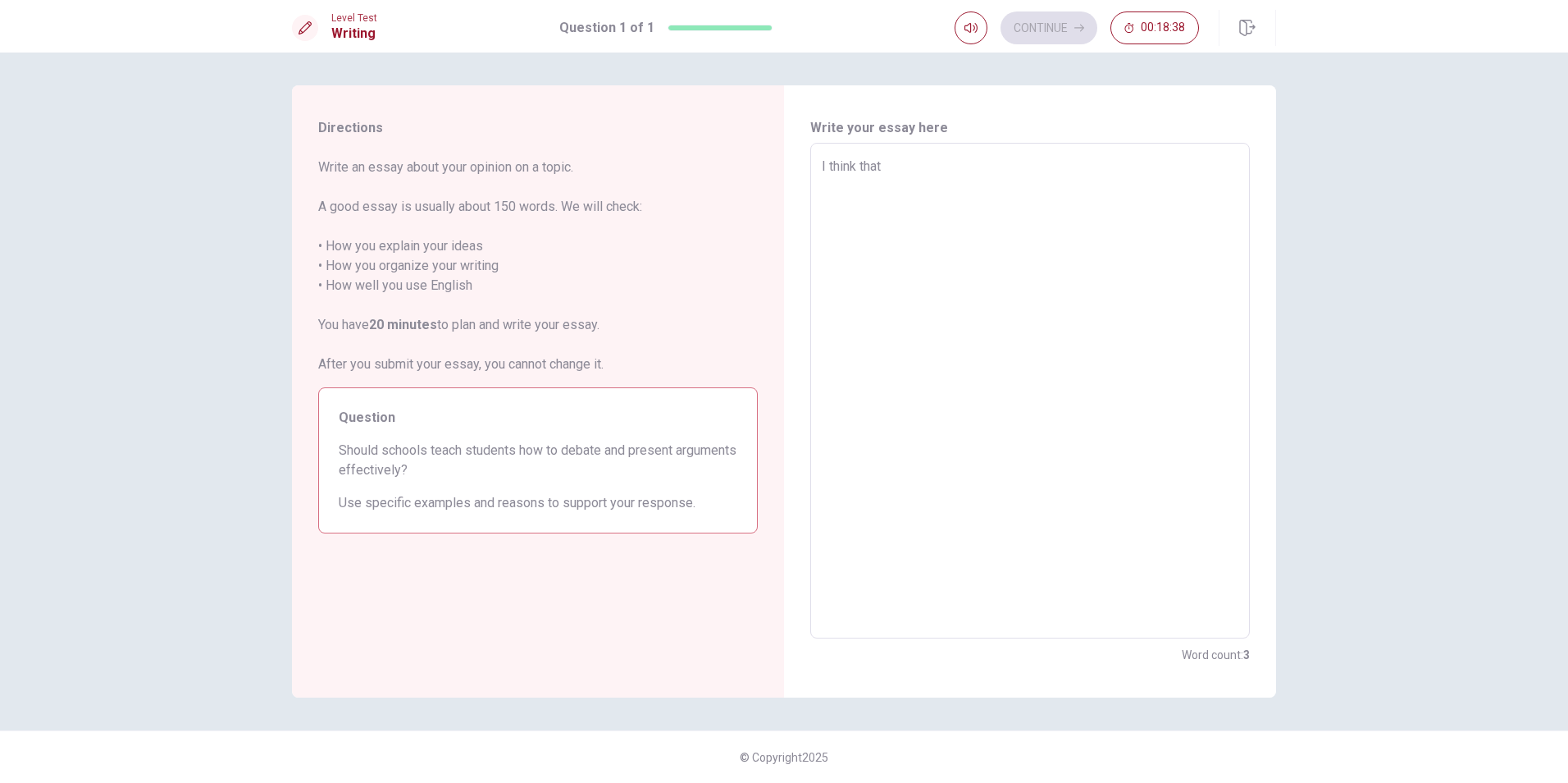
type textarea "I think that"
type textarea "x"
type textarea "I think that S"
type textarea "x"
type textarea "I think that Sc"
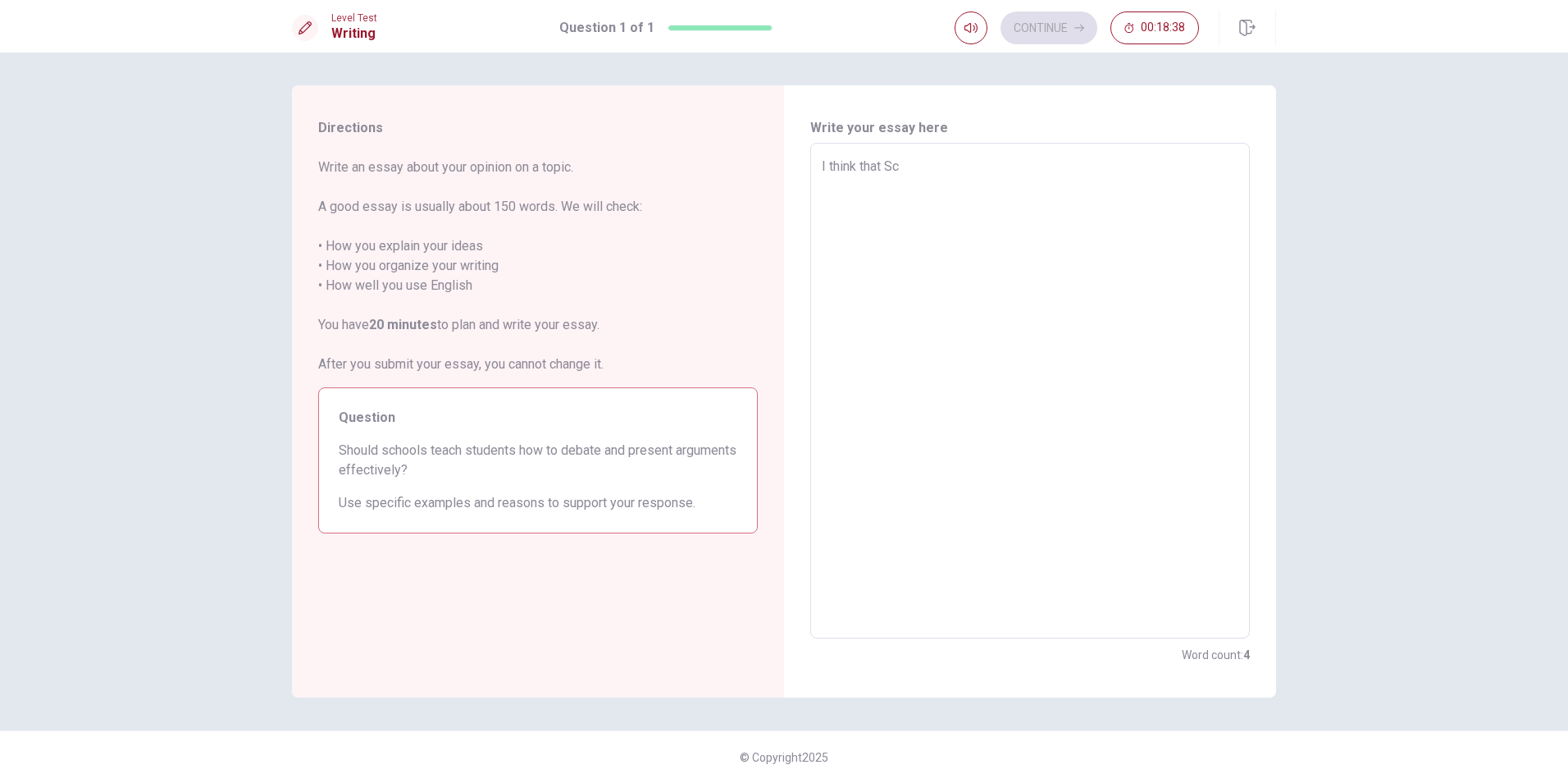
type textarea "x"
type textarea "I think that Sch"
type textarea "x"
type textarea "I think that Scho"
type textarea "x"
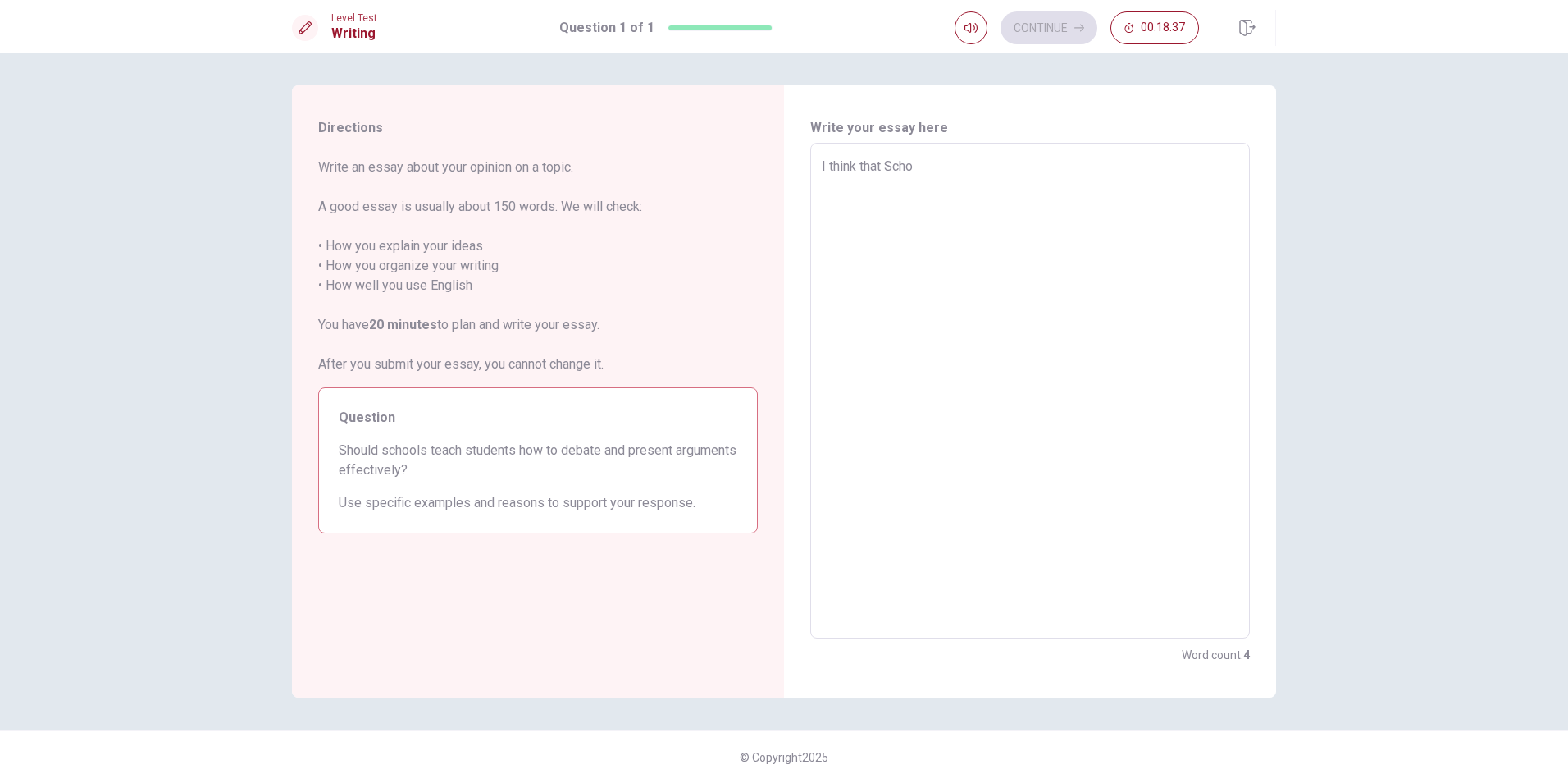
type textarea "I think that Schoo"
type textarea "x"
type textarea "I think that School"
type textarea "x"
type textarea "I think that School"
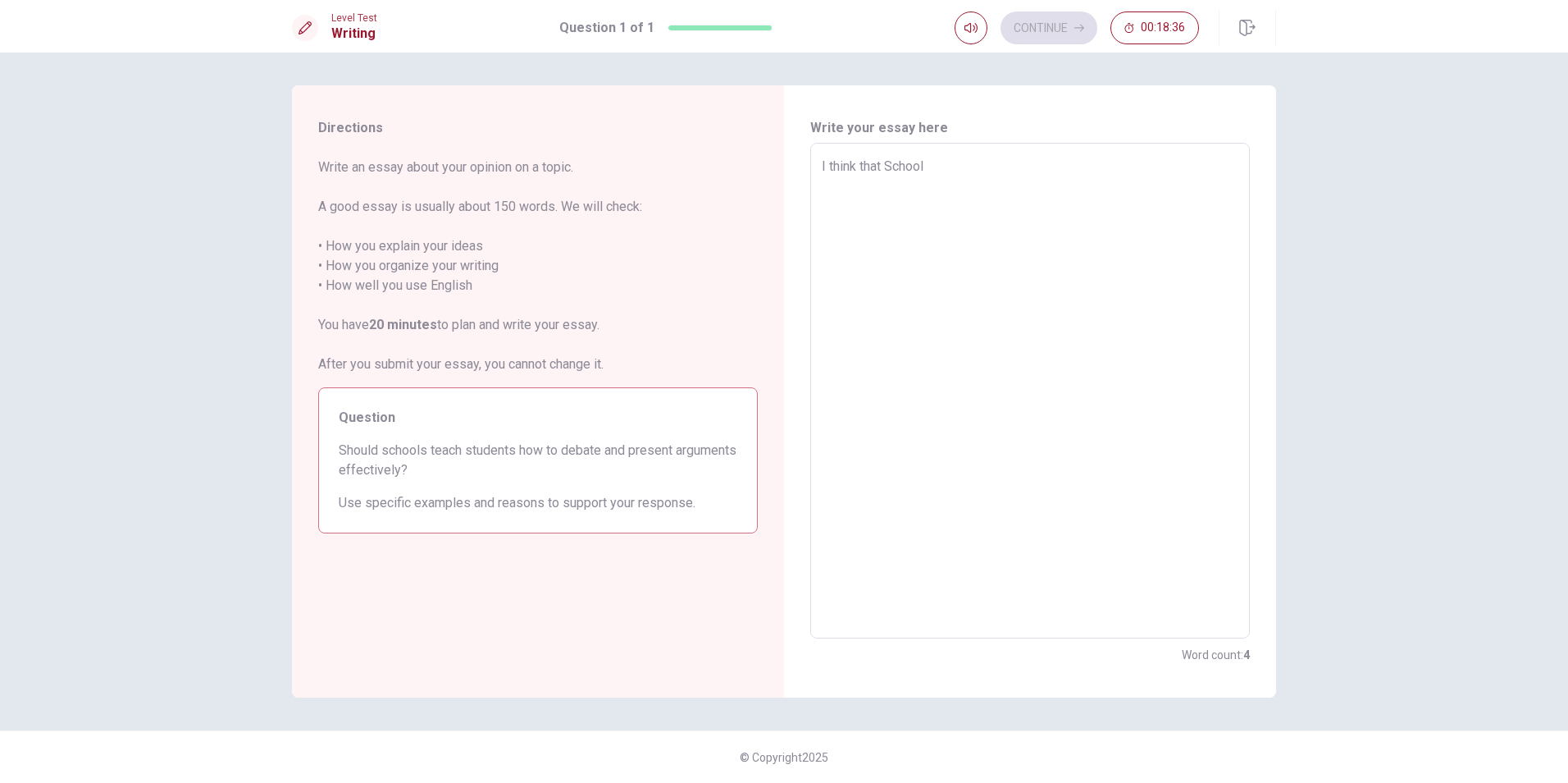
type textarea "x"
type textarea "I think that School s"
type textarea "x"
type textarea "I think that School sh"
type textarea "x"
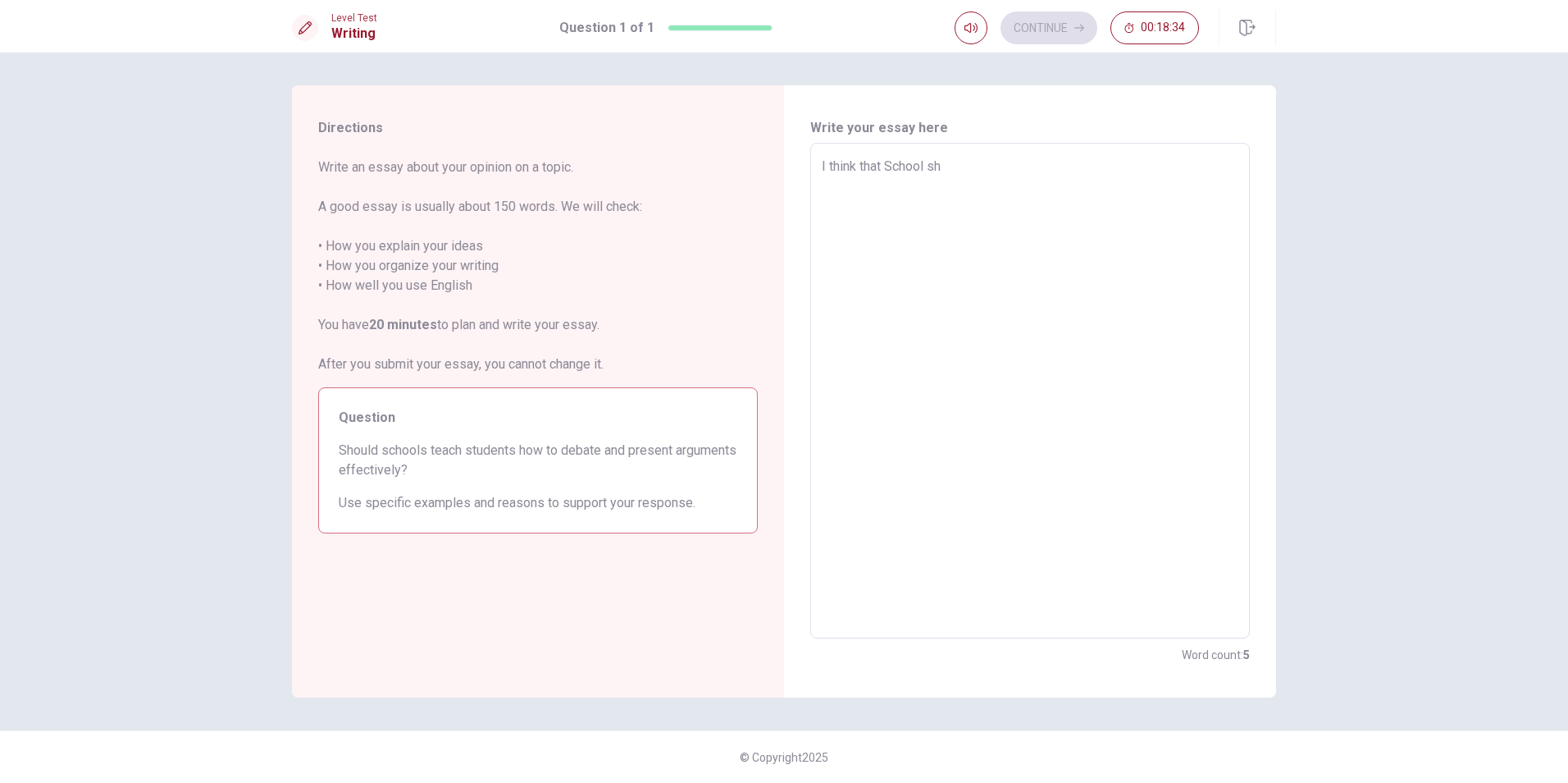
type textarea "I think that School sho"
type textarea "x"
type textarea "I think that School shou"
type textarea "x"
type textarea "I think that School shoul"
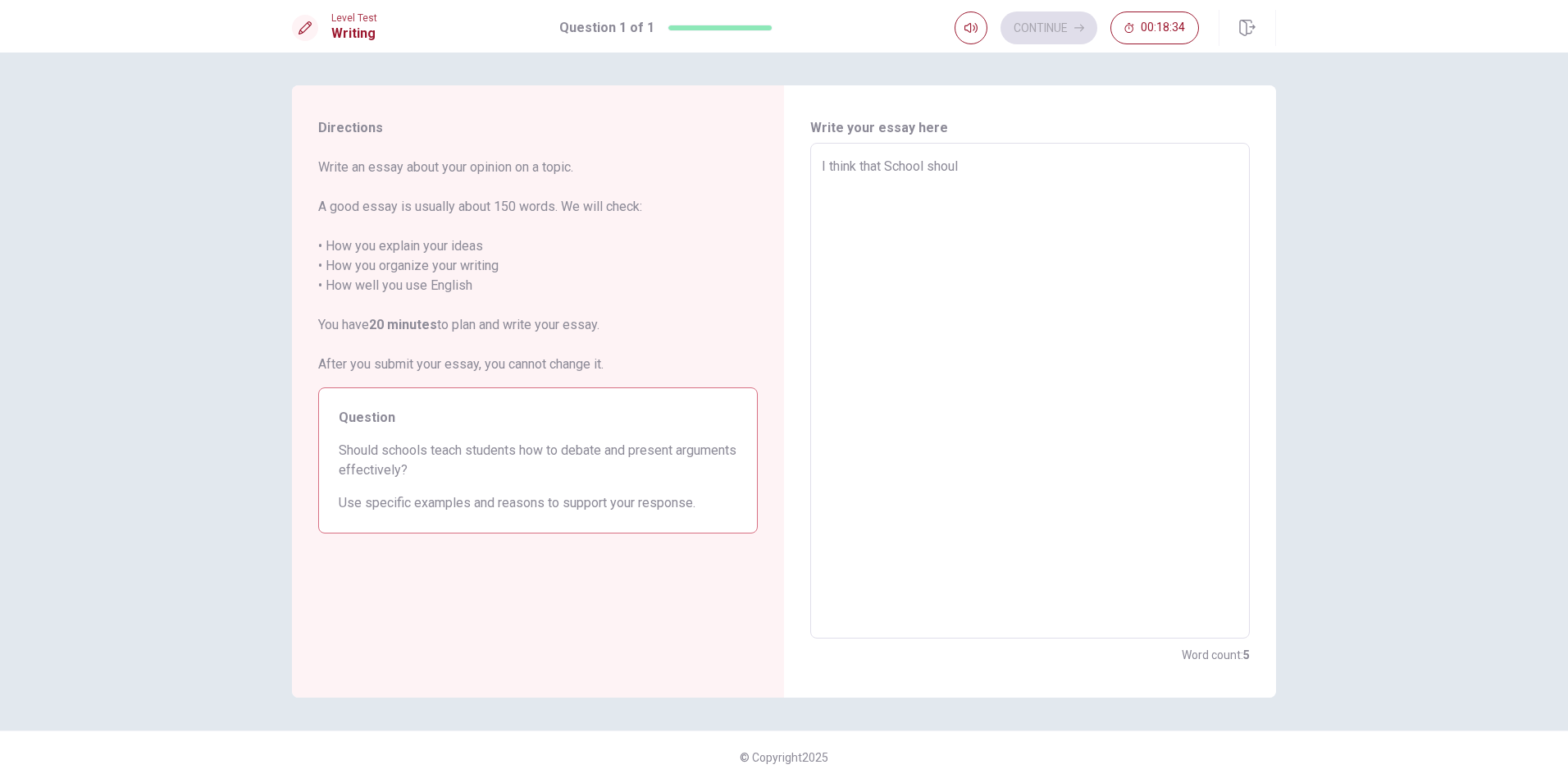
type textarea "x"
type textarea "I think that School should"
type textarea "x"
type textarea "I think that School should"
type textarea "x"
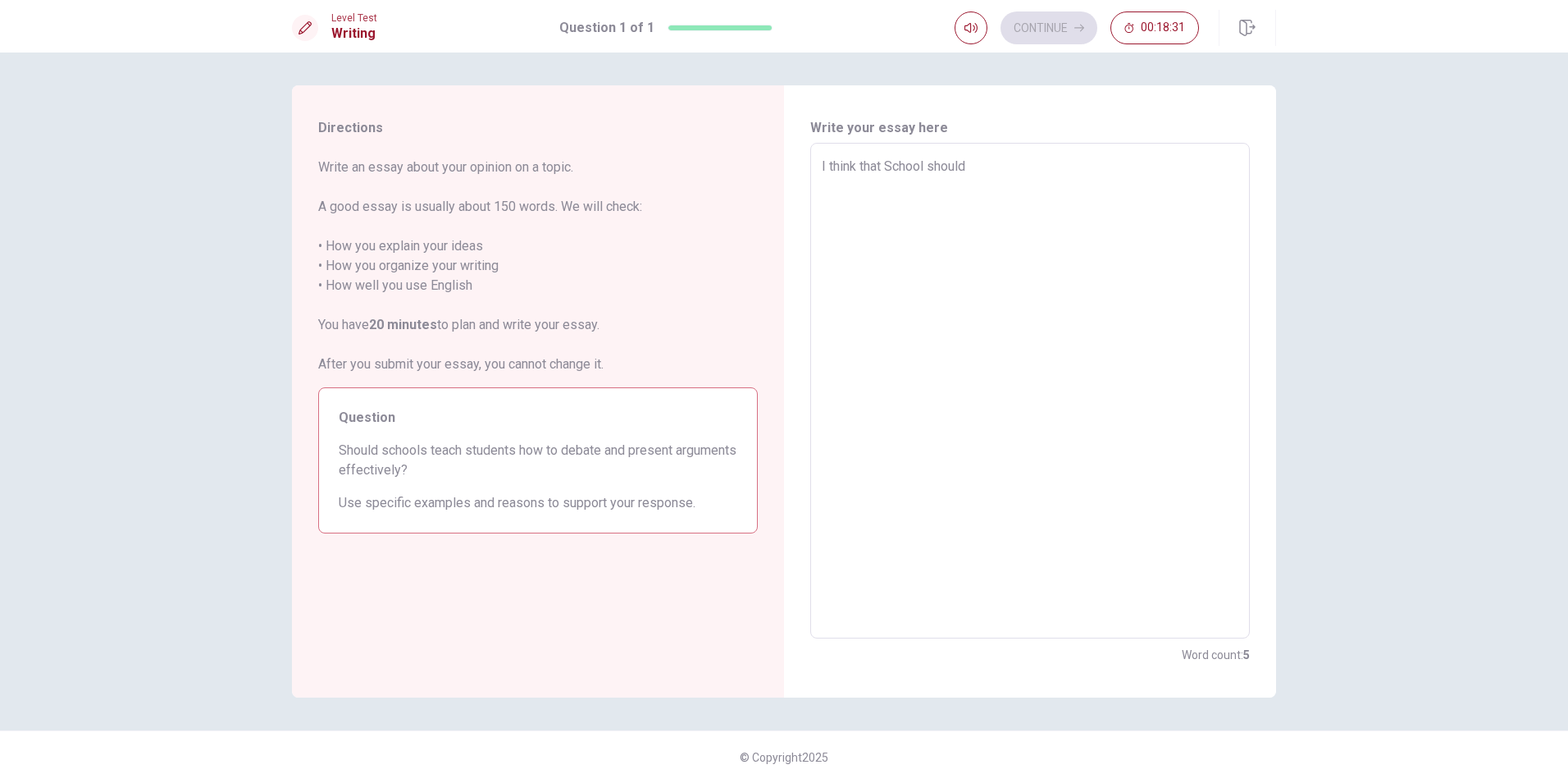
type textarea "I think that School should t"
type textarea "x"
type textarea "I think that School should te"
type textarea "x"
type textarea "I think that School should tea"
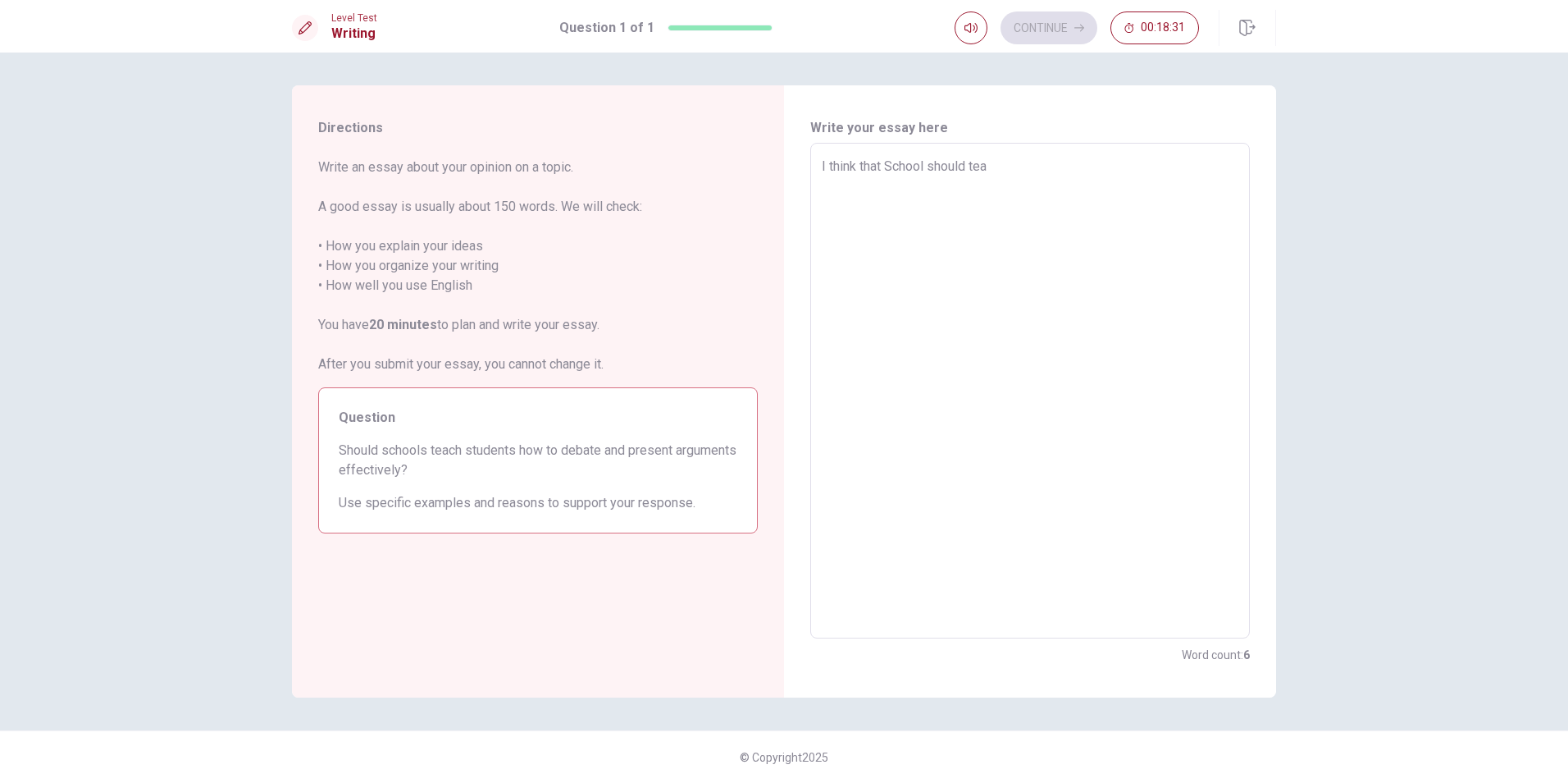
type textarea "x"
type textarea "I think that School should teac"
type textarea "x"
type textarea "I think that School should teach"
type textarea "x"
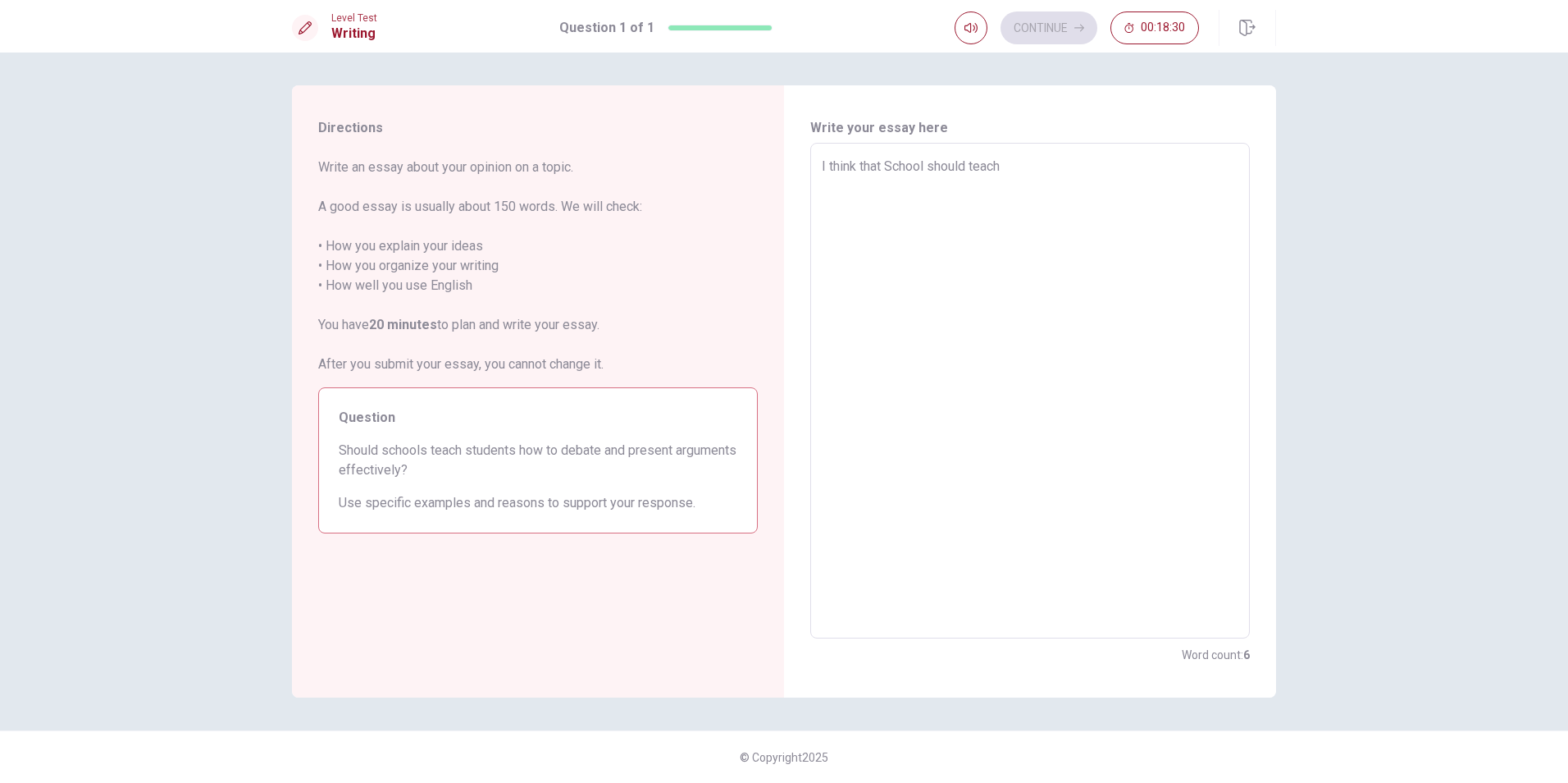
type textarea "I think that School should teach"
type textarea "x"
type textarea "I think that School should teach s"
type textarea "x"
type textarea "I think that School should teach st"
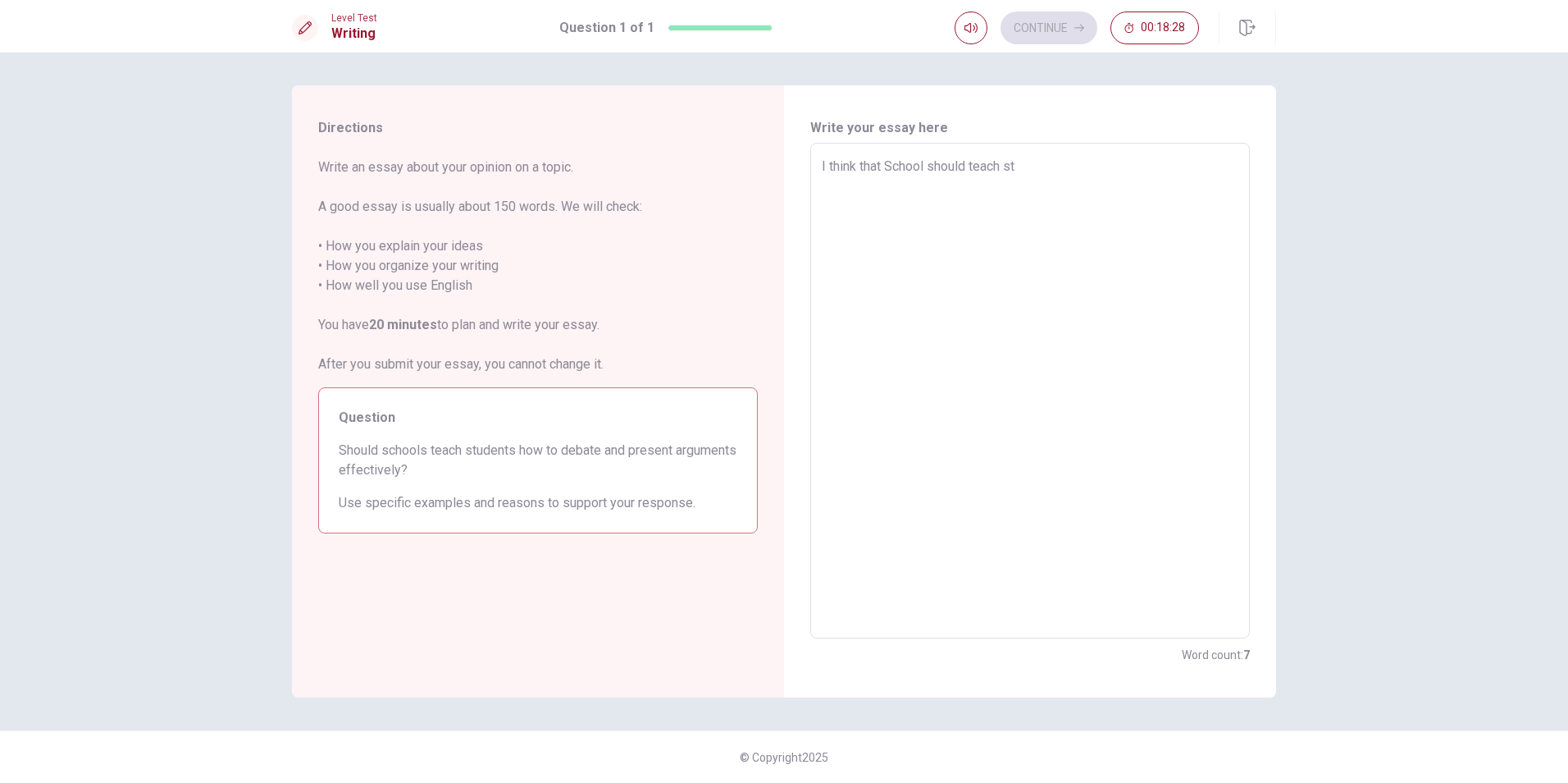
type textarea "x"
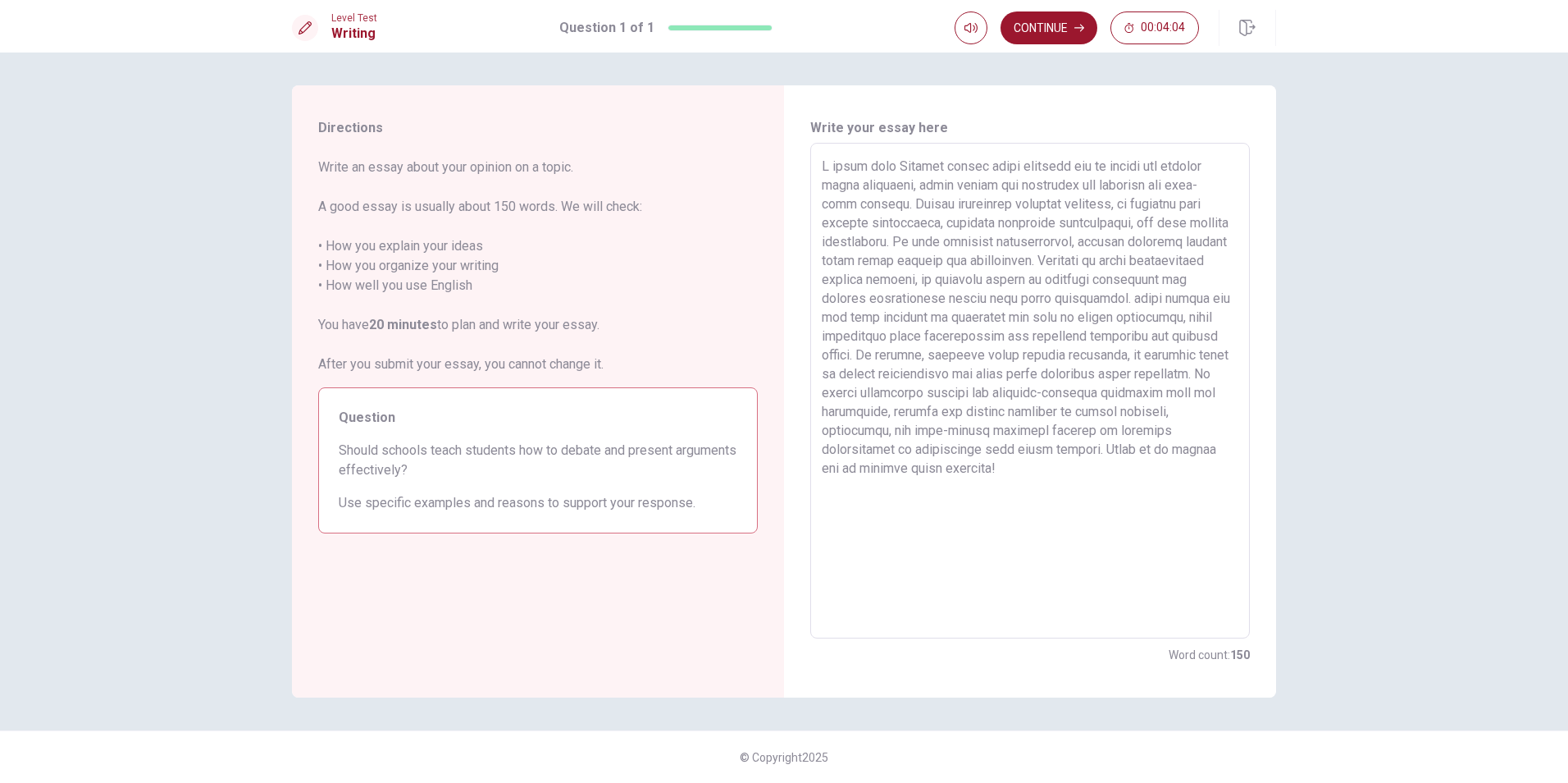
click at [1190, 536] on textarea at bounding box center [1029, 391] width 417 height 468
drag, startPoint x: 1010, startPoint y: 468, endPoint x: 970, endPoint y: 476, distance: 40.8
click at [970, 476] on textarea at bounding box center [1029, 391] width 417 height 468
click at [972, 493] on textarea at bounding box center [1029, 391] width 417 height 468
click at [1152, 500] on textarea at bounding box center [1029, 391] width 417 height 468
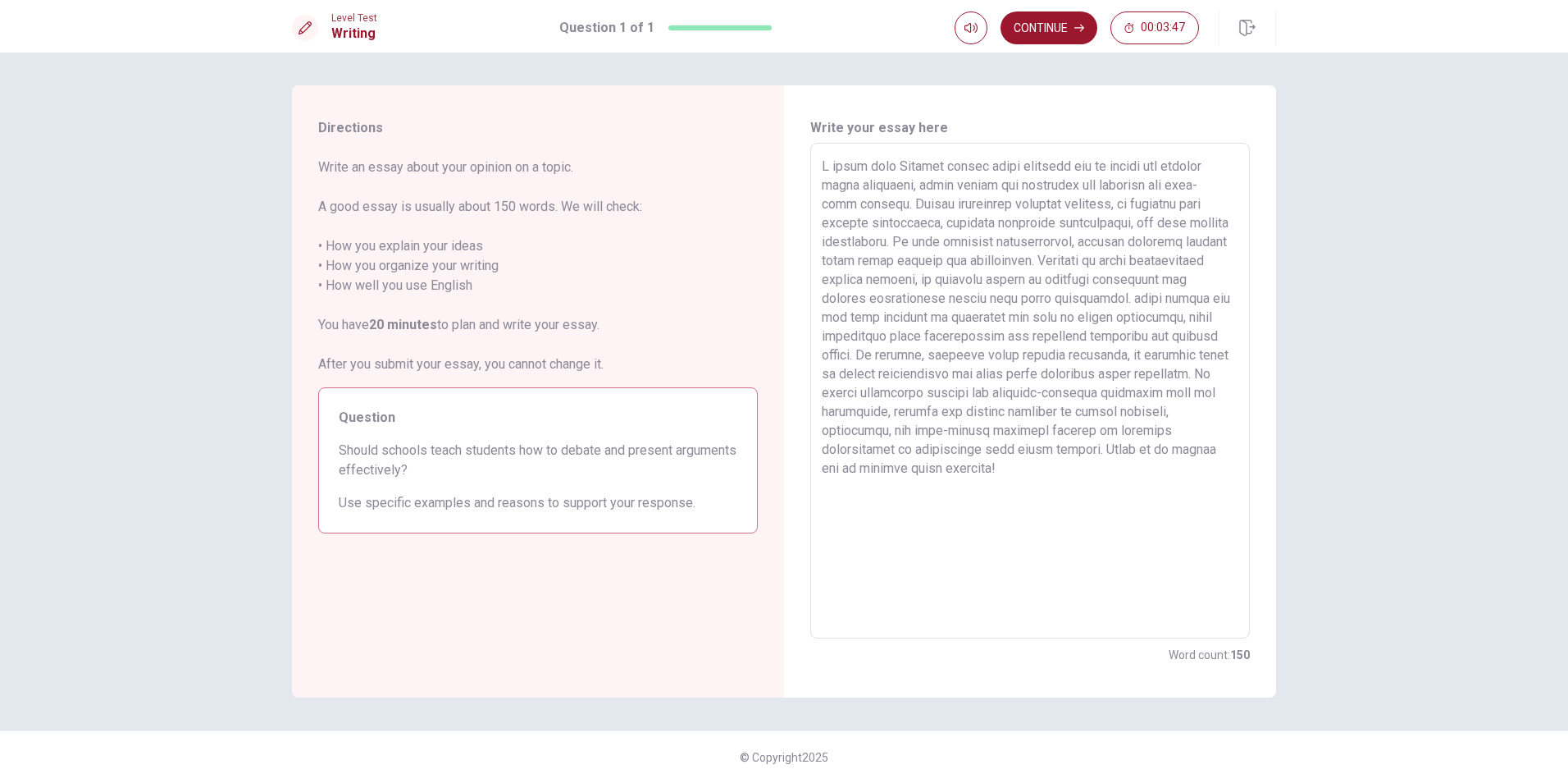
click at [1066, 9] on div "Level Test Writing Question 1 of 1 Continue 00:03:47" at bounding box center [784, 26] width 1568 height 52
click at [1062, 19] on button "Continue" at bounding box center [1049, 28] width 97 height 33
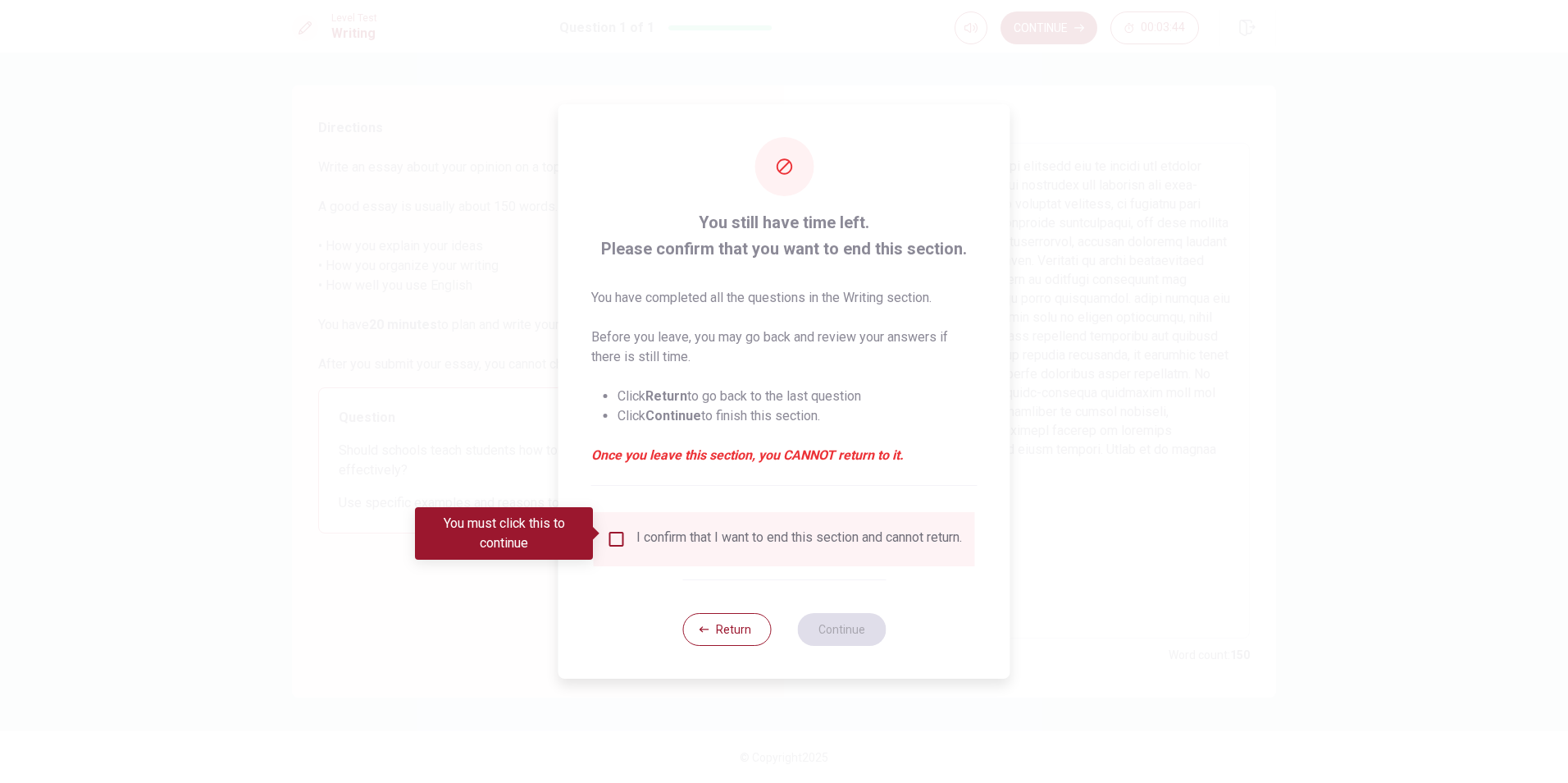
click at [613, 530] on input "You must click this to continue" at bounding box center [616, 539] width 19 height 19
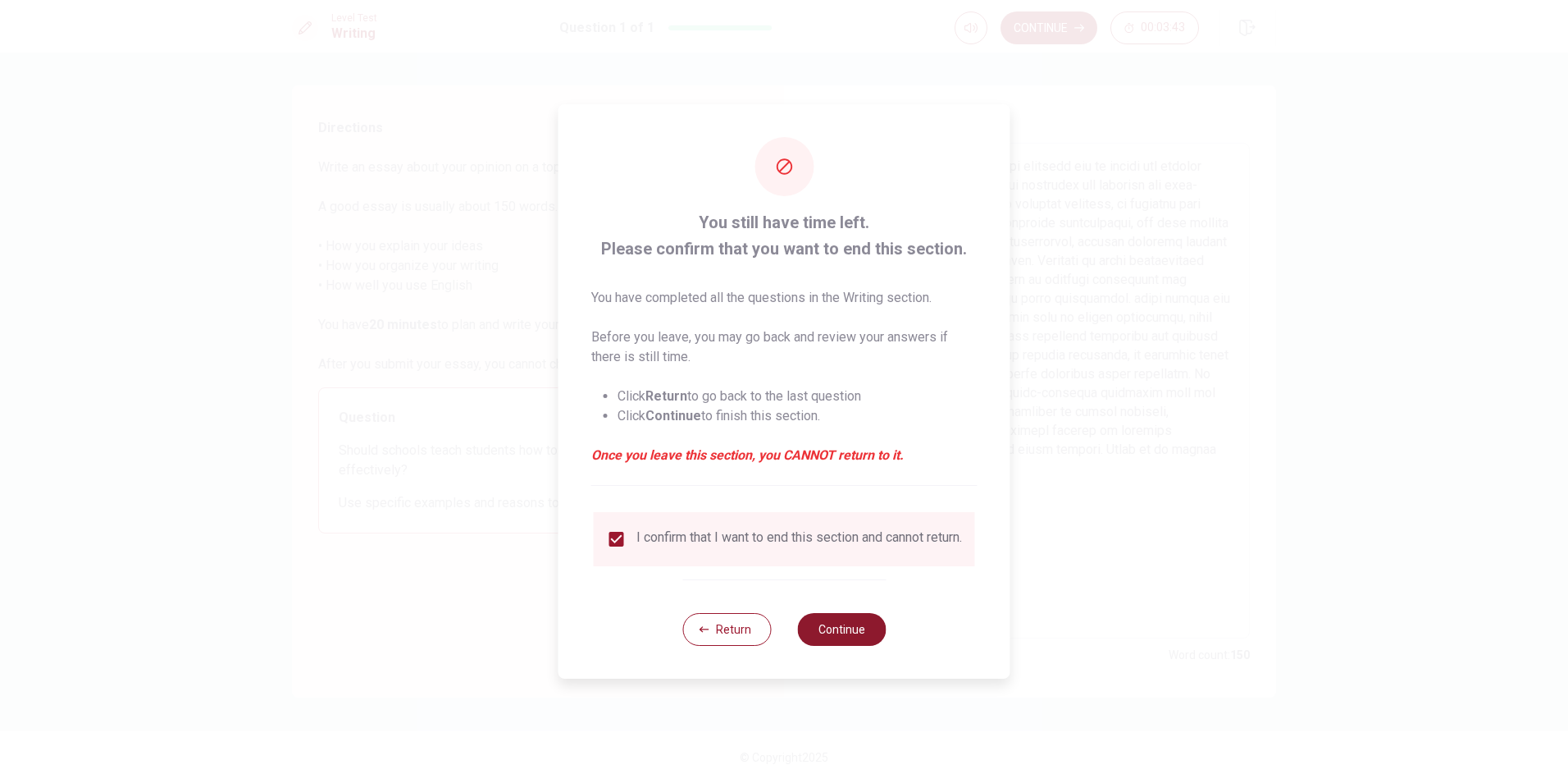
click at [845, 628] on button "Continue" at bounding box center [841, 629] width 88 height 33
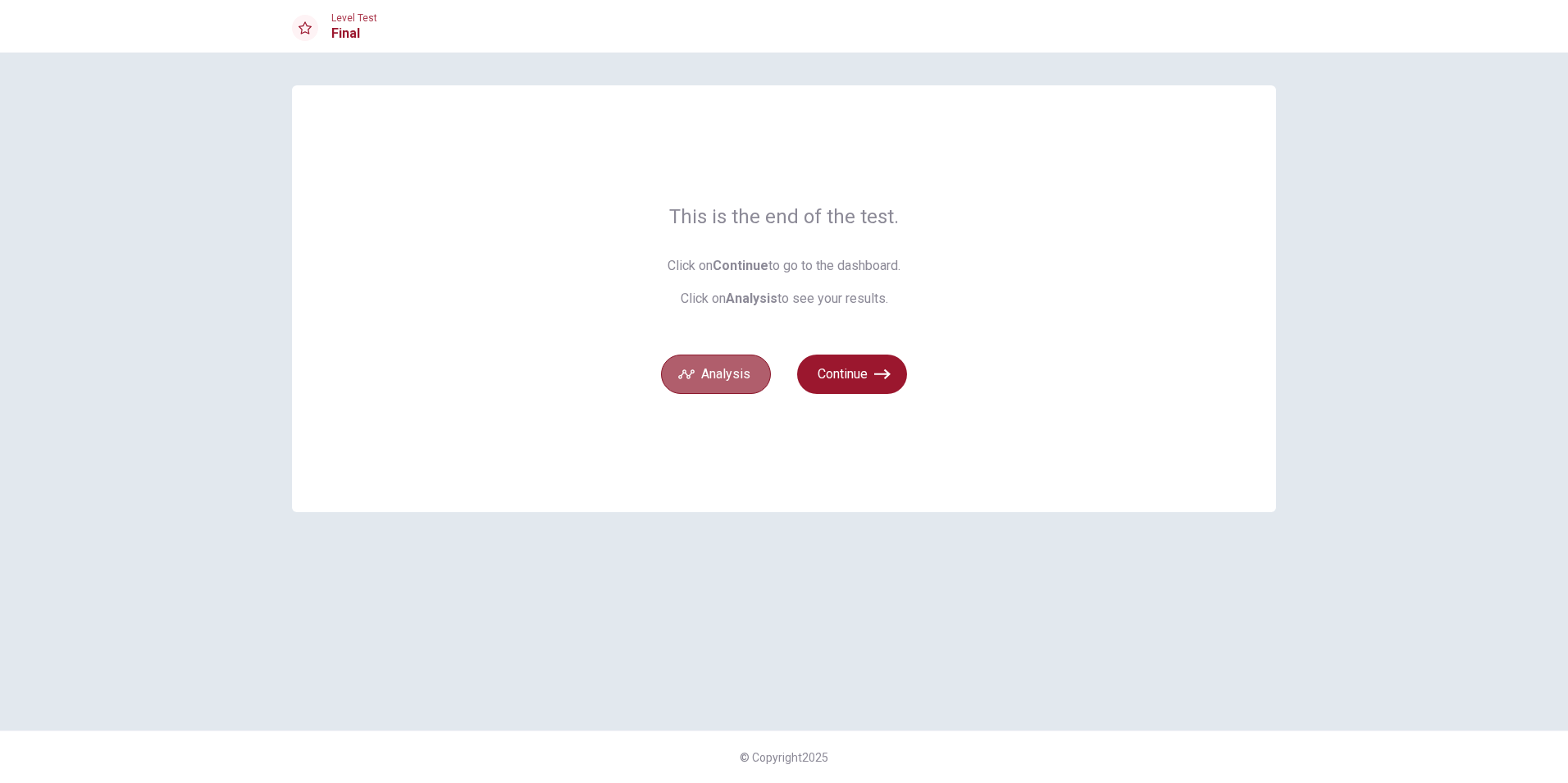
click at [731, 383] on button "Analysis" at bounding box center [715, 374] width 110 height 40
